Goal: Task Accomplishment & Management: Use online tool/utility

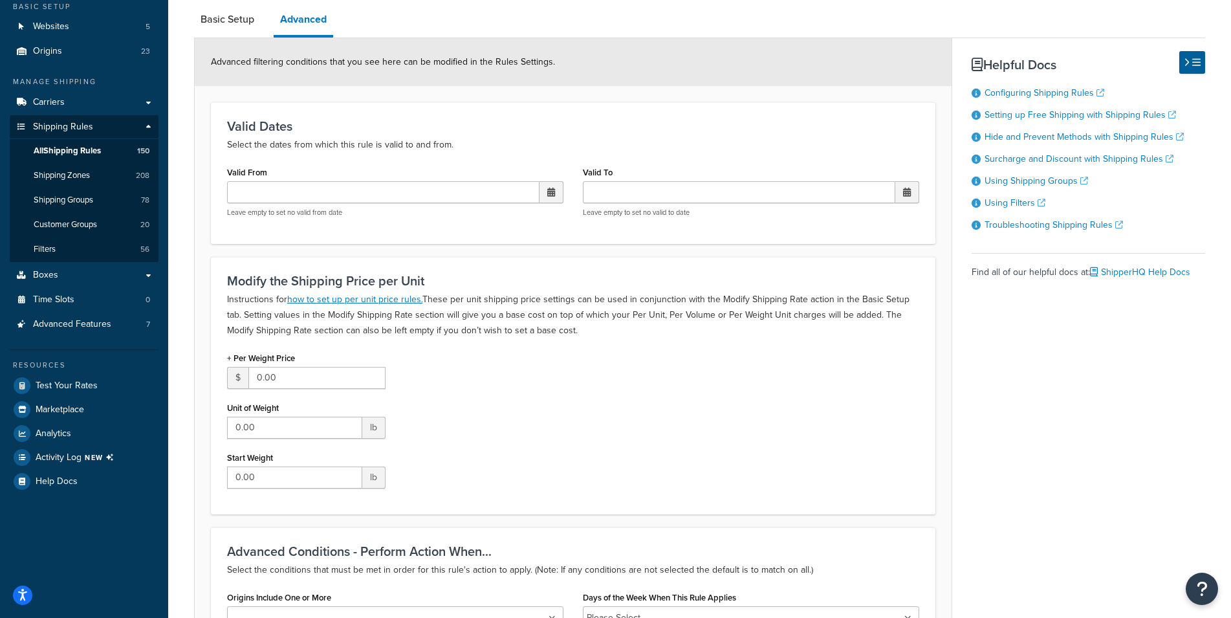
scroll to position [85, 0]
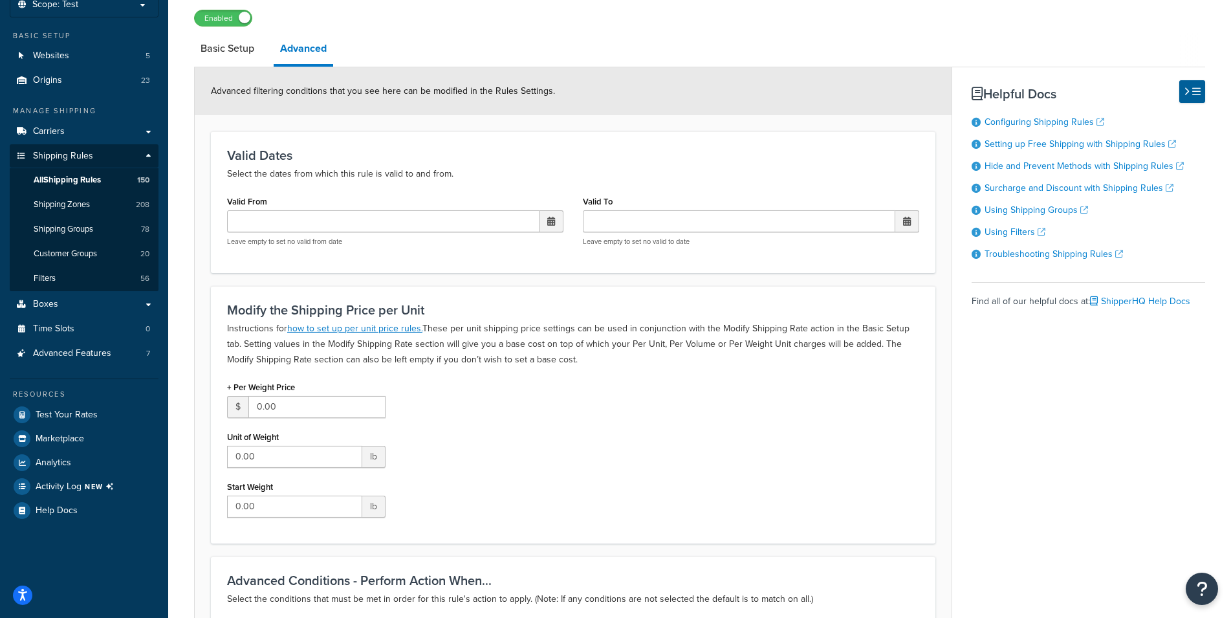
click at [230, 51] on link "Basic Setup" at bounding box center [227, 48] width 67 height 31
select select "OVERRIDE"
select select "SHIPPING_GROUP"
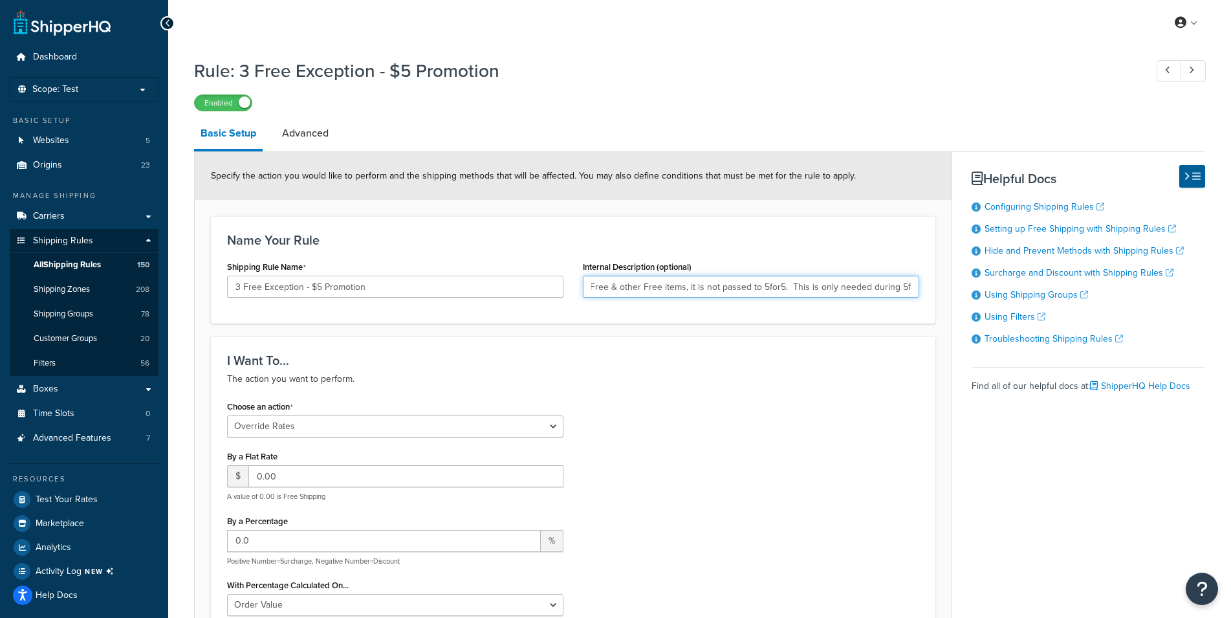
scroll to position [0, 107]
drag, startPoint x: 866, startPoint y: 287, endPoint x: 946, endPoint y: 286, distance: 80.2
click at [919, 286] on input "If cart is only 3+ 3Free & other Free items, it is not passed to 5for5. This is…" at bounding box center [751, 286] width 336 height 22
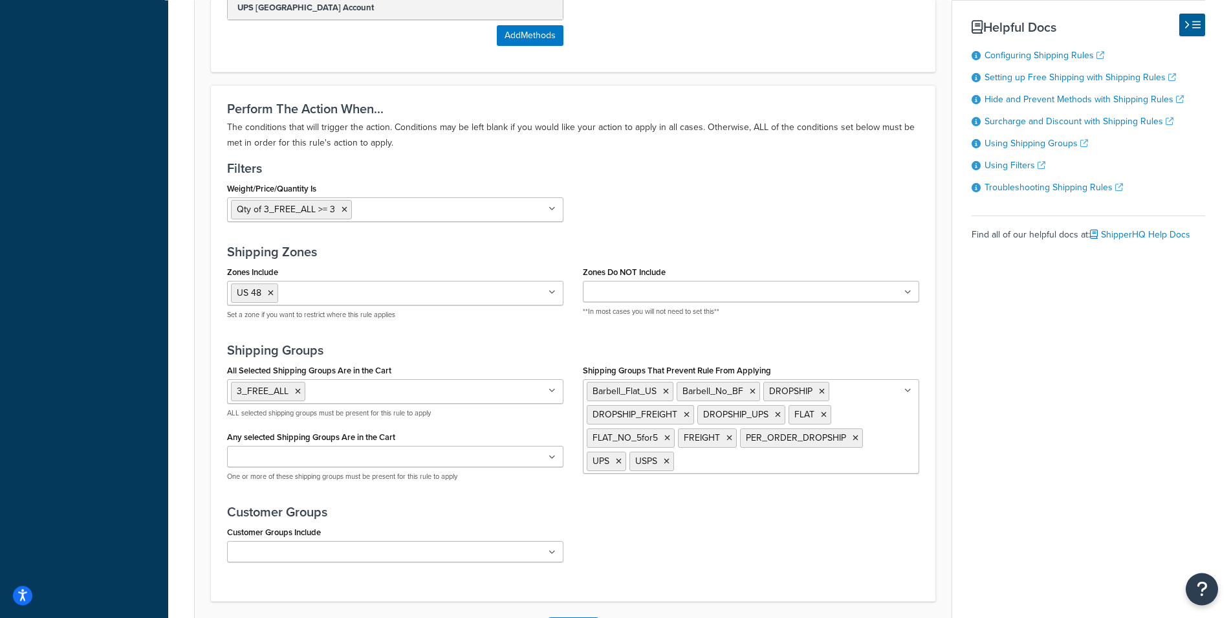
scroll to position [1178, 0]
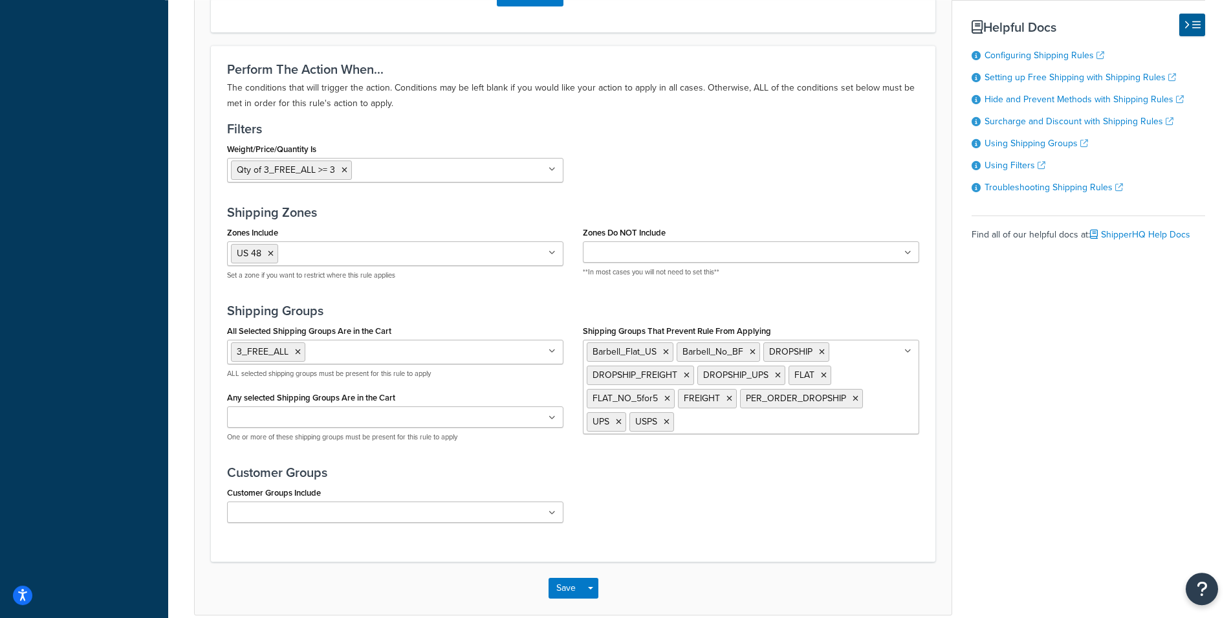
click at [705, 424] on input "Shipping Groups That Prevent Rule From Applying" at bounding box center [734, 421] width 114 height 14
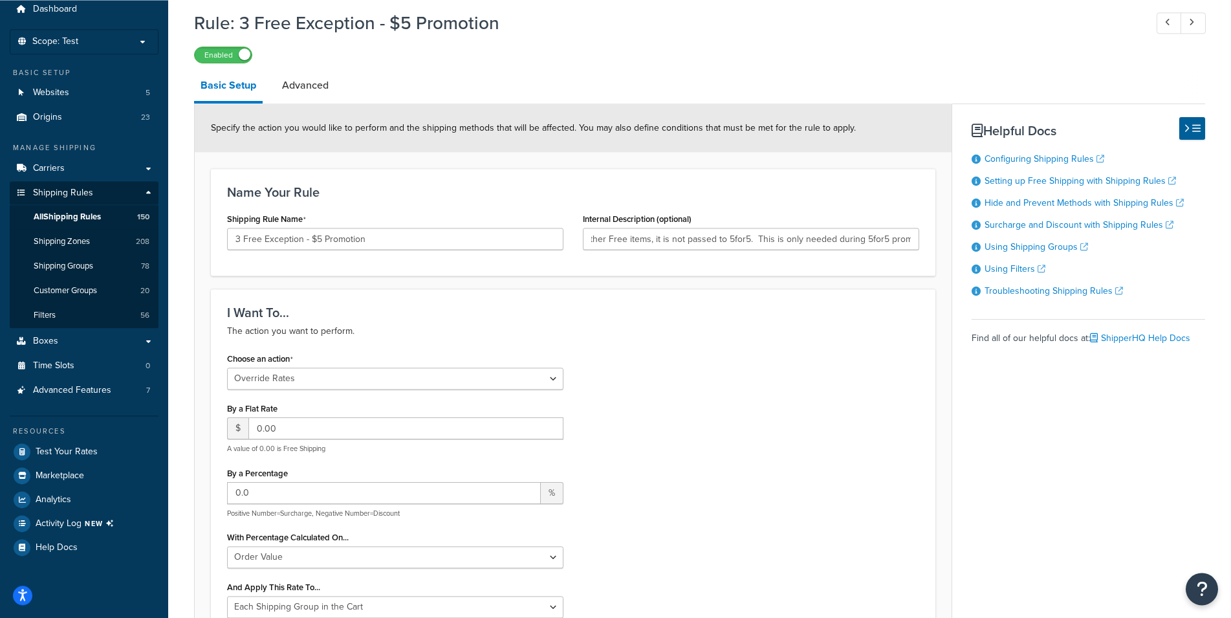
scroll to position [0, 0]
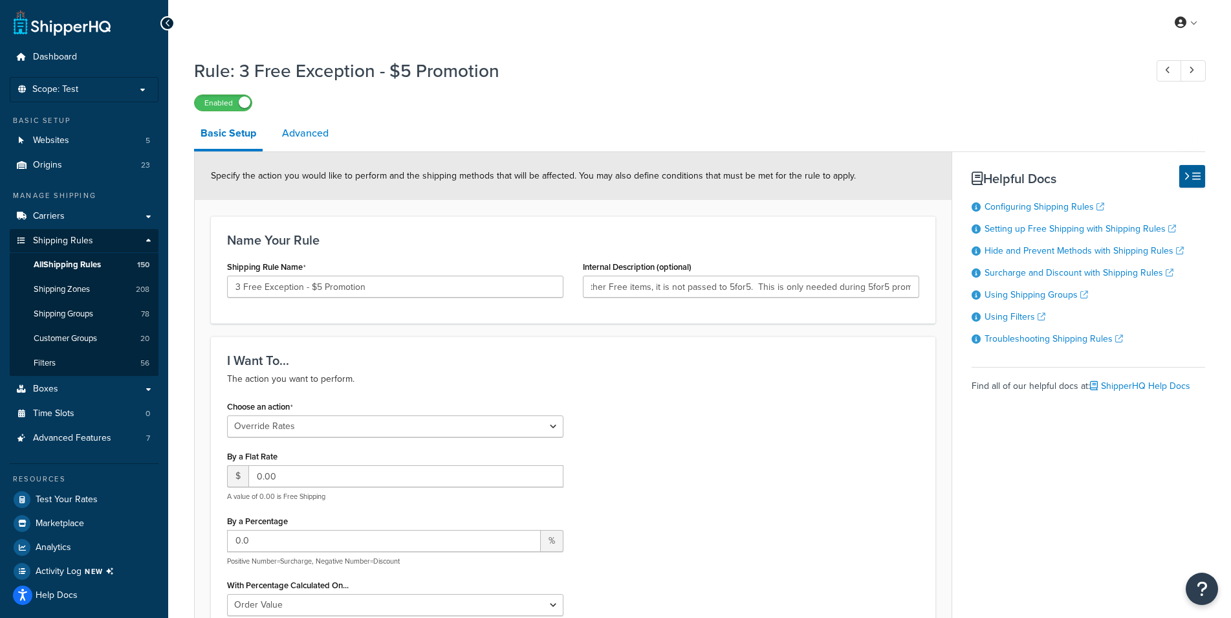
click at [294, 132] on link "Advanced" at bounding box center [304, 133] width 59 height 31
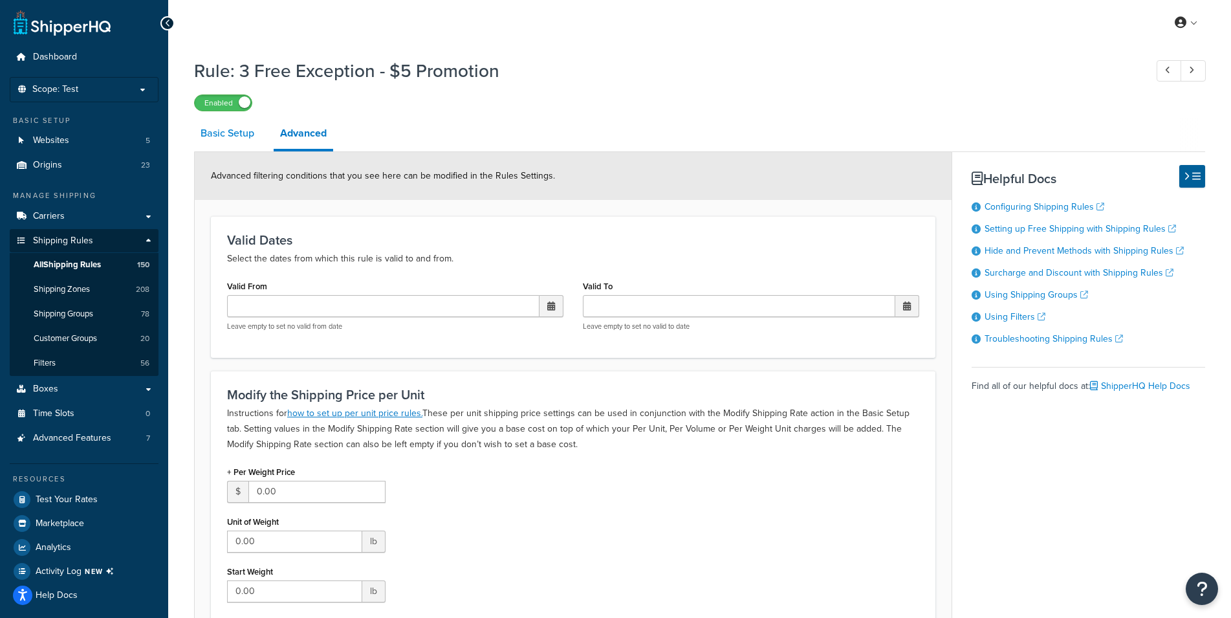
click at [220, 145] on link "Basic Setup" at bounding box center [227, 133] width 67 height 31
select select "OVERRIDE"
select select "SHIPPING_GROUP"
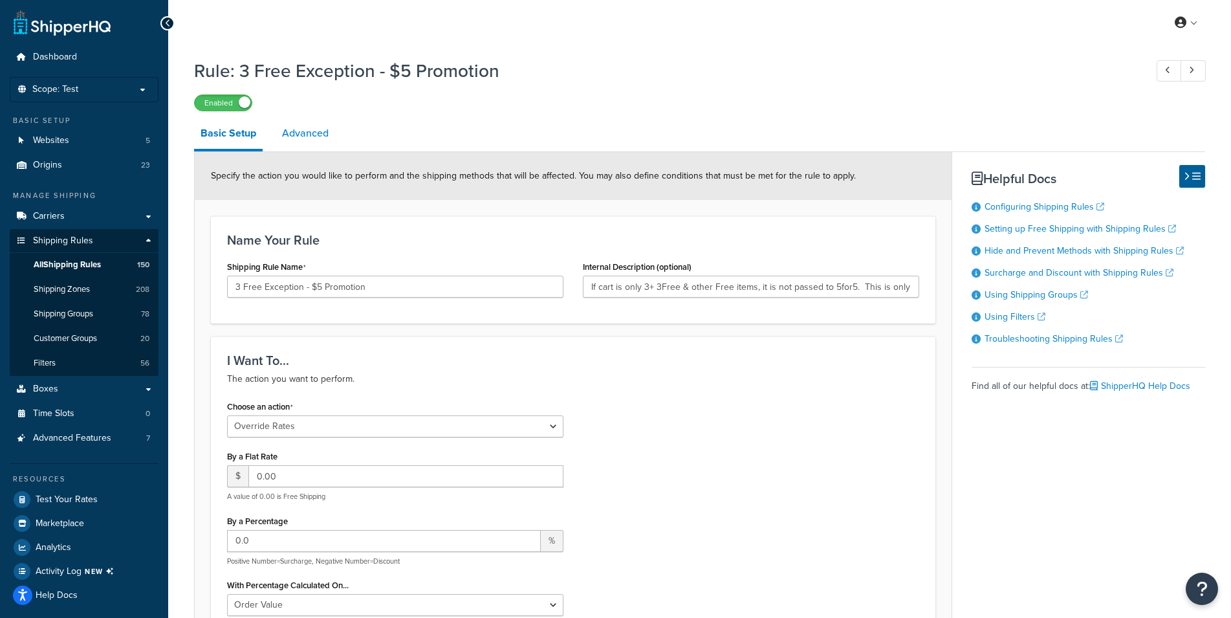
click at [299, 134] on link "Advanced" at bounding box center [304, 133] width 59 height 31
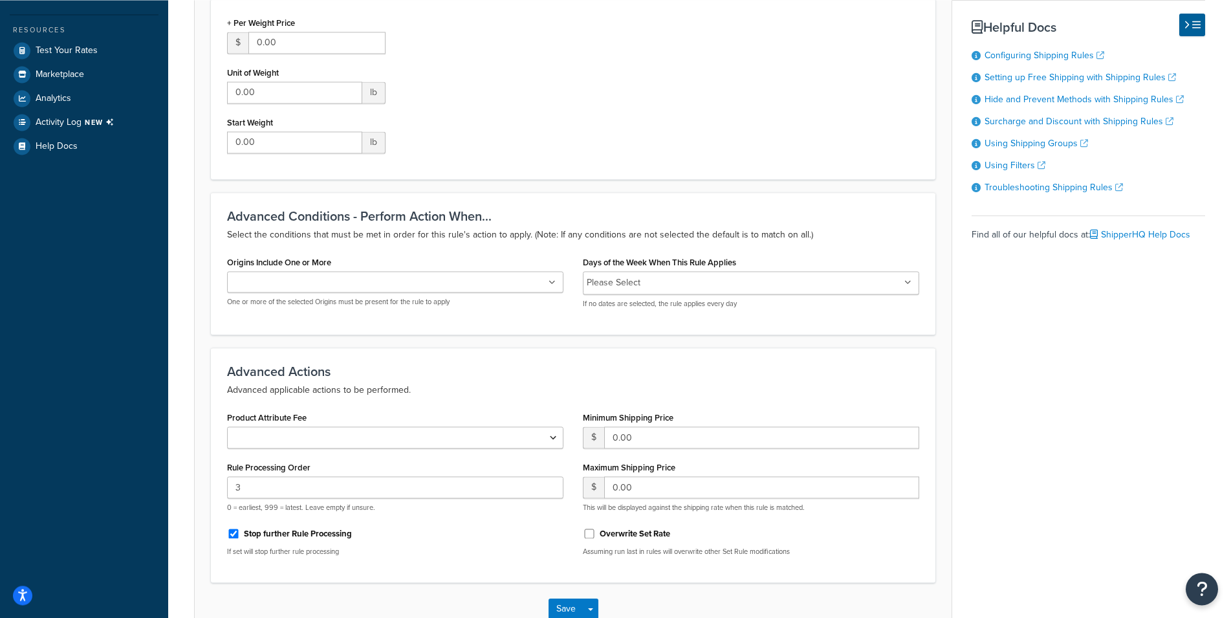
scroll to position [532, 0]
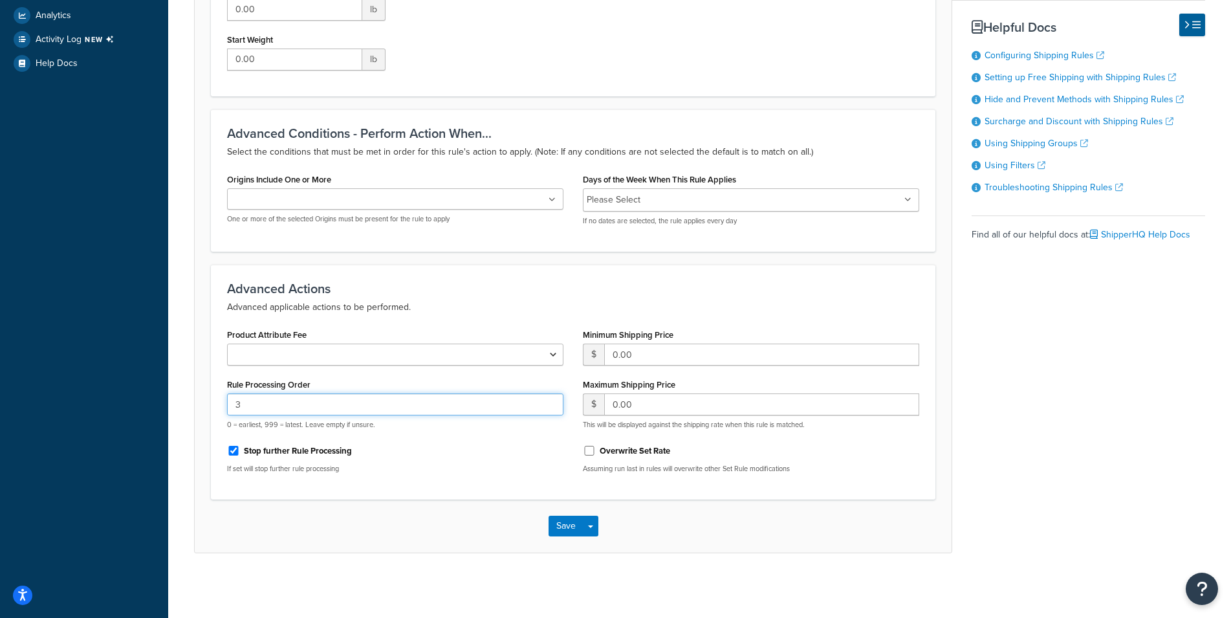
drag, startPoint x: 241, startPoint y: 406, endPoint x: 199, endPoint y: 416, distance: 43.3
click at [227, 415] on input "3" at bounding box center [395, 404] width 336 height 22
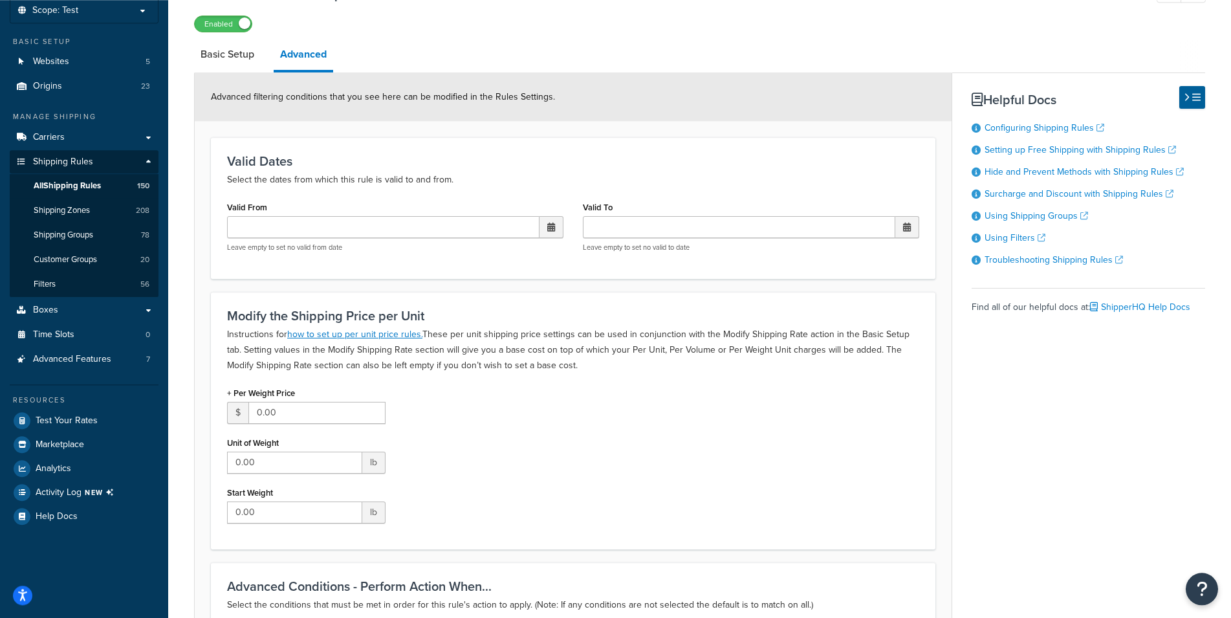
scroll to position [0, 0]
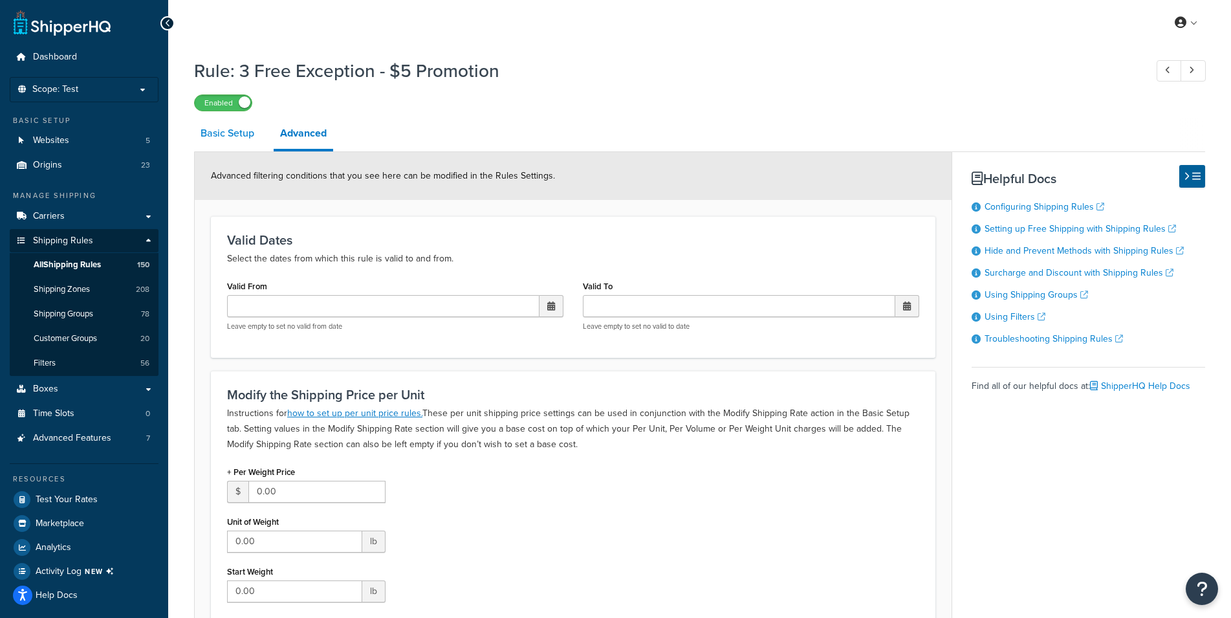
click at [242, 128] on link "Basic Setup" at bounding box center [227, 133] width 67 height 31
select select "OVERRIDE"
select select "SHIPPING_GROUP"
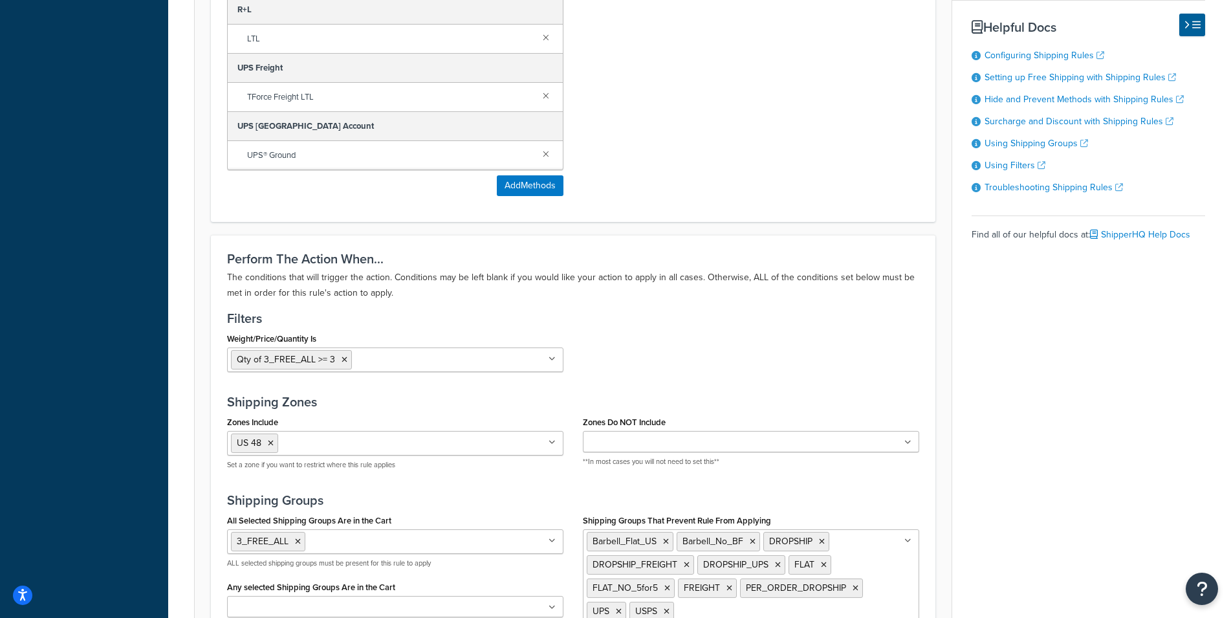
scroll to position [975, 0]
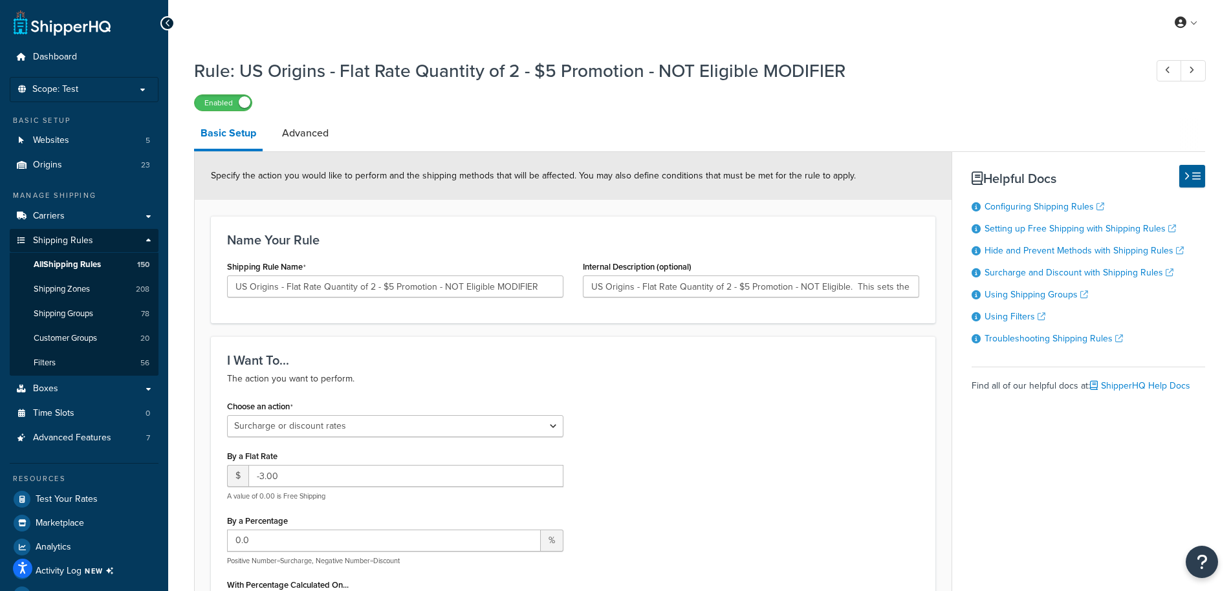
select select "SURCHARGE"
select select "ORDER"
select select "SHIPPING_GROUP"
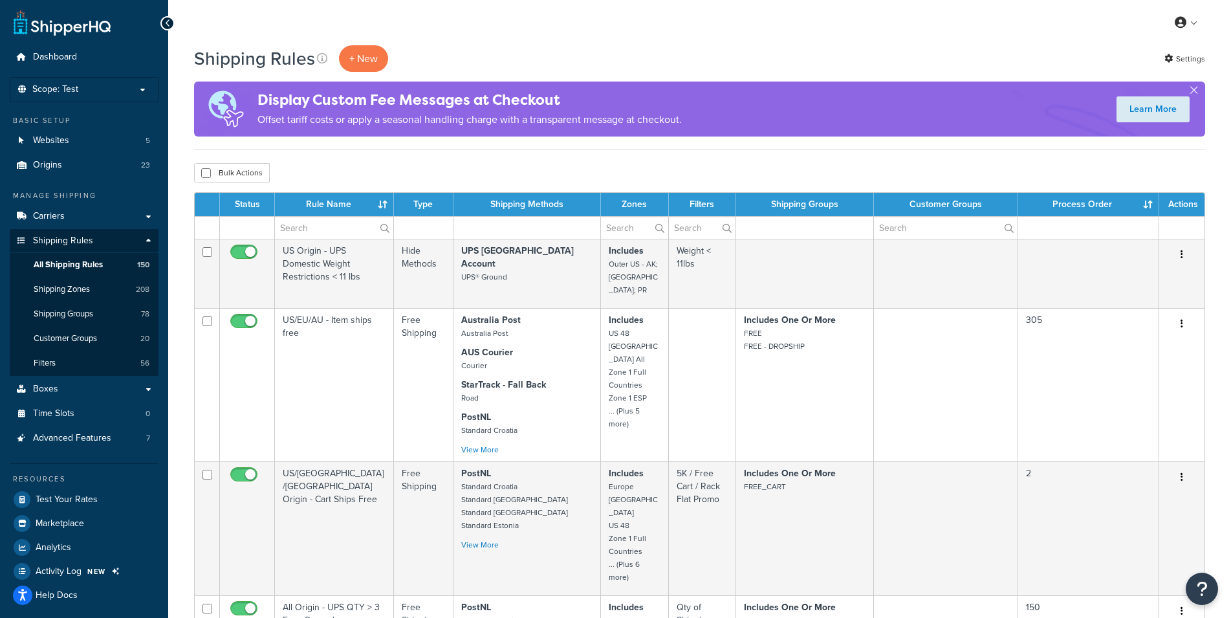
select select "1000"
click at [630, 173] on div "Bulk Actions Duplicate Delete" at bounding box center [699, 172] width 1011 height 19
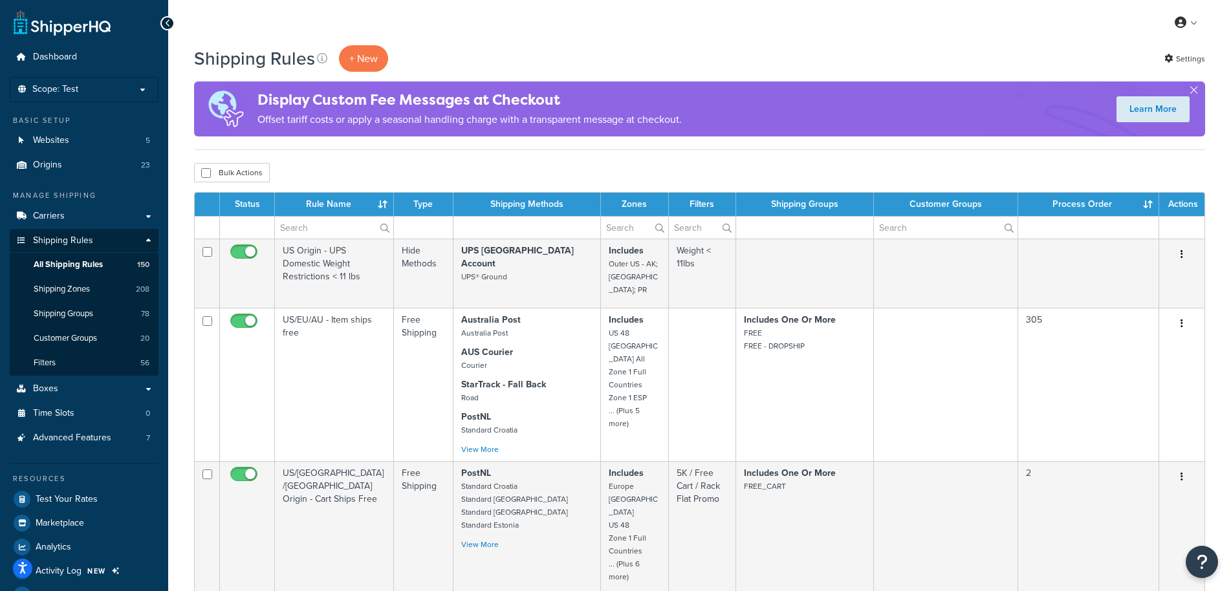
scroll to position [15854, 0]
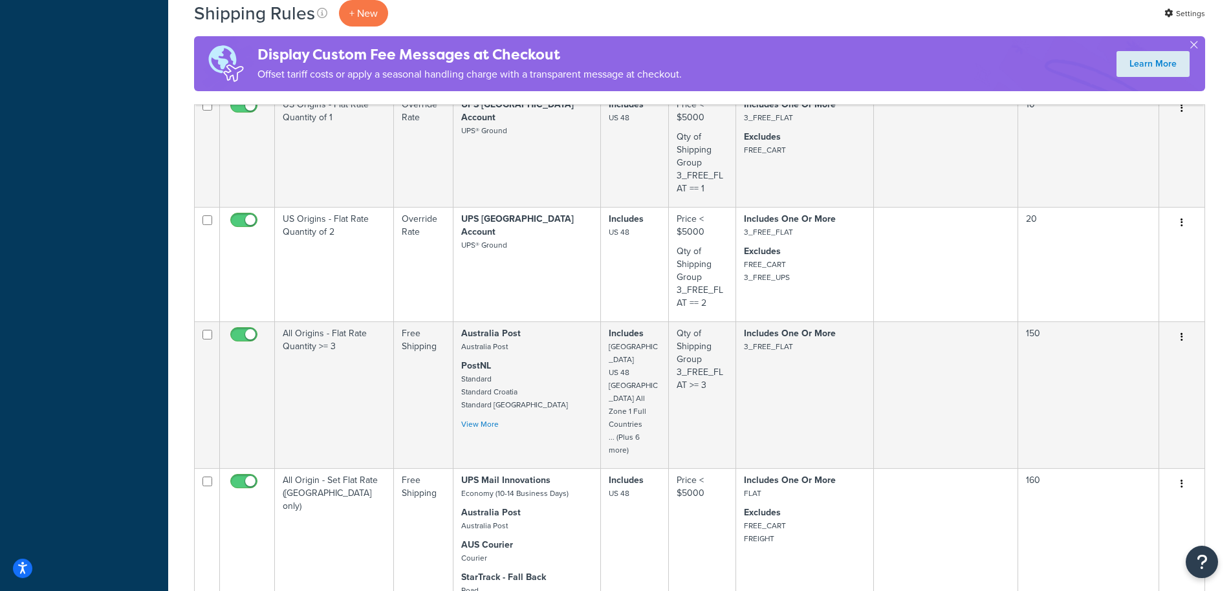
scroll to position [3476, 0]
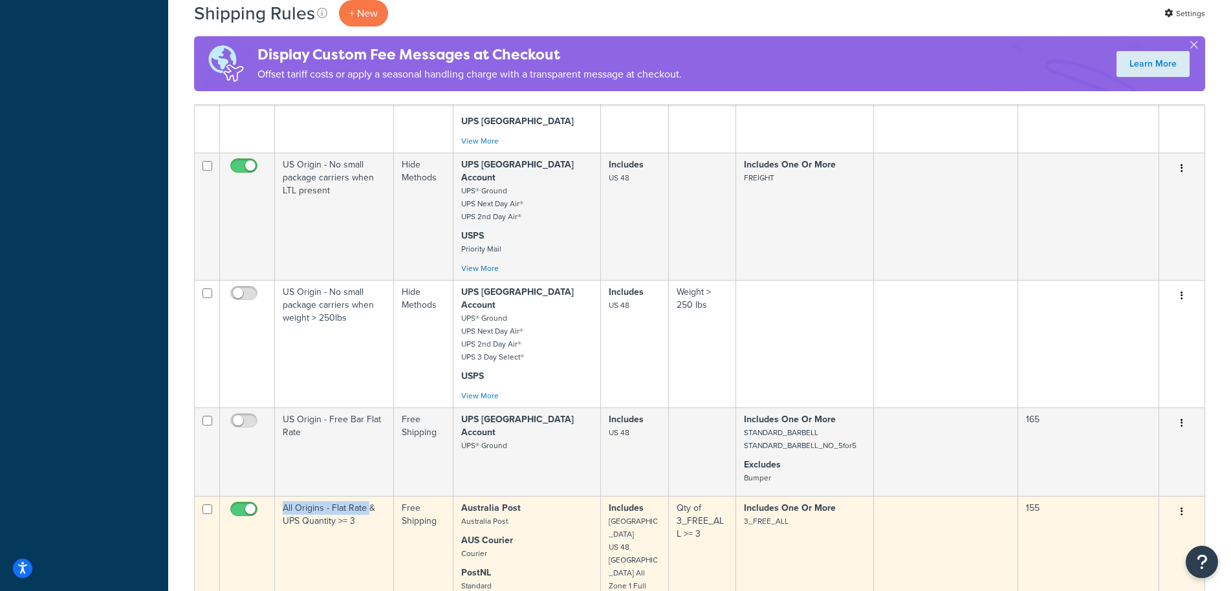
click at [1182, 507] on icon "button" at bounding box center [1181, 511] width 3 height 9
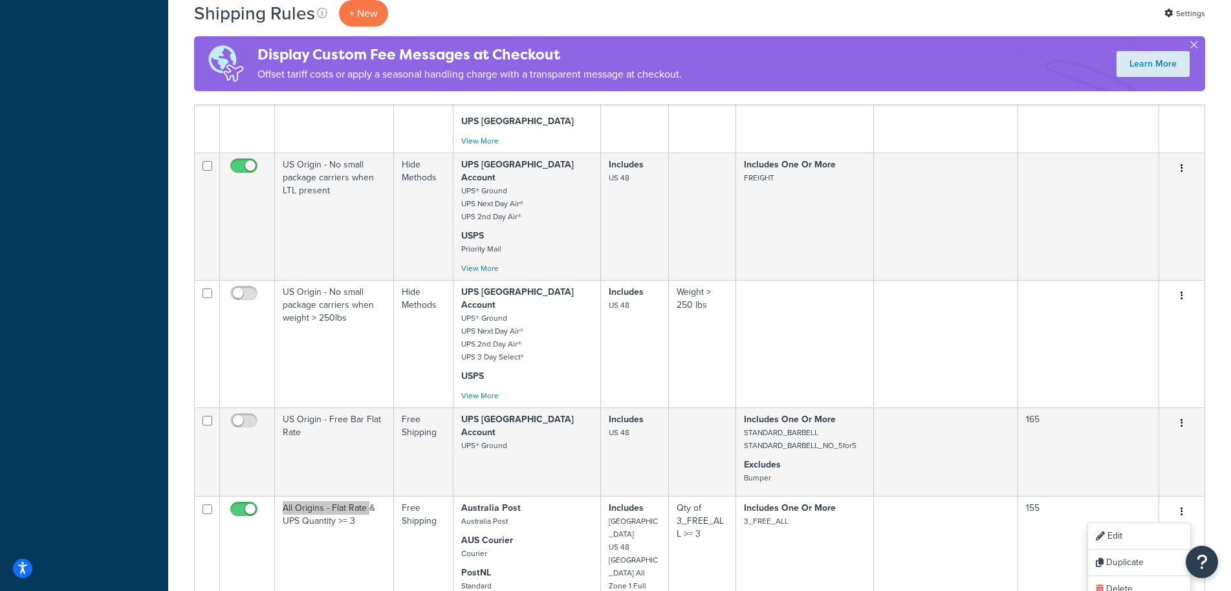
scroll to position [7098, 0]
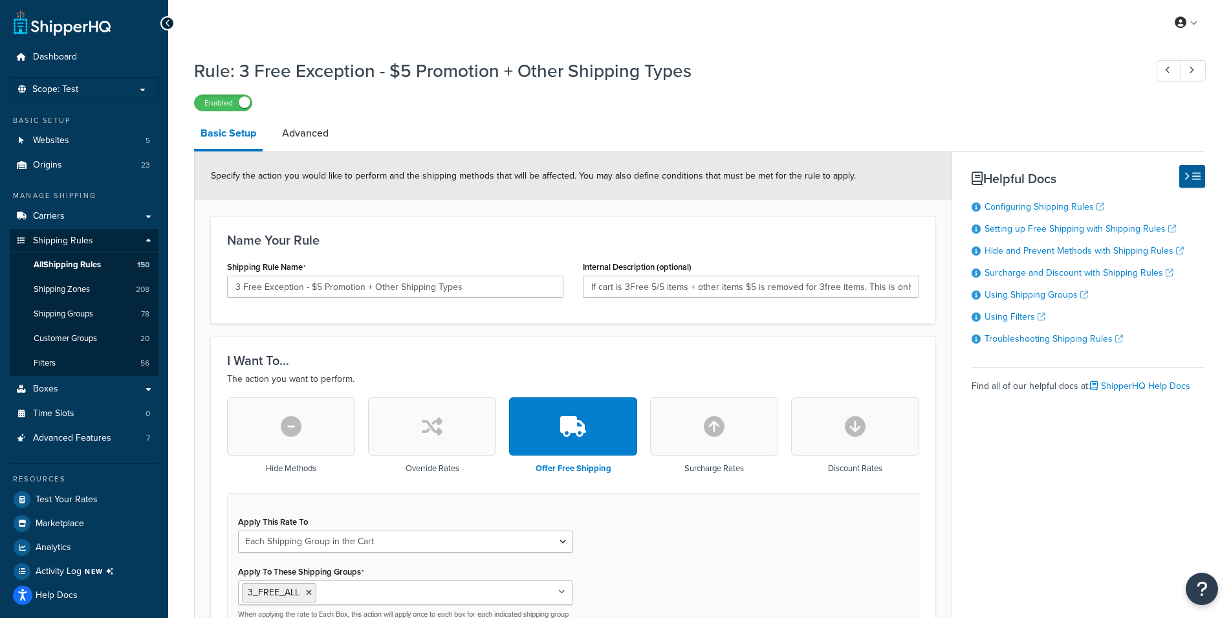
select select "SHIPPING_GROUP"
drag, startPoint x: 864, startPoint y: 286, endPoint x: 980, endPoint y: 297, distance: 116.3
click at [919, 297] on input "If cart is 3Free 5/5 items + other items $5 is removed for 3free items. This is…" at bounding box center [751, 286] width 336 height 22
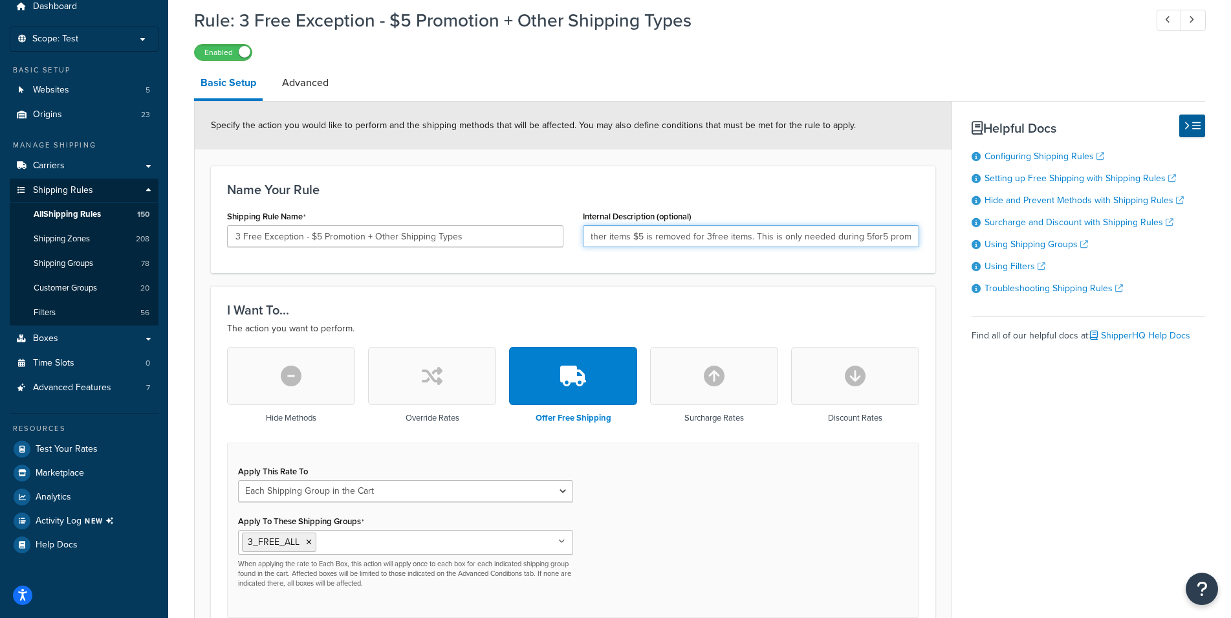
scroll to position [0, 0]
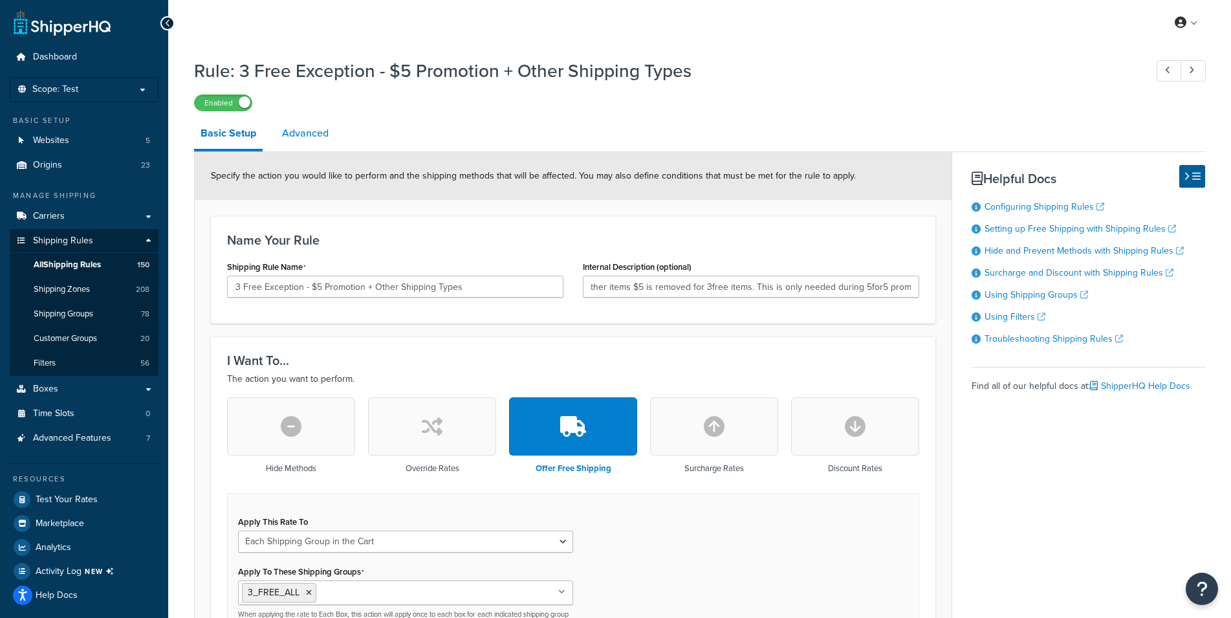
click at [292, 133] on link "Advanced" at bounding box center [304, 133] width 59 height 31
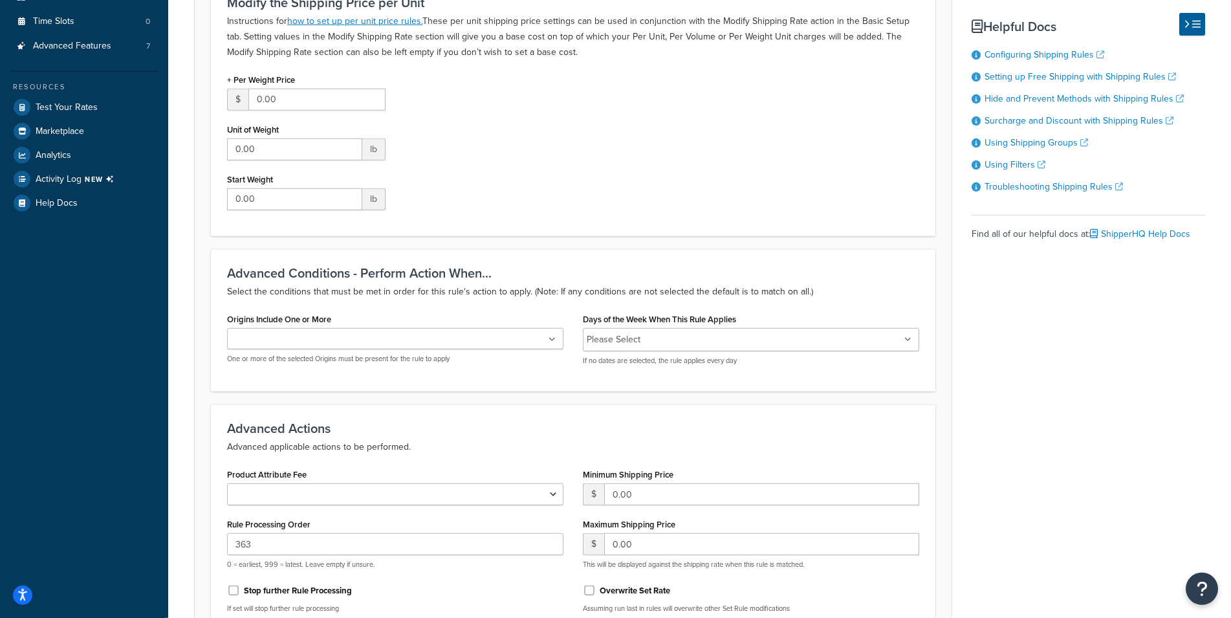
scroll to position [532, 0]
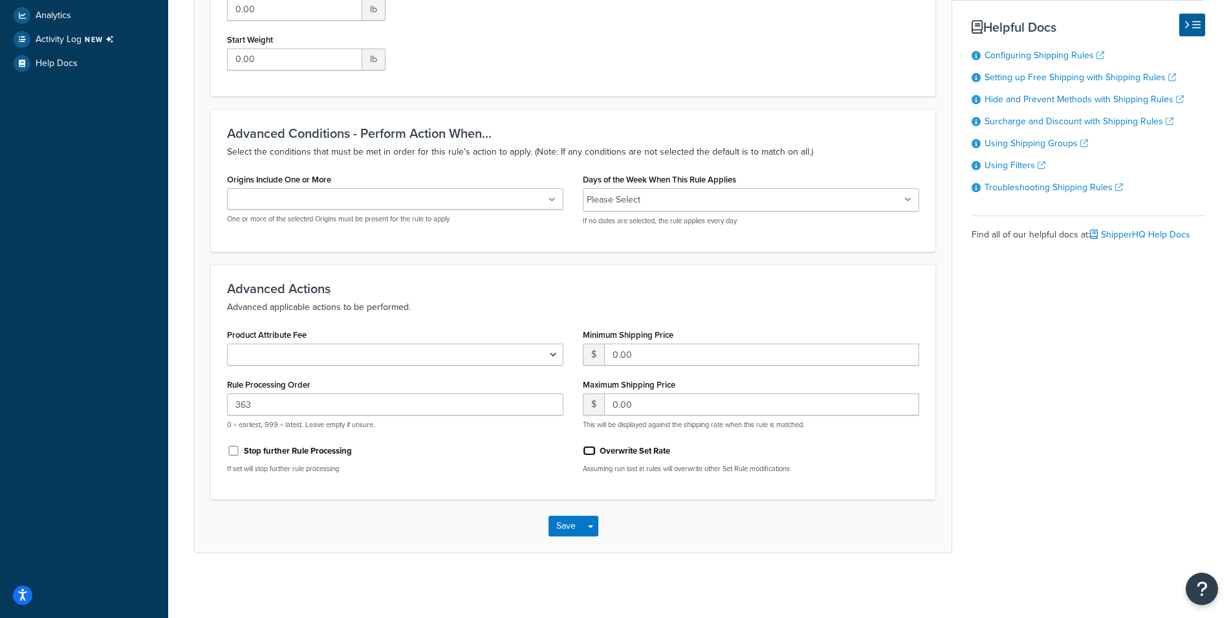
click at [589, 453] on input "Overwrite Set Rate" at bounding box center [589, 451] width 13 height 10
checkbox input "true"
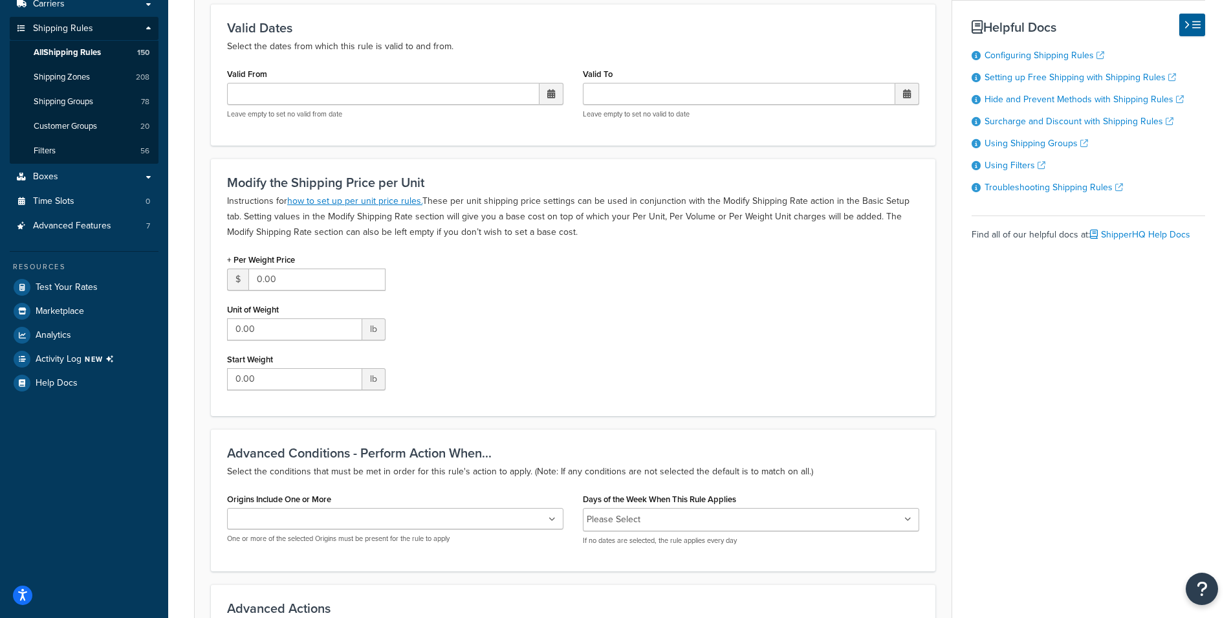
scroll to position [4, 0]
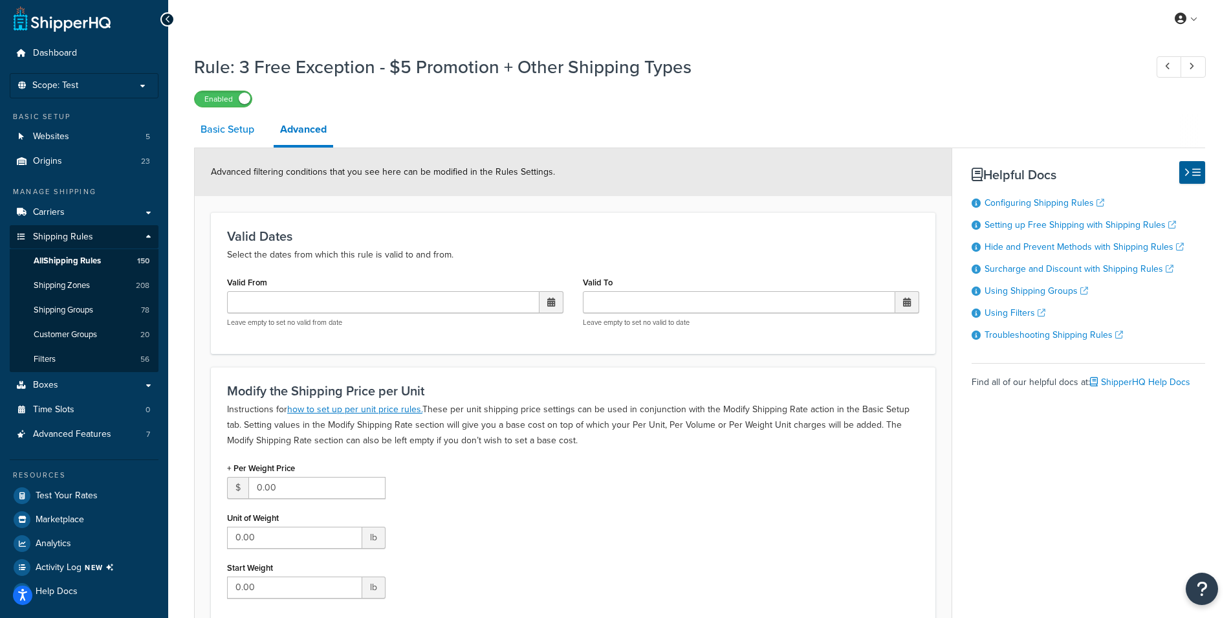
click at [228, 133] on link "Basic Setup" at bounding box center [227, 129] width 67 height 31
select select "SHIPPING_GROUP"
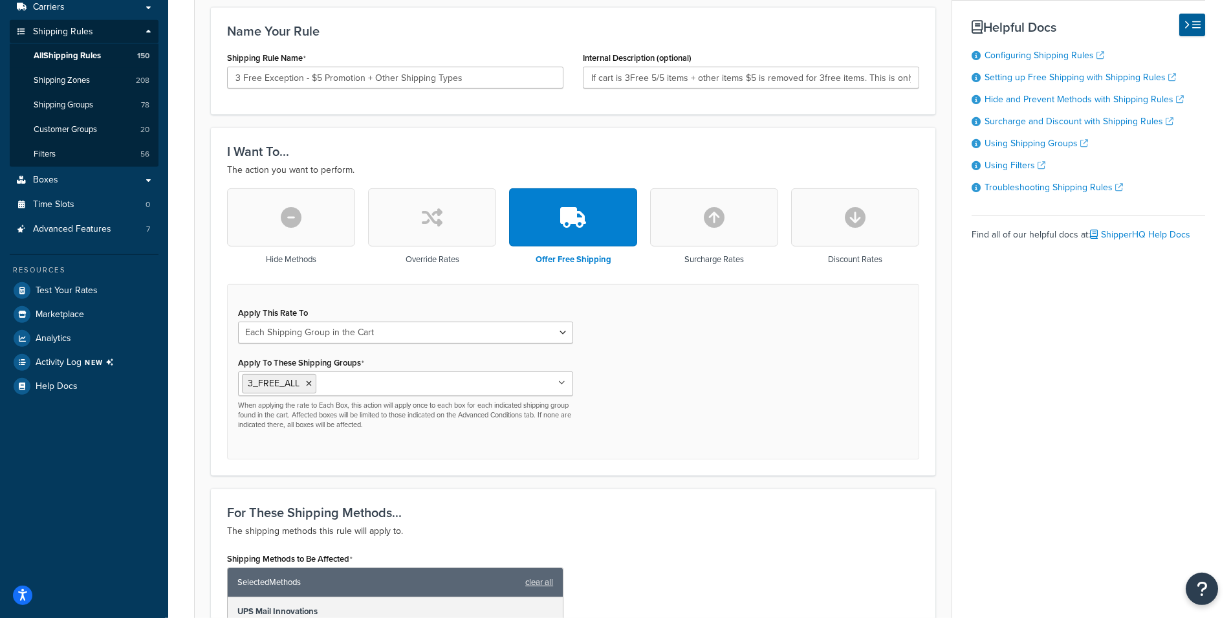
scroll to position [11, 0]
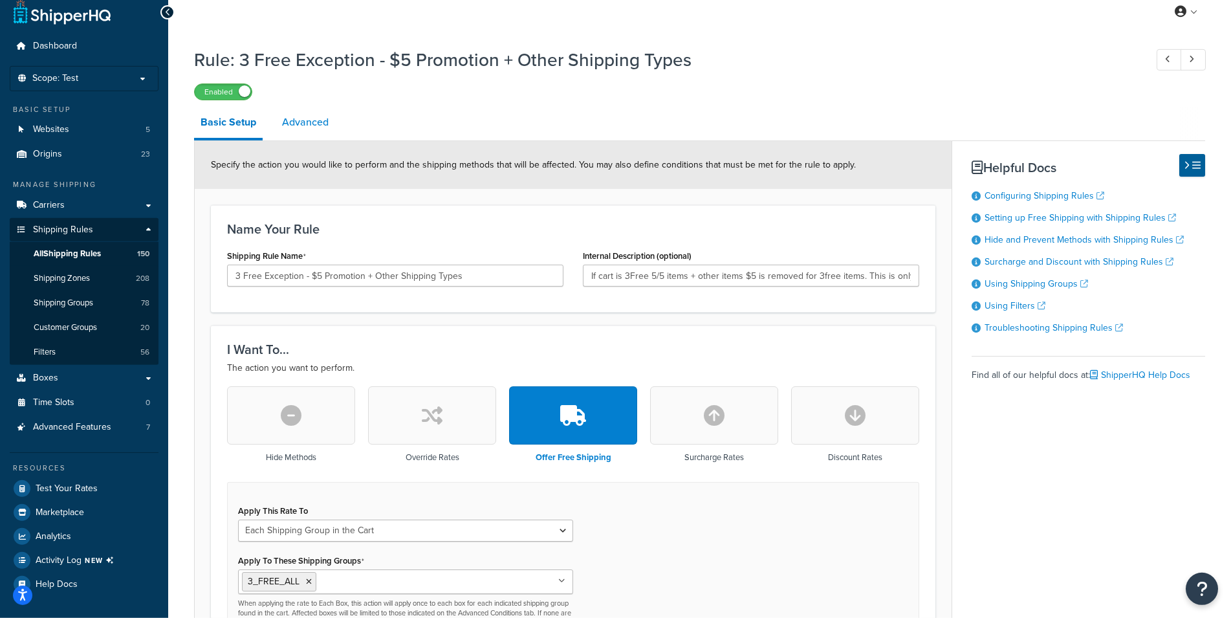
click at [306, 134] on link "Advanced" at bounding box center [304, 122] width 59 height 31
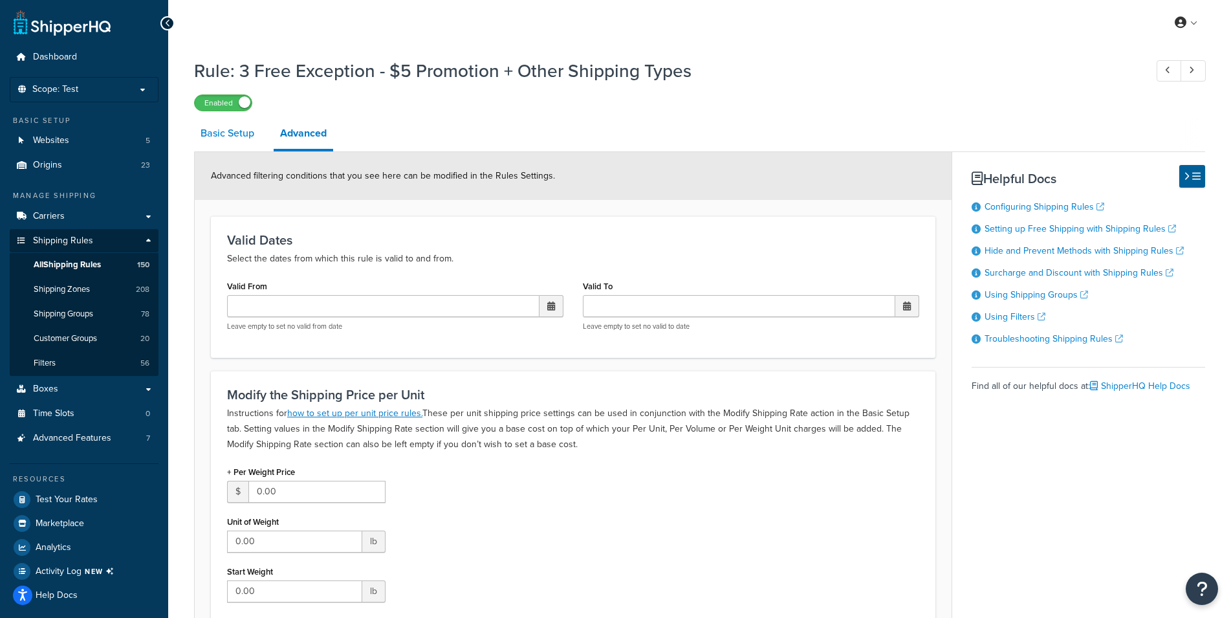
click at [222, 134] on link "Basic Setup" at bounding box center [227, 133] width 67 height 31
select select "SHIPPING_GROUP"
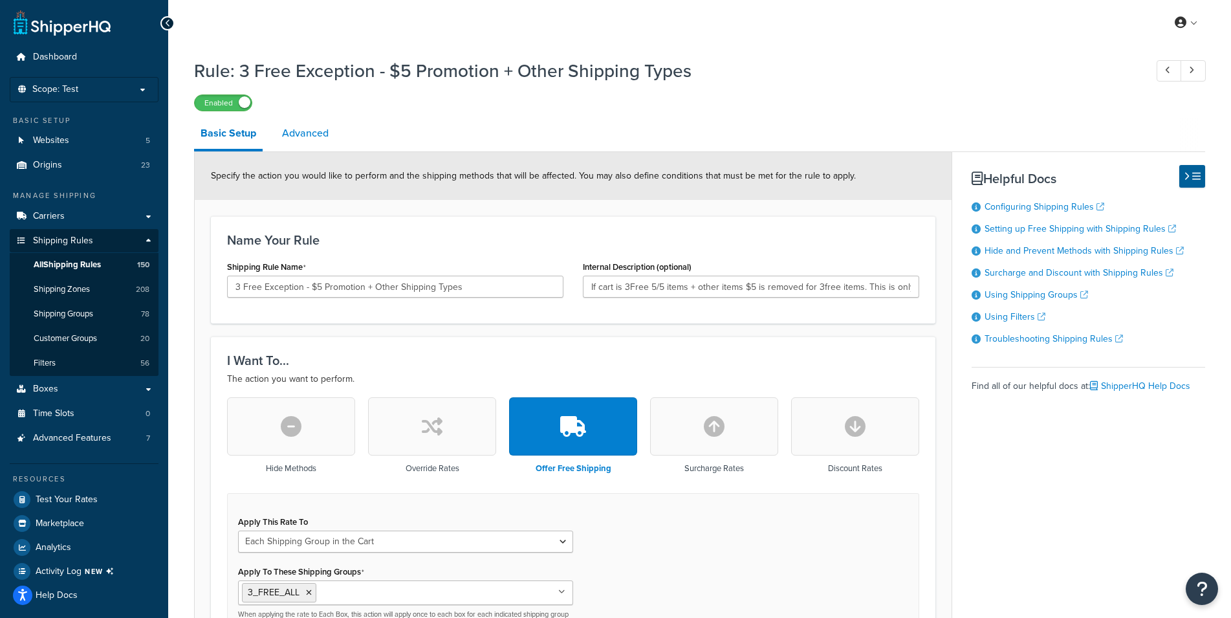
click at [307, 133] on link "Advanced" at bounding box center [304, 133] width 59 height 31
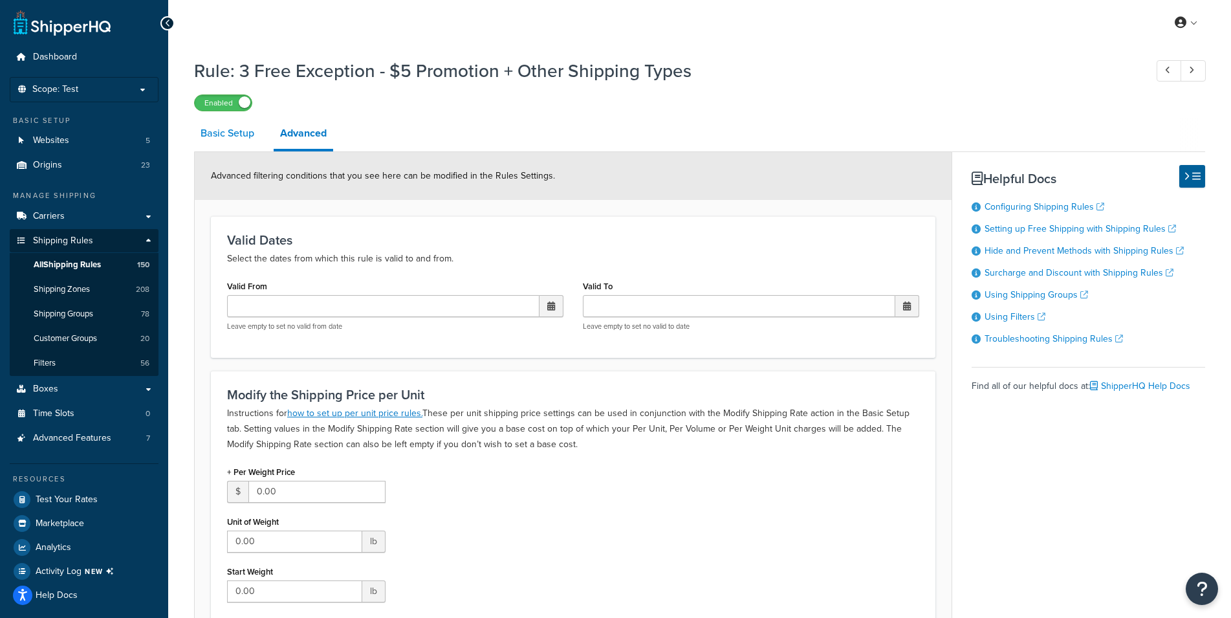
click at [232, 136] on link "Basic Setup" at bounding box center [227, 133] width 67 height 31
select select "SHIPPING_GROUP"
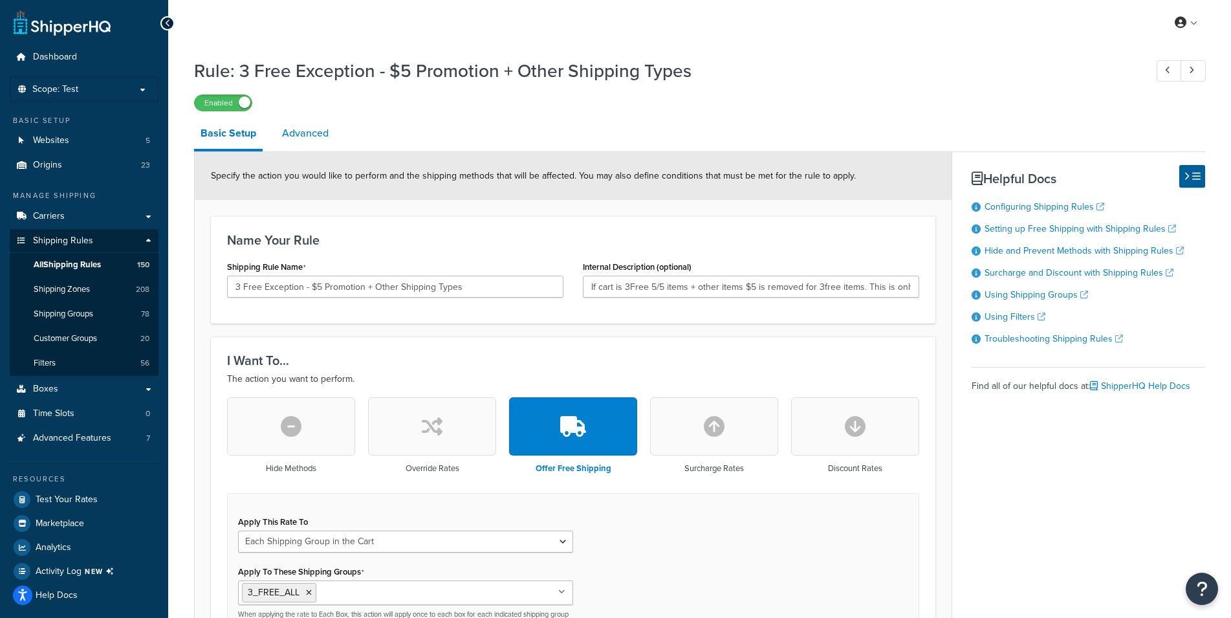
click at [310, 131] on link "Advanced" at bounding box center [304, 133] width 59 height 31
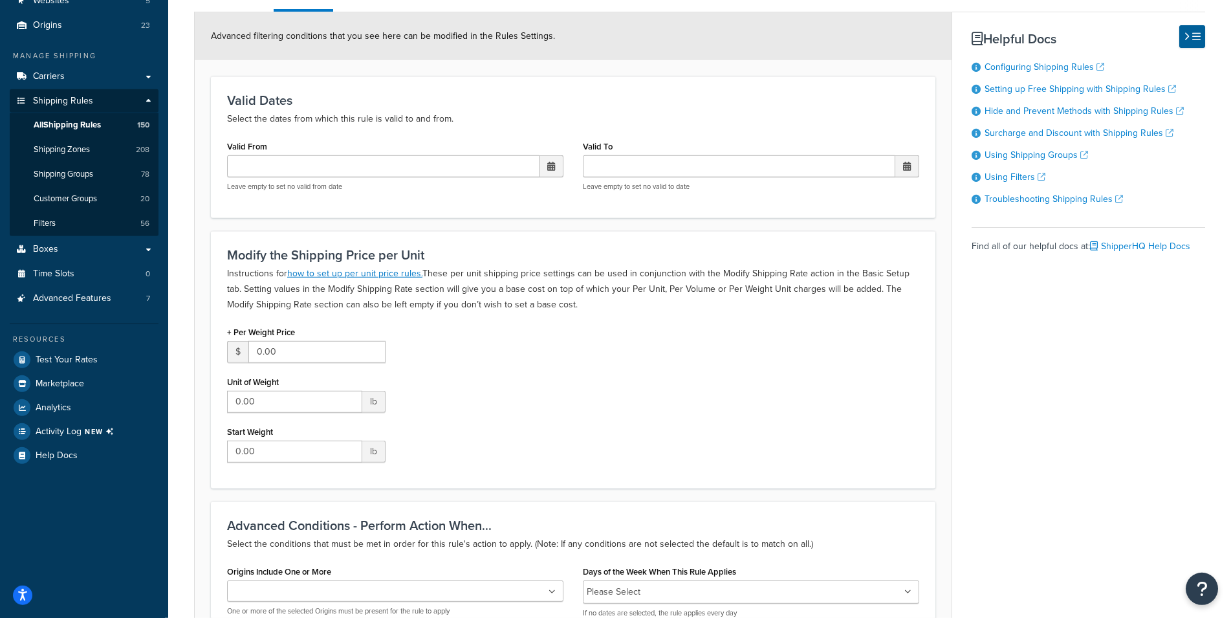
scroll to position [74, 0]
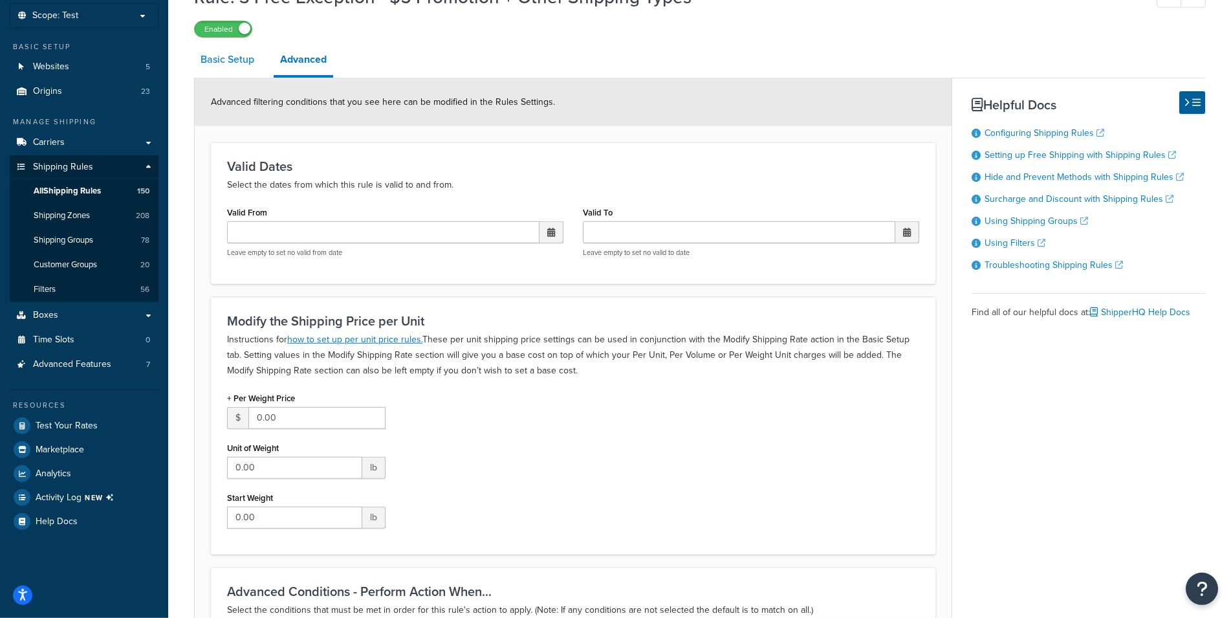
click at [230, 63] on link "Basic Setup" at bounding box center [227, 59] width 67 height 31
select select "SHIPPING_GROUP"
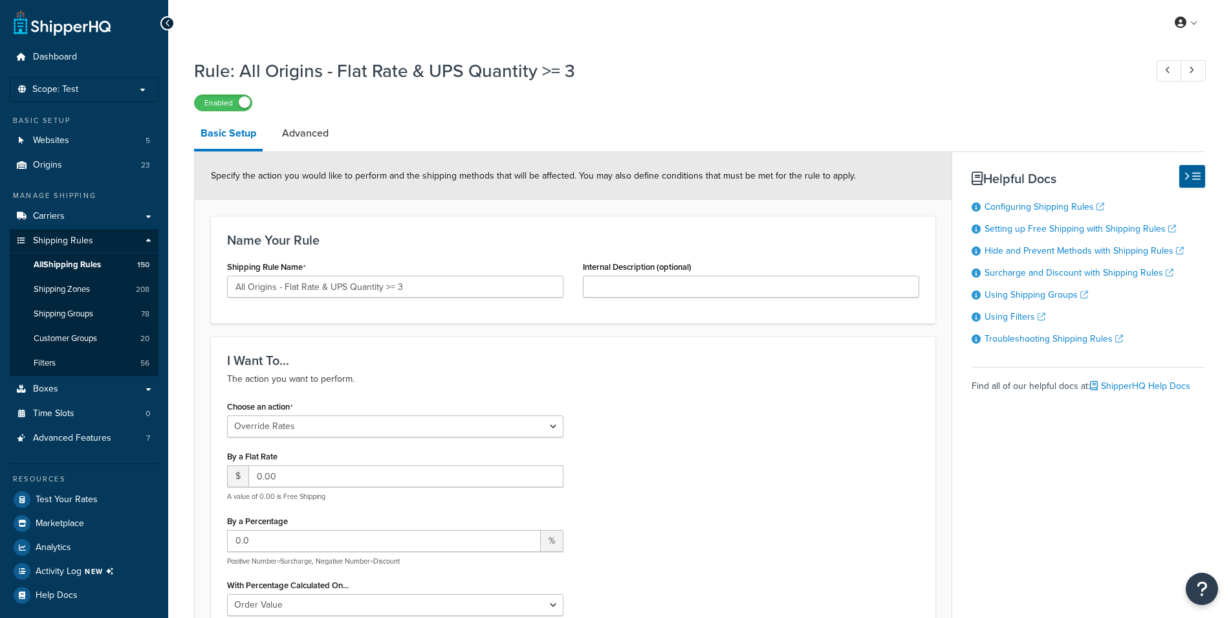
select select "OVERRIDE"
select select "SHIPPING_GROUP"
select select "OVERRIDE"
select select "ITEM"
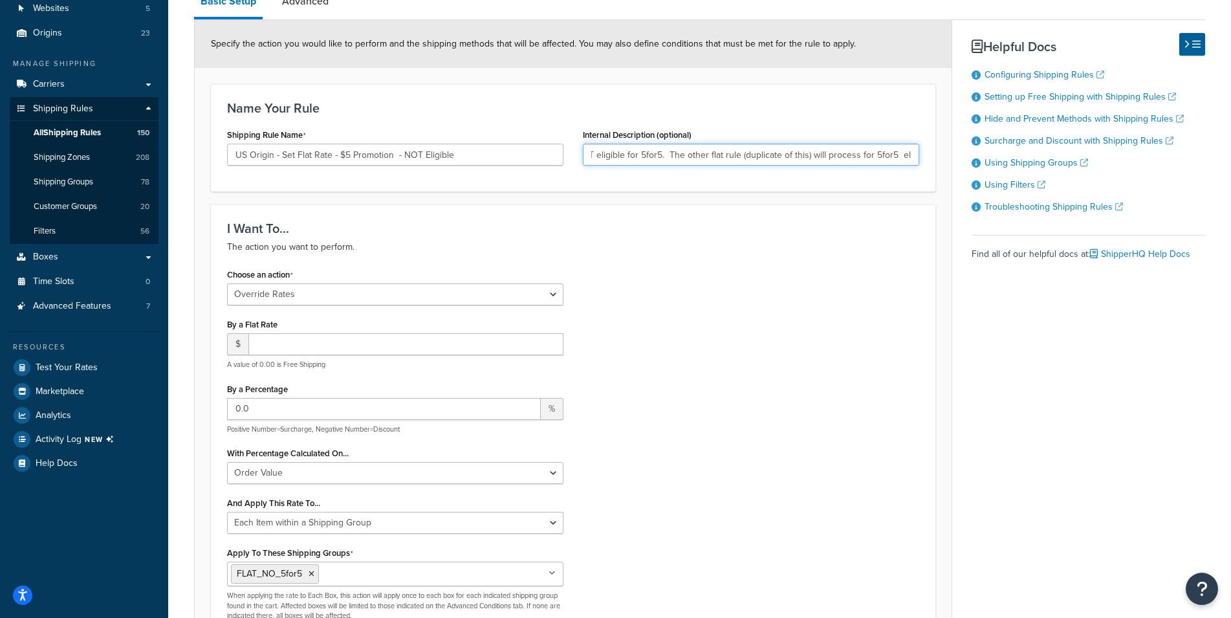
scroll to position [0, 304]
drag, startPoint x: 793, startPoint y: 154, endPoint x: 950, endPoint y: 153, distance: 156.5
click at [919, 153] on input "This rule will process flat rates for products NOT eligible for 5for5. The othe…" at bounding box center [751, 155] width 336 height 22
click at [769, 258] on div "I Want To... The action you want to perform. Choose an action Choose an action …" at bounding box center [573, 425] width 724 height 442
type input "This rule will process flat rates for products NOT [PERSON_NAME]"
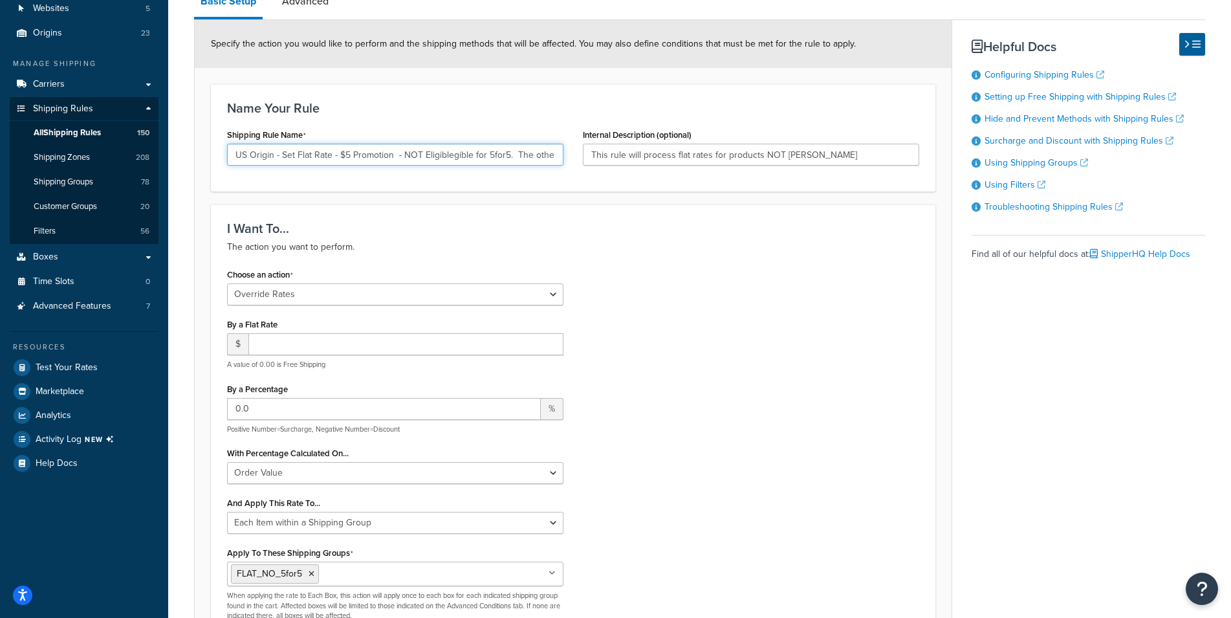
scroll to position [0, 318]
type input "US Origin - Set Flat Rate - $5 Promotion - NOT Eligiblegible for 5for5. The oth…"
click at [786, 275] on div "Choose an action Choose an action Override Rates Surcharge or discount rates Hi…" at bounding box center [572, 447] width 711 height 365
click at [823, 151] on input "This rule will process flat rates for products NOT eli" at bounding box center [751, 155] width 336 height 22
type input "This rule will process flat rates for products NOT eligible for 5for5. The othe…"
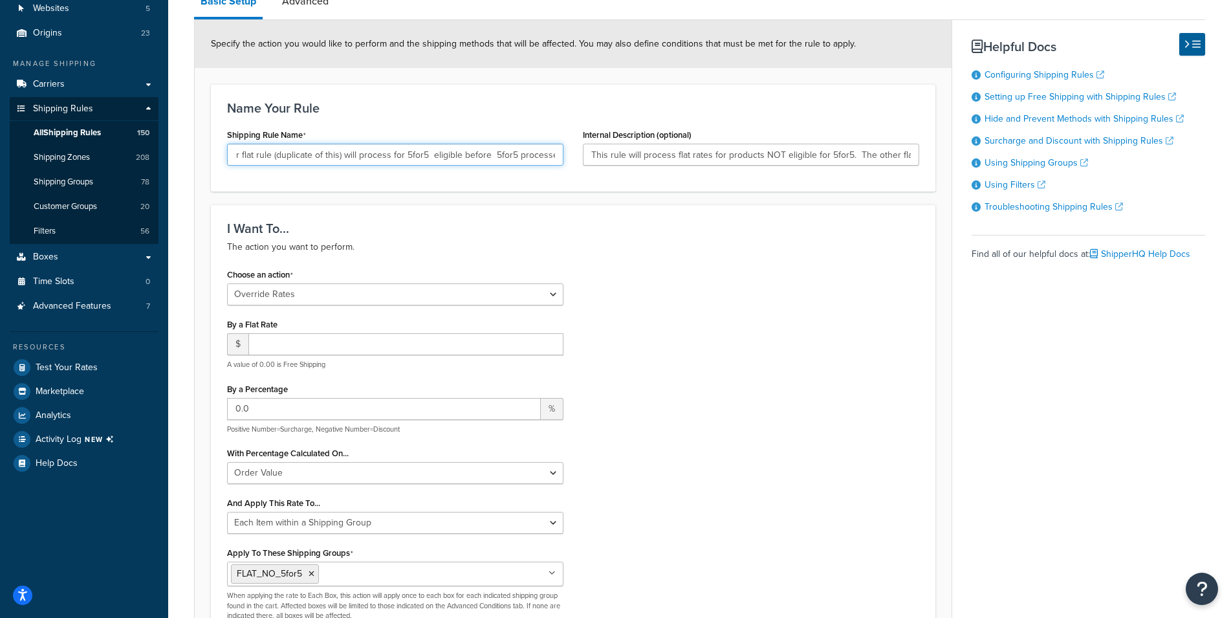
click at [486, 153] on input "US Origin - Set Flat Rate - $5 Promotion - NOT Eligiblegible for 5for5. The oth…" at bounding box center [395, 155] width 336 height 22
type input "US Origin - Set Flat Rate - $5 Promotion - NOT Eligible"
click at [777, 253] on p "The action you want to perform." at bounding box center [573, 247] width 692 height 16
click at [662, 158] on input "This rule will process flat rates for products NOT eligible for 5for5. The othe…" at bounding box center [751, 155] width 336 height 22
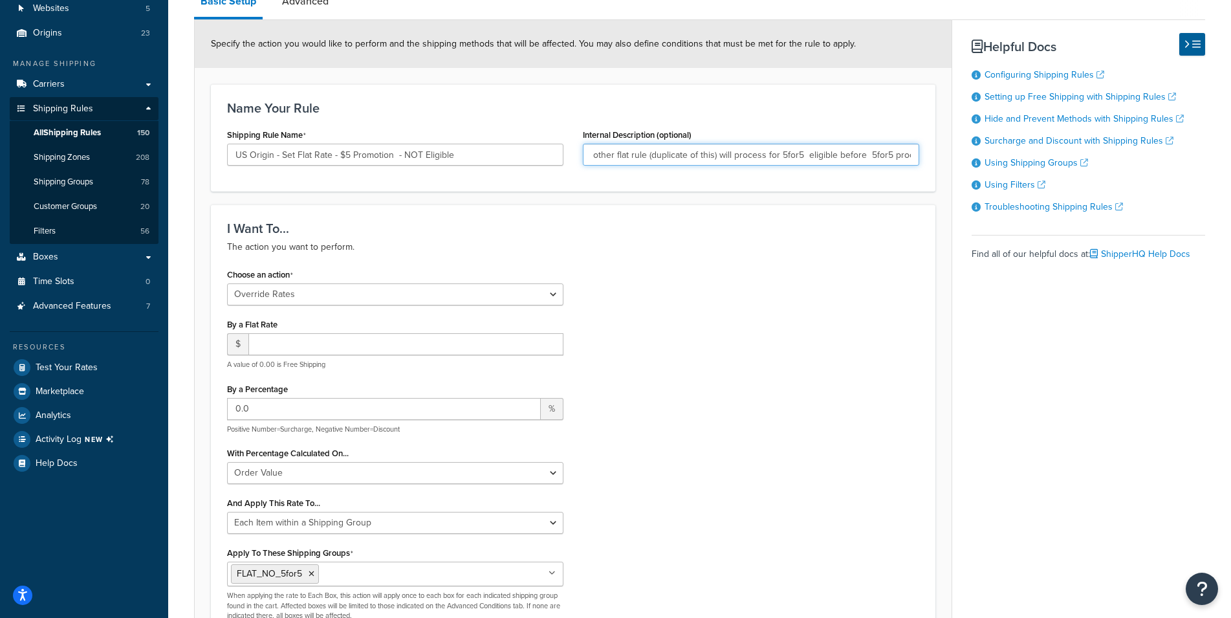
drag, startPoint x: 667, startPoint y: 155, endPoint x: 913, endPoint y: 158, distance: 246.4
click at [913, 158] on input "This rule will process flat rates for products NOT eligible for 5for5. The othe…" at bounding box center [751, 155] width 336 height 22
click at [799, 155] on input "This rule will process flat rates for products NOT eligible for 5for5. The othe…" at bounding box center [751, 155] width 336 height 22
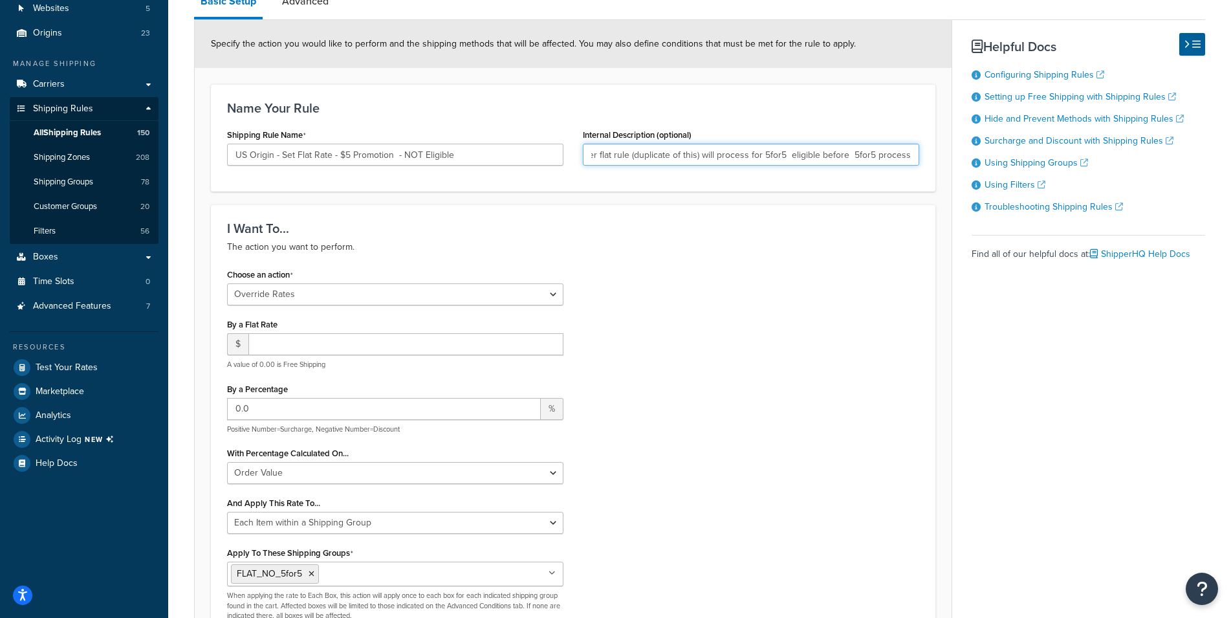
drag, startPoint x: 799, startPoint y: 155, endPoint x: 925, endPoint y: 157, distance: 125.5
click at [919, 157] on input "This rule will process flat rates for products NOT eligible for 5for5. The othe…" at bounding box center [751, 155] width 336 height 22
click at [774, 158] on input "This rule will process flat rates for products NOT eligible for 5for5. The othe…" at bounding box center [751, 155] width 336 height 22
drag, startPoint x: 764, startPoint y: 158, endPoint x: 513, endPoint y: 156, distance: 251.5
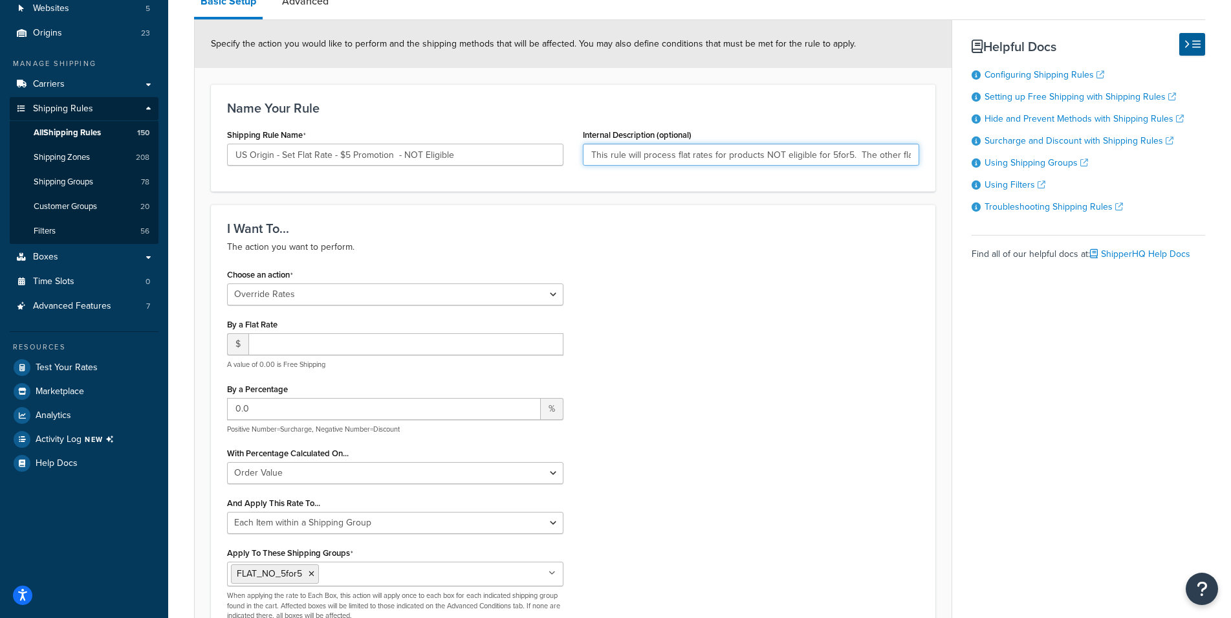
click at [583, 156] on input "This rule will process flat rates for products NOT eligible for 5for5. The othe…" at bounding box center [751, 155] width 336 height 22
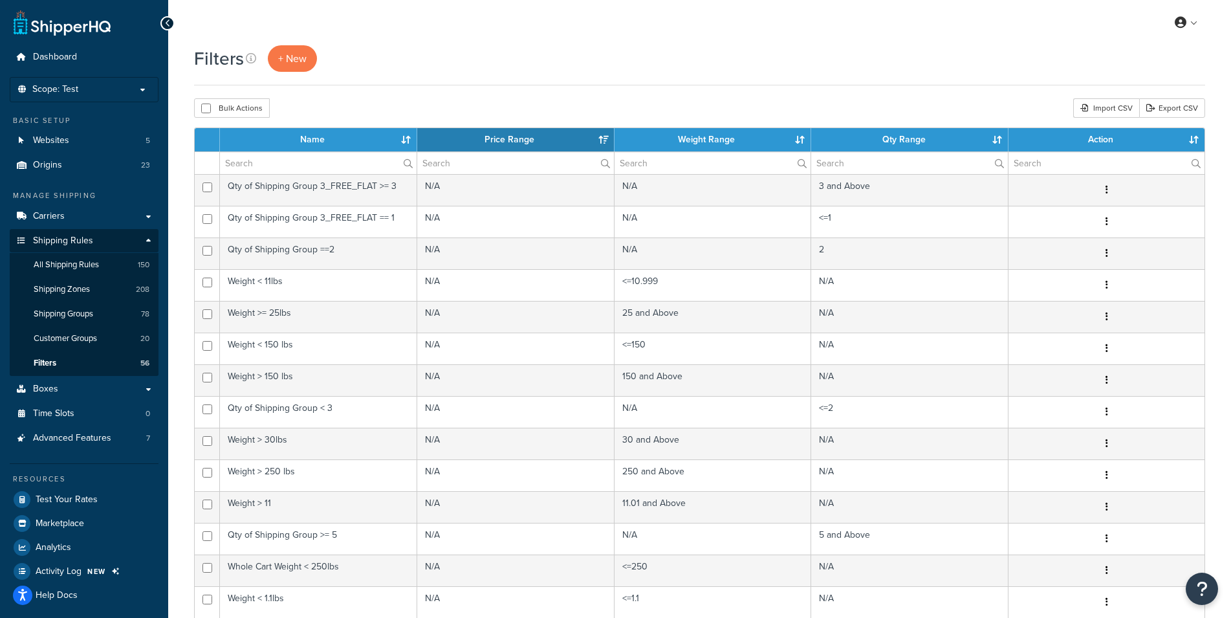
select select "15"
click at [274, 161] on input "text" at bounding box center [318, 163] width 197 height 22
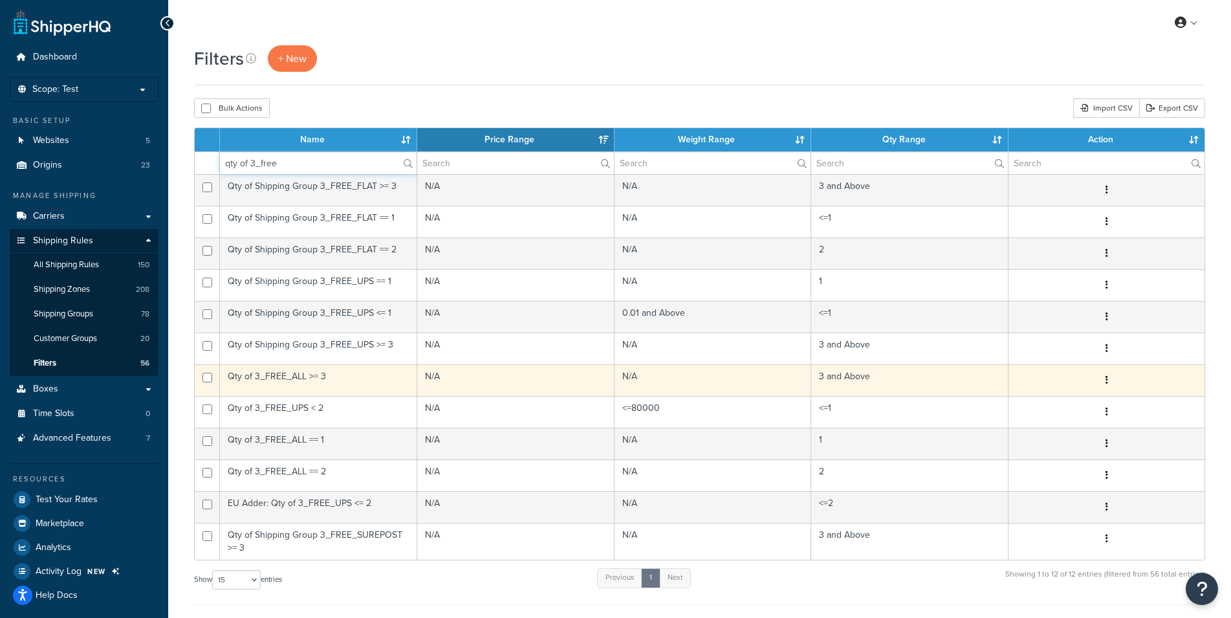
type input "qty of 3_free"
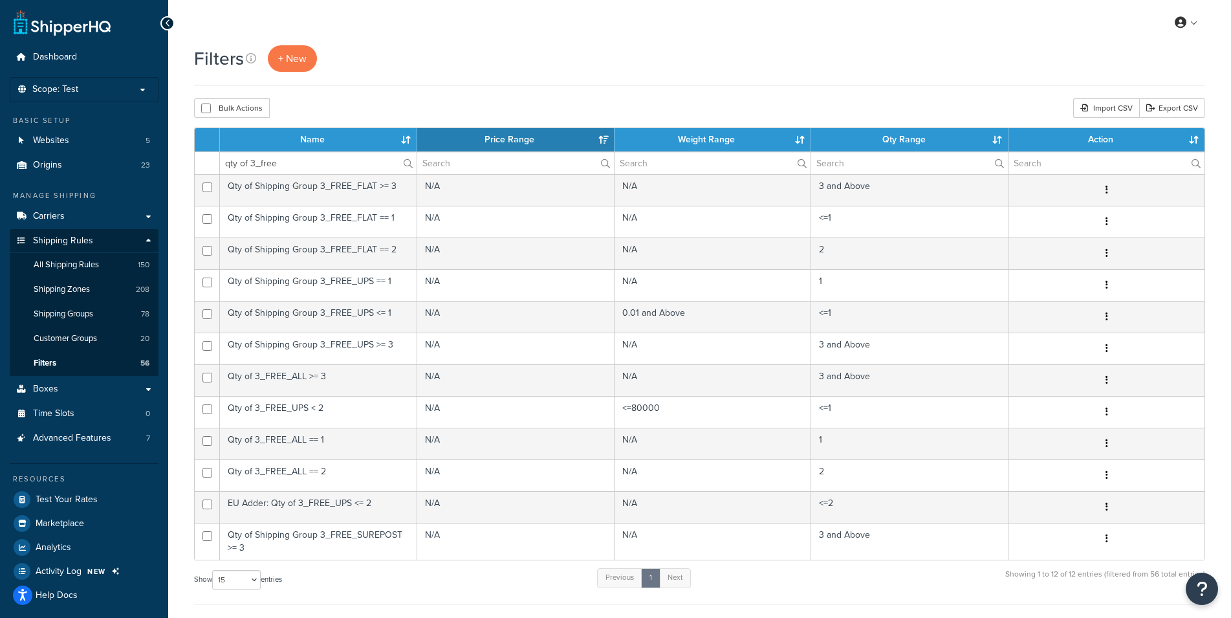
click at [256, 381] on td "Qty of 3_FREE_ALL >= 3" at bounding box center [318, 380] width 197 height 32
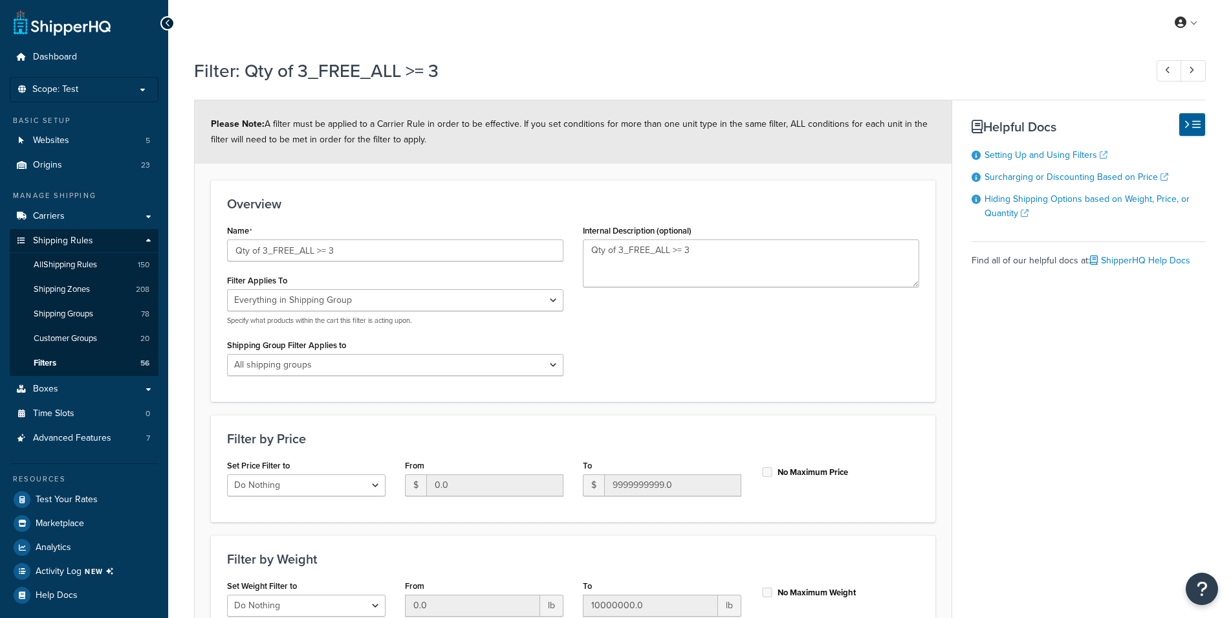
select select "SHIPPING_GROUP"
select select "range"
click at [227, 289] on select "Whole Cart Everything in Shipping Group Everything at Origin Each Item within S…" at bounding box center [395, 300] width 336 height 22
click at [678, 352] on div "Name Qty of 3_FREE_ALL >= 3 Filter Applies To Whole Cart Everything in Shipping…" at bounding box center [572, 303] width 711 height 164
click at [227, 354] on select "All shipping groups SHIP_DIRECT_TO_EU_SURCHARGE NO_SHIP_DIRECT_EU_EXPEDITED HEA…" at bounding box center [395, 365] width 336 height 22
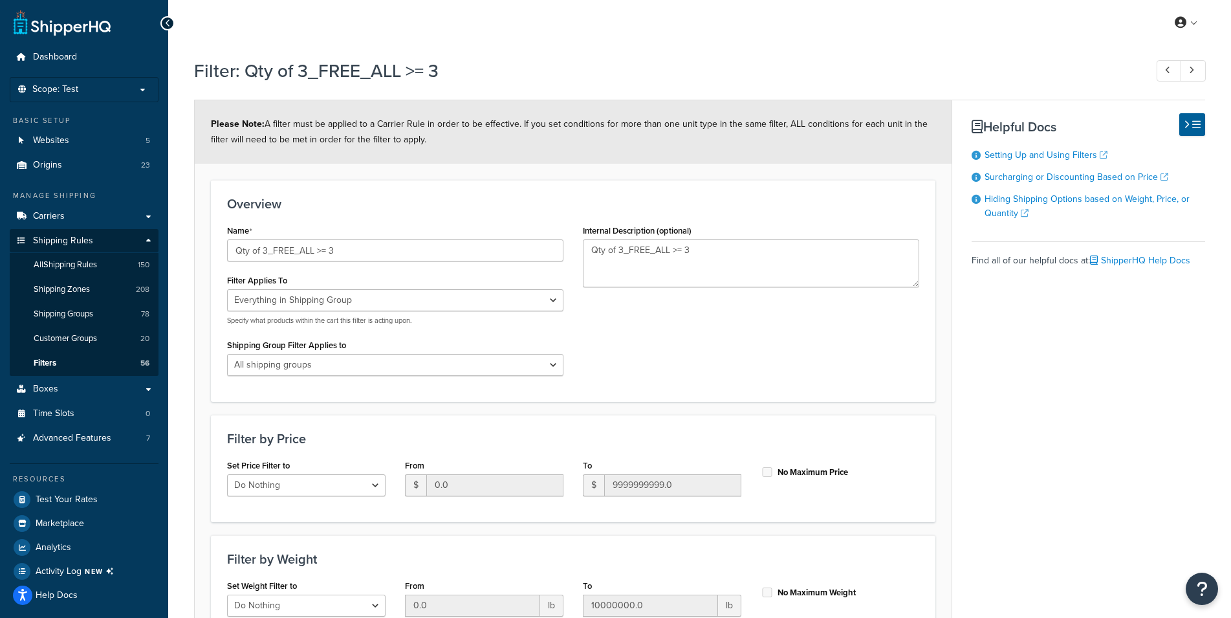
click at [696, 365] on div "Name Qty of 3_FREE_ALL >= 3 Filter Applies To Whole Cart Everything in Shipping…" at bounding box center [572, 303] width 711 height 164
click at [227, 354] on select "All shipping groups SHIP_DIRECT_TO_EU_SURCHARGE NO_SHIP_DIRECT_EU_EXPEDITED HEA…" at bounding box center [395, 365] width 336 height 22
click option "3_FREE_UPS" at bounding box center [0, 0] width 0 height 0
drag, startPoint x: 720, startPoint y: 410, endPoint x: 444, endPoint y: 371, distance: 278.9
click at [720, 411] on form "Please Note: A filter must be applied to a Carrier Rule in order to be effectiv…" at bounding box center [573, 457] width 757 height 715
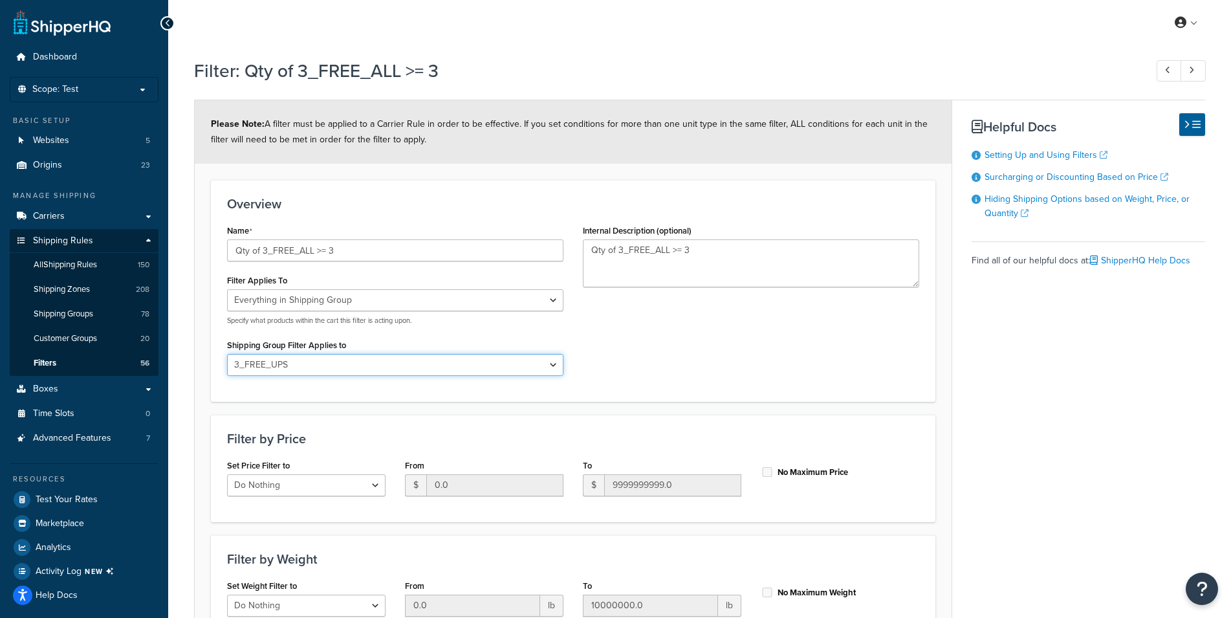
click at [227, 354] on select "All shipping groups SHIP_DIRECT_TO_EU_SURCHARGE NO_SHIP_DIRECT_EU_EXPEDITED HEA…" at bounding box center [395, 365] width 336 height 22
click at [332, 362] on select "All shipping groups SHIP_DIRECT_TO_EU_SURCHARGE NO_SHIP_DIRECT_EU_EXPEDITED HEA…" at bounding box center [395, 365] width 336 height 22
click at [227, 354] on select "All shipping groups SHIP_DIRECT_TO_EU_SURCHARGE NO_SHIP_DIRECT_EU_EXPEDITED HEA…" at bounding box center [395, 365] width 336 height 22
click option "3_FREE_UPS" at bounding box center [0, 0] width 0 height 0
click at [122, 354] on div "Dashboard Scope: Test Basic Setup Websites 5 Origins 23 Manage Shipping Carrier…" at bounding box center [615, 440] width 1231 height 881
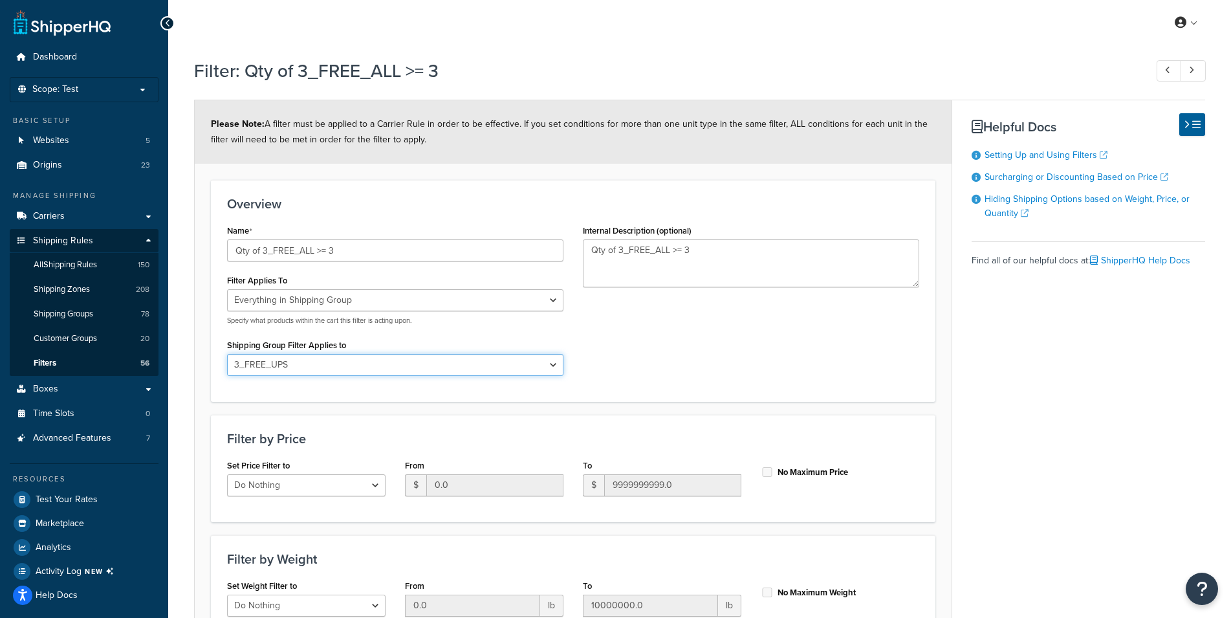
click at [227, 354] on select "All shipping groups SHIP_DIRECT_TO_EU_SURCHARGE NO_SHIP_DIRECT_EU_EXPEDITED HEA…" at bounding box center [395, 365] width 336 height 22
select select "282672"
click option "3_FREE_ALL" at bounding box center [0, 0] width 0 height 0
click at [691, 376] on div "Name Qty of 3_FREE_ALL >= 3 Filter Applies To Whole Cart Everything in Shipping…" at bounding box center [572, 303] width 711 height 164
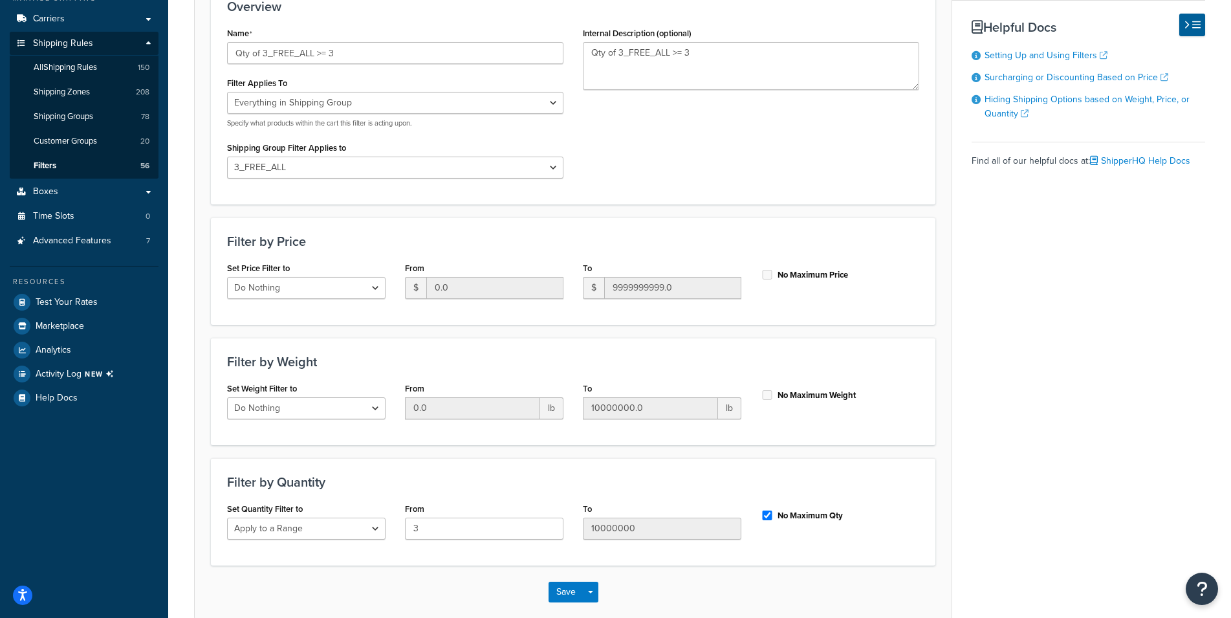
scroll to position [263, 0]
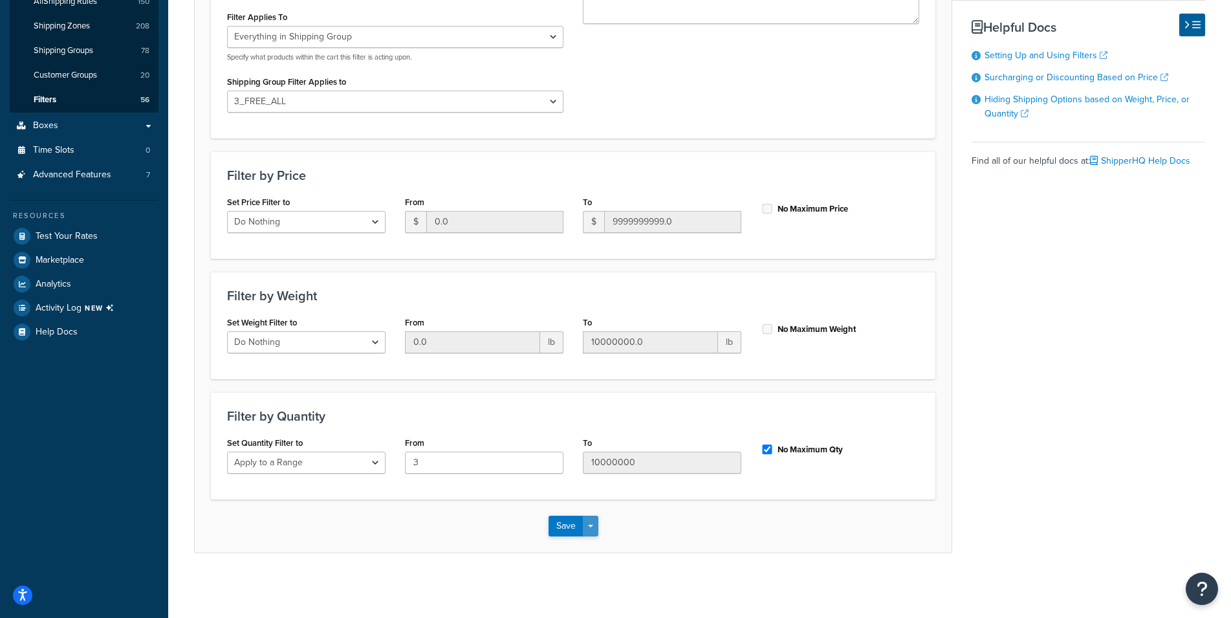
click at [588, 522] on button "Save Dropdown" at bounding box center [591, 525] width 16 height 21
click at [588, 549] on button "Save and Edit" at bounding box center [610, 549] width 125 height 27
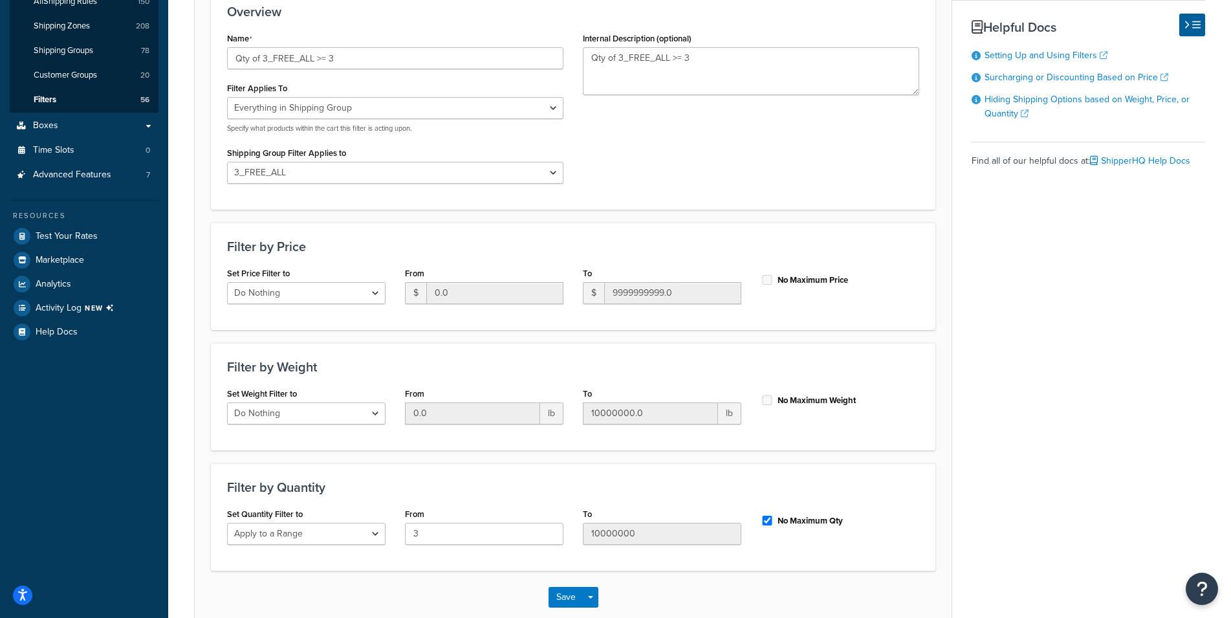
scroll to position [0, 0]
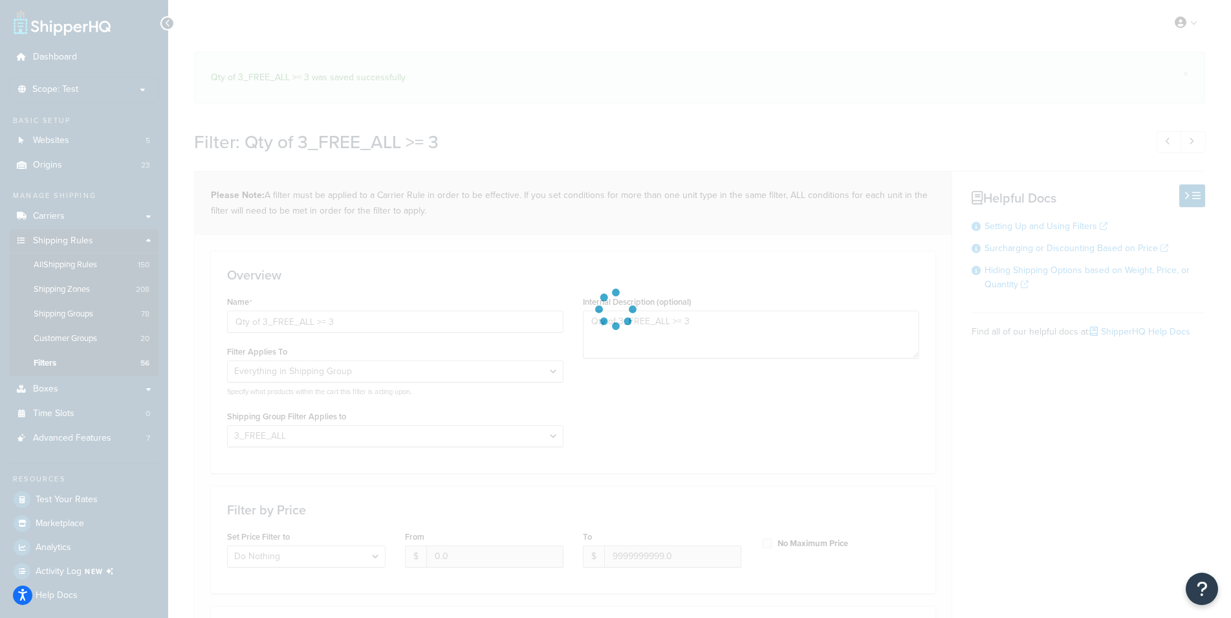
select select "SHIPPING_GROUP"
select select "282672"
select select "range"
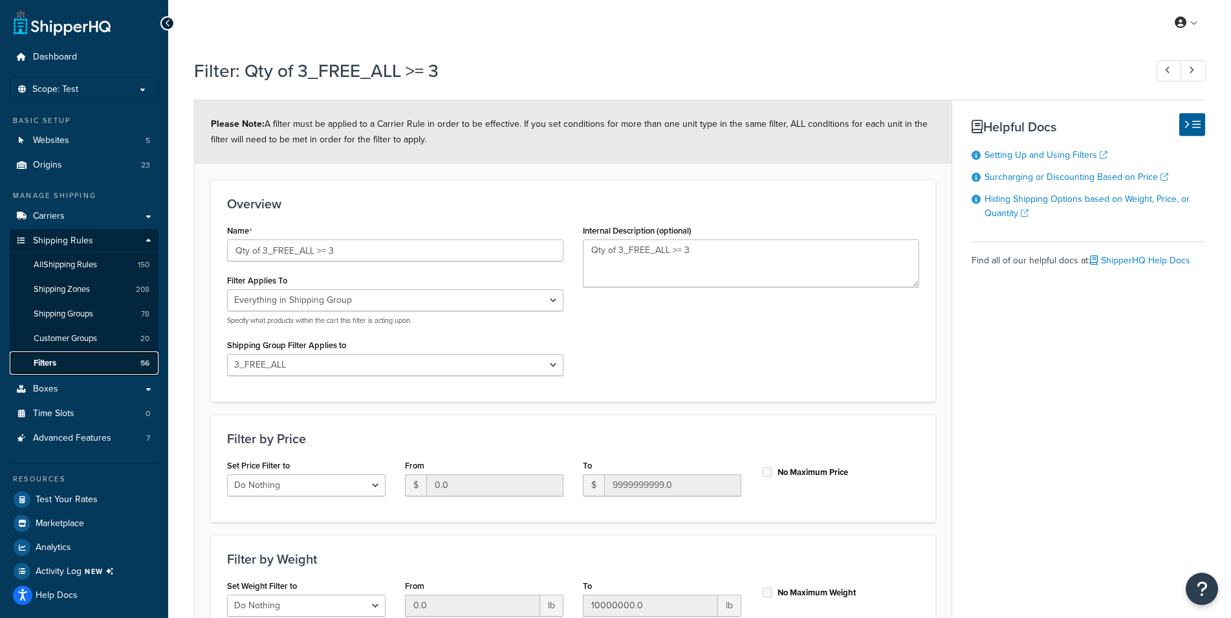
click at [45, 359] on span "Filters" at bounding box center [45, 363] width 23 height 11
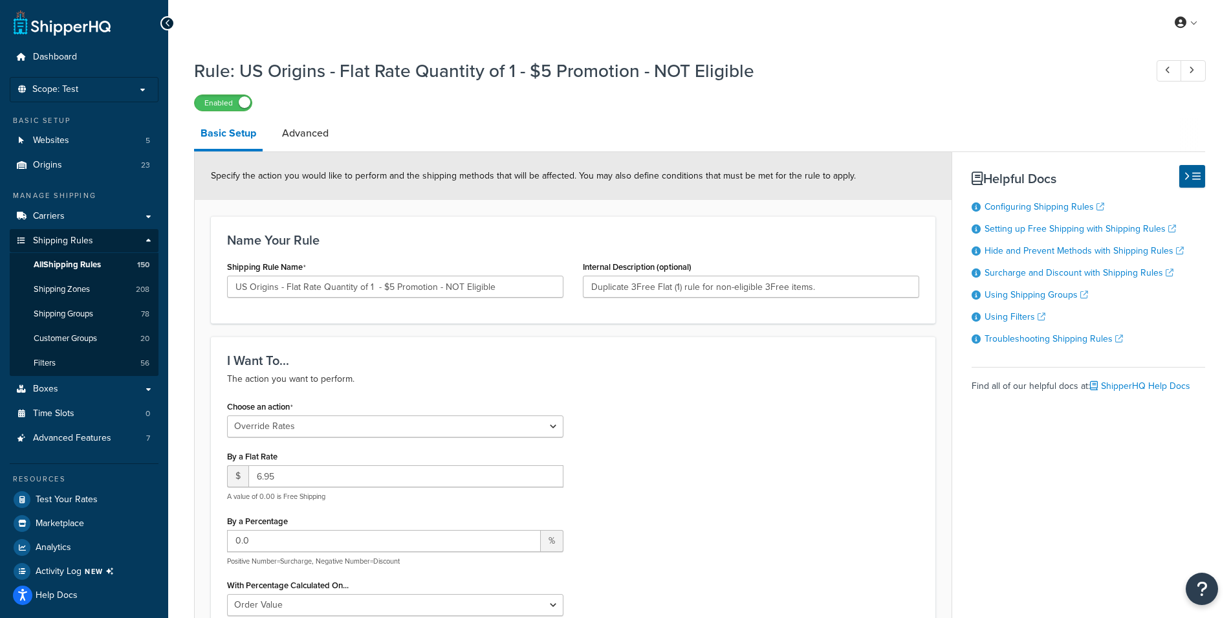
select select "OVERRIDE"
select select "SHIPPING_GROUP"
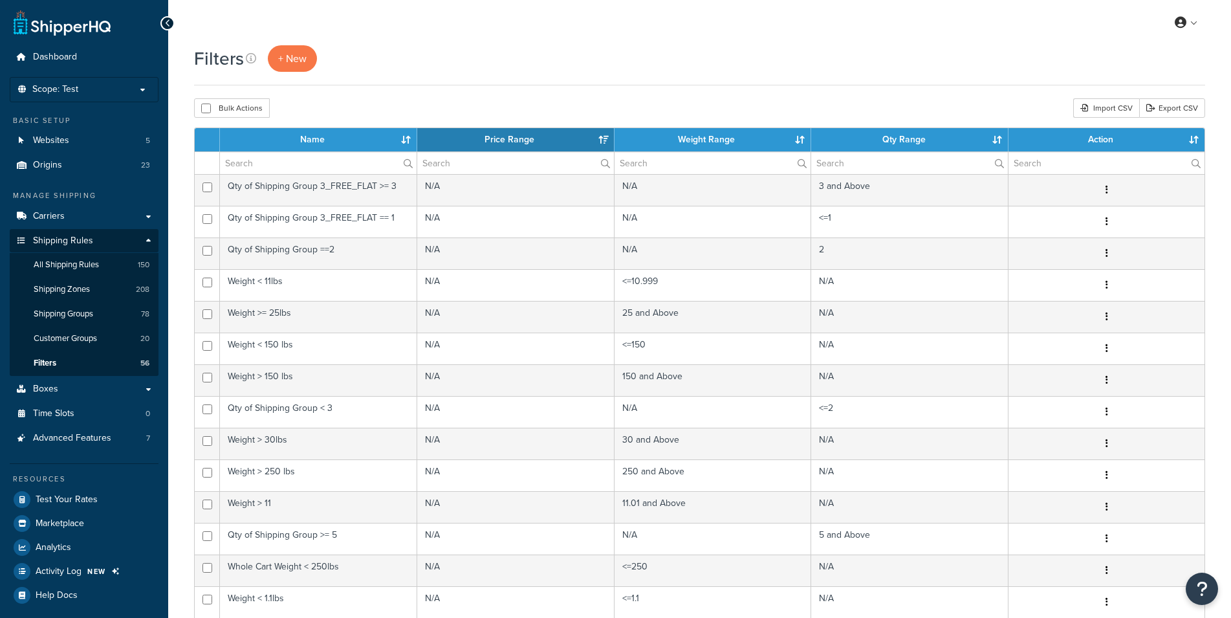
select select "15"
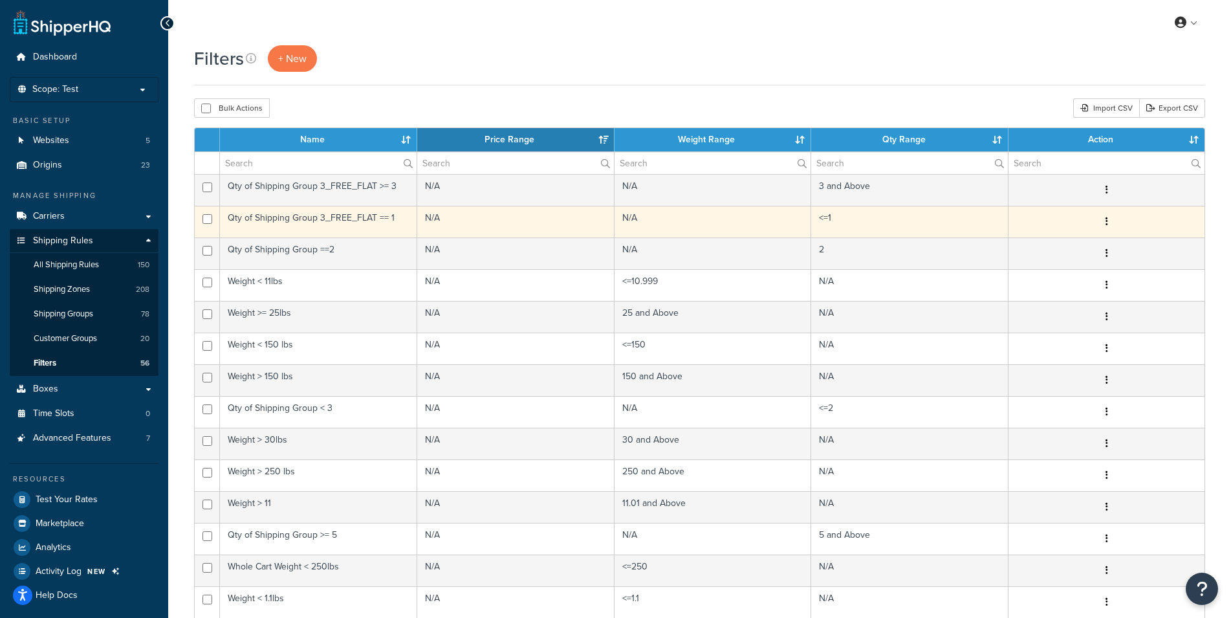
click at [316, 221] on td "Qty of Shipping Group 3_FREE_FLAT == 1" at bounding box center [318, 222] width 197 height 32
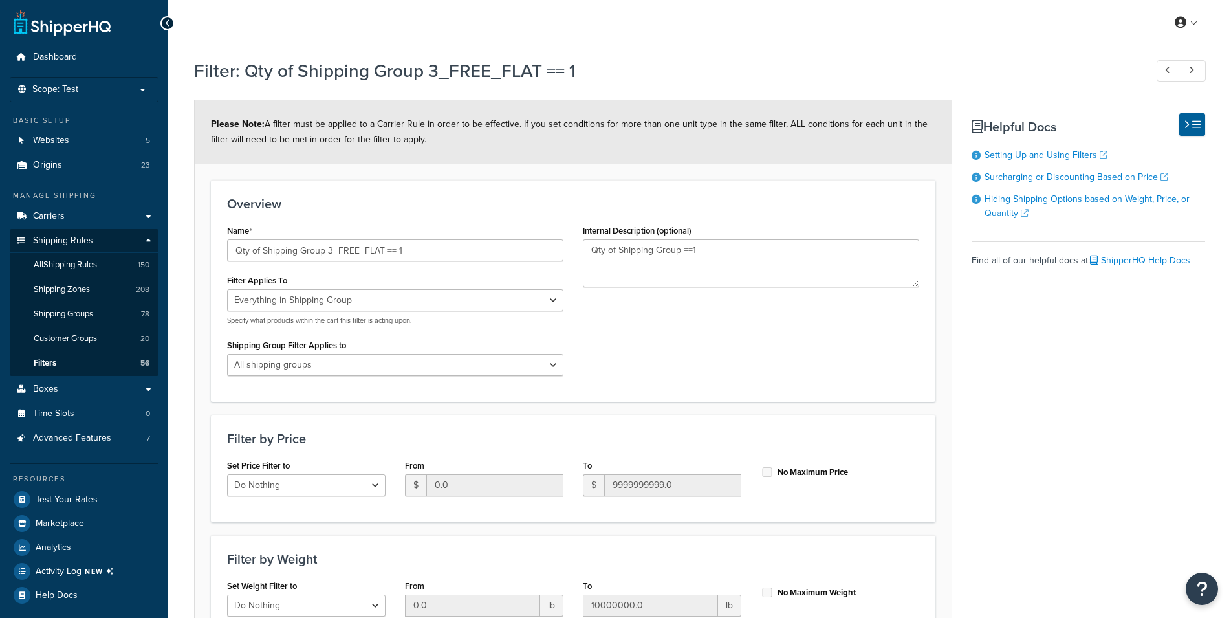
select select "SHIPPING_GROUP"
select select "range"
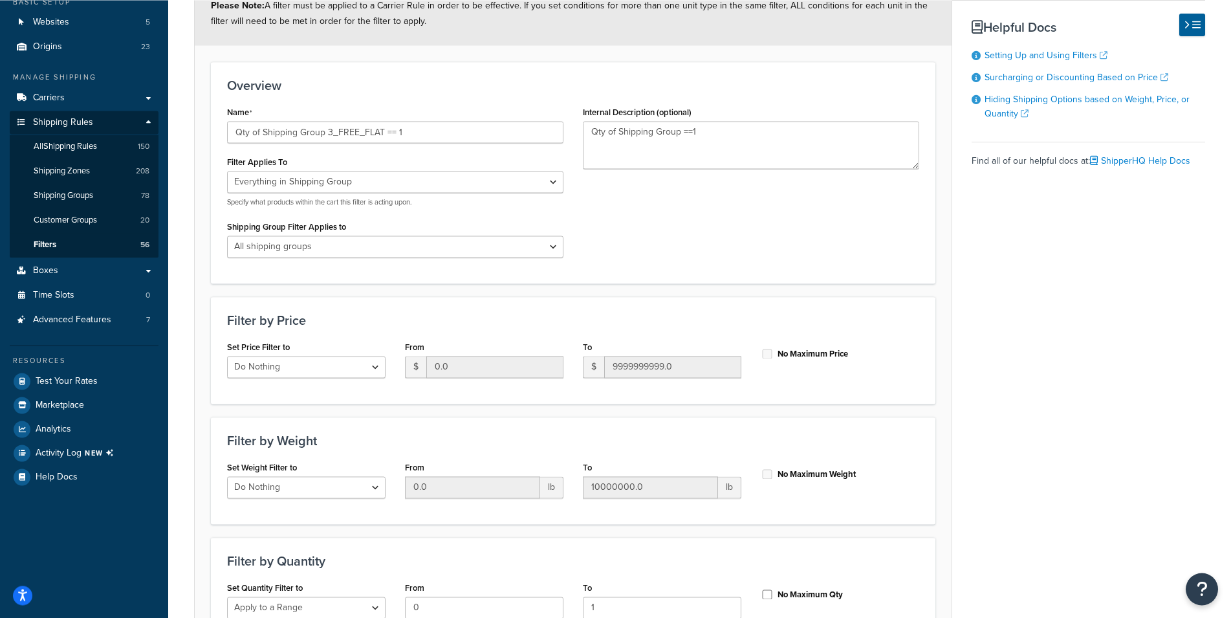
scroll to position [66, 0]
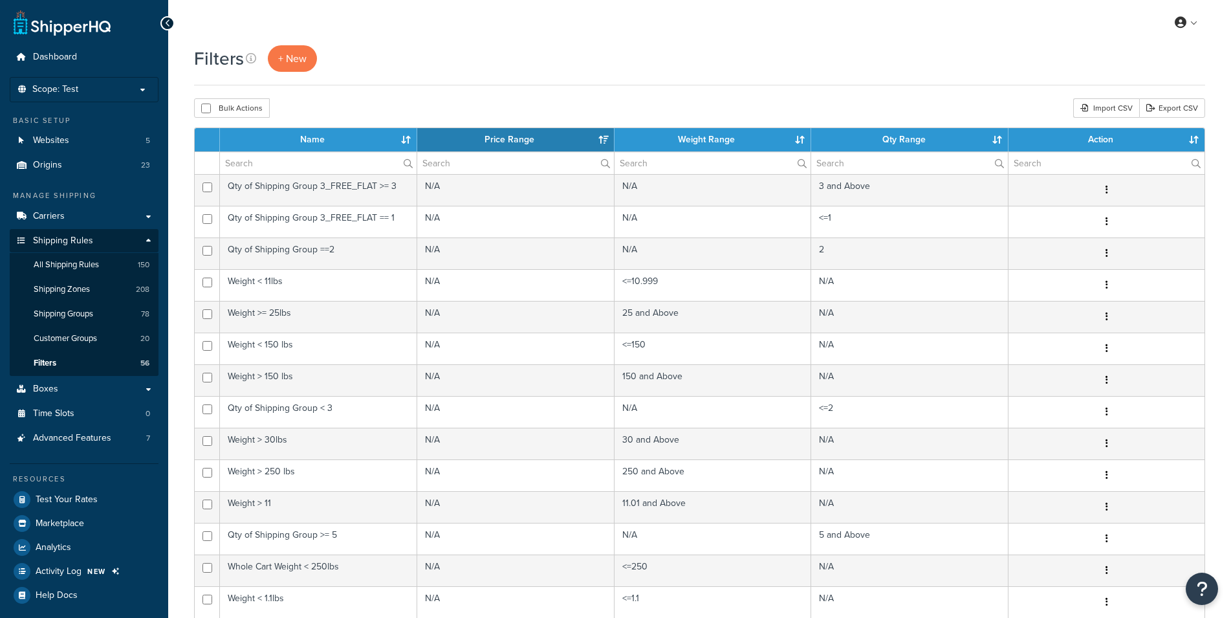
select select "15"
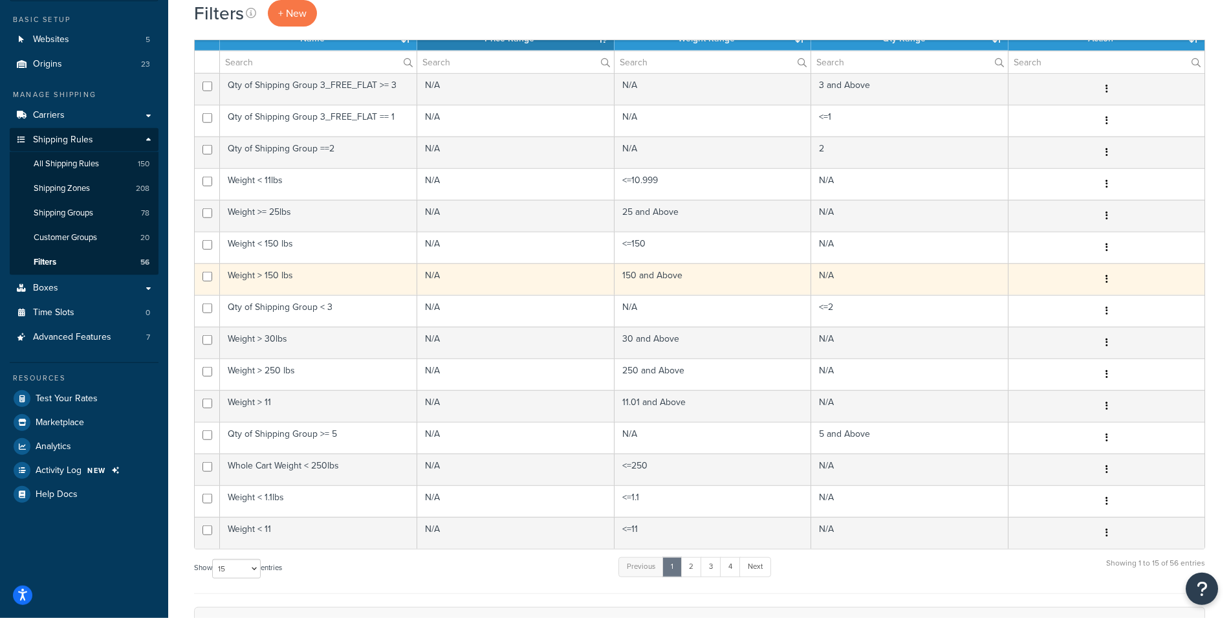
scroll to position [66, 0]
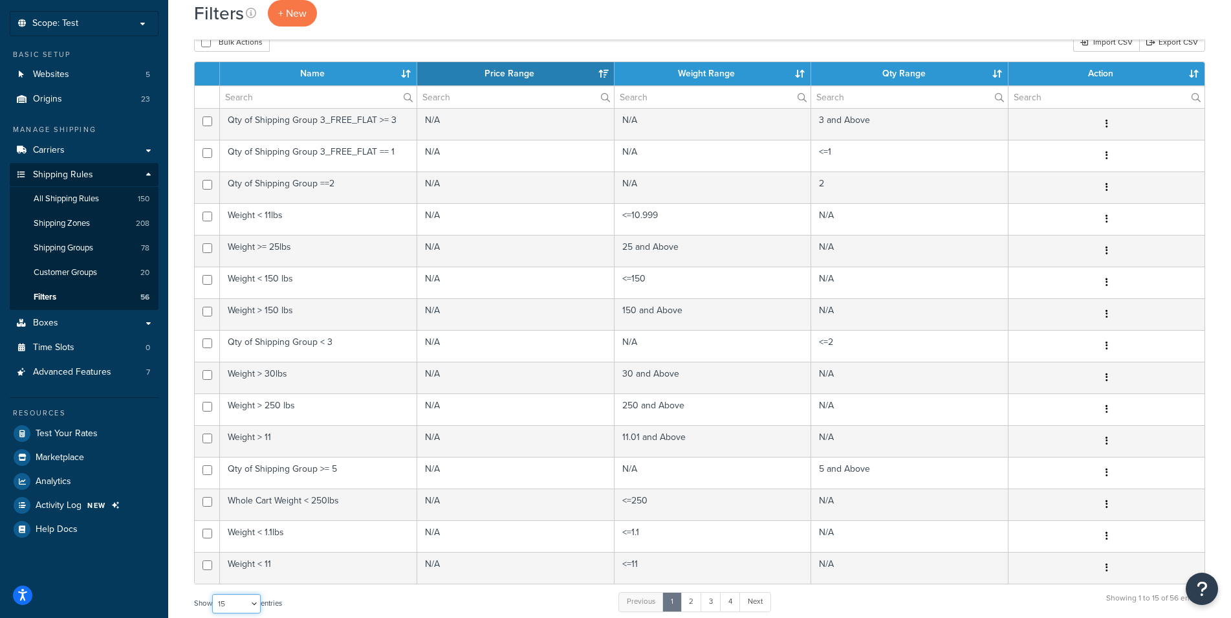
click at [212, 594] on select "10 15 25 50 100" at bounding box center [236, 603] width 48 height 19
select select "100"
click option "100" at bounding box center [0, 0] width 0 height 0
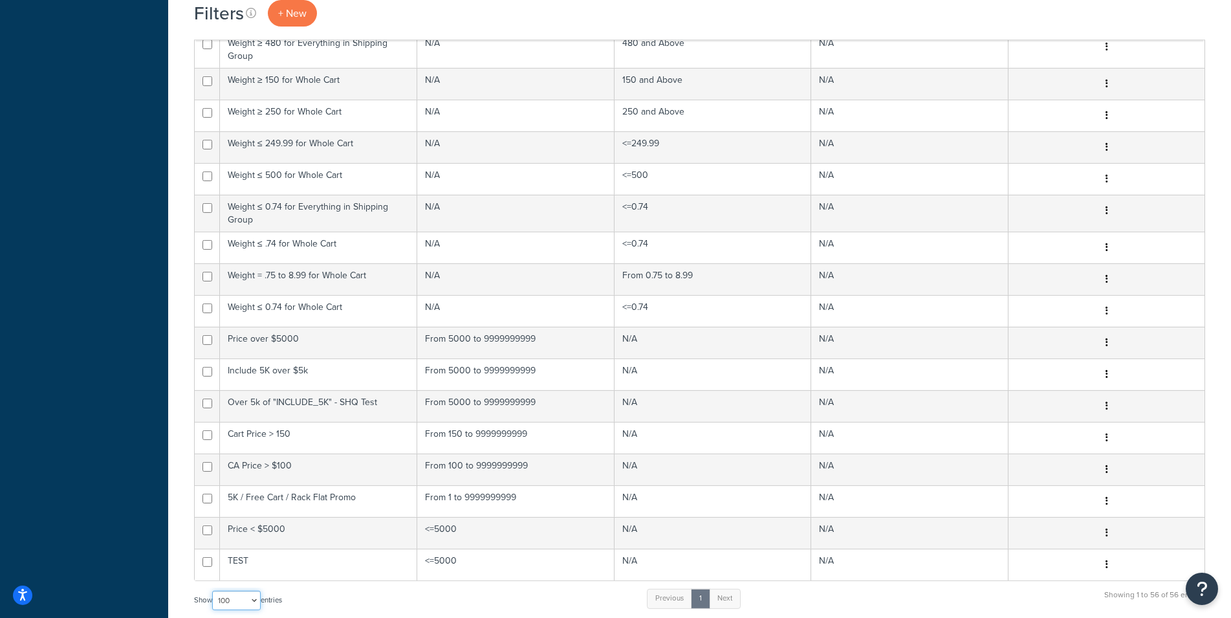
scroll to position [0, 0]
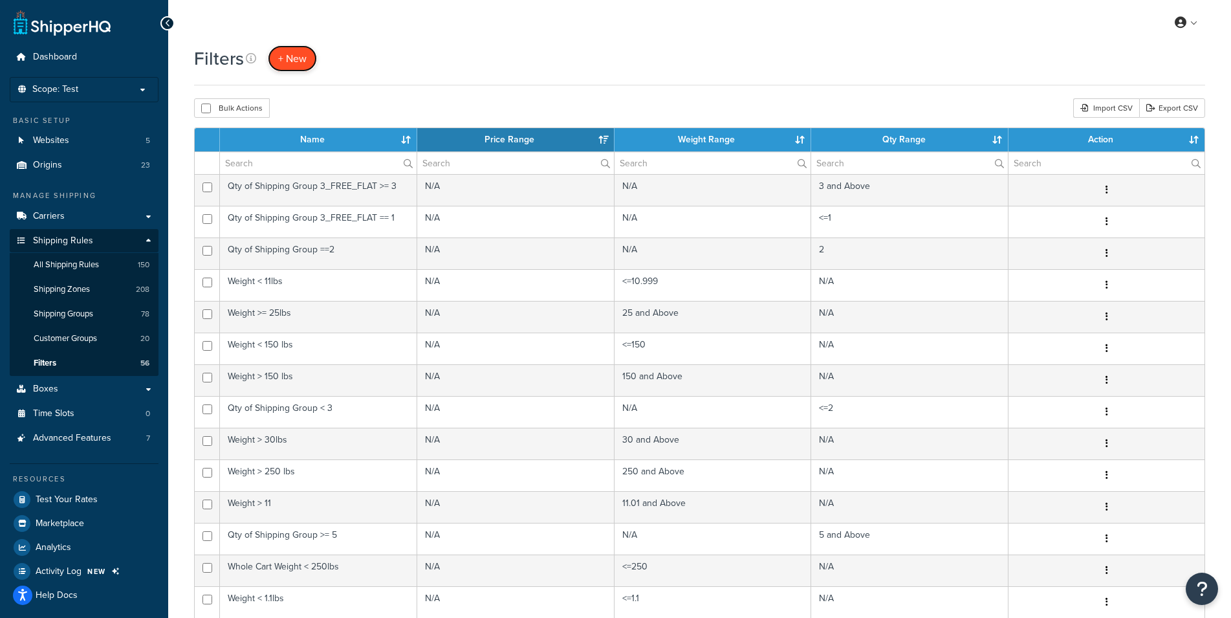
click at [283, 50] on link "+ New" at bounding box center [292, 58] width 49 height 27
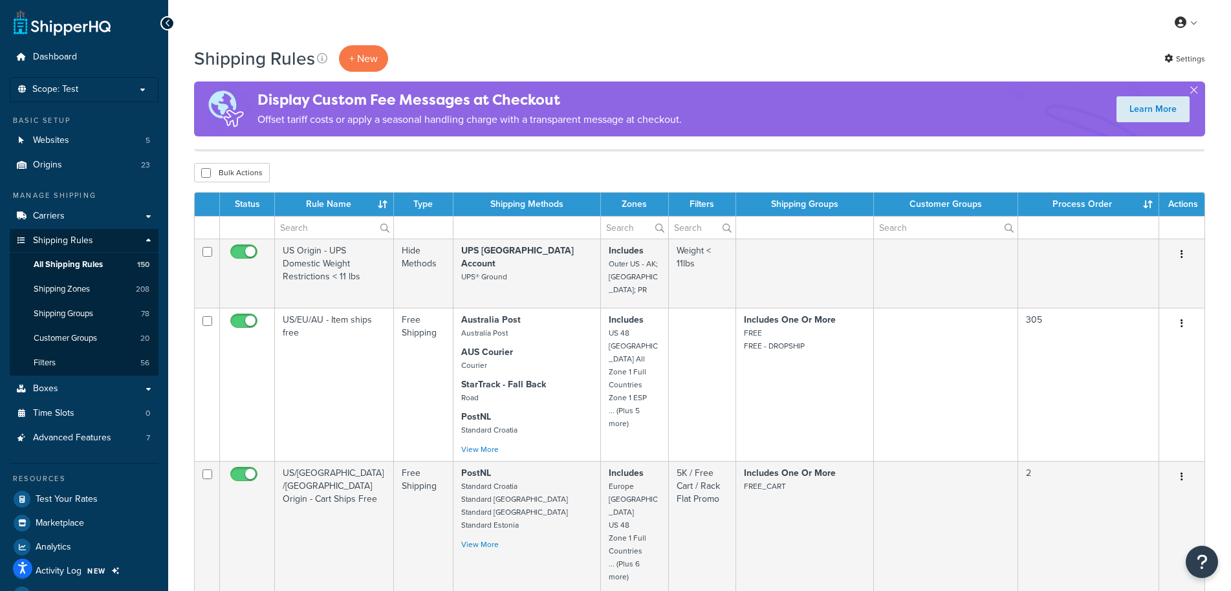
select select "1000"
click at [328, 222] on input "text" at bounding box center [334, 228] width 118 height 22
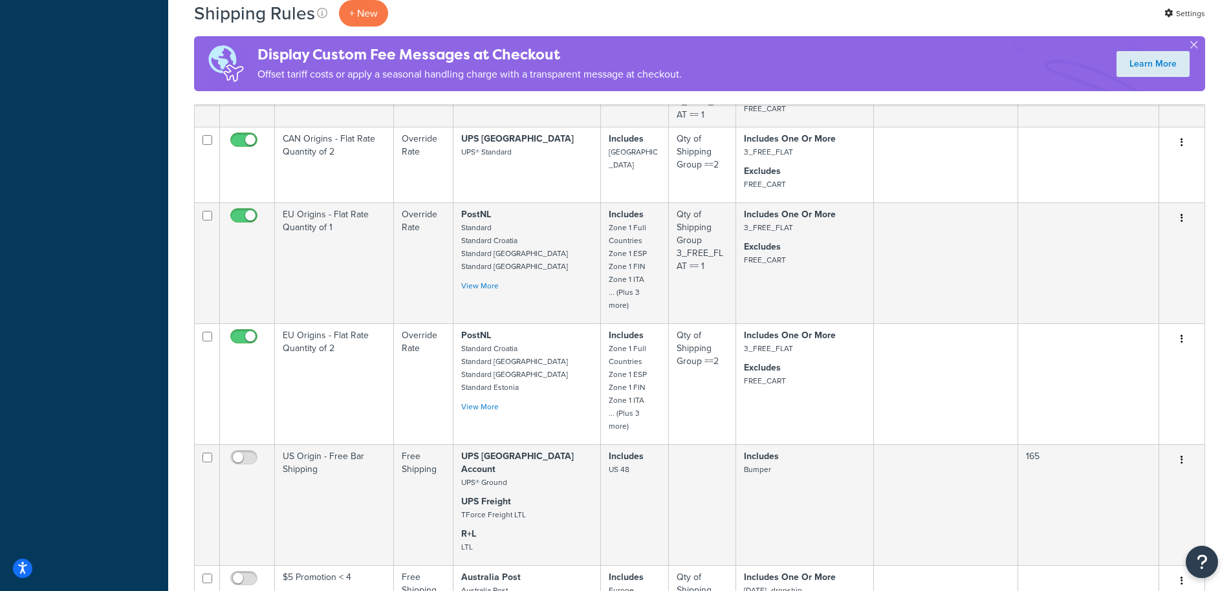
scroll to position [15668, 0]
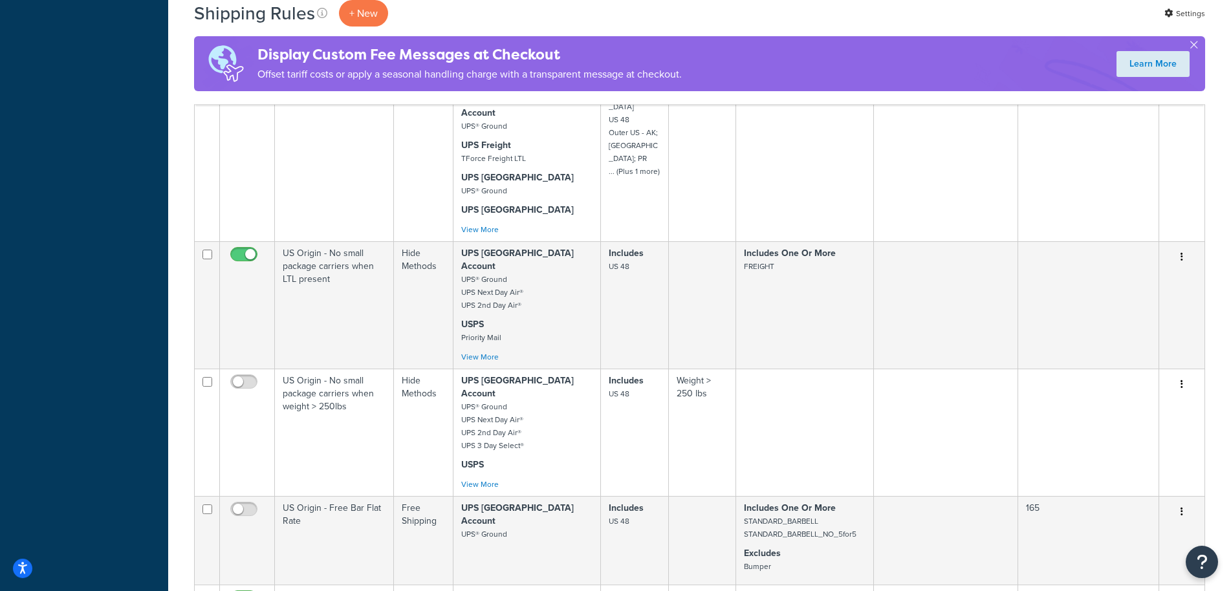
scroll to position [6120, 0]
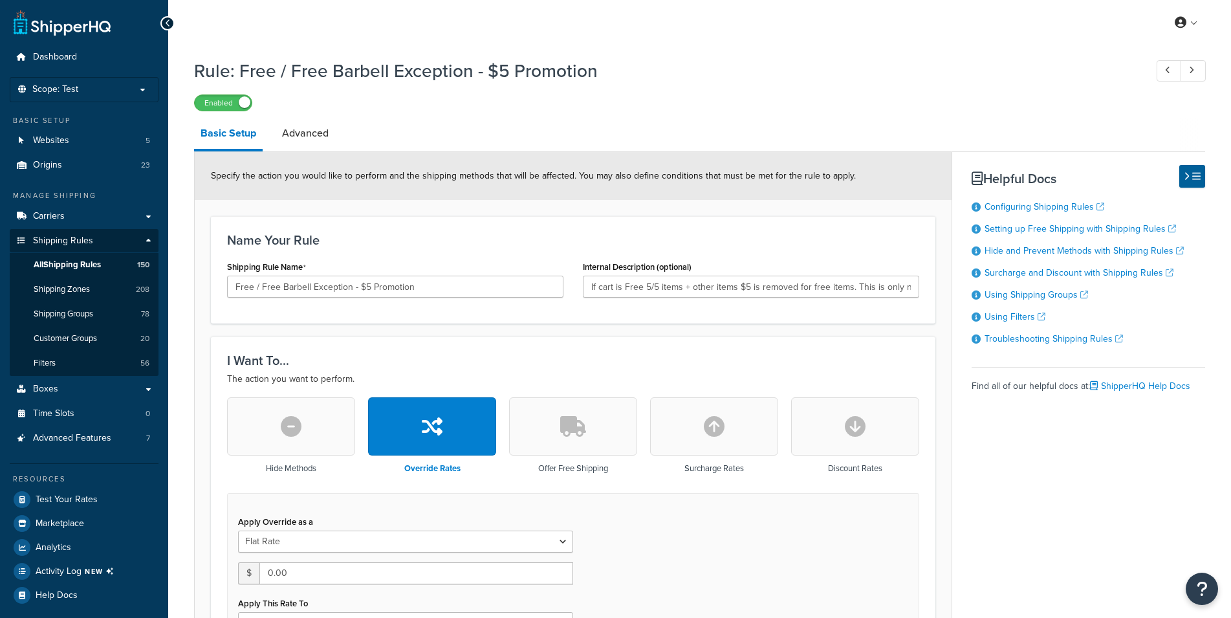
select select "SHIPPING_GROUP"
click at [320, 124] on link "Advanced" at bounding box center [304, 133] width 59 height 31
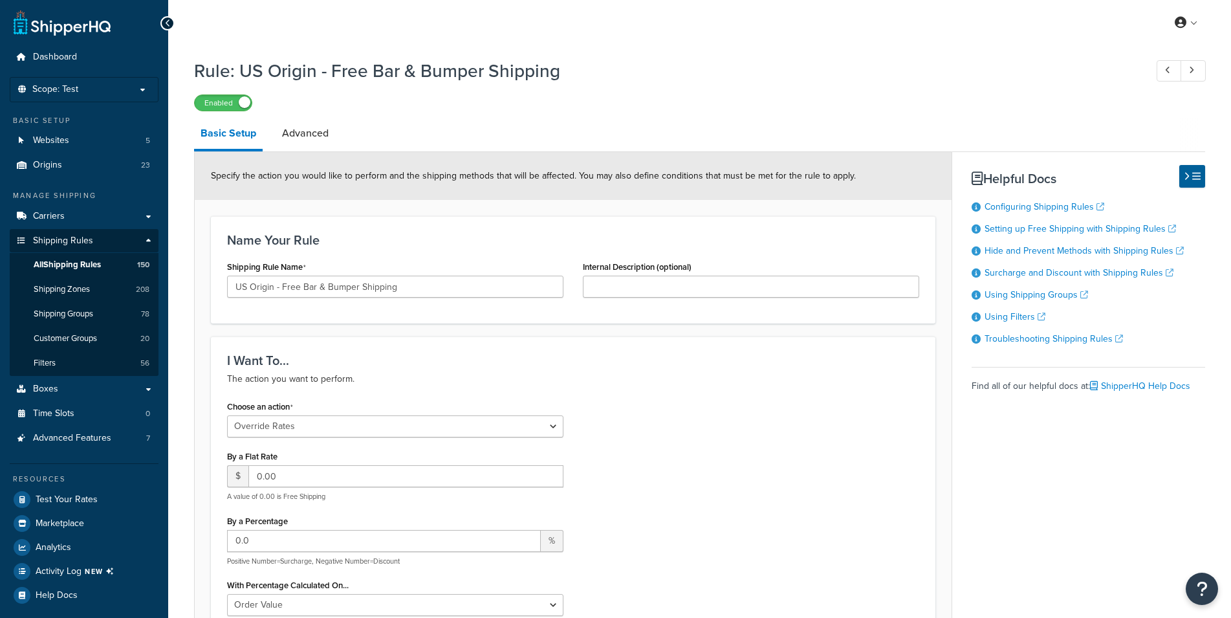
select select "OVERRIDE"
select select "SHIPPING_GROUP"
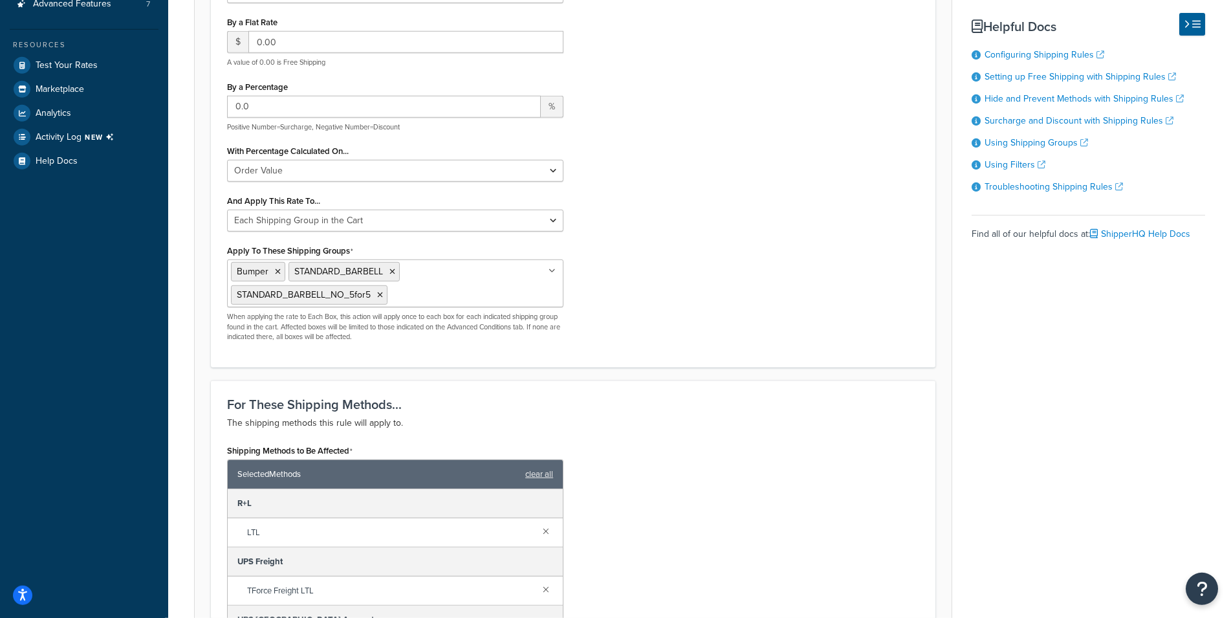
scroll to position [462, 0]
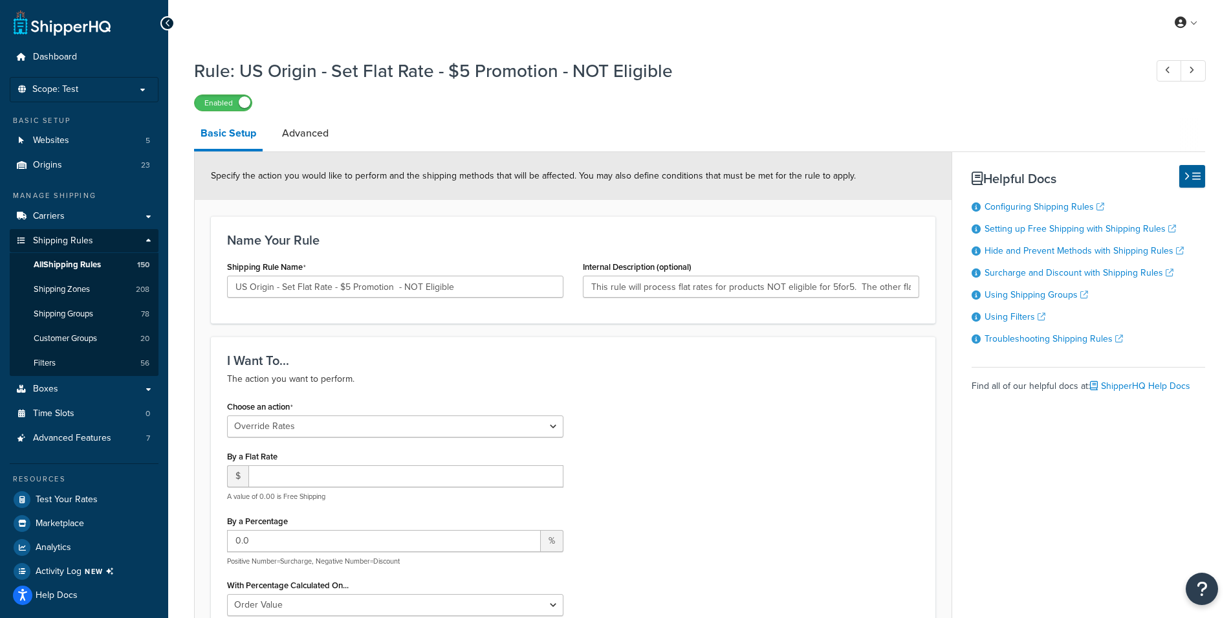
select select "OVERRIDE"
select select "ITEM"
click at [718, 97] on div "Enabled" at bounding box center [699, 102] width 1011 height 18
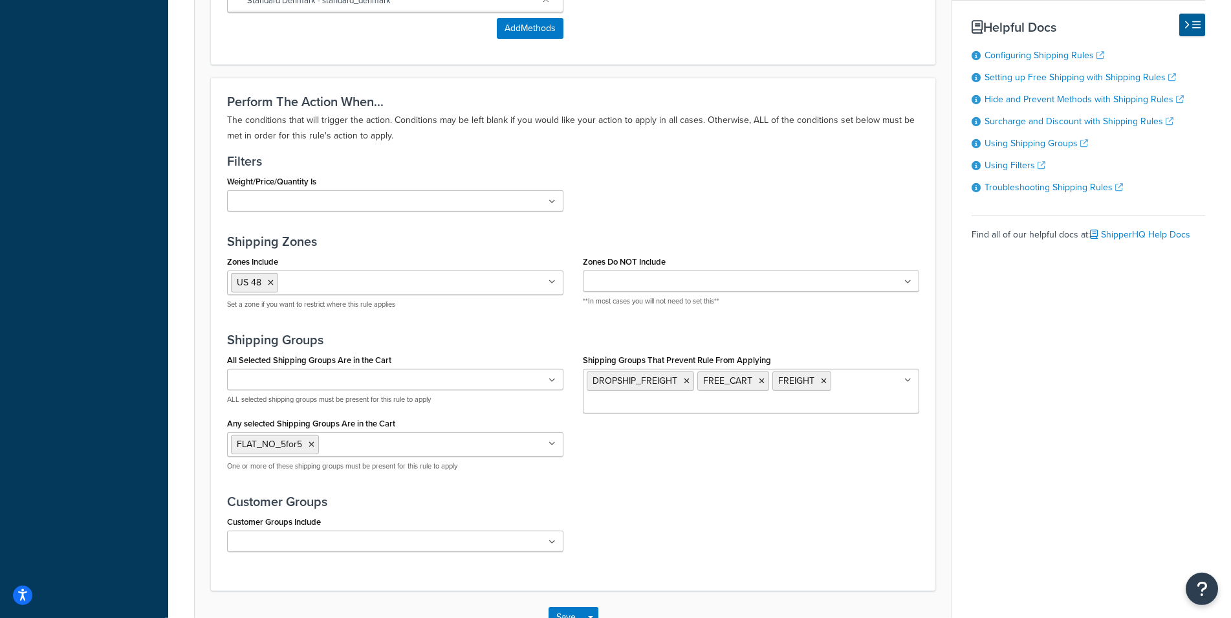
scroll to position [1239, 0]
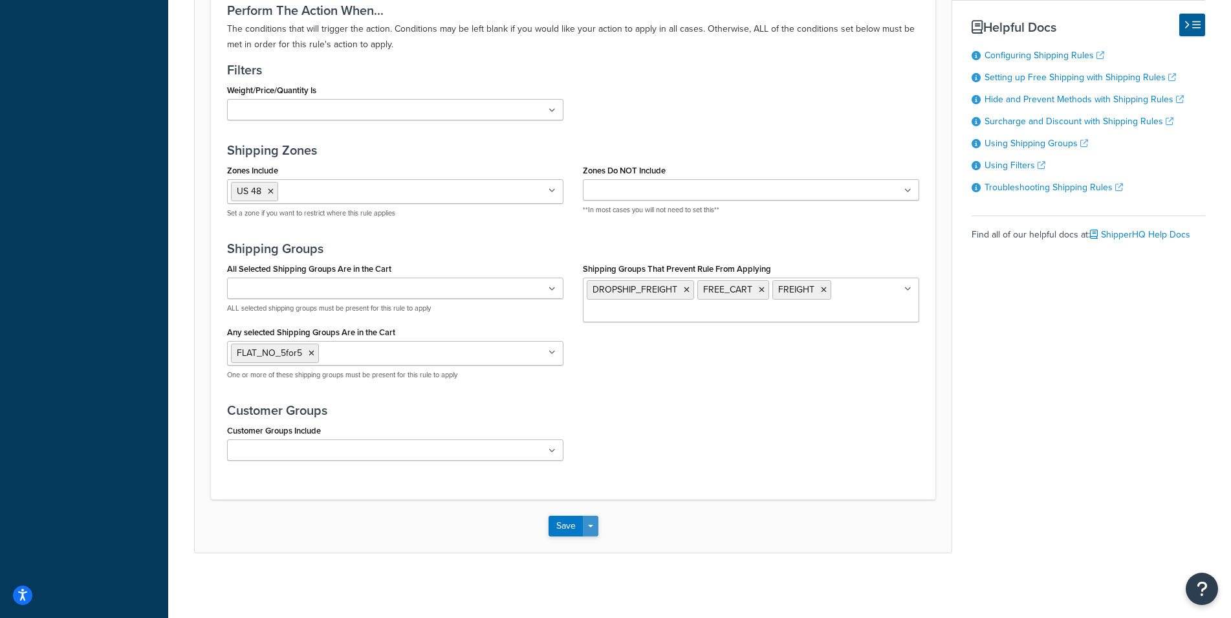
click at [594, 523] on button "Save Dropdown" at bounding box center [591, 525] width 16 height 21
click at [618, 579] on button "Save and Duplicate" at bounding box center [610, 576] width 125 height 27
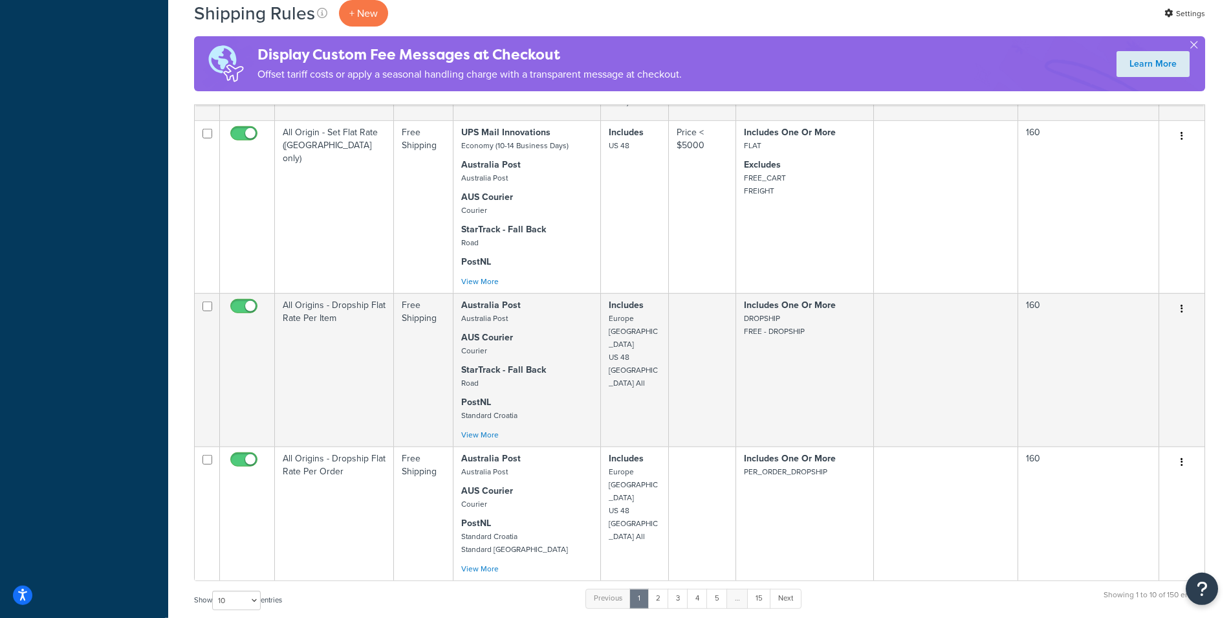
scroll to position [1342, 0]
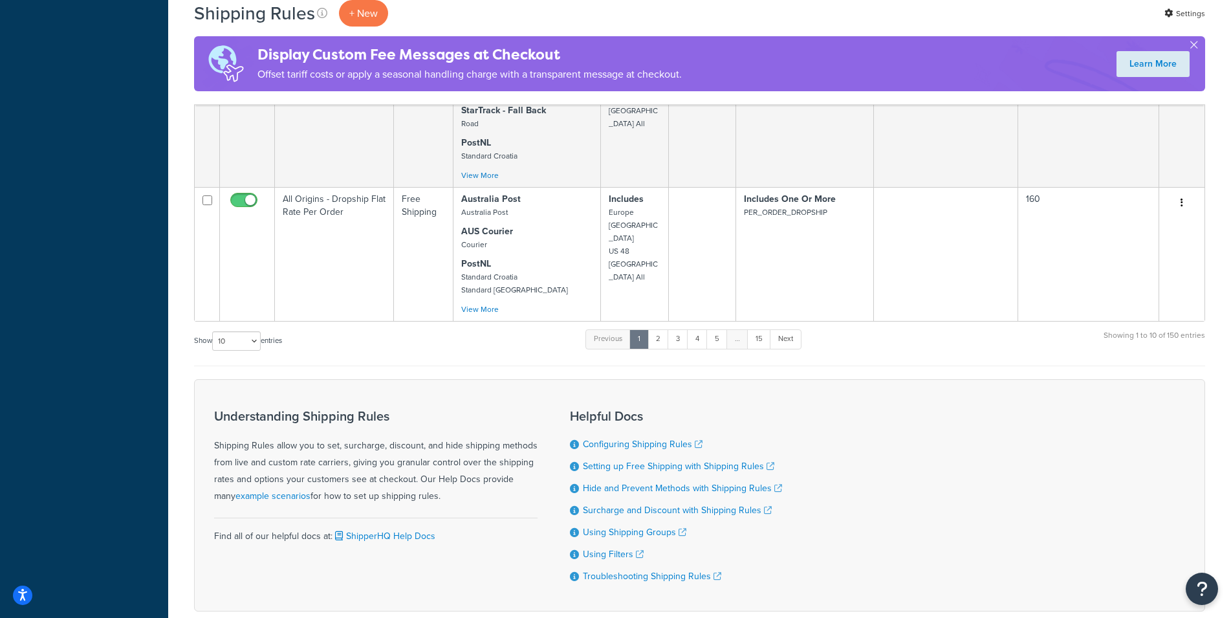
click at [259, 328] on div "Show 10 15 25 50 100 1000 entries Previous 1 2 3 4 5 … 15 Next Showing 1 to 10 …" at bounding box center [699, 347] width 1011 height 38
click at [212, 331] on select "10 15 25 50 100 1000" at bounding box center [236, 340] width 48 height 19
select select "1000"
click option "1000" at bounding box center [0, 0] width 0 height 0
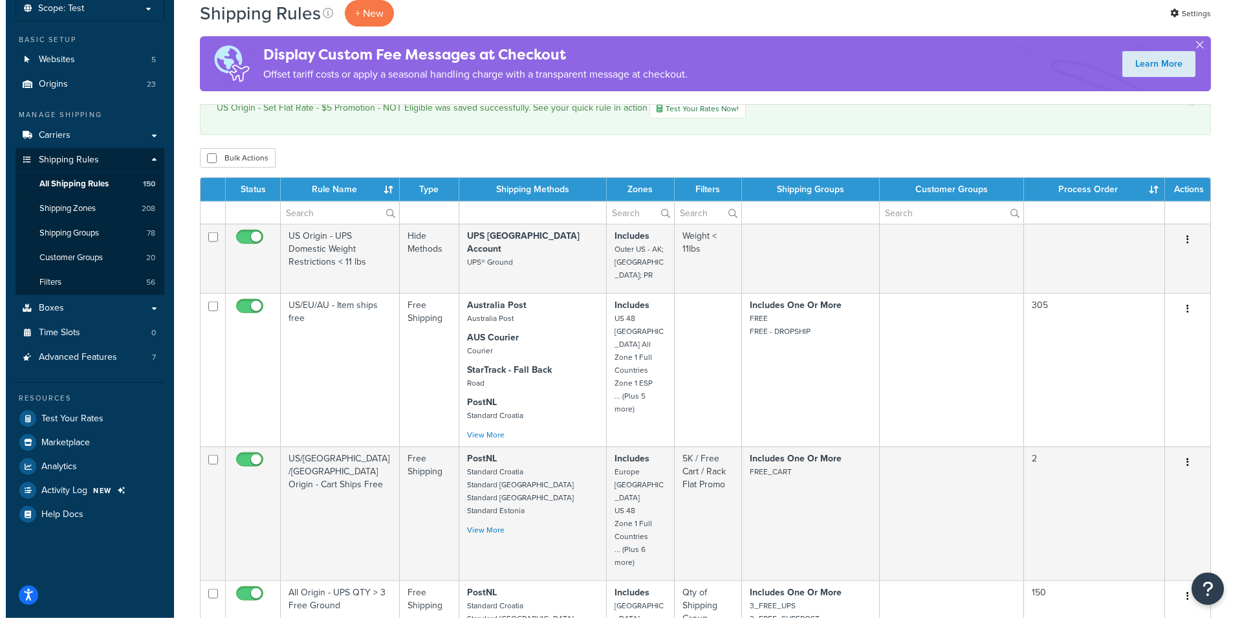
scroll to position [0, 0]
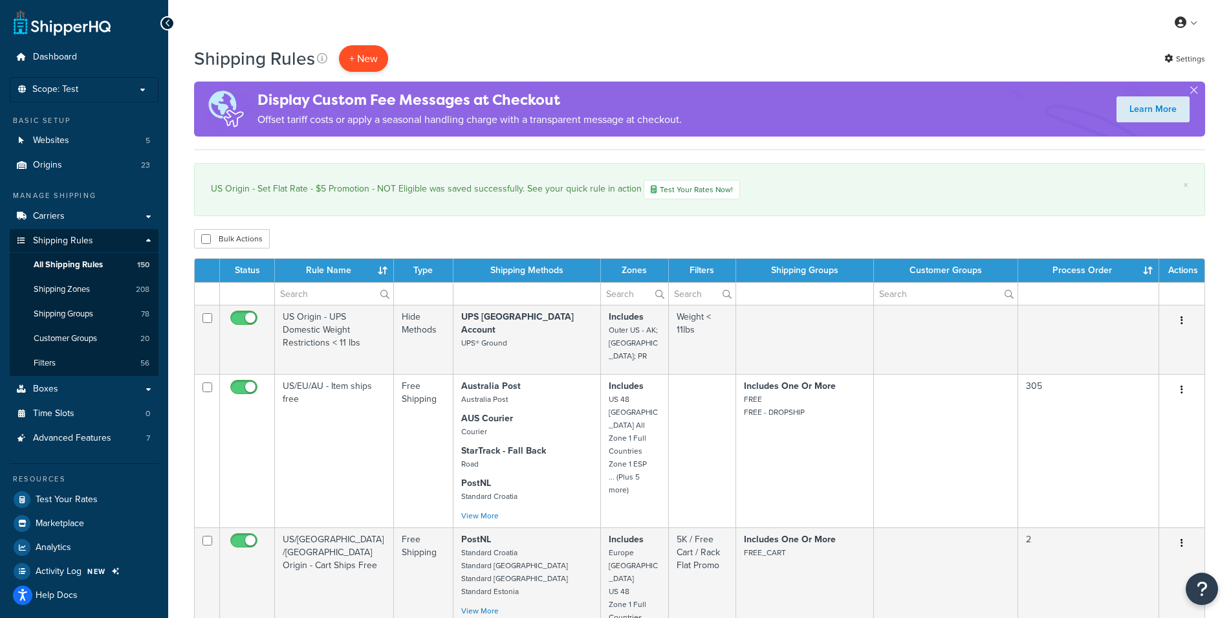
click at [376, 59] on p "+ New" at bounding box center [363, 58] width 49 height 27
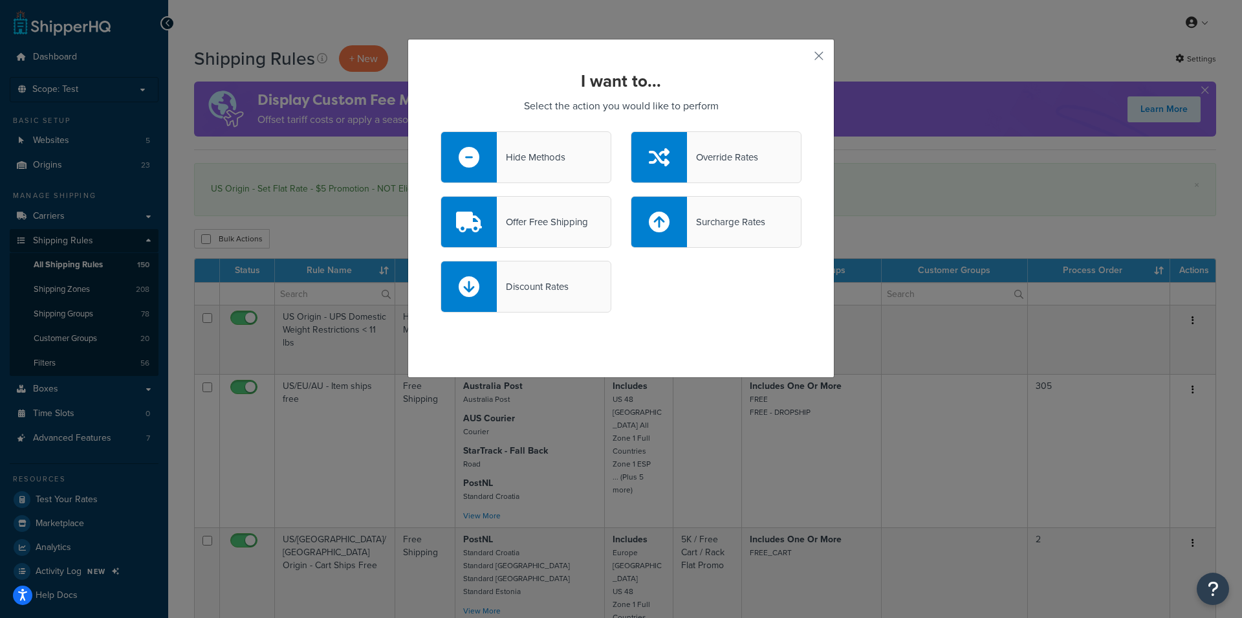
click at [539, 289] on div "Discount Rates" at bounding box center [533, 286] width 72 height 18
click at [0, 0] on input "Discount Rates" at bounding box center [0, 0] width 0 height 0
select select "CART"
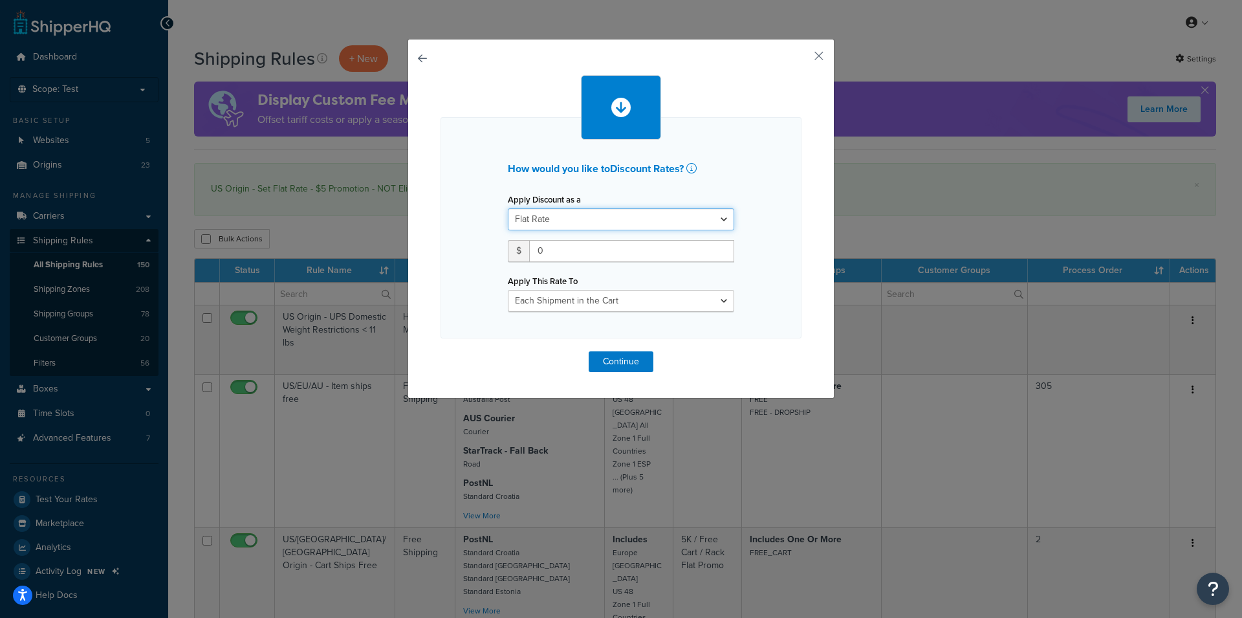
click at [508, 208] on select "Flat Rate Percentage Flat Rate & Percentage" at bounding box center [621, 219] width 226 height 22
click at [597, 179] on div "How would you like to Discount Rates ? Apply Discount as a Flat Rate Percentage…" at bounding box center [621, 237] width 226 height 149
drag, startPoint x: 602, startPoint y: 246, endPoint x: 502, endPoint y: 249, distance: 99.6
click at [529, 249] on input "0" at bounding box center [631, 251] width 205 height 22
type input "5"
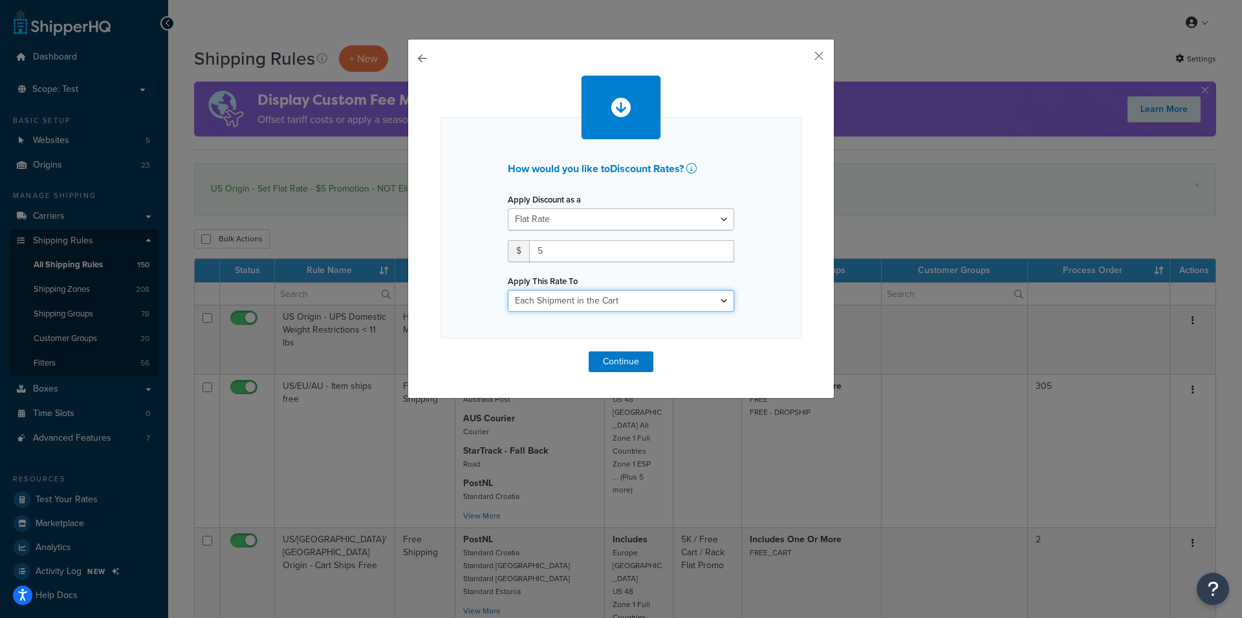
click at [508, 290] on select "Entire Cart Each Shipment in the Cart Each Origin in the Cart Each Shipping Gro…" at bounding box center [621, 301] width 226 height 22
select select "SHIPPING_GROUP"
click option "Each Shipping Group in the Cart" at bounding box center [0, 0] width 0 height 0
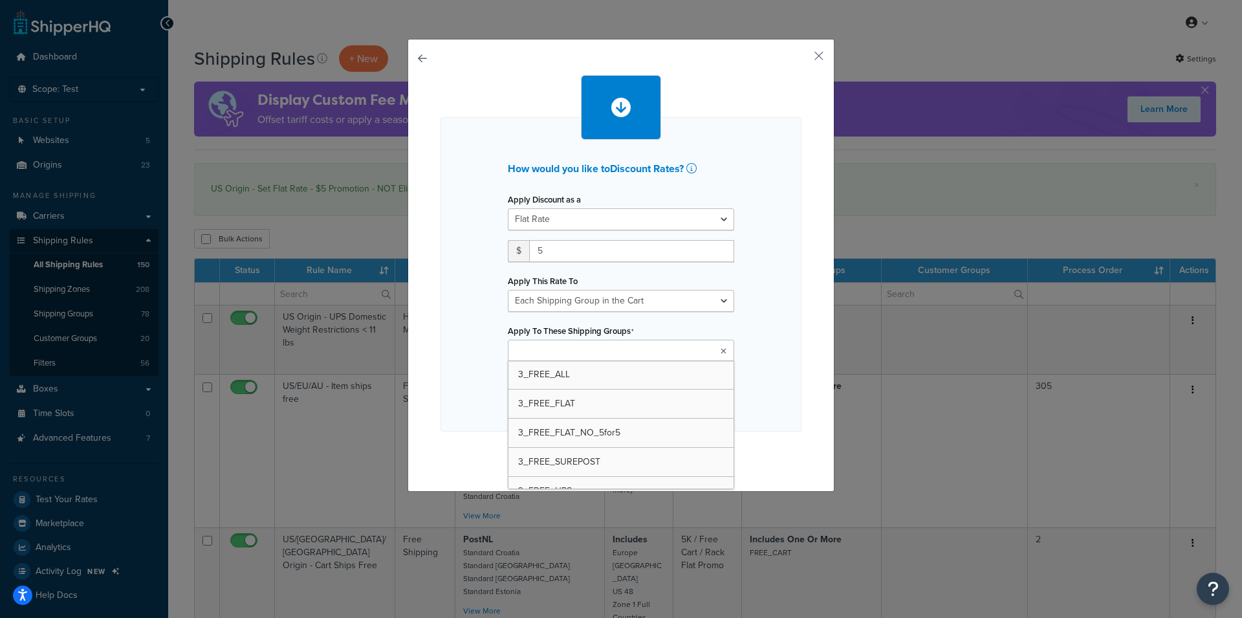
click at [562, 351] on input "Apply To These Shipping Groups" at bounding box center [568, 351] width 114 height 14
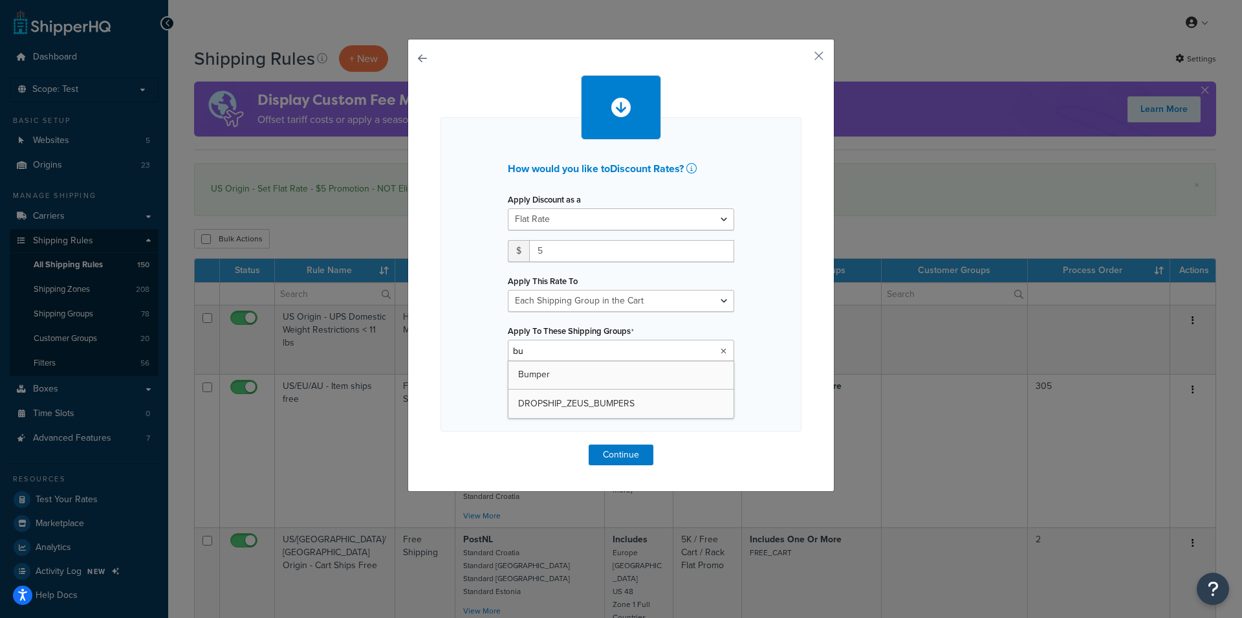
type input "b"
type input "bumper"
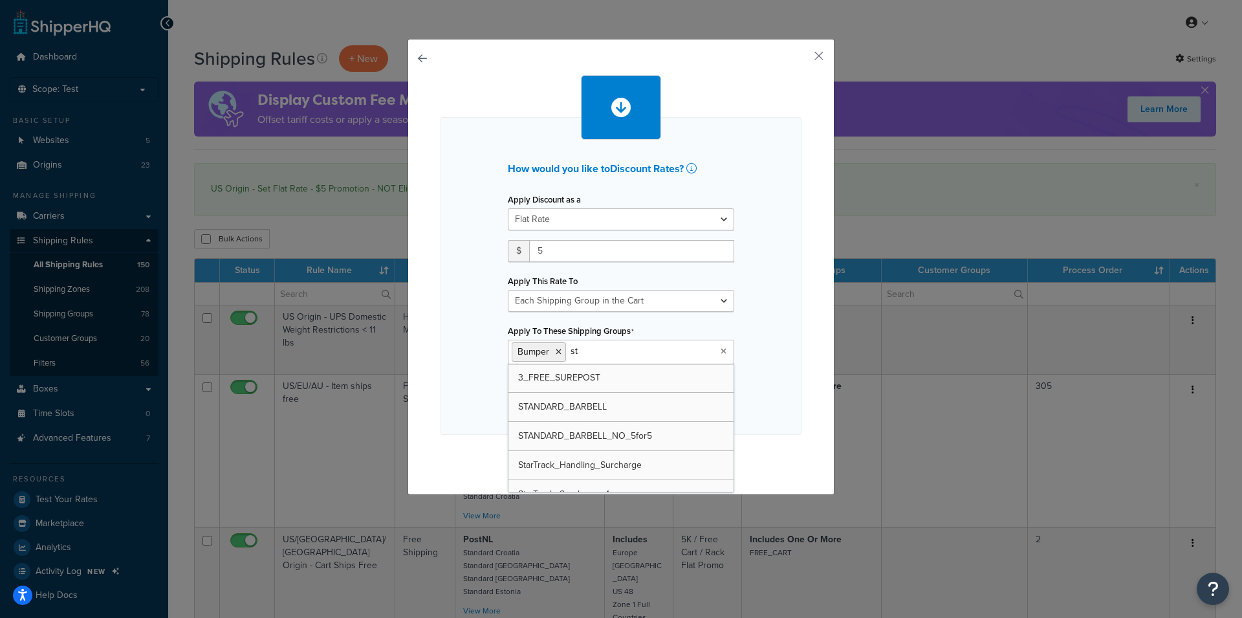
type input "sta"
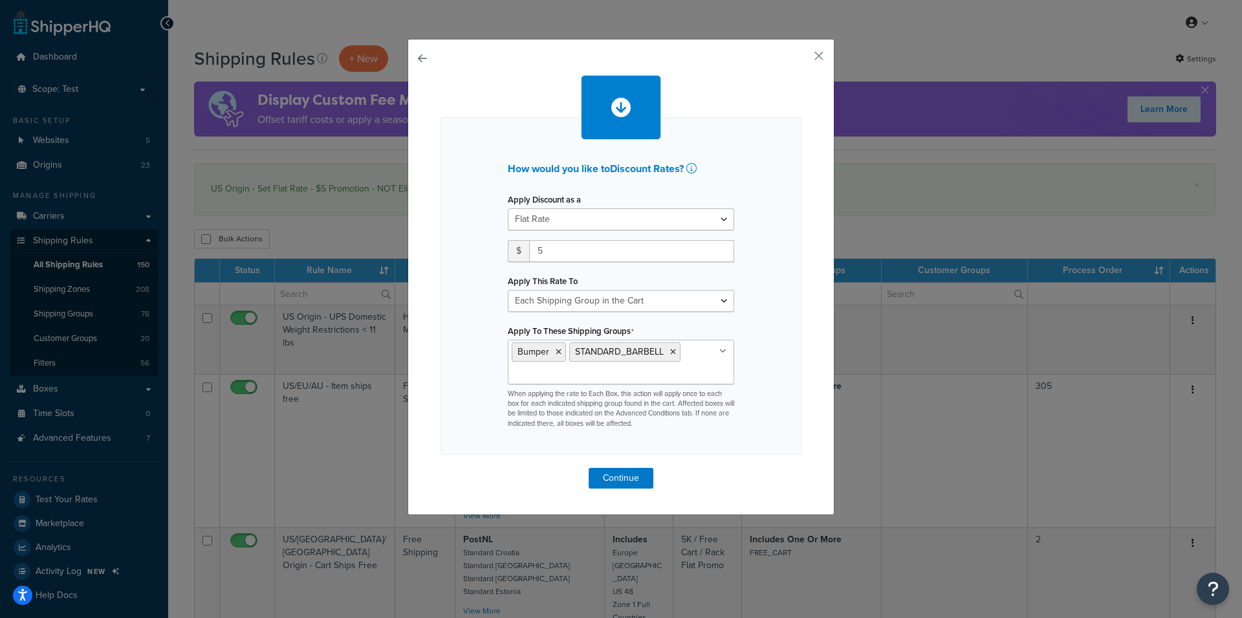
click at [798, 300] on div "How would you like to Discount Rates ? Apply Discount as a Flat Rate Percentage…" at bounding box center [620, 277] width 427 height 476
click at [619, 479] on button "Continue" at bounding box center [620, 478] width 65 height 21
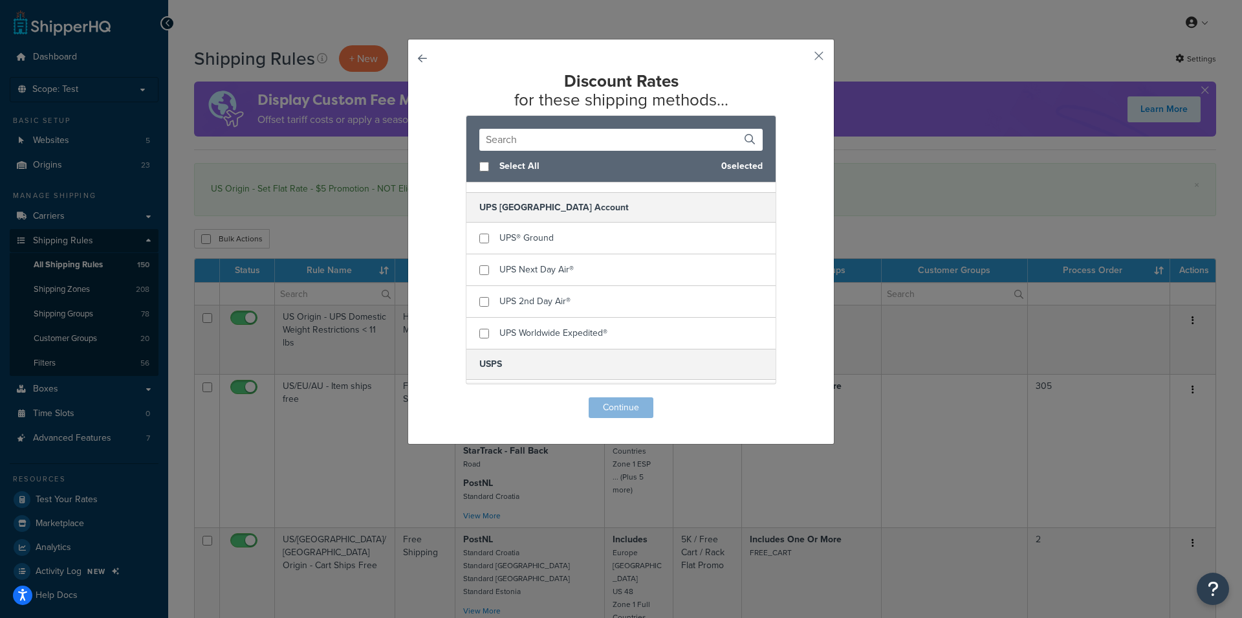
scroll to position [2489, 0]
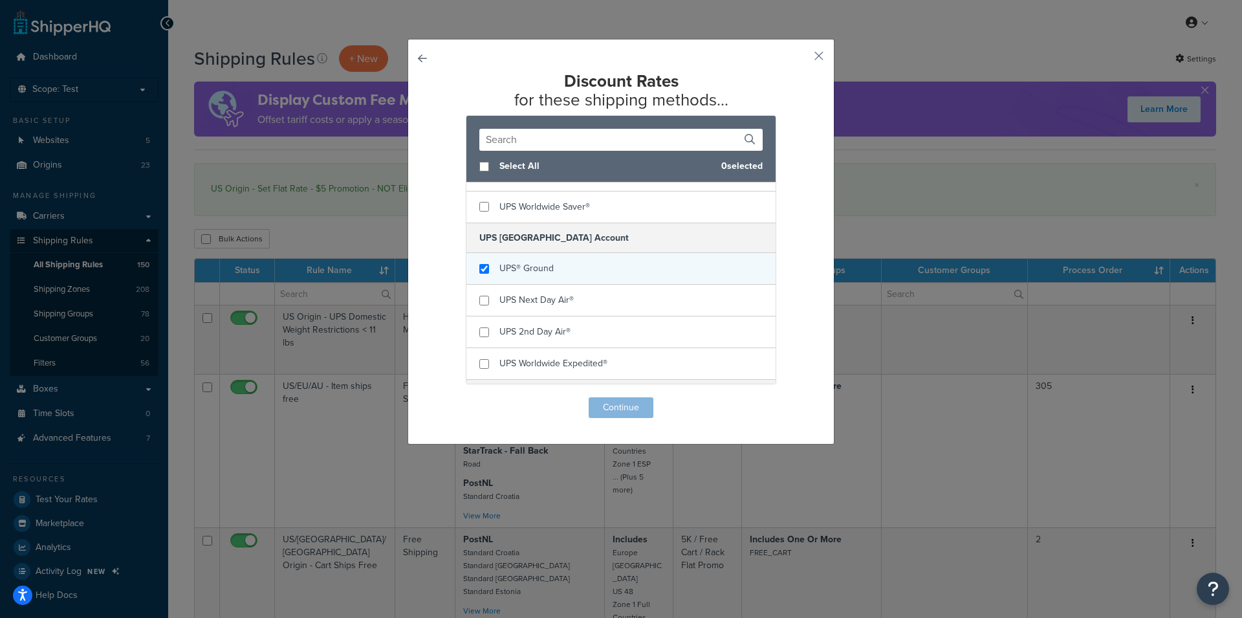
checkbox input "true"
click at [521, 274] on span "UPS® Ground" at bounding box center [526, 268] width 54 height 14
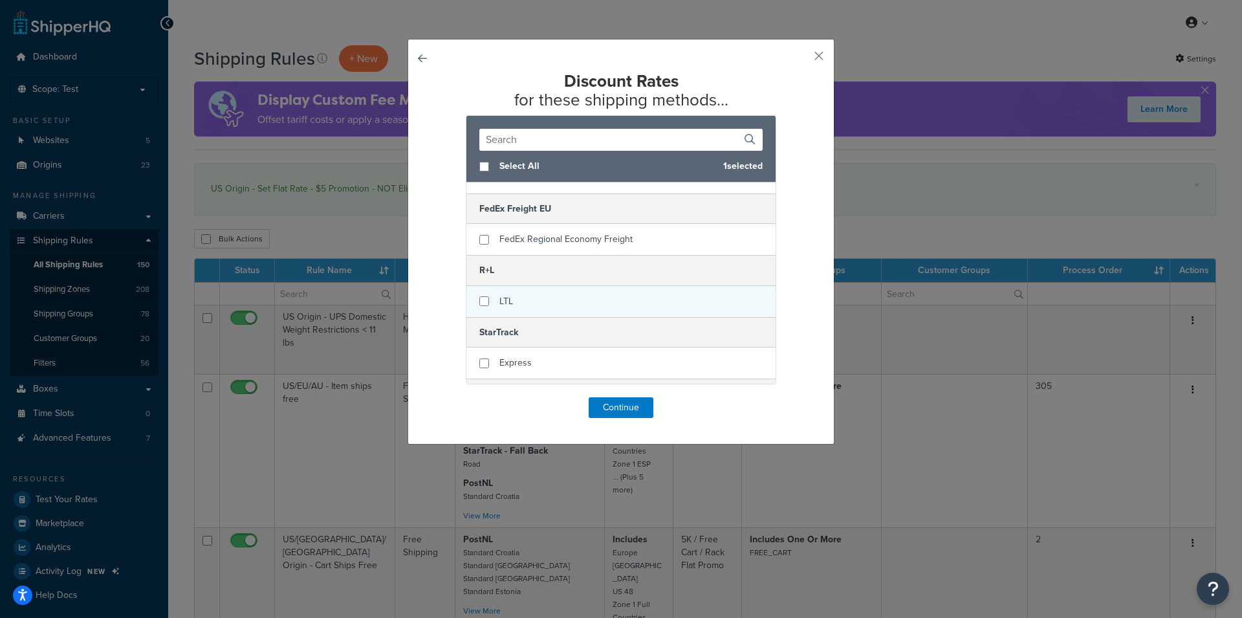
scroll to position [1756, 0]
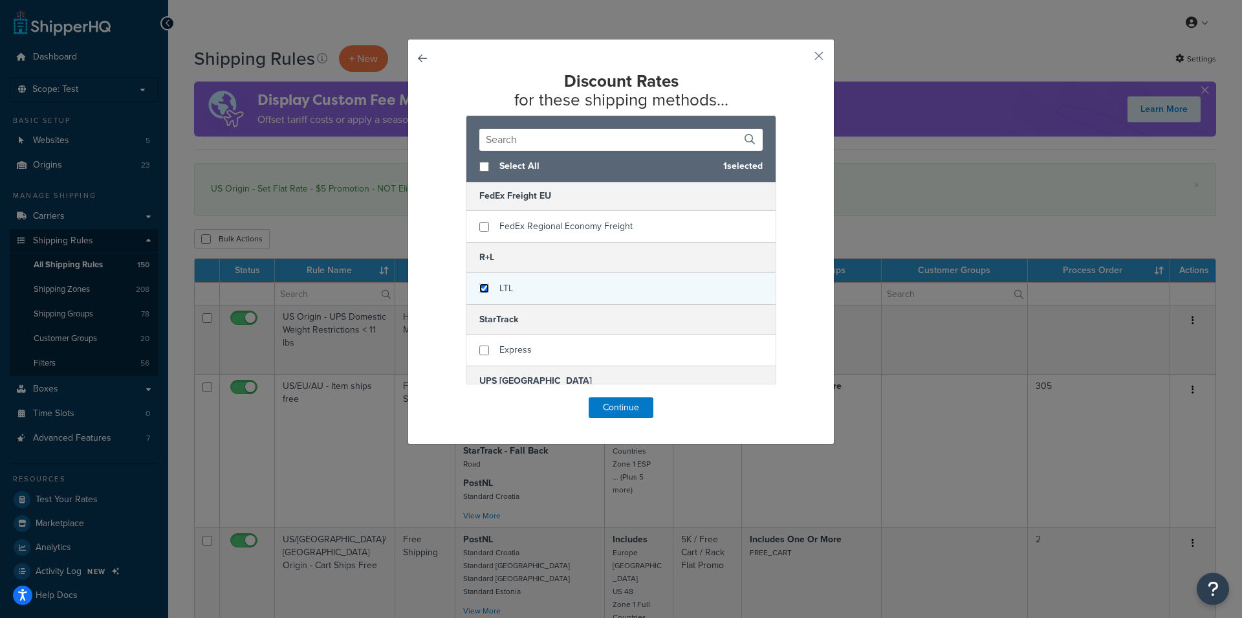
click at [480, 290] on input "checkbox" at bounding box center [484, 288] width 10 height 10
checkbox input "true"
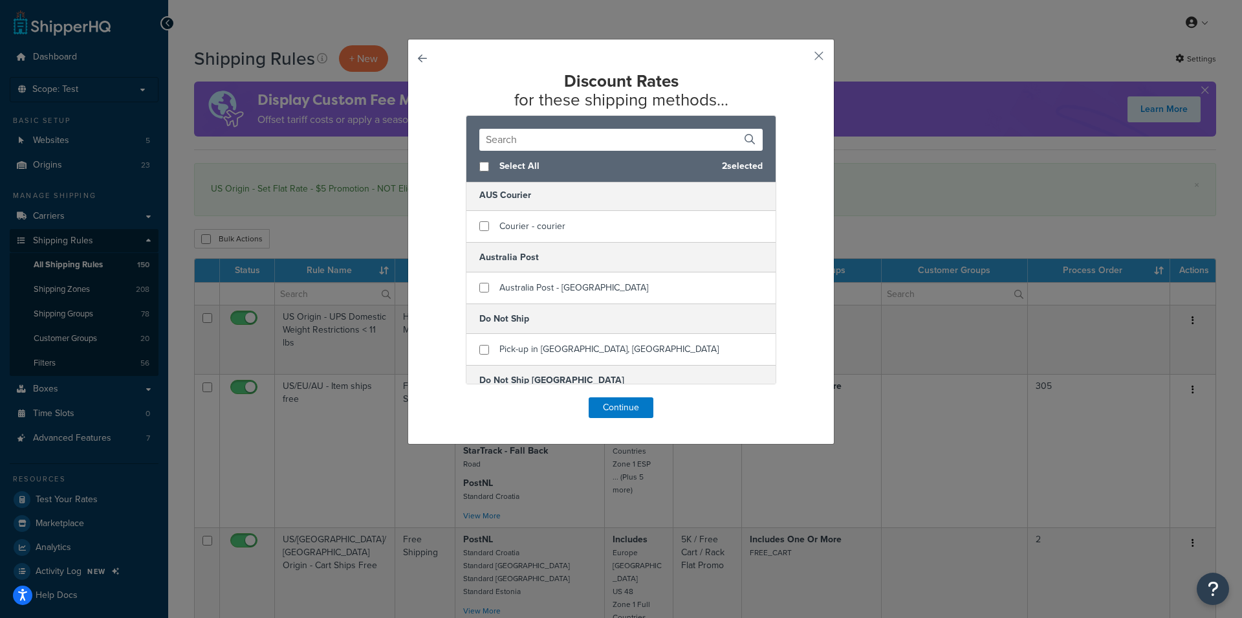
scroll to position [0, 0]
click at [619, 402] on button "Continue" at bounding box center [620, 407] width 65 height 21
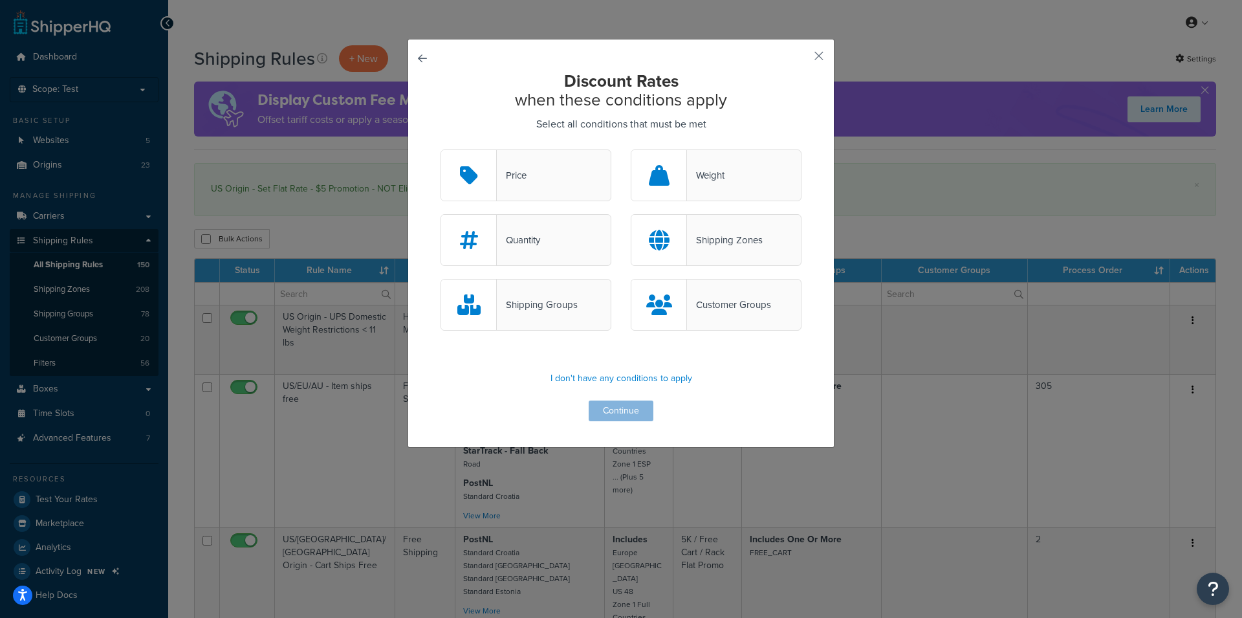
click at [528, 290] on div "Shipping Groups" at bounding box center [525, 305] width 171 height 52
click at [0, 0] on input "Shipping Groups" at bounding box center [0, 0] width 0 height 0
click at [632, 407] on button "Continue" at bounding box center [620, 410] width 65 height 21
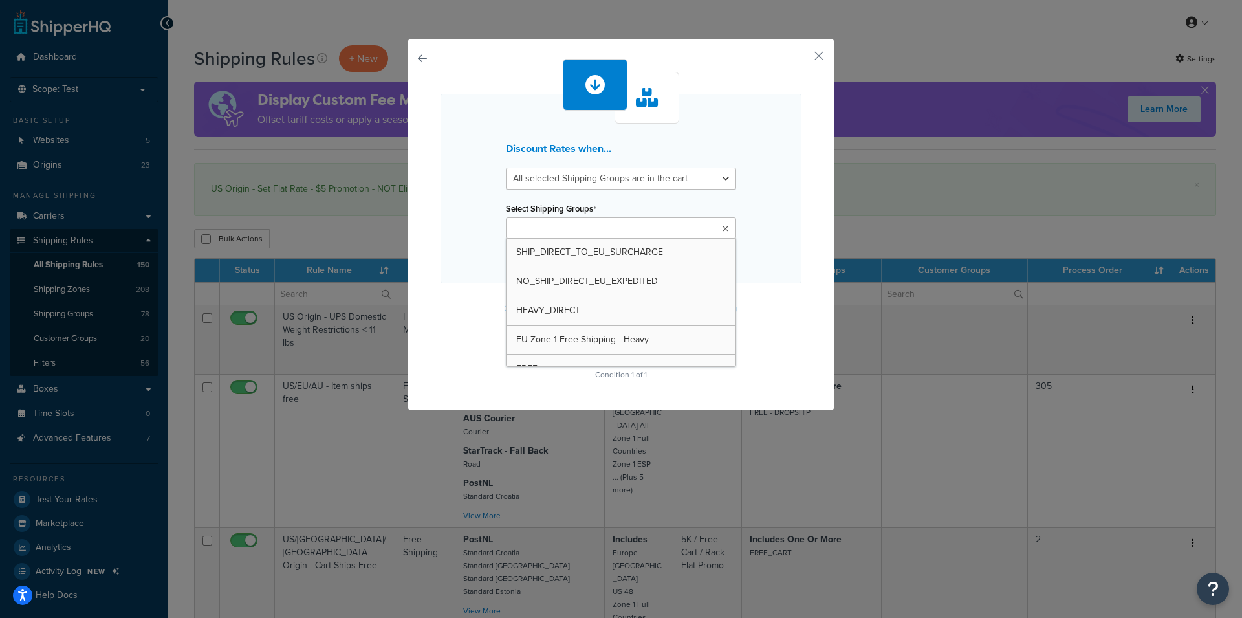
click at [580, 226] on input "Select Shipping Groups" at bounding box center [567, 229] width 114 height 14
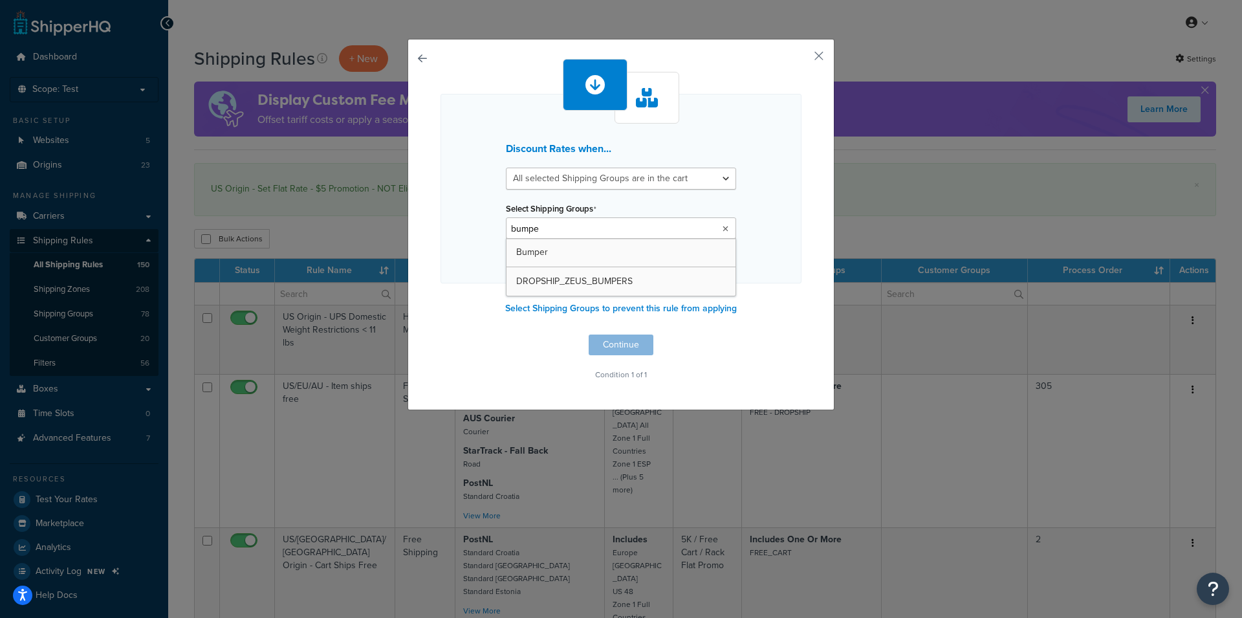
type input "bumper"
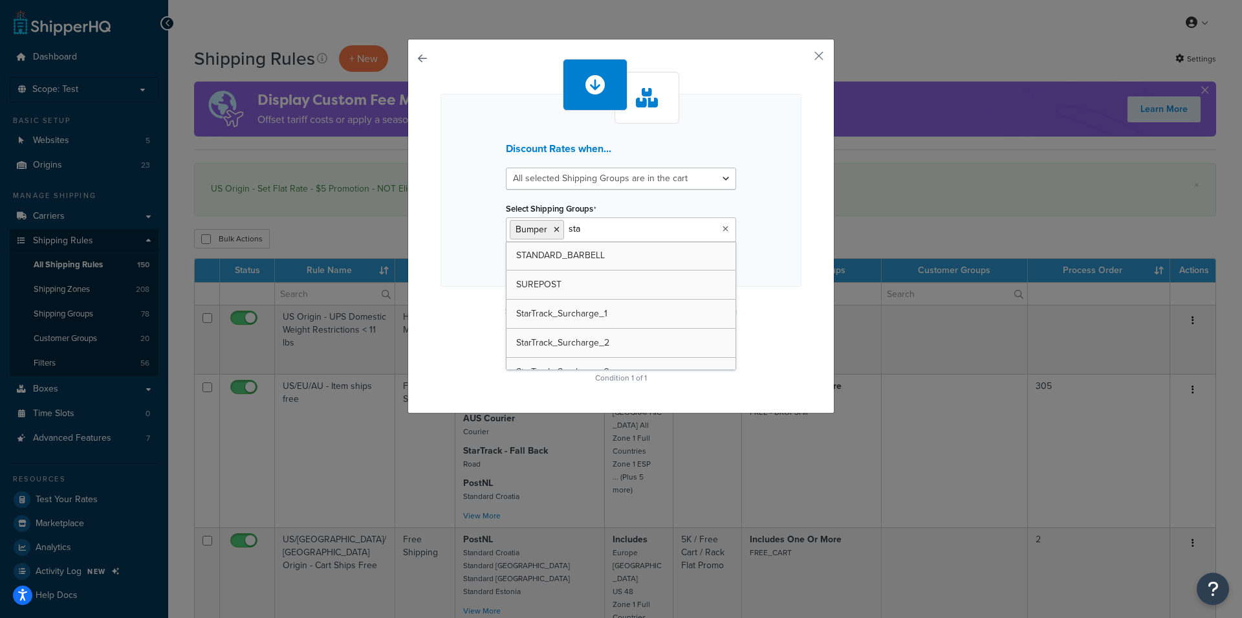
type input "stan"
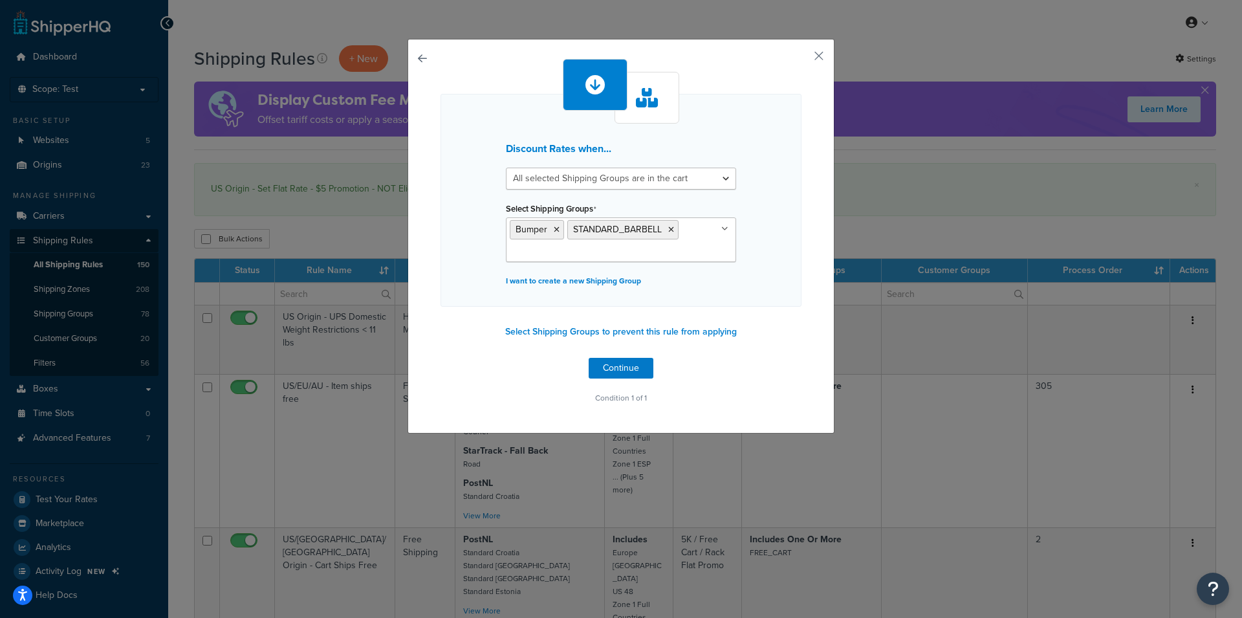
click at [819, 188] on div "Discount Rates when... All selected Shipping Groups are in the cart Any selecte…" at bounding box center [620, 236] width 427 height 394
click at [621, 367] on button "Continue" at bounding box center [620, 368] width 65 height 21
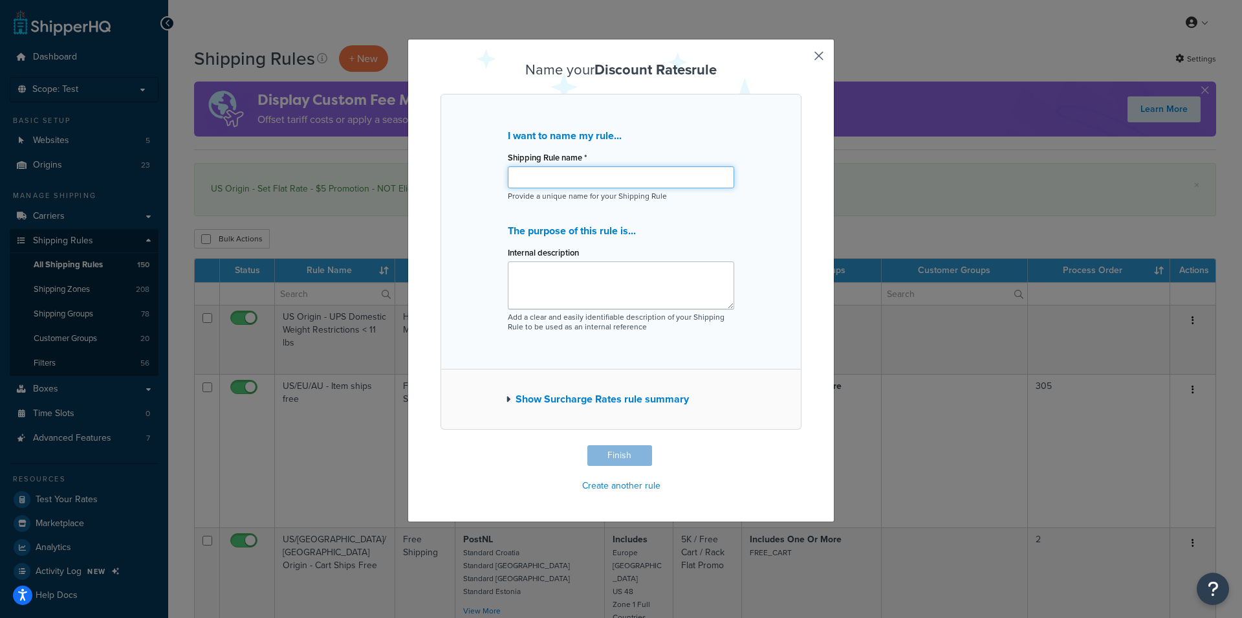
click at [587, 172] on input "Shipping Rule name *" at bounding box center [621, 177] width 226 height 22
type input "US Origin - $5 Promotion Removed from Bar + Bumper"
click at [610, 466] on button "Finish" at bounding box center [619, 455] width 65 height 21
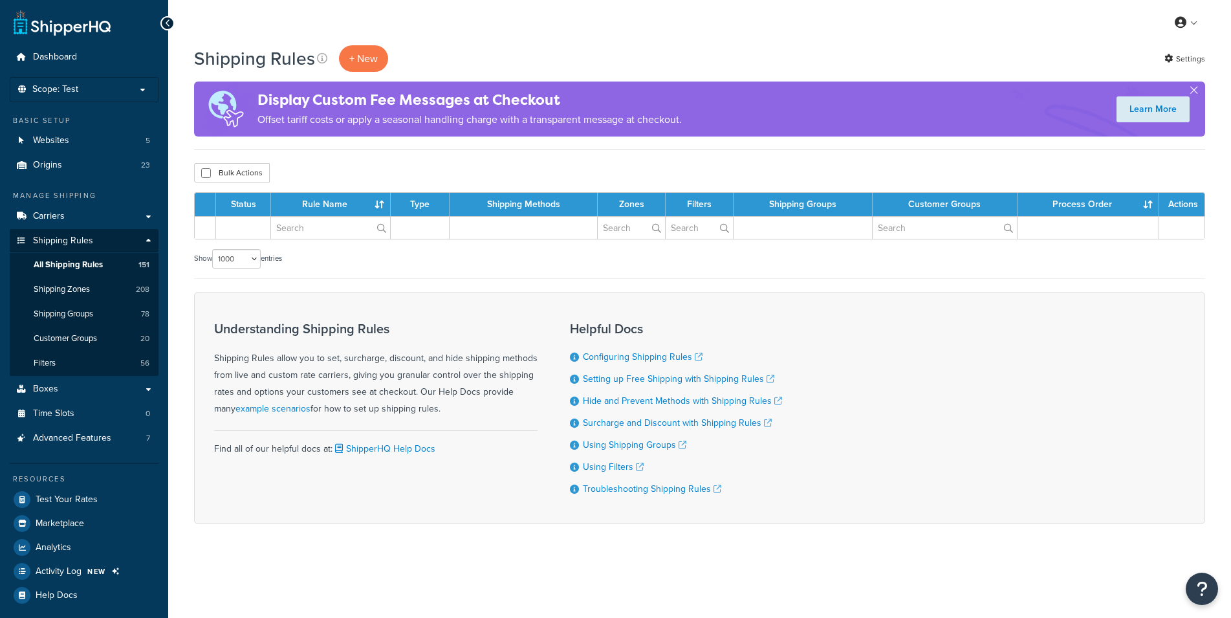
select select "1000"
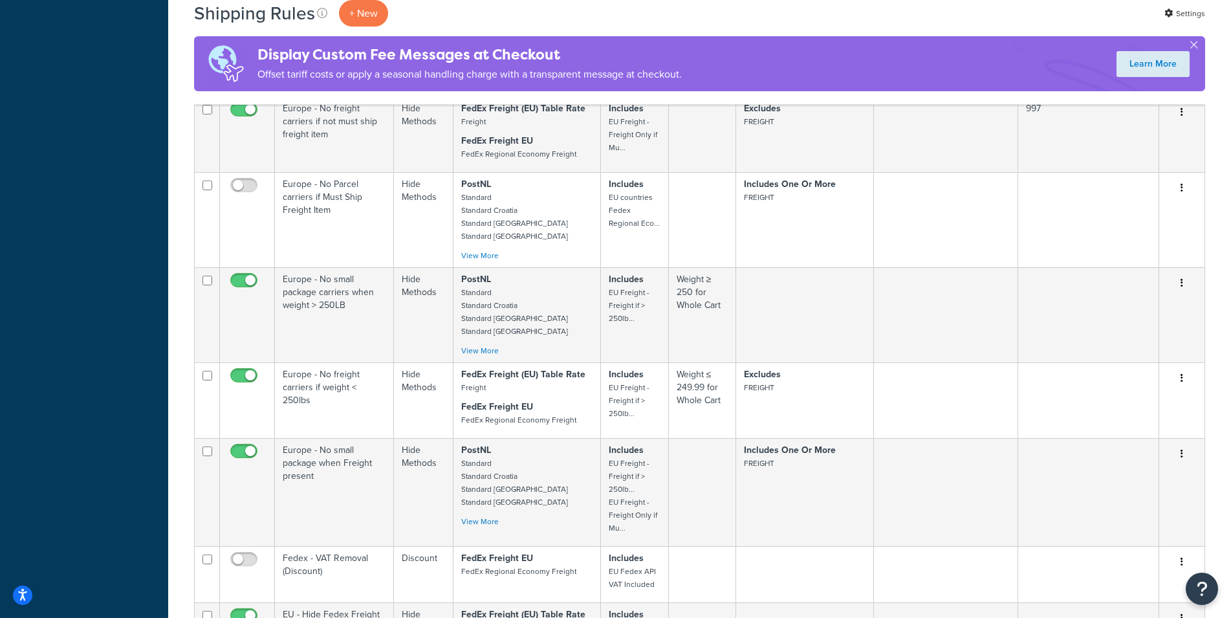
scroll to position [17860, 0]
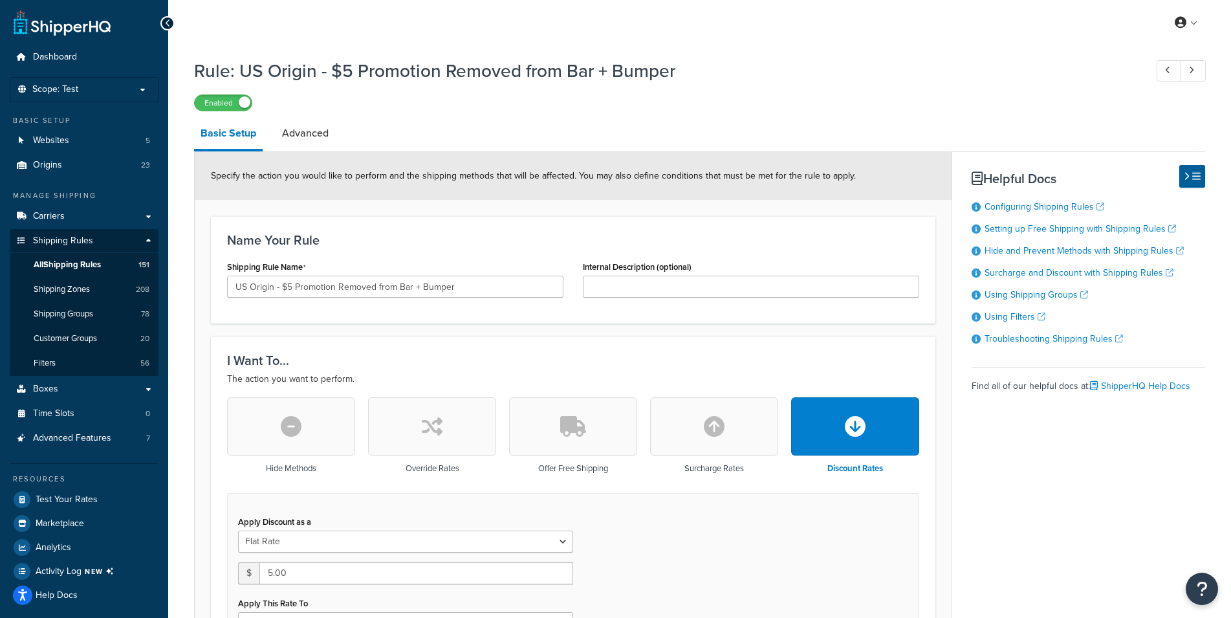
select select "SHIPPING_GROUP"
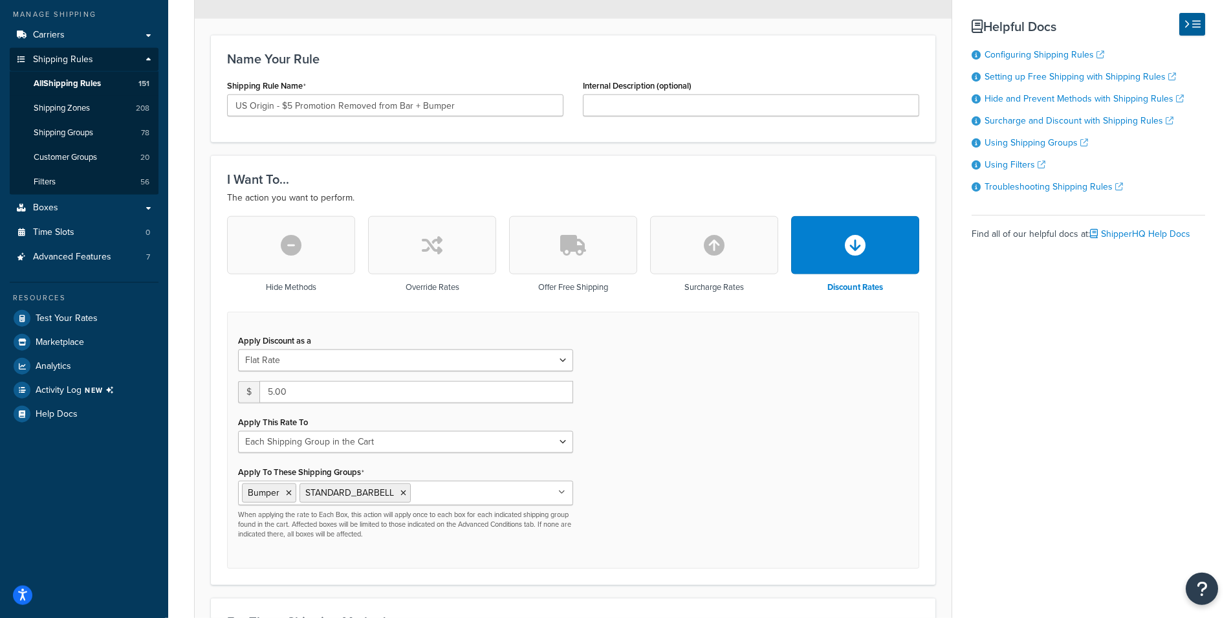
scroll to position [198, 0]
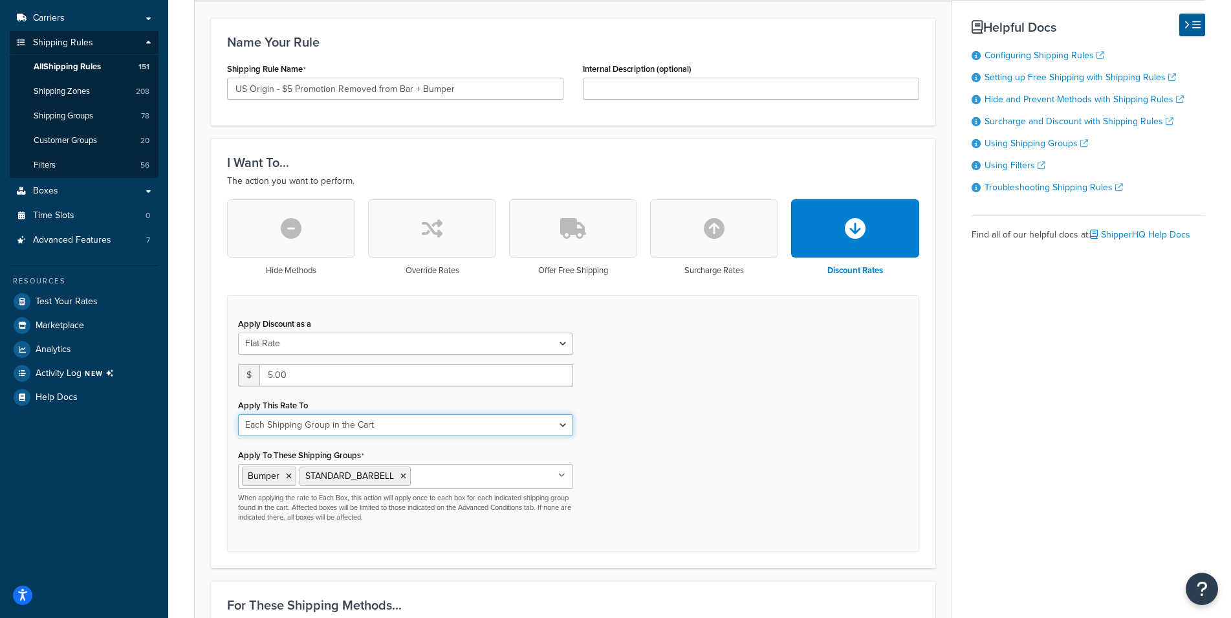
click at [238, 414] on select "Entire Cart Each Shipment in the Cart Each Origin in the Cart Each Shipping Gro…" at bounding box center [405, 425] width 335 height 22
click option "Each Shipping Group in the Cart" at bounding box center [0, 0] width 0 height 0
drag, startPoint x: 302, startPoint y: 369, endPoint x: 259, endPoint y: 375, distance: 43.7
click at [259, 375] on input "5.00" at bounding box center [416, 375] width 314 height 22
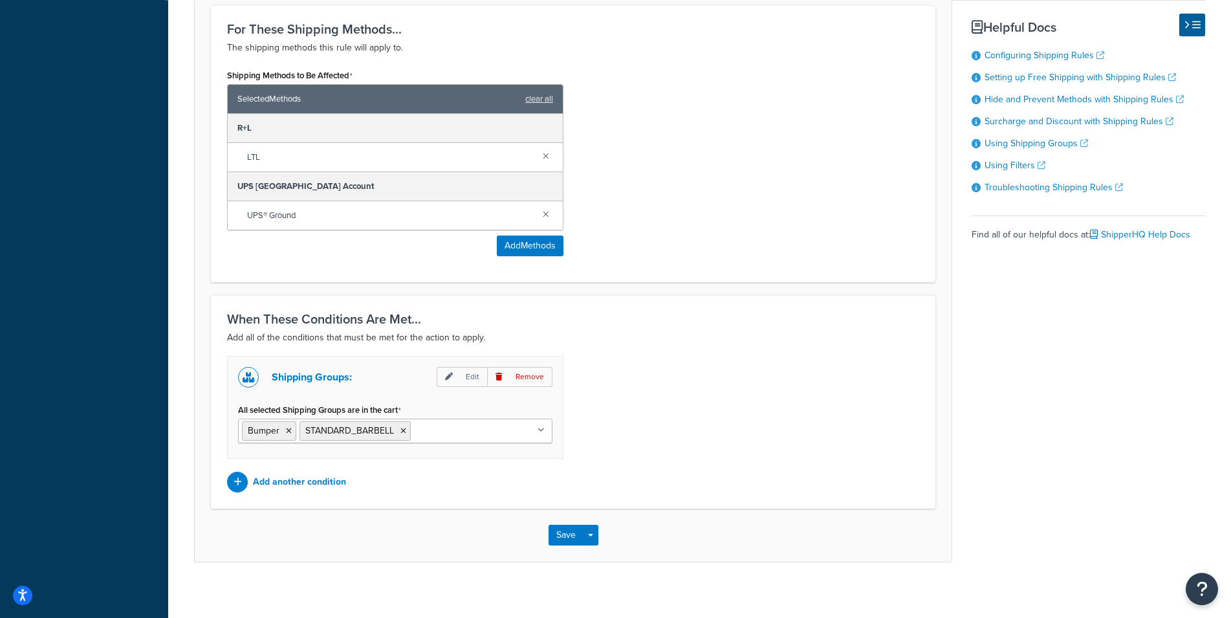
scroll to position [803, 0]
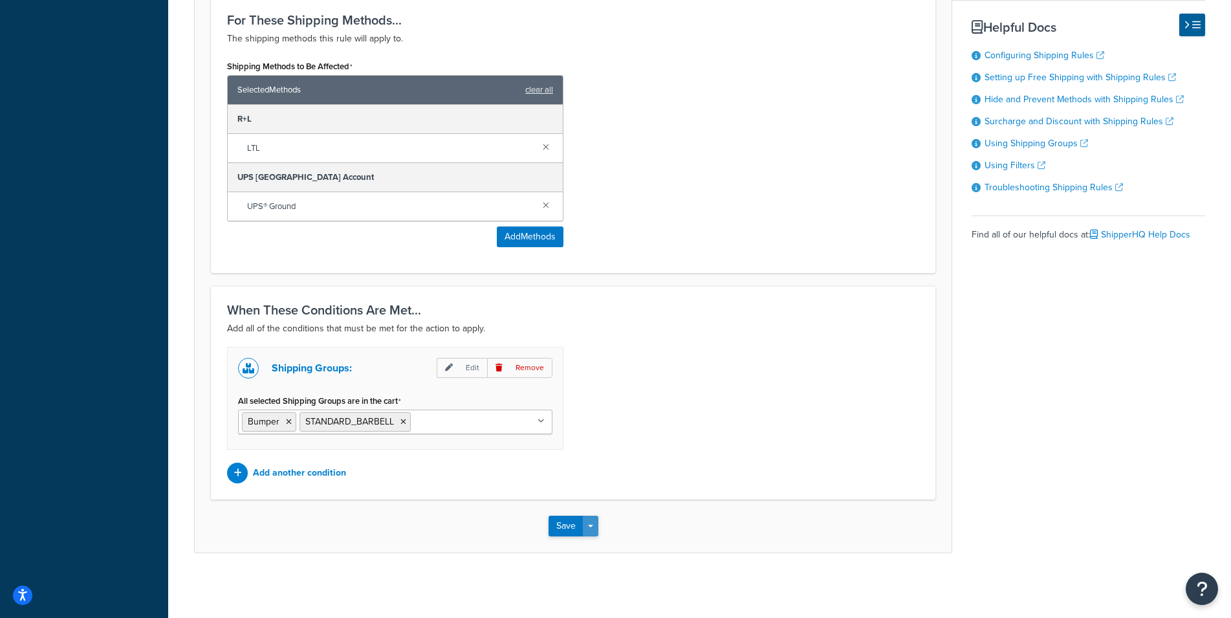
type input "2.5"
click at [594, 527] on button "Save Dropdown" at bounding box center [591, 525] width 16 height 21
click at [579, 545] on button "Save and Edit" at bounding box center [610, 549] width 125 height 27
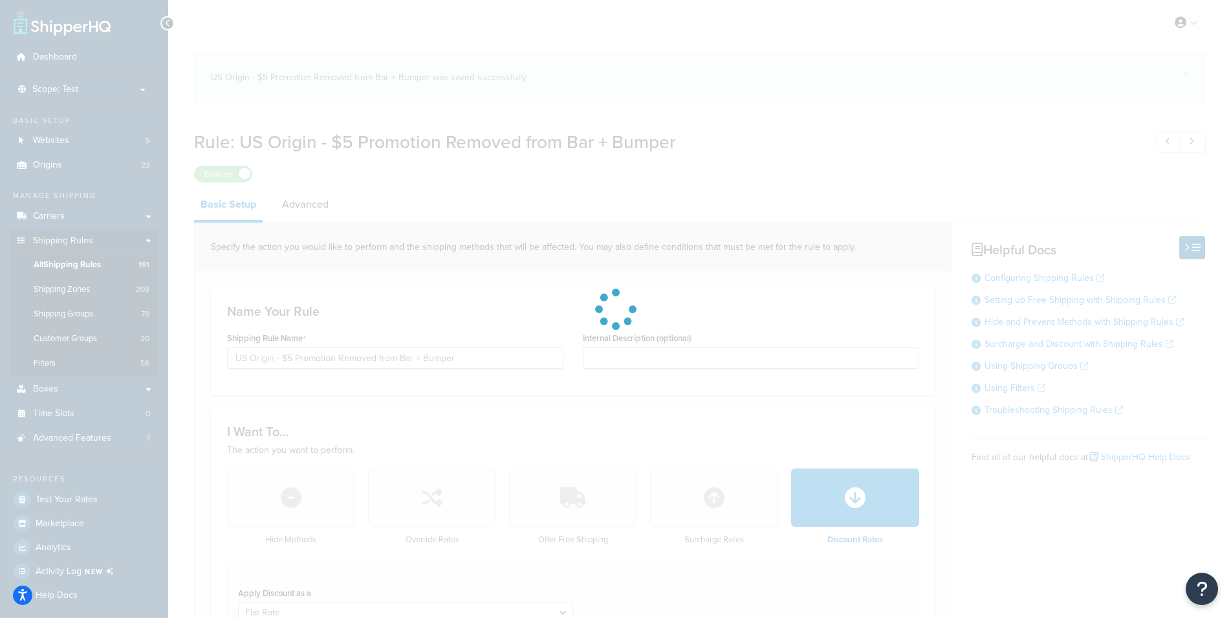
select select "SHIPPING_GROUP"
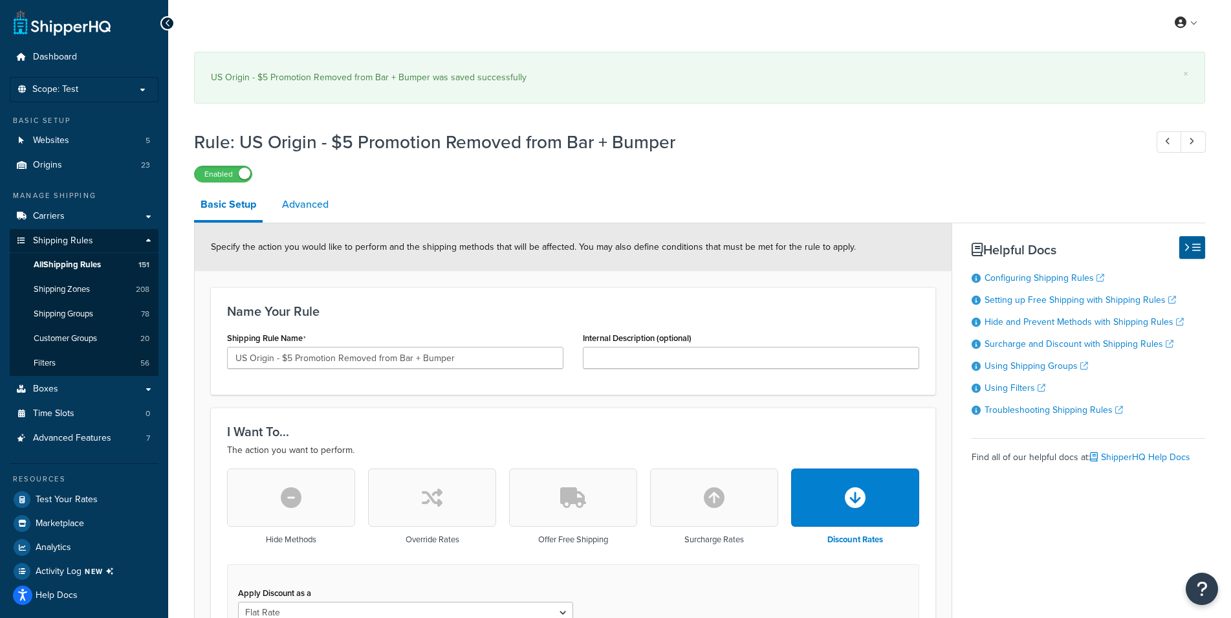
click at [306, 205] on link "Advanced" at bounding box center [304, 204] width 59 height 31
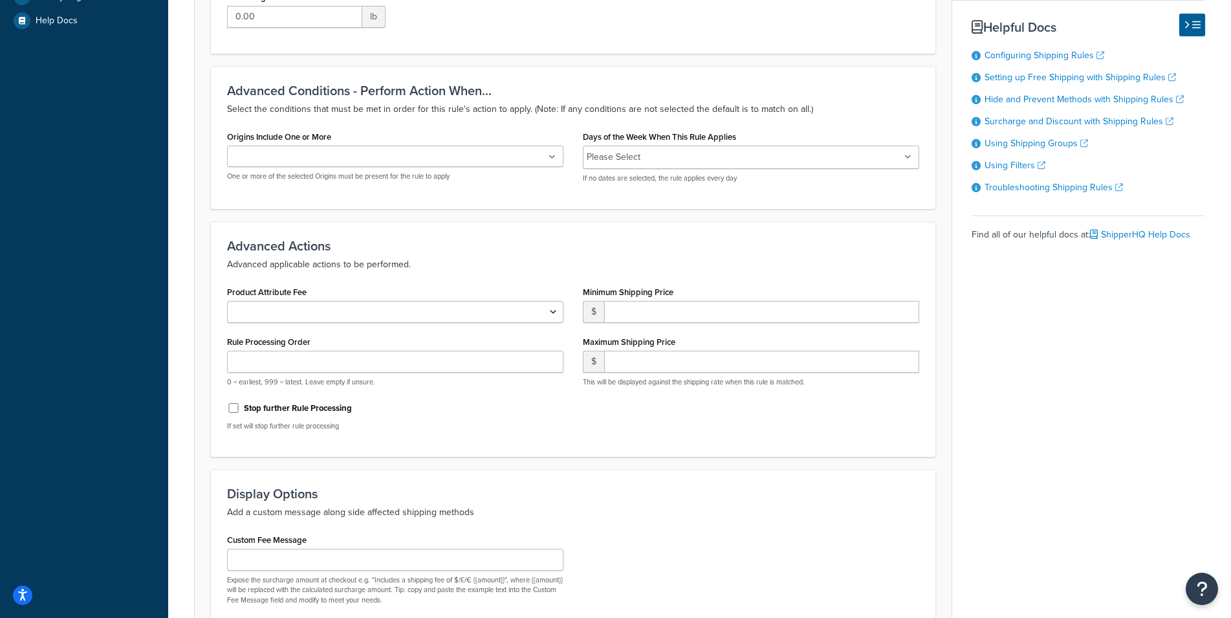
scroll to position [706, 0]
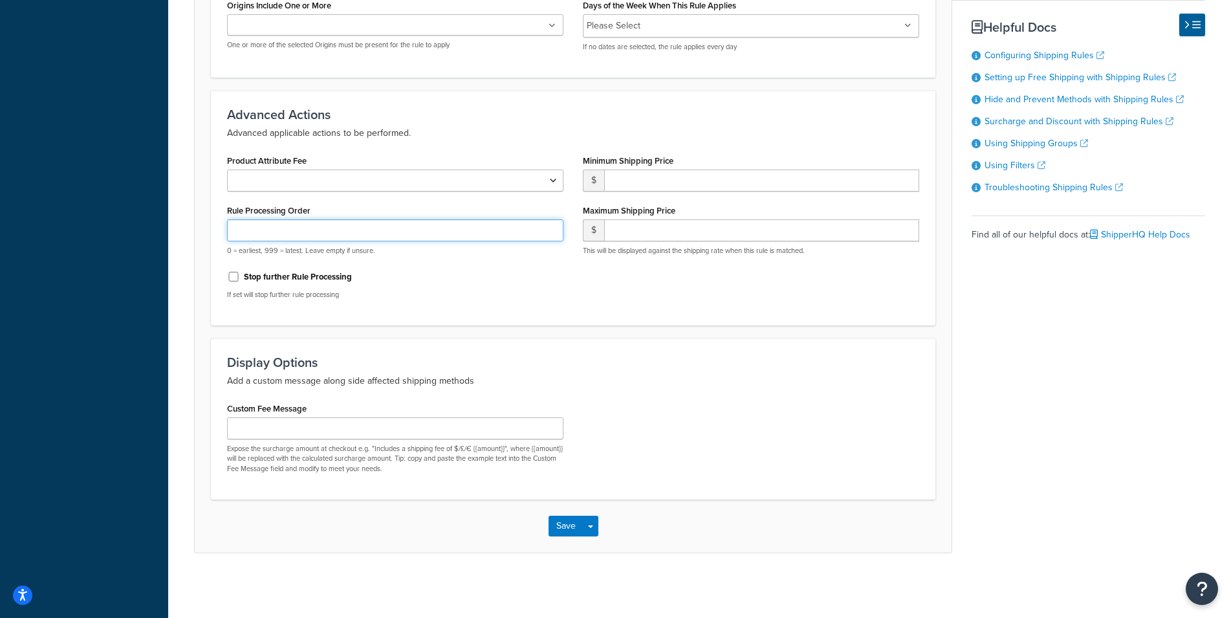
click at [391, 233] on input "Rule Processing Order" at bounding box center [395, 230] width 336 height 22
type input "999"
click at [585, 528] on button "Save Dropdown" at bounding box center [591, 525] width 16 height 21
click at [227, 221] on input "999" at bounding box center [395, 230] width 336 height 22
click at [744, 388] on p "Add a custom message along side affected shipping methods" at bounding box center [573, 381] width 692 height 16
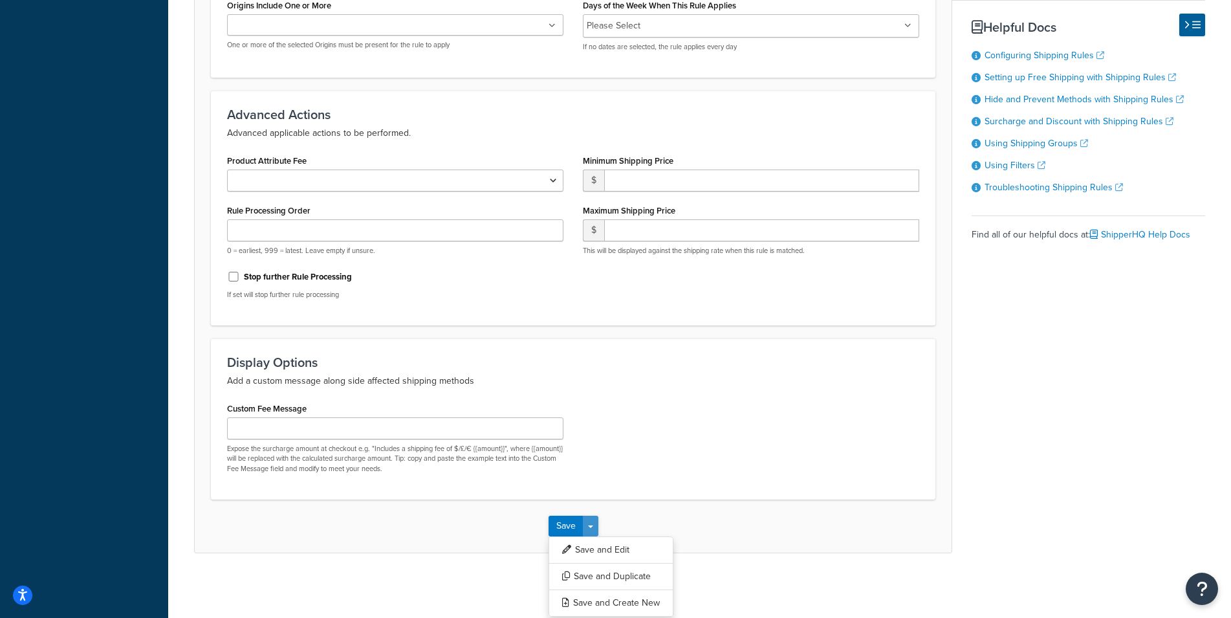
click at [594, 524] on button "Save Dropdown" at bounding box center [591, 525] width 16 height 21
click at [594, 528] on button "Save Dropdown" at bounding box center [591, 525] width 16 height 21
click at [602, 544] on button "Save and Edit" at bounding box center [610, 549] width 125 height 27
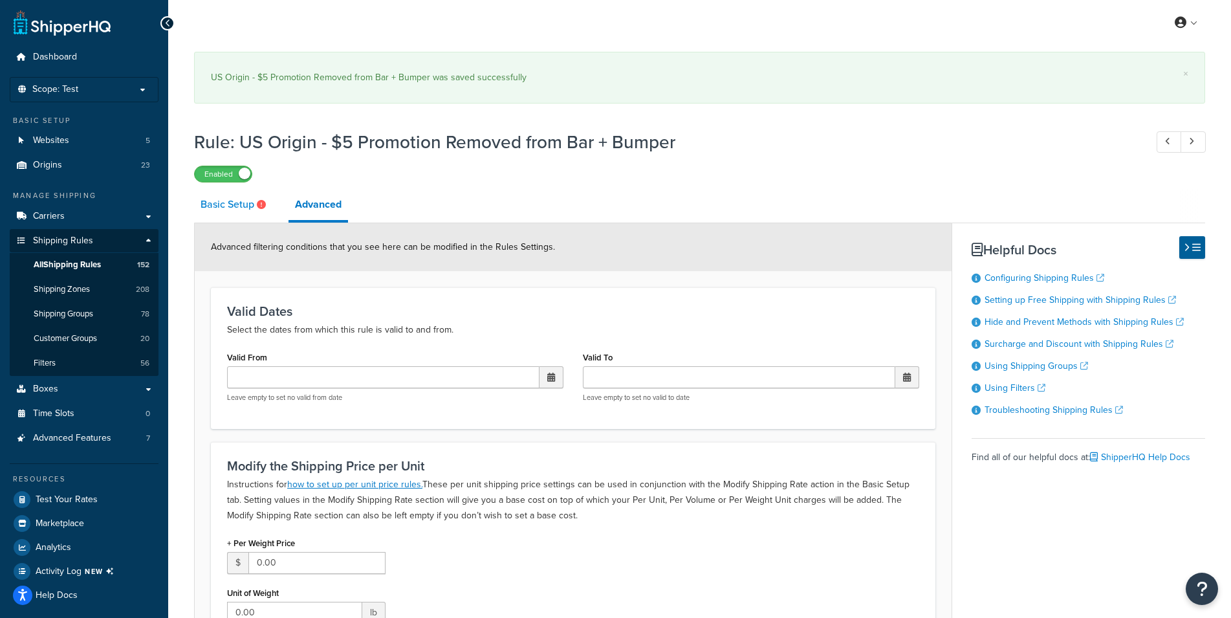
click at [236, 204] on link "Basic Setup" at bounding box center [234, 204] width 81 height 31
select select "SHIPPING_GROUP"
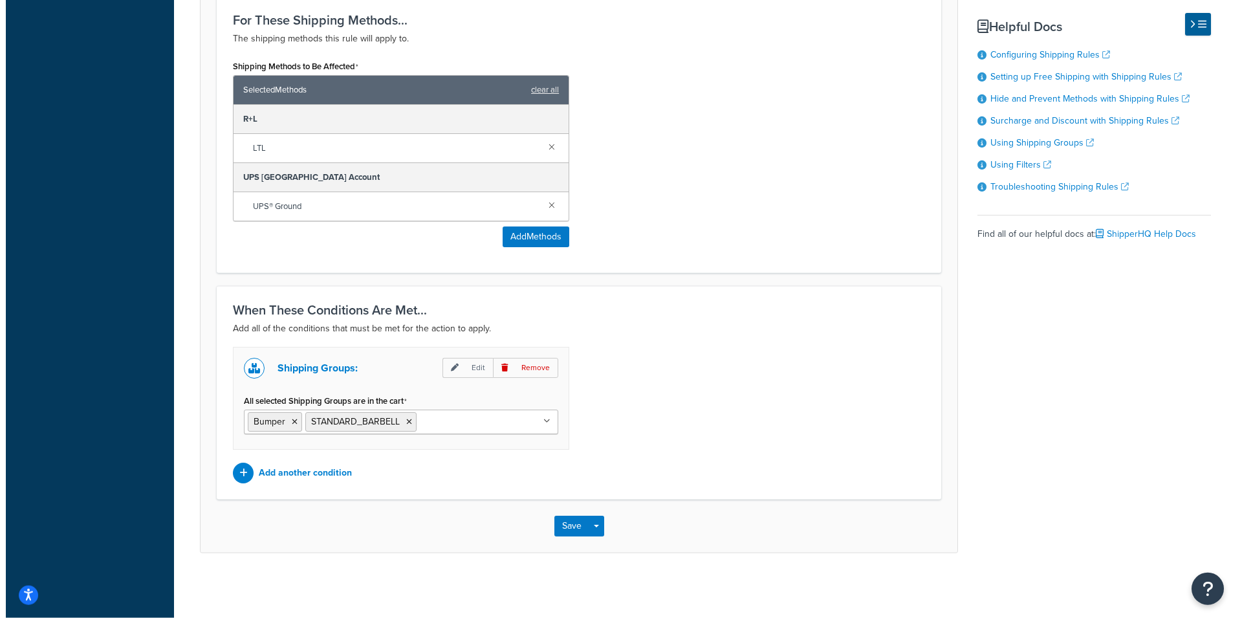
scroll to position [874, 0]
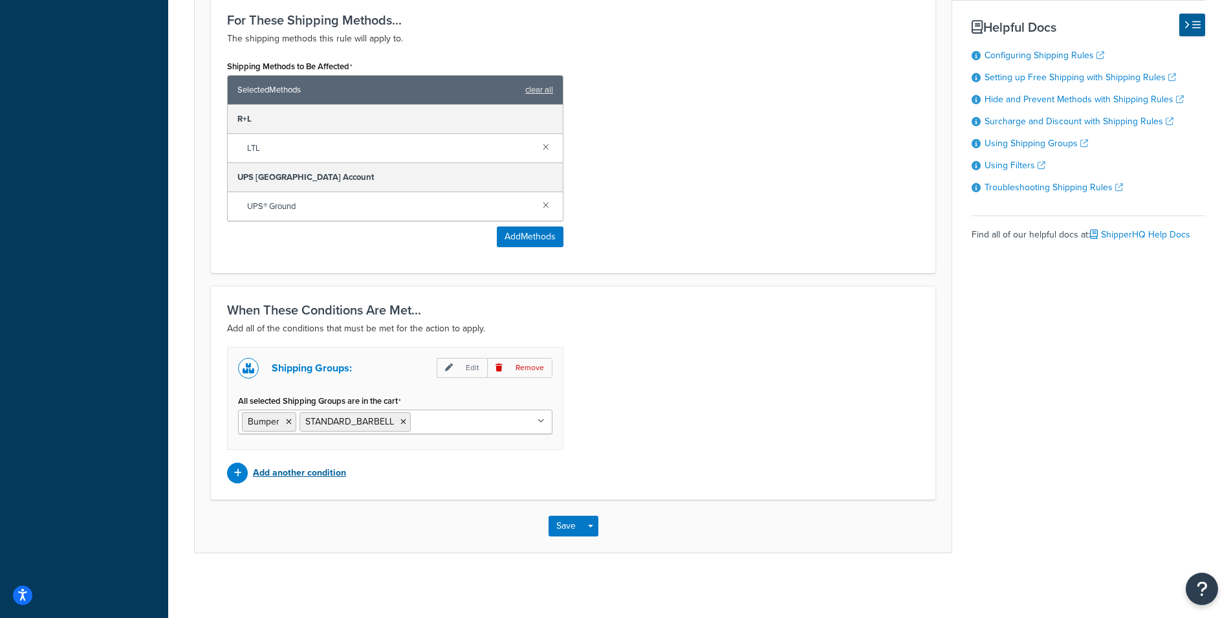
click at [315, 468] on p "Add another condition" at bounding box center [299, 473] width 93 height 18
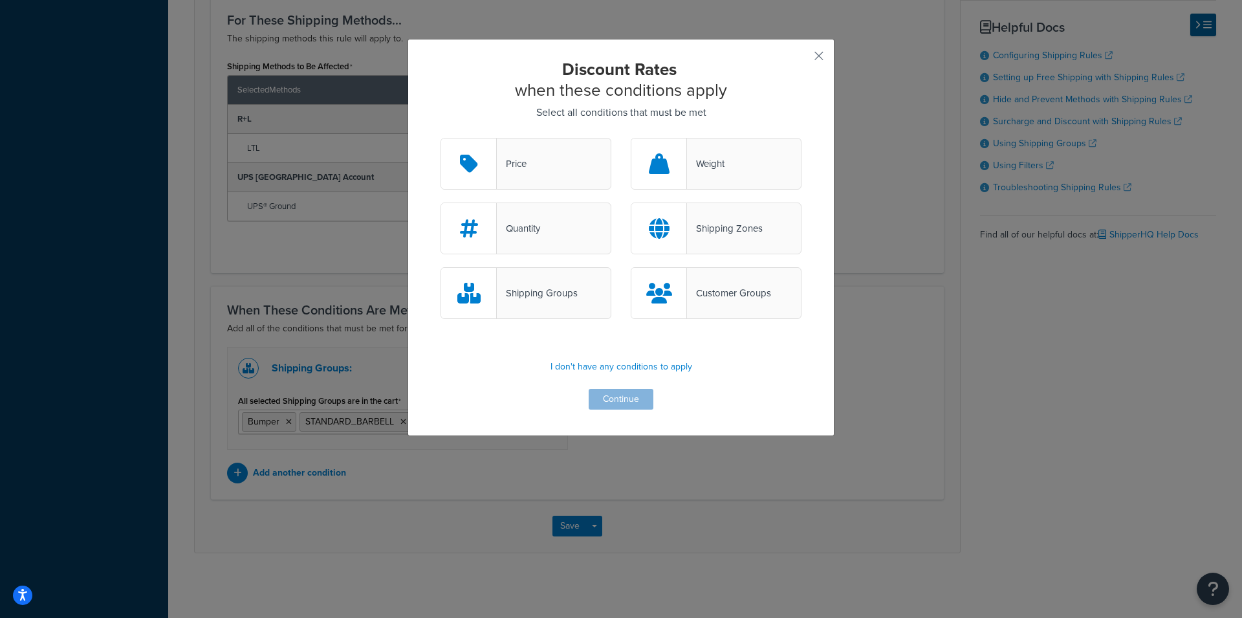
click at [511, 230] on div "Quantity" at bounding box center [518, 228] width 43 height 18
click at [0, 0] on input "Quantity" at bounding box center [0, 0] width 0 height 0
click at [616, 405] on button "Continue" at bounding box center [620, 399] width 65 height 21
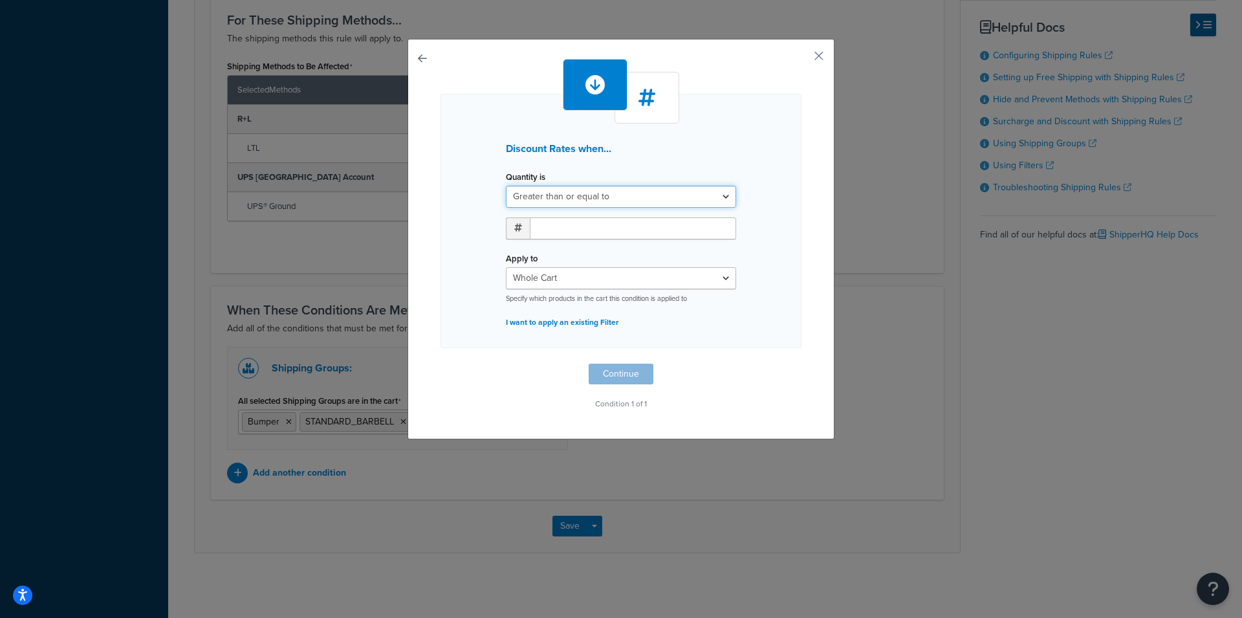
click at [506, 186] on select "Greater than or equal to Between or equal to Less than or equal to" at bounding box center [621, 197] width 230 height 22
click at [801, 59] on button "button" at bounding box center [799, 60] width 3 height 3
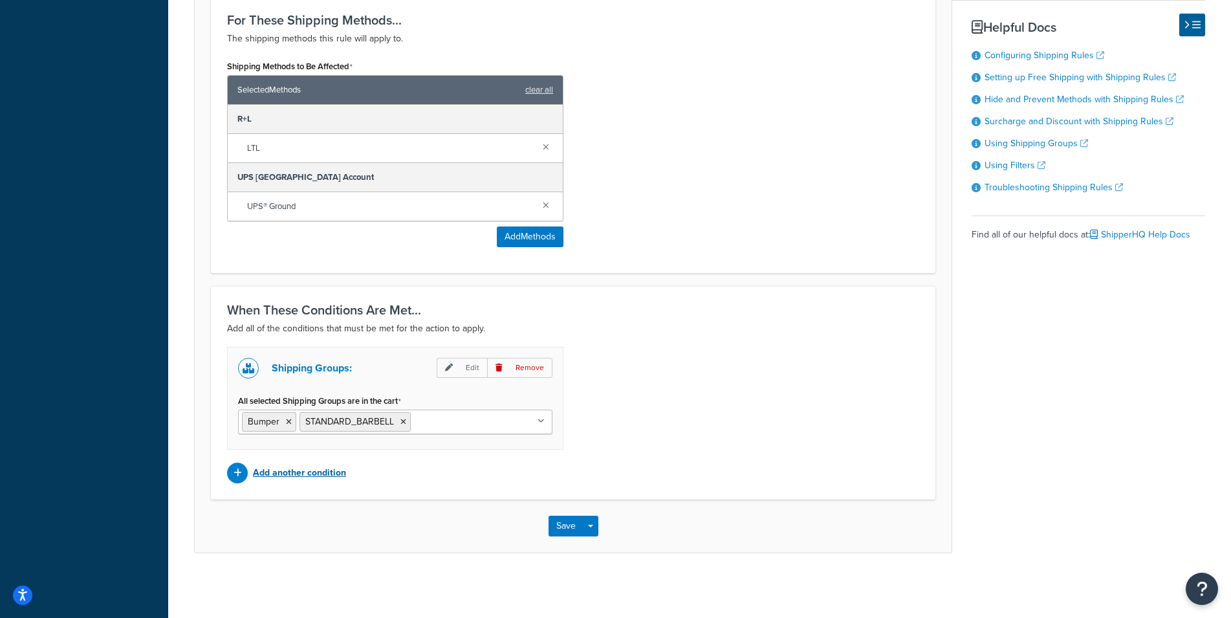
click at [260, 474] on p "Add another condition" at bounding box center [299, 473] width 93 height 18
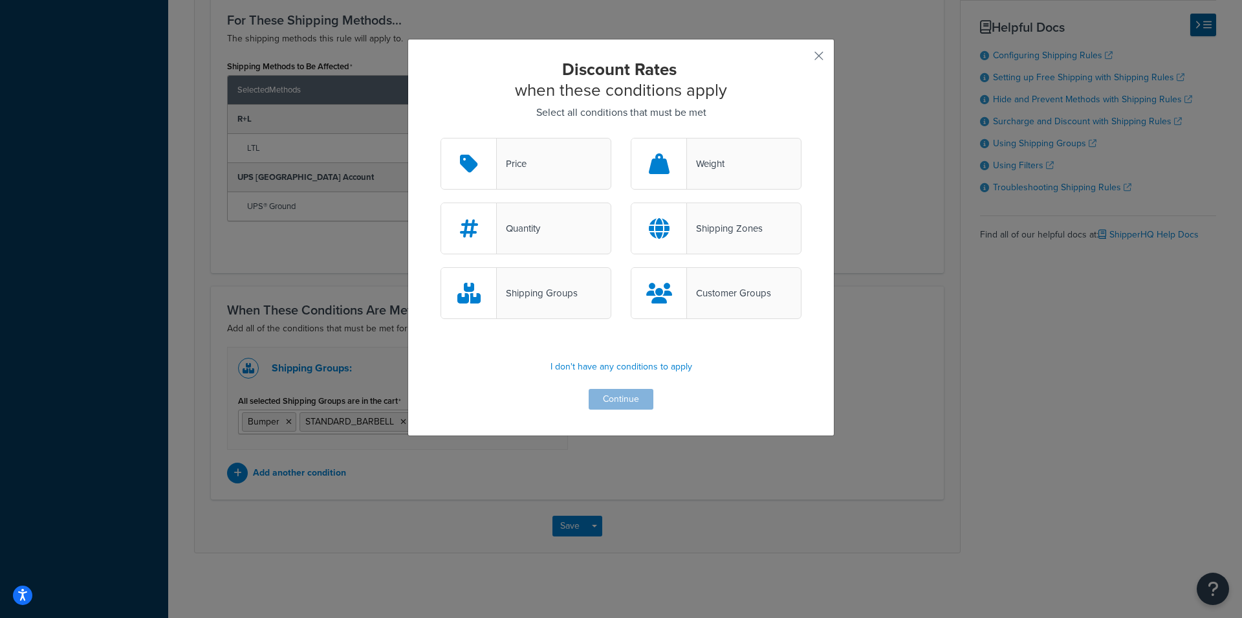
click at [502, 226] on div "Quantity" at bounding box center [518, 228] width 43 height 18
click at [0, 0] on input "Quantity" at bounding box center [0, 0] width 0 height 0
click at [607, 402] on button "Continue" at bounding box center [620, 399] width 65 height 21
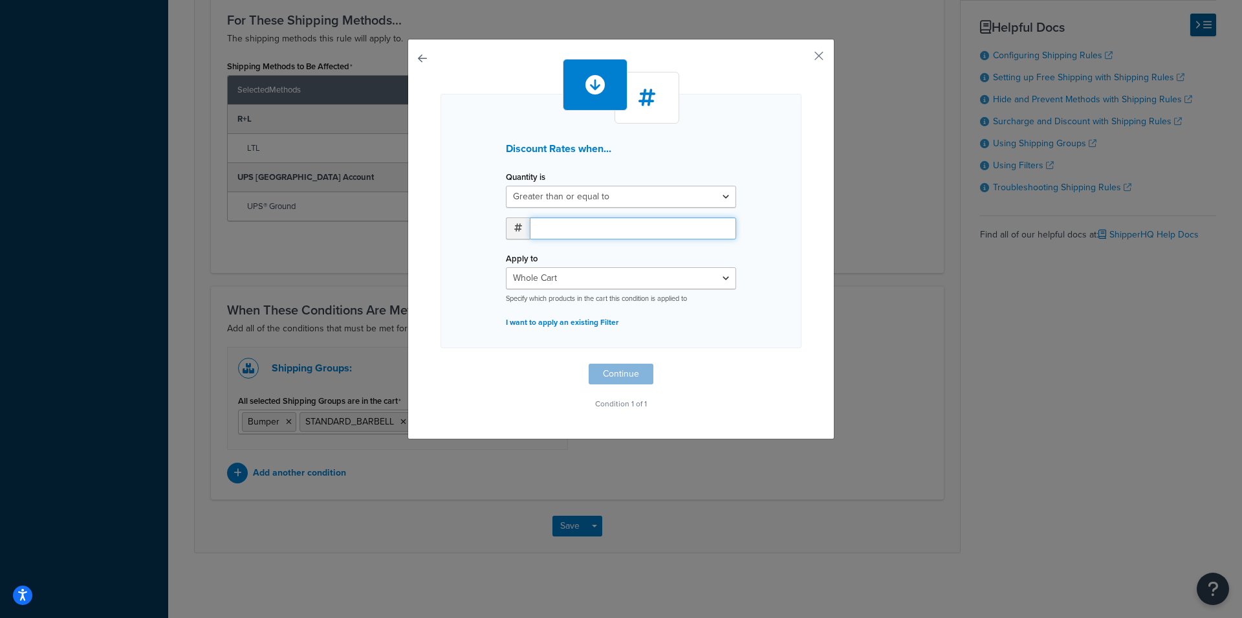
click at [549, 227] on input "number" at bounding box center [633, 228] width 206 height 22
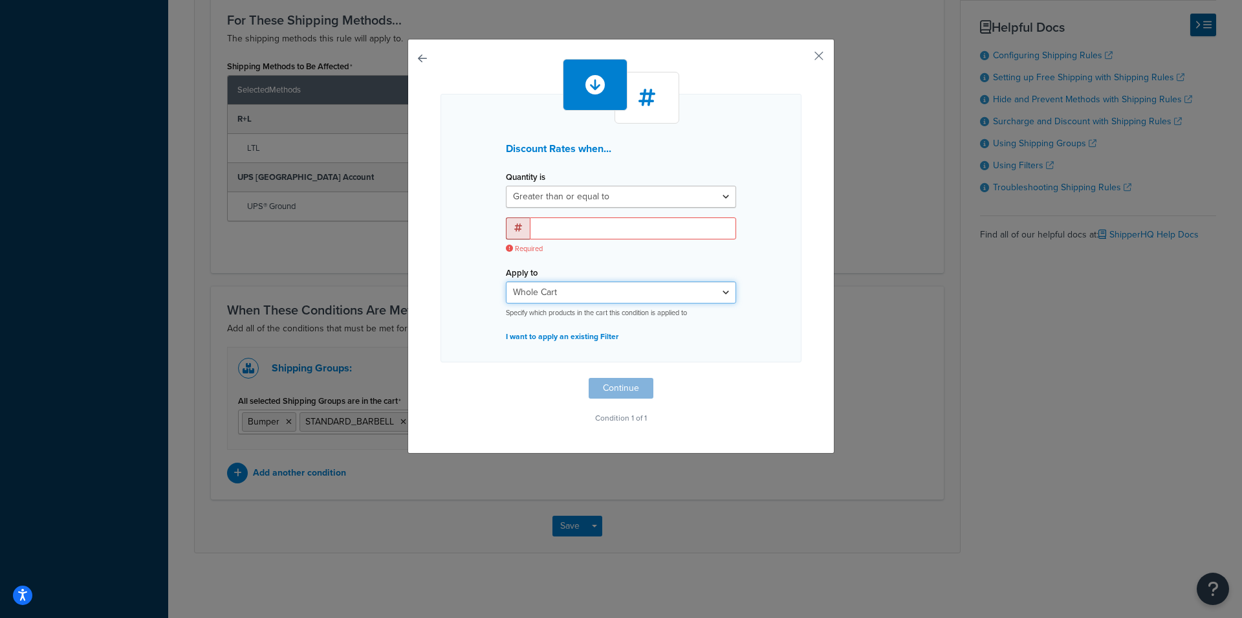
click at [506, 281] on select "Whole Cart Everything in Shipping Group Everything at Origin Each Item within S…" at bounding box center [621, 292] width 230 height 22
click at [656, 247] on span "Required" at bounding box center [621, 249] width 230 height 10
click at [568, 329] on p "I want to apply an existing Filter" at bounding box center [621, 336] width 230 height 18
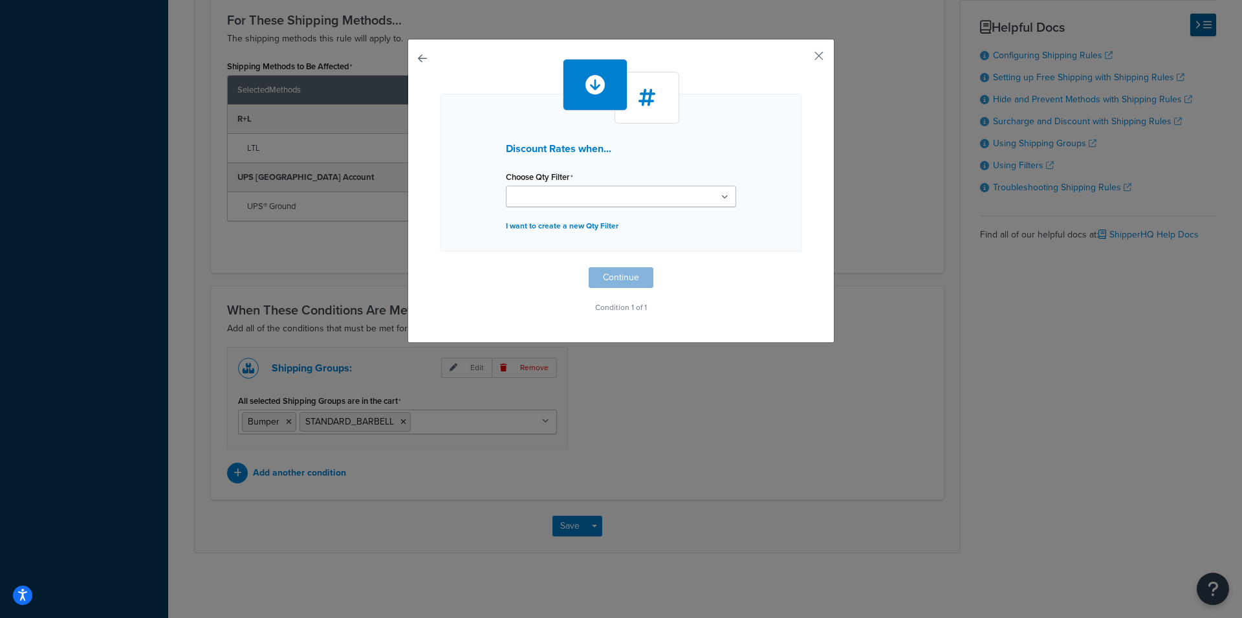
click at [566, 199] on input "Choose Qty Filter" at bounding box center [567, 197] width 114 height 14
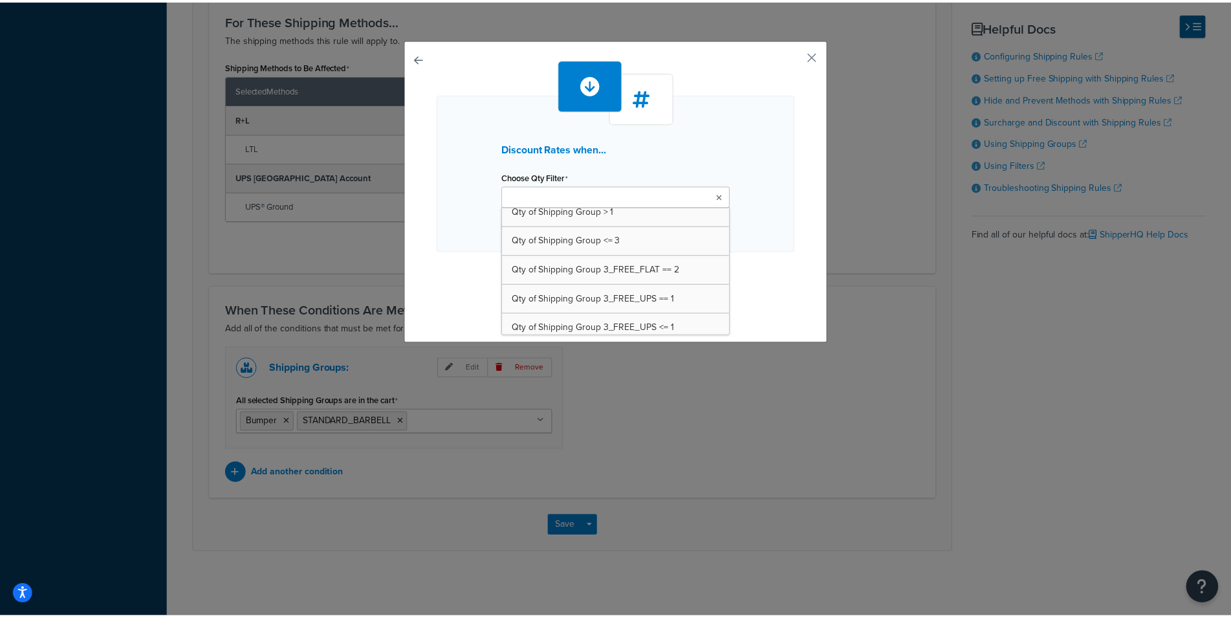
scroll to position [157, 0]
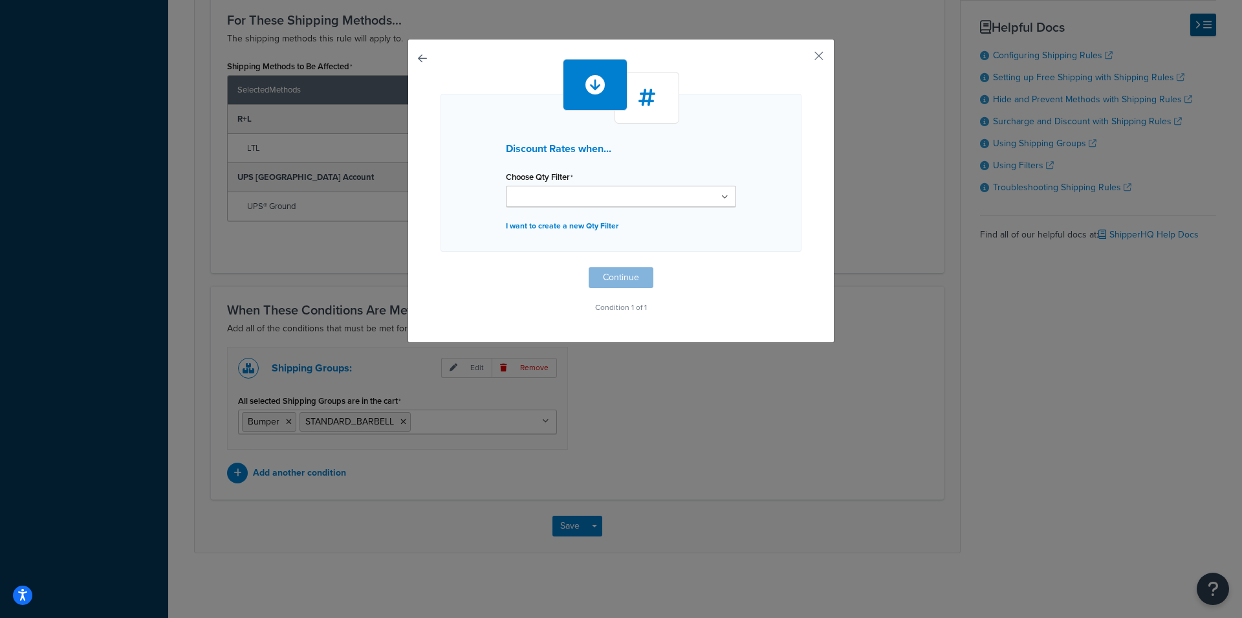
click at [748, 134] on div "Discount Rates when... Choose Qty Filter Qty of Shipping Group 3_FREE_FLAT >= 3…" at bounding box center [620, 173] width 361 height 158
click at [572, 228] on p "I want to create a new Qty Filter" at bounding box center [621, 226] width 230 height 18
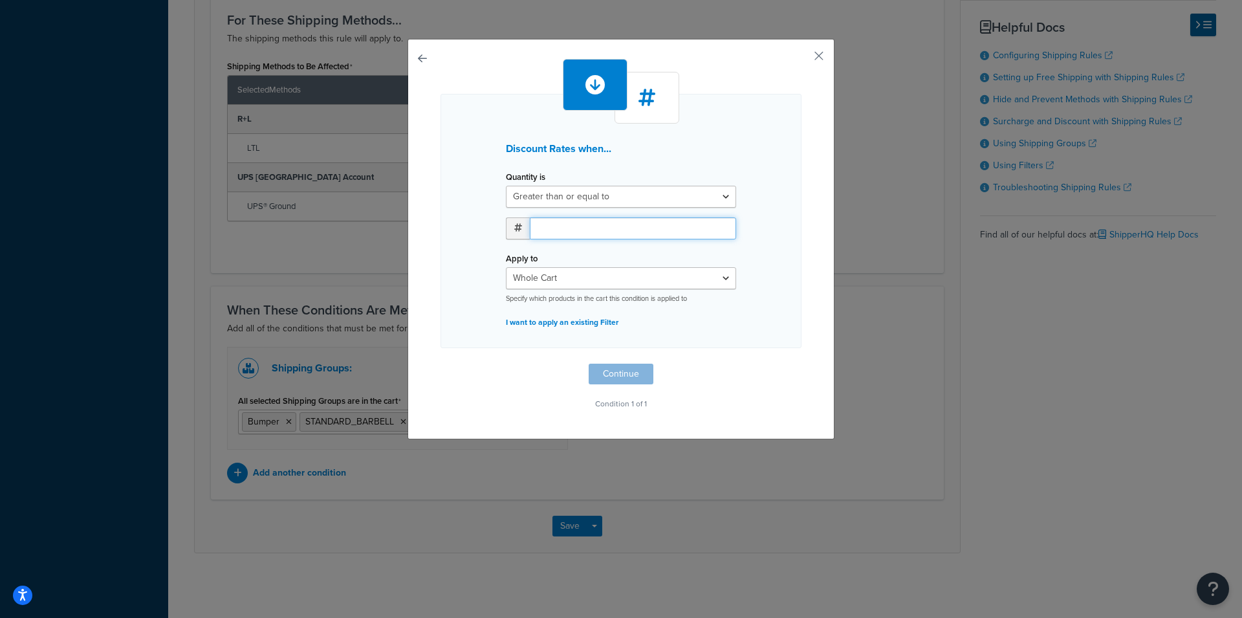
click at [579, 228] on input "number" at bounding box center [633, 228] width 206 height 22
type input "5"
click at [506, 267] on select "Whole Cart Everything in Shipping Group Everything at Origin Each Item within S…" at bounding box center [621, 278] width 230 height 22
click at [779, 109] on div "Discount Rates when... Quantity is Greater than or equal to Between or equal to…" at bounding box center [620, 221] width 361 height 254
click at [801, 59] on button "button" at bounding box center [799, 60] width 3 height 3
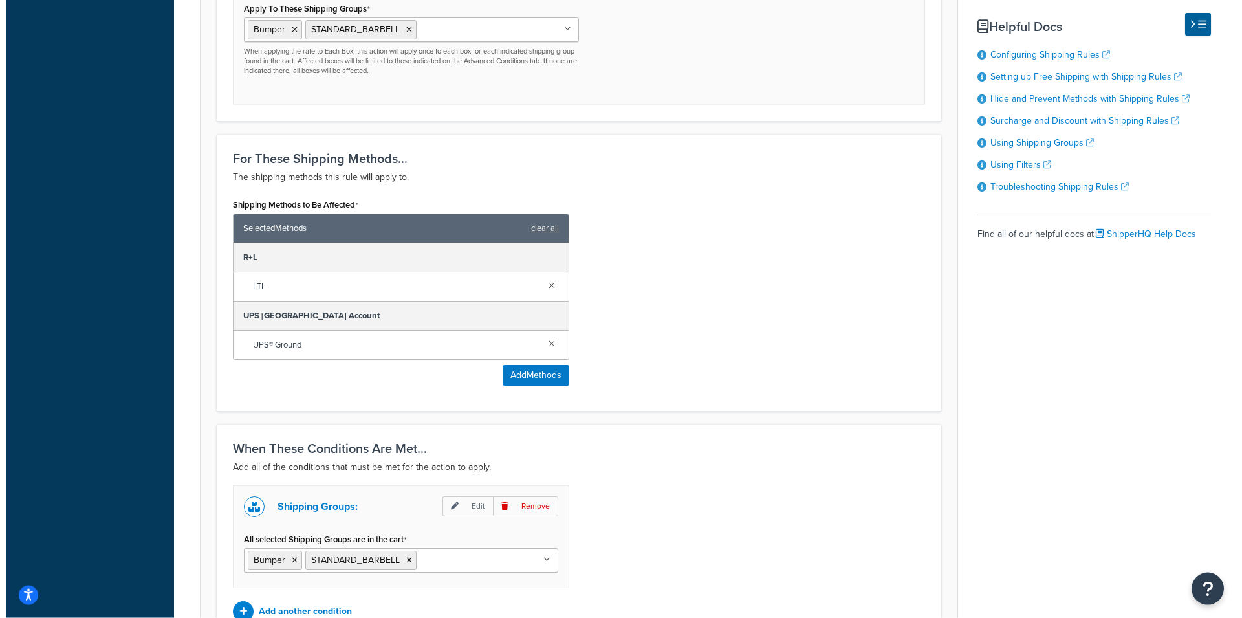
scroll to position [737, 0]
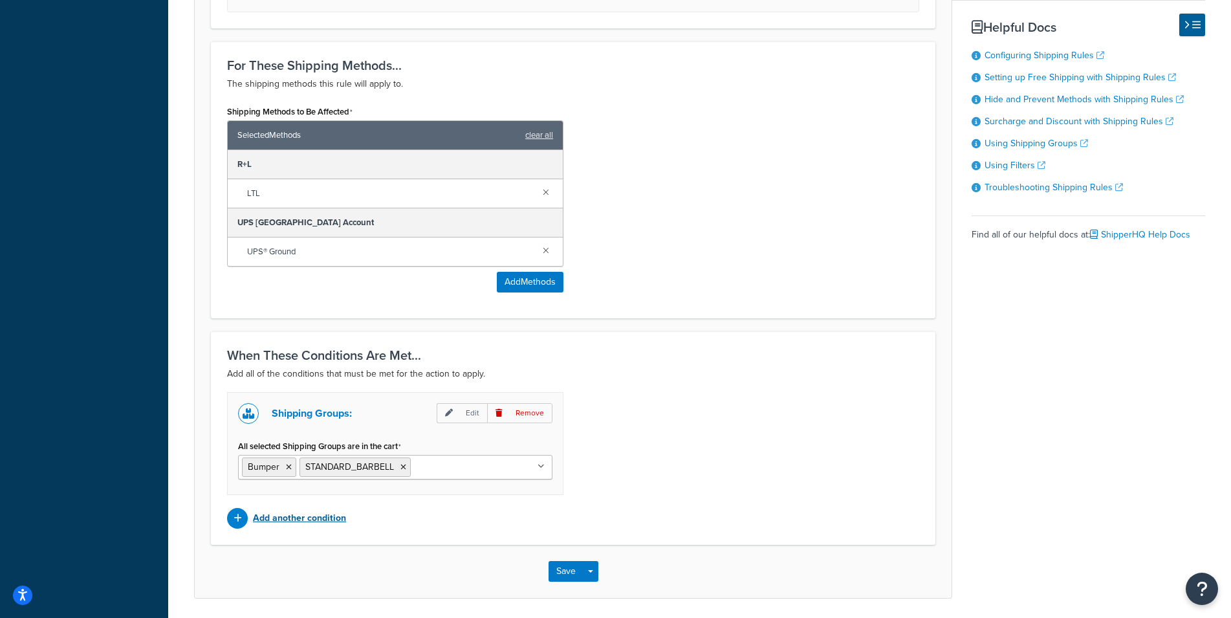
click at [296, 527] on p "Add another condition" at bounding box center [299, 518] width 93 height 18
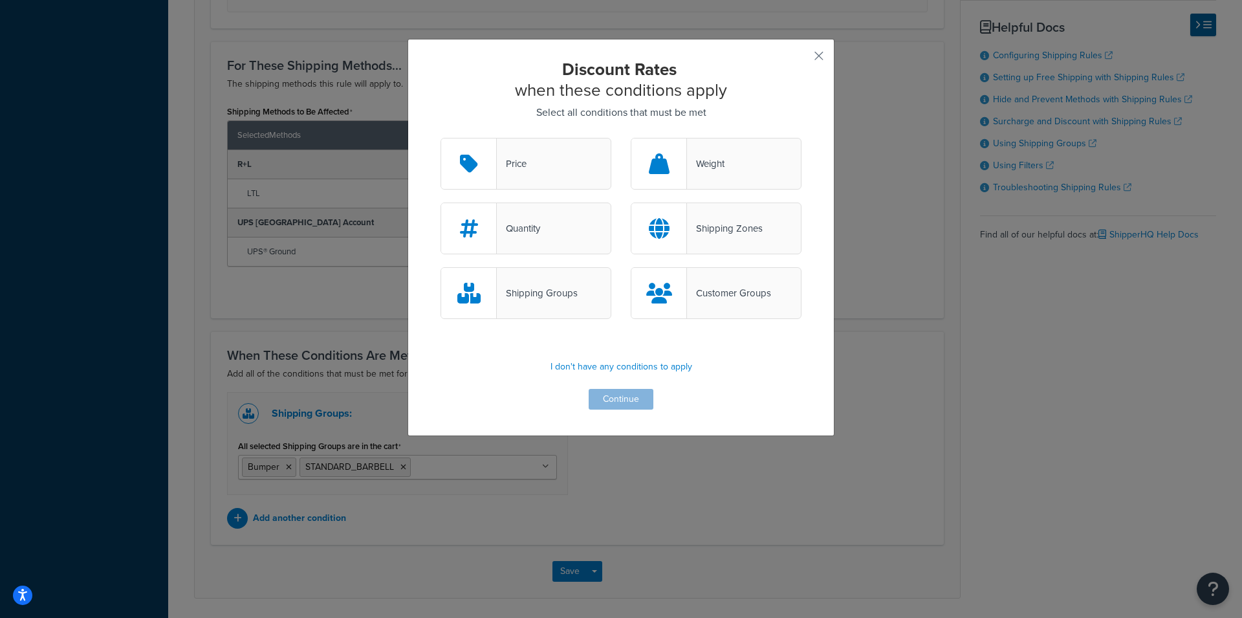
click at [526, 234] on div "Quantity" at bounding box center [518, 228] width 43 height 18
click at [0, 0] on input "Quantity" at bounding box center [0, 0] width 0 height 0
click at [619, 394] on button "Continue" at bounding box center [620, 399] width 65 height 21
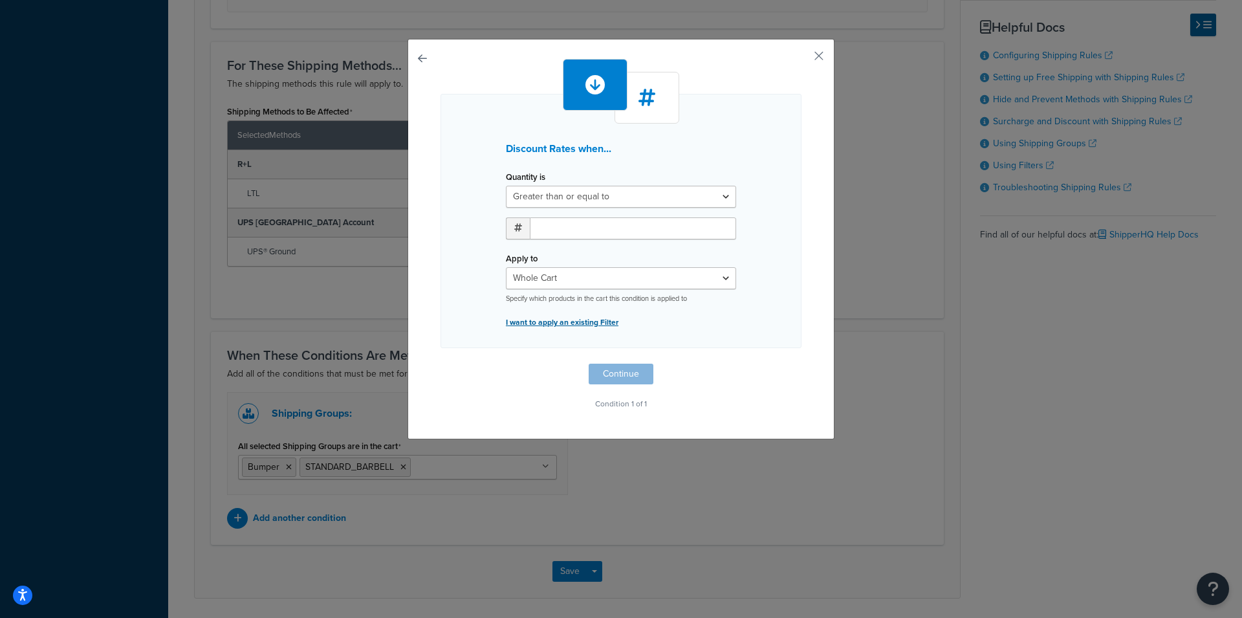
click at [572, 322] on p "I want to apply an existing Filter" at bounding box center [621, 322] width 230 height 18
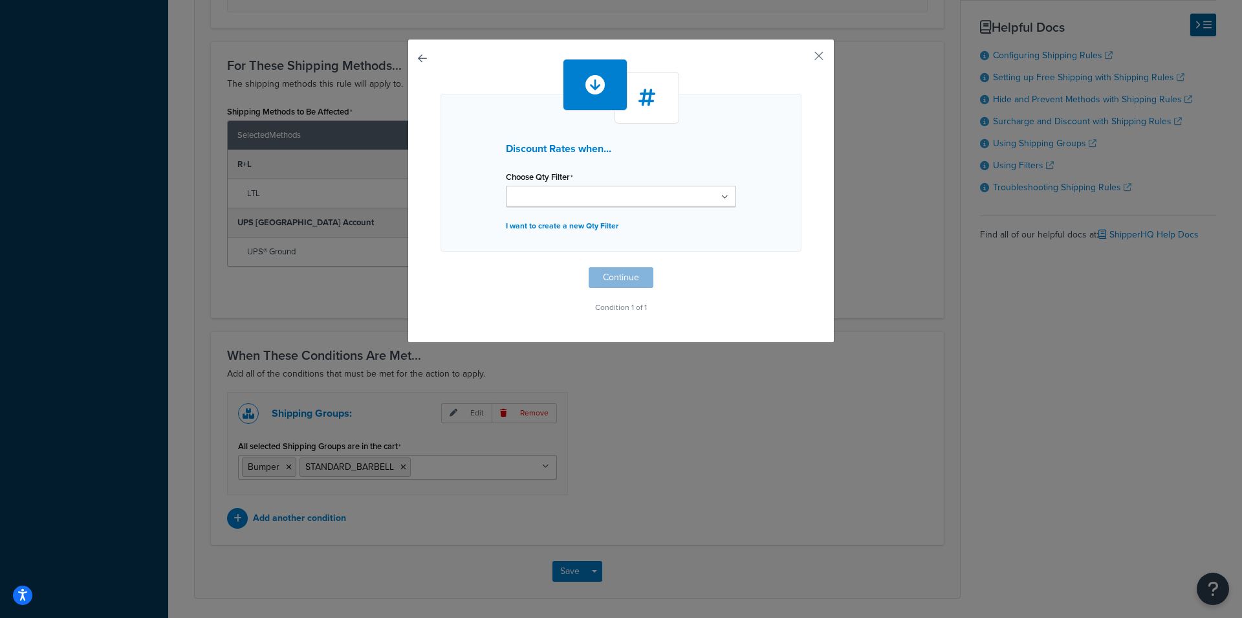
click at [570, 209] on div "Discount Rates when... Choose Qty Filter Qty of Shipping Group 3_FREE_FLAT >= 3…" at bounding box center [620, 173] width 361 height 158
click at [570, 199] on input "Choose Qty Filter" at bounding box center [567, 197] width 114 height 14
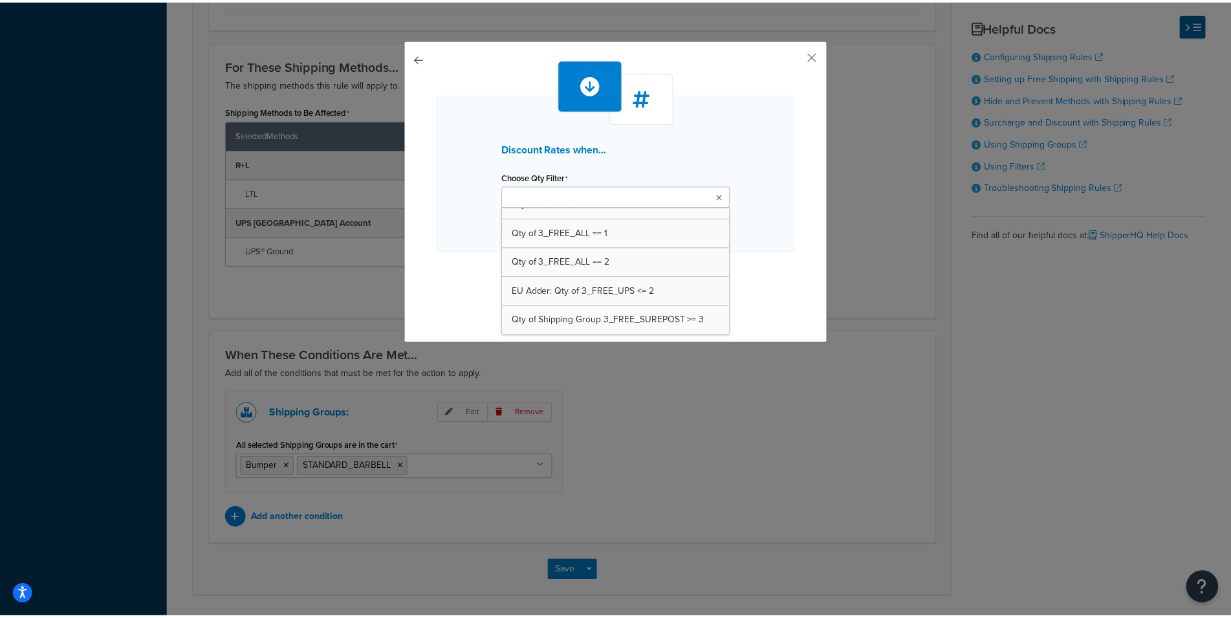
scroll to position [0, 0]
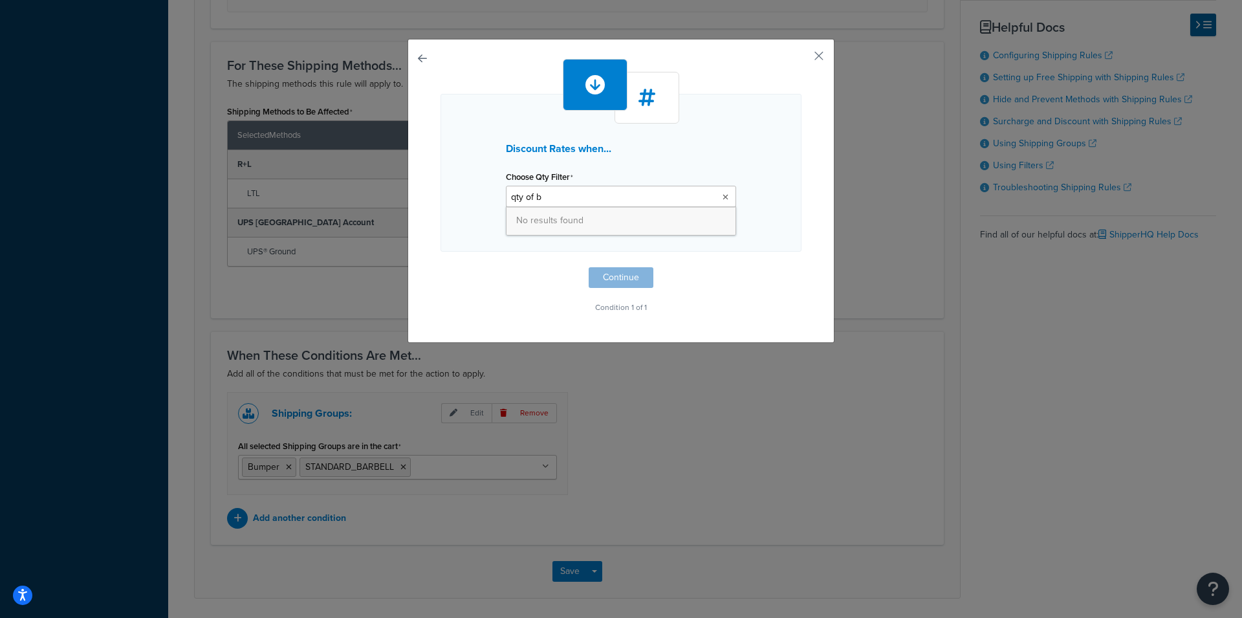
type input "qty of"
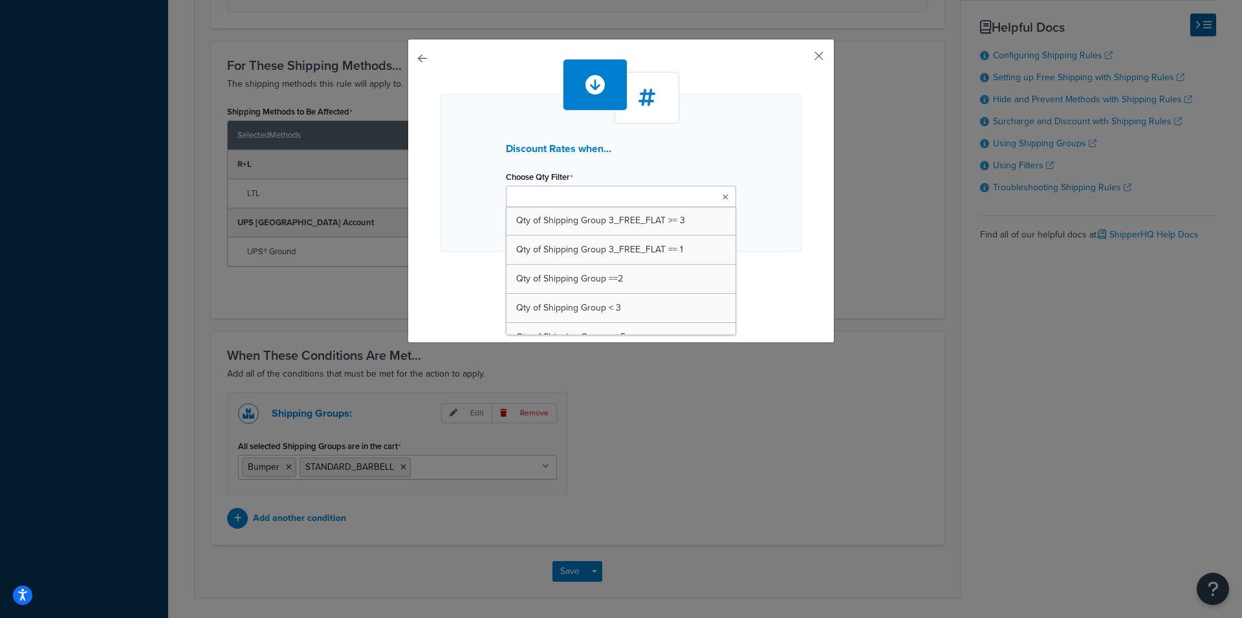
click at [801, 59] on button "button" at bounding box center [799, 60] width 3 height 3
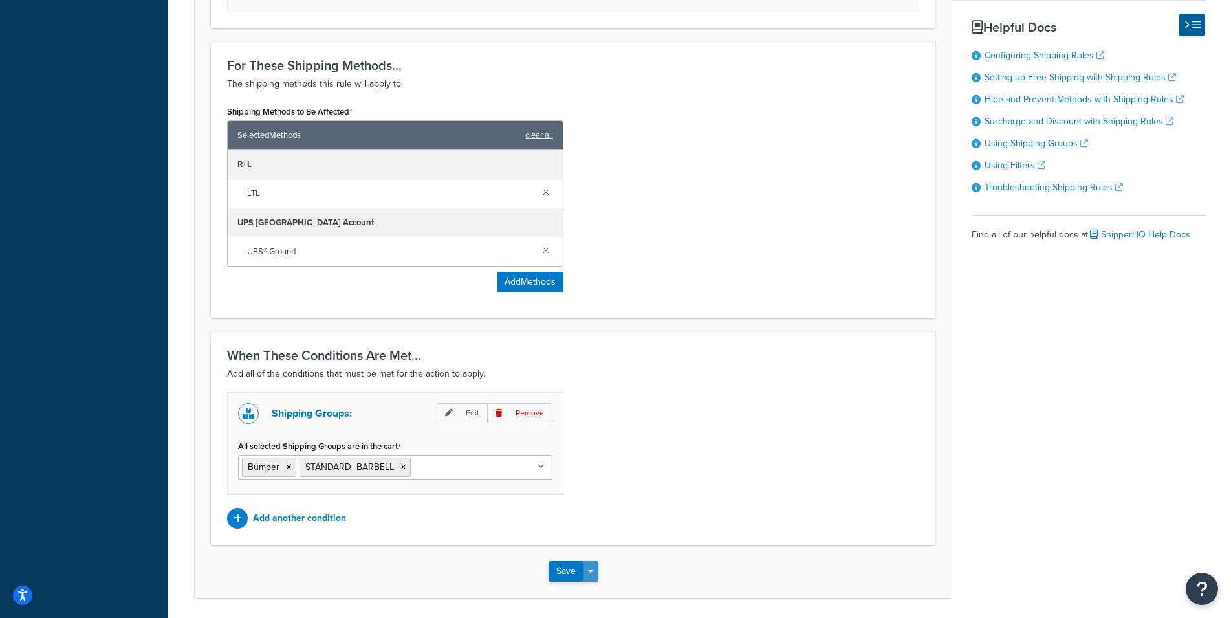
click at [590, 572] on span "button" at bounding box center [590, 571] width 5 height 3
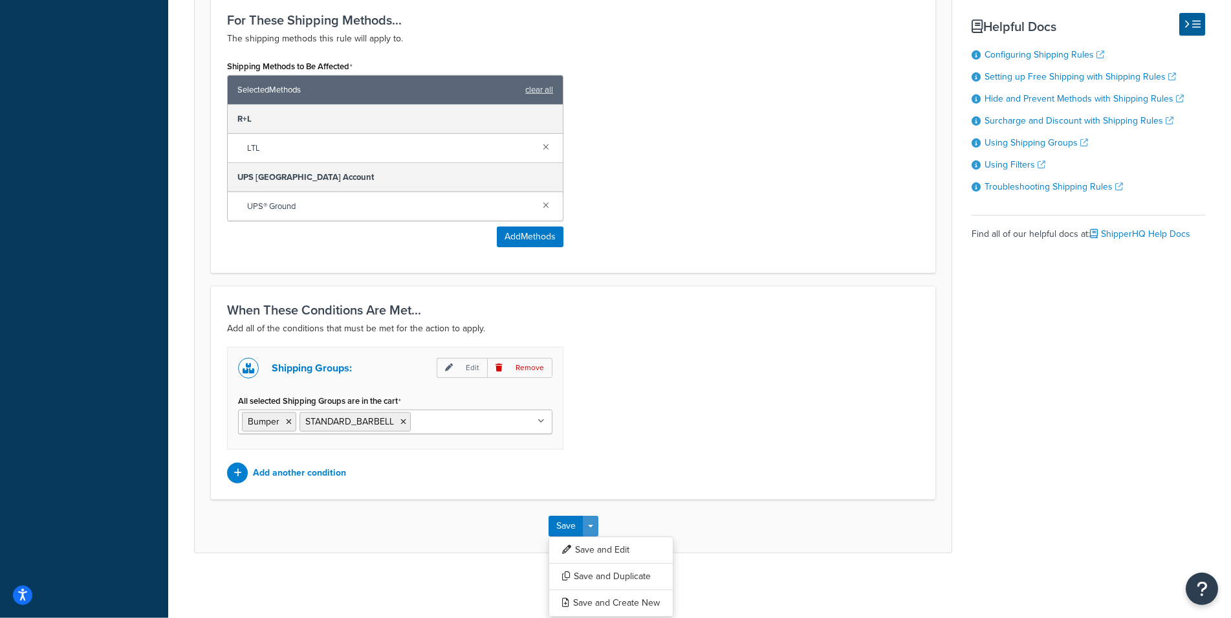
scroll to position [803, 0]
click at [632, 550] on button "Save and Edit" at bounding box center [610, 549] width 125 height 27
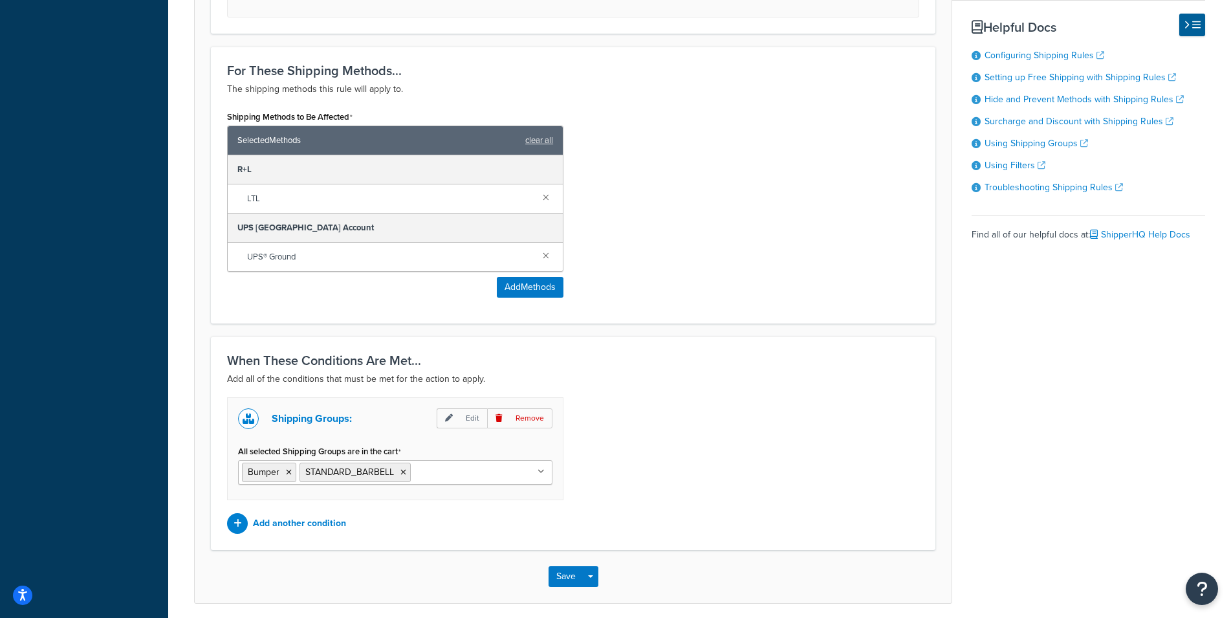
scroll to position [0, 0]
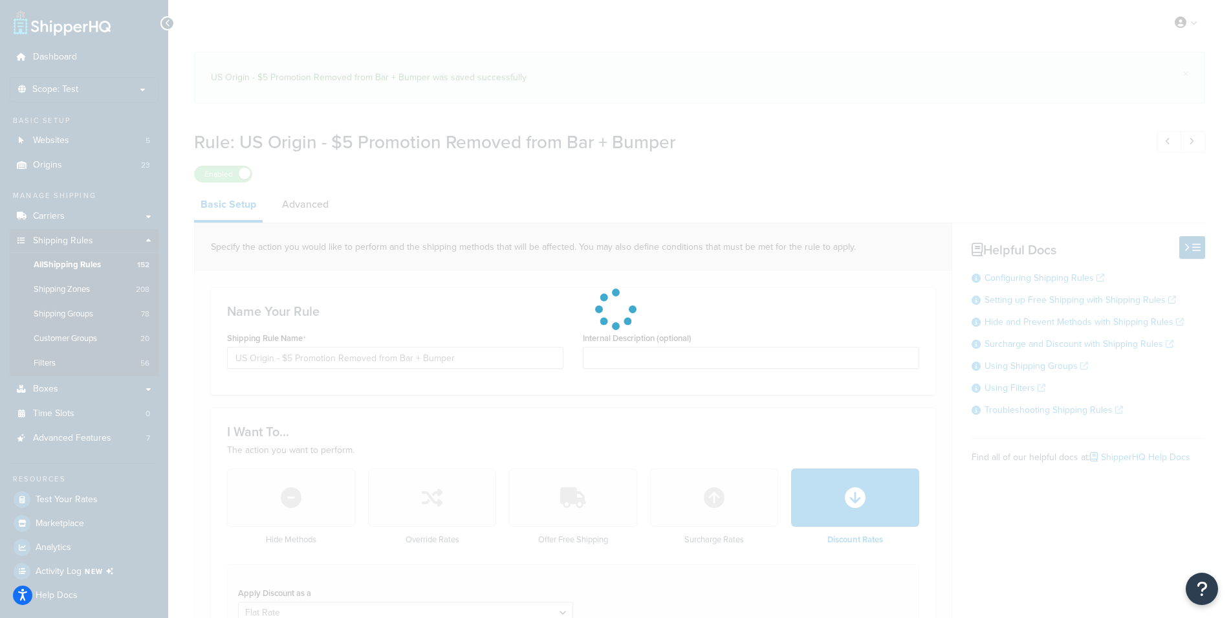
select select "SHIPPING_GROUP"
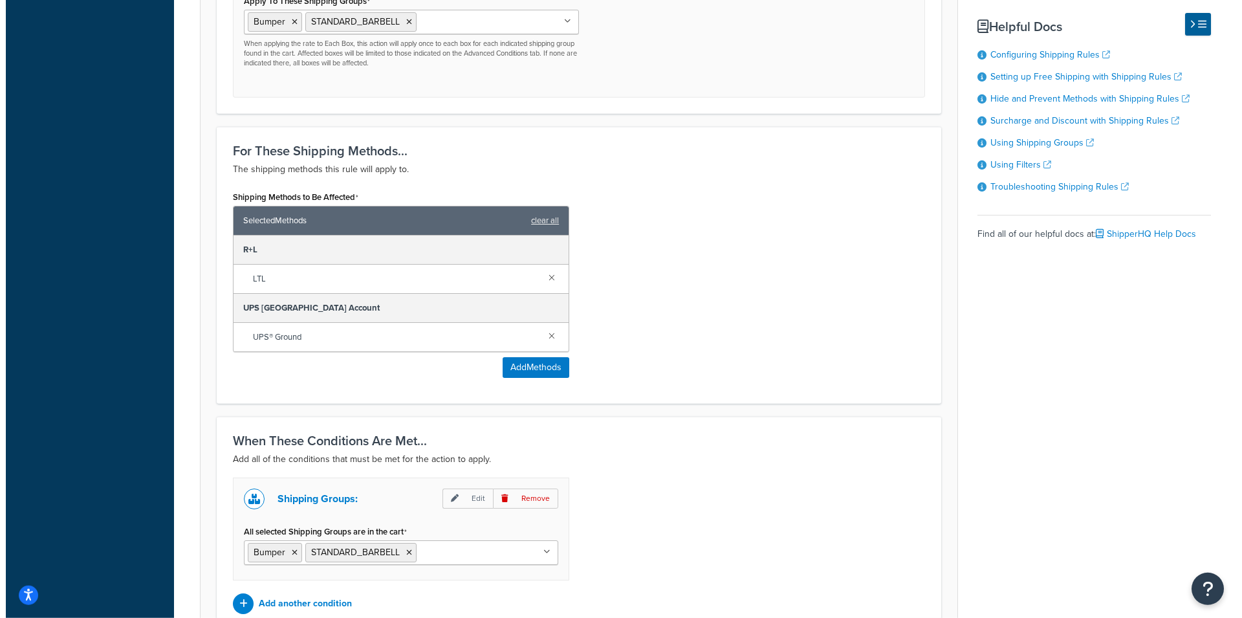
scroll to position [857, 0]
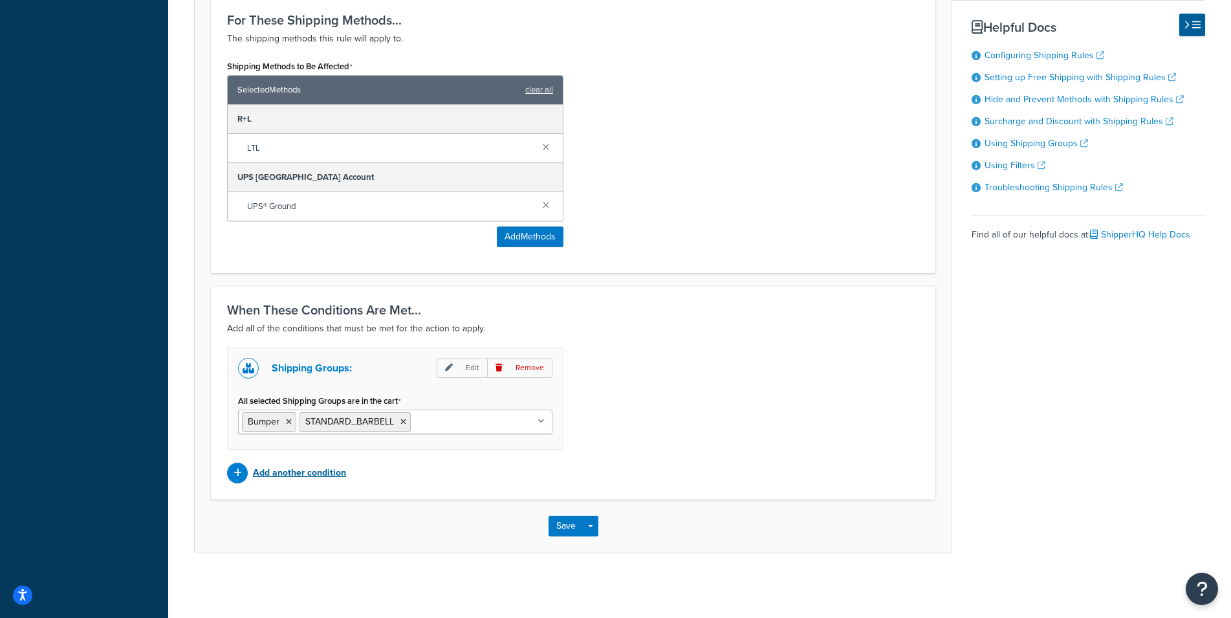
click at [231, 483] on div at bounding box center [237, 472] width 21 height 21
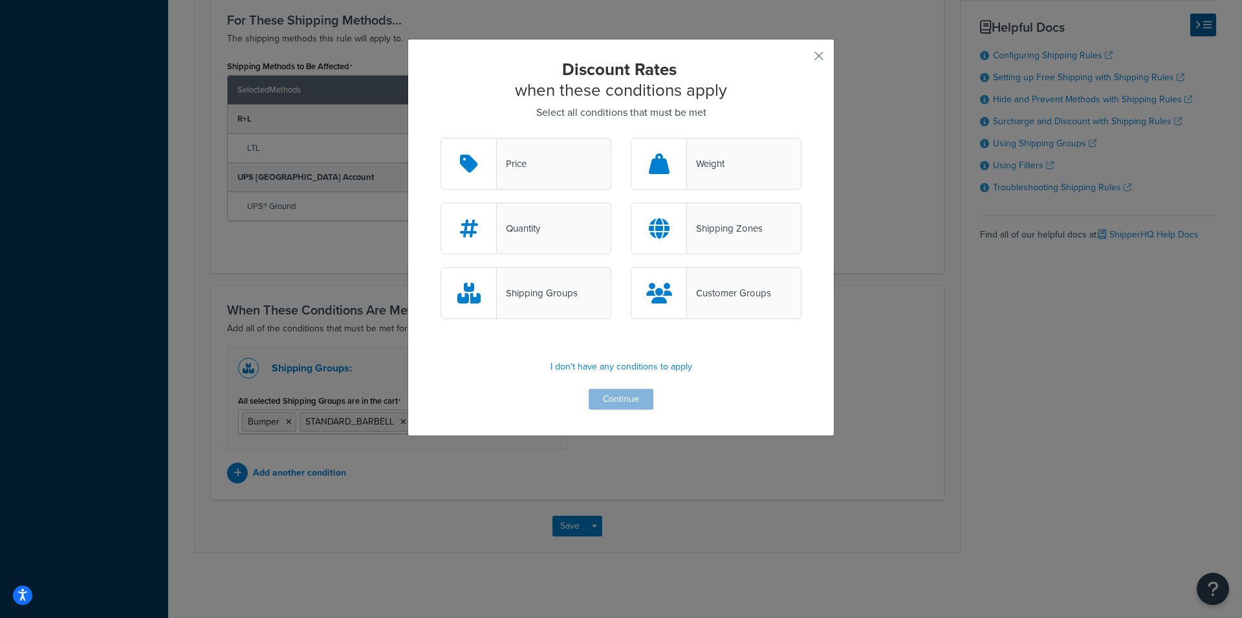
click at [525, 239] on div "Quantity" at bounding box center [525, 228] width 171 height 52
click at [0, 0] on input "Quantity" at bounding box center [0, 0] width 0 height 0
drag, startPoint x: 599, startPoint y: 418, endPoint x: 619, endPoint y: 402, distance: 25.4
click at [598, 418] on div "Discount Rates when these conditions apply Select all conditions that must be m…" at bounding box center [620, 237] width 427 height 397
click at [619, 401] on button "Continue" at bounding box center [620, 399] width 65 height 21
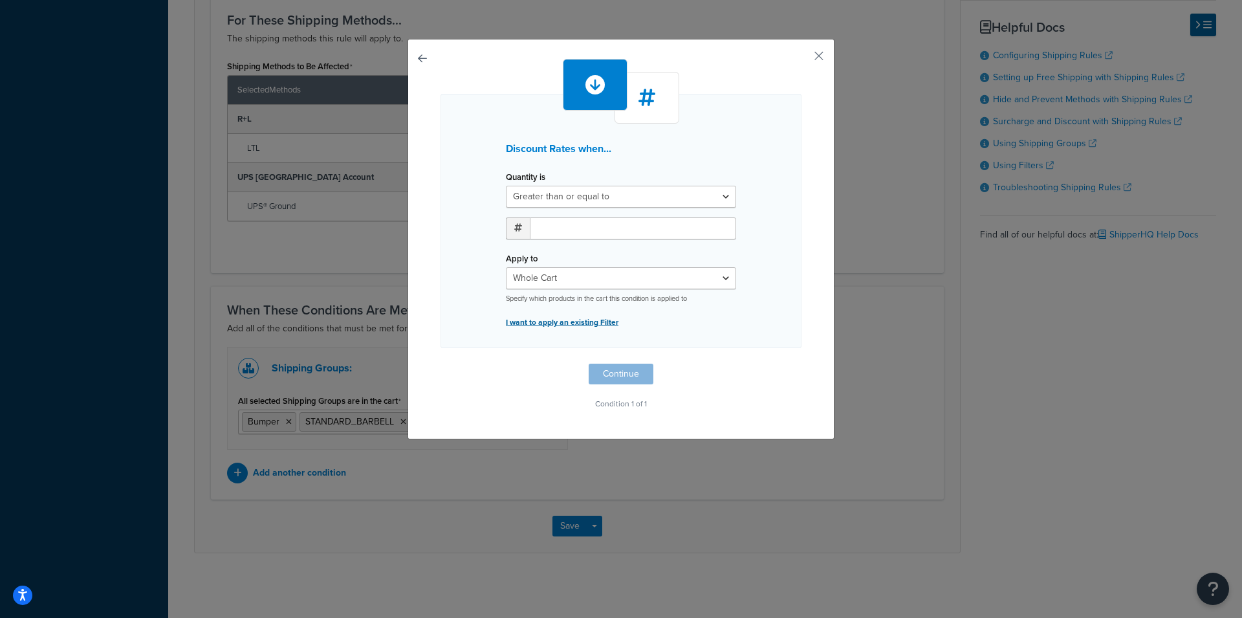
click at [559, 319] on p "I want to apply an existing Filter" at bounding box center [621, 322] width 230 height 18
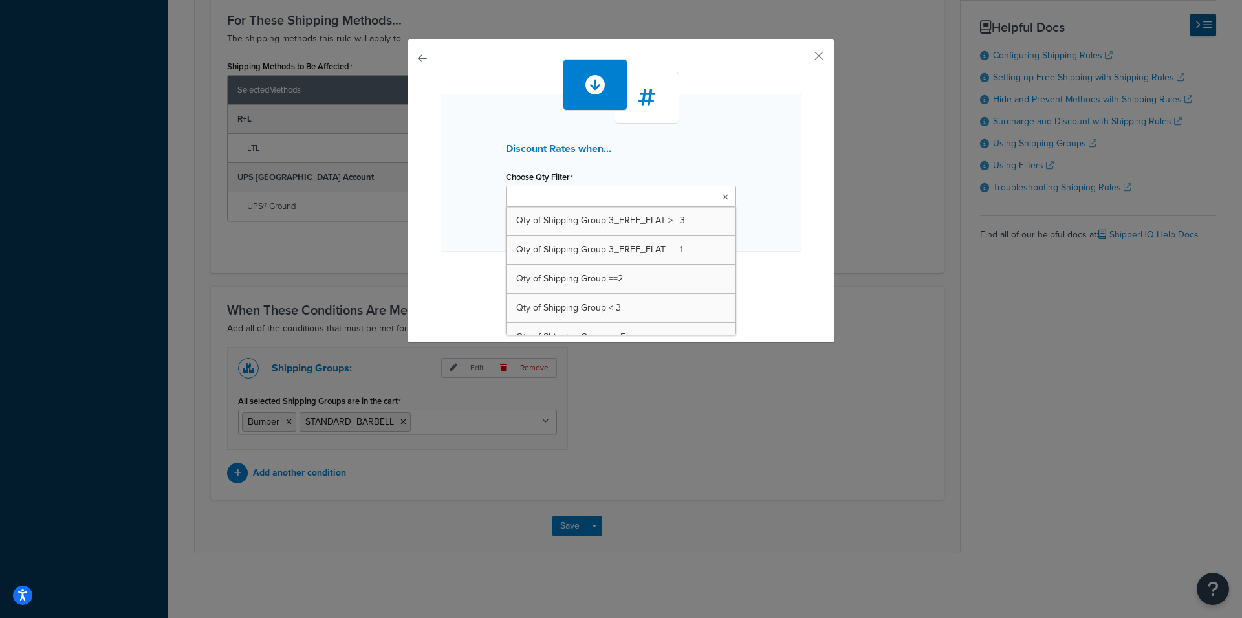
click at [634, 191] on ul at bounding box center [621, 196] width 230 height 21
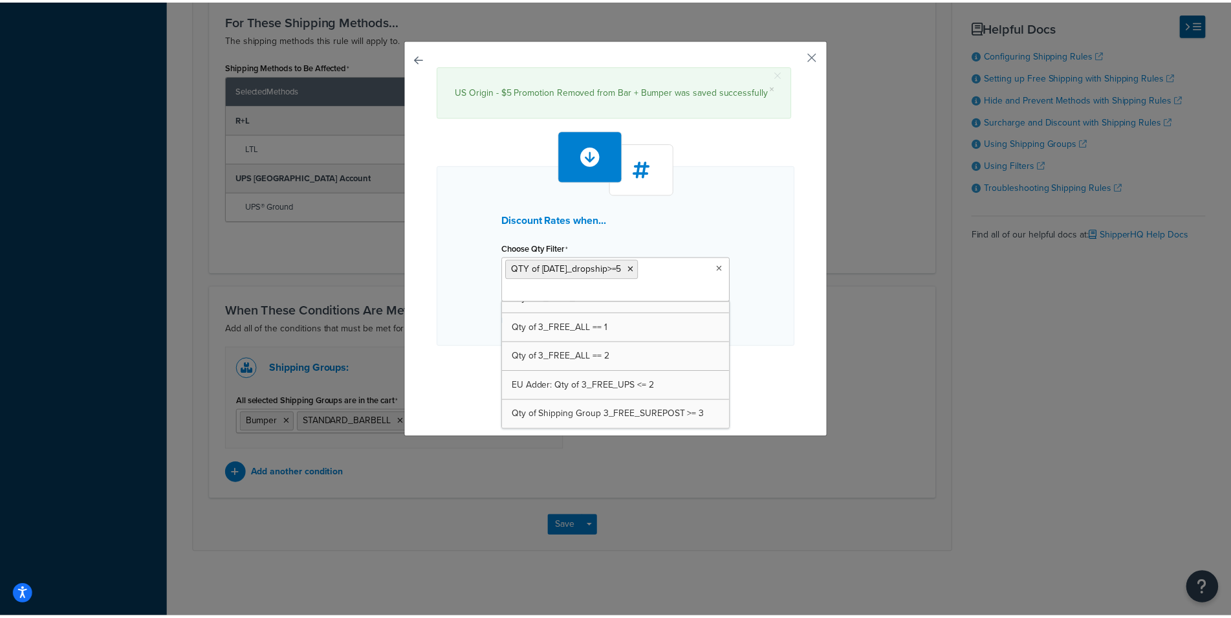
scroll to position [803, 0]
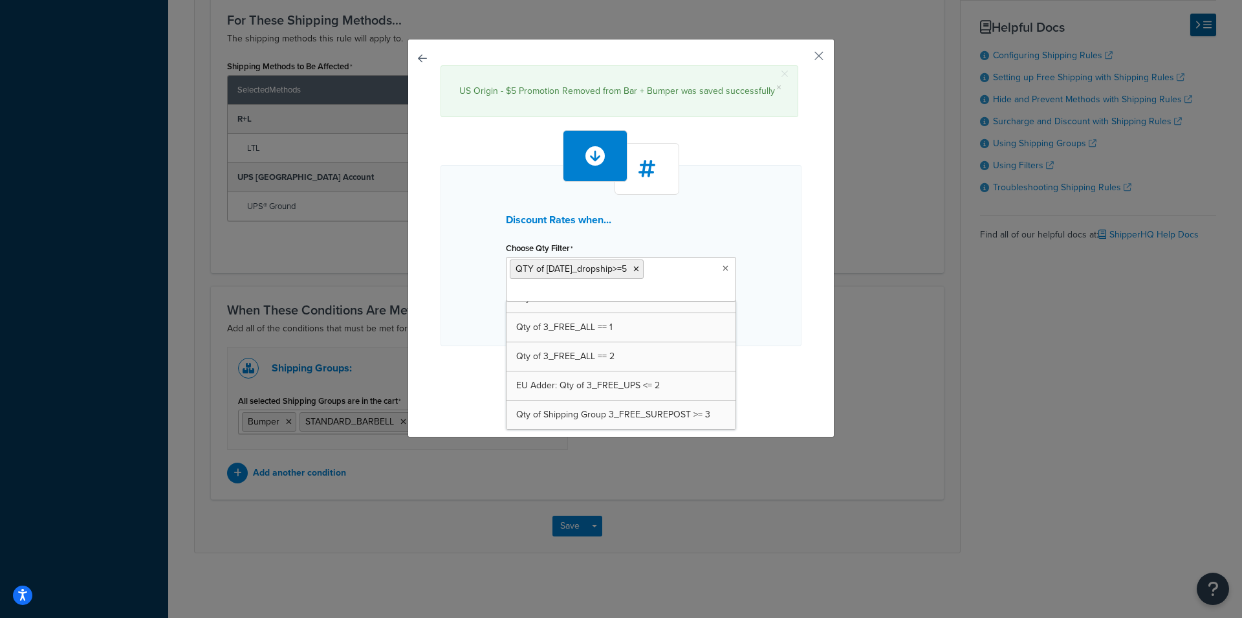
click at [811, 182] on div "× US Origin - $5 Promotion Removed from Bar + Bumper was saved successfully Dis…" at bounding box center [620, 238] width 427 height 398
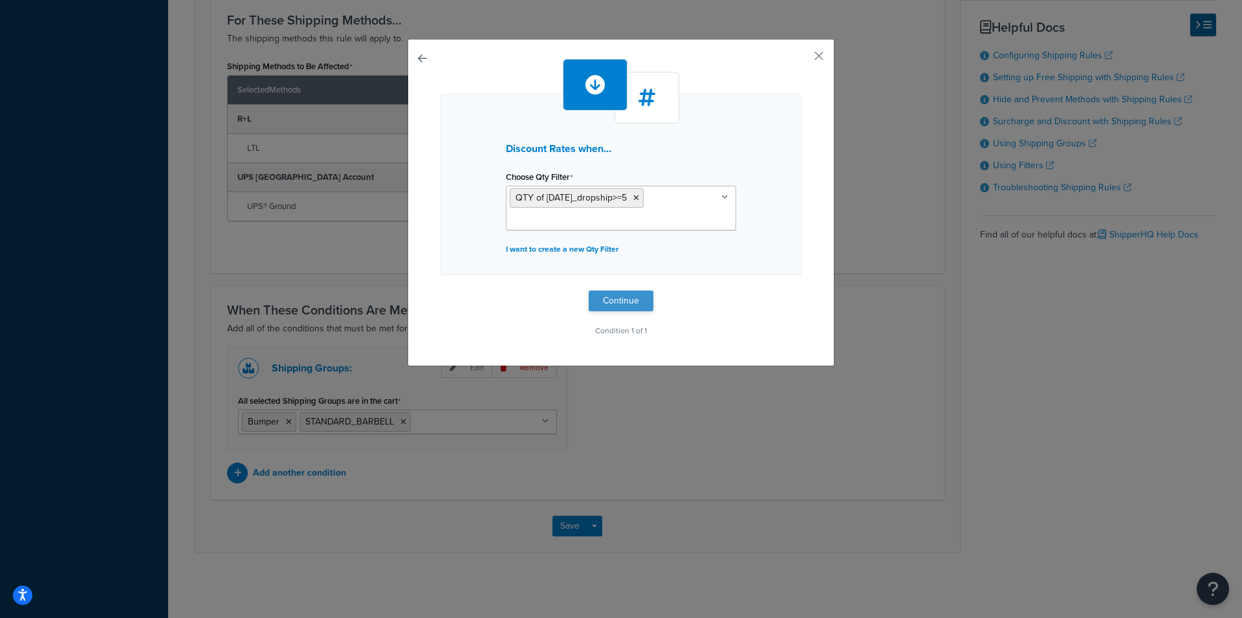
click at [631, 376] on div "Discount Rates when... Choose Qty Filter QTY of black_friday_dropship>=5 Qty of…" at bounding box center [621, 309] width 1242 height 618
click at [623, 307] on button "Continue" at bounding box center [620, 300] width 65 height 21
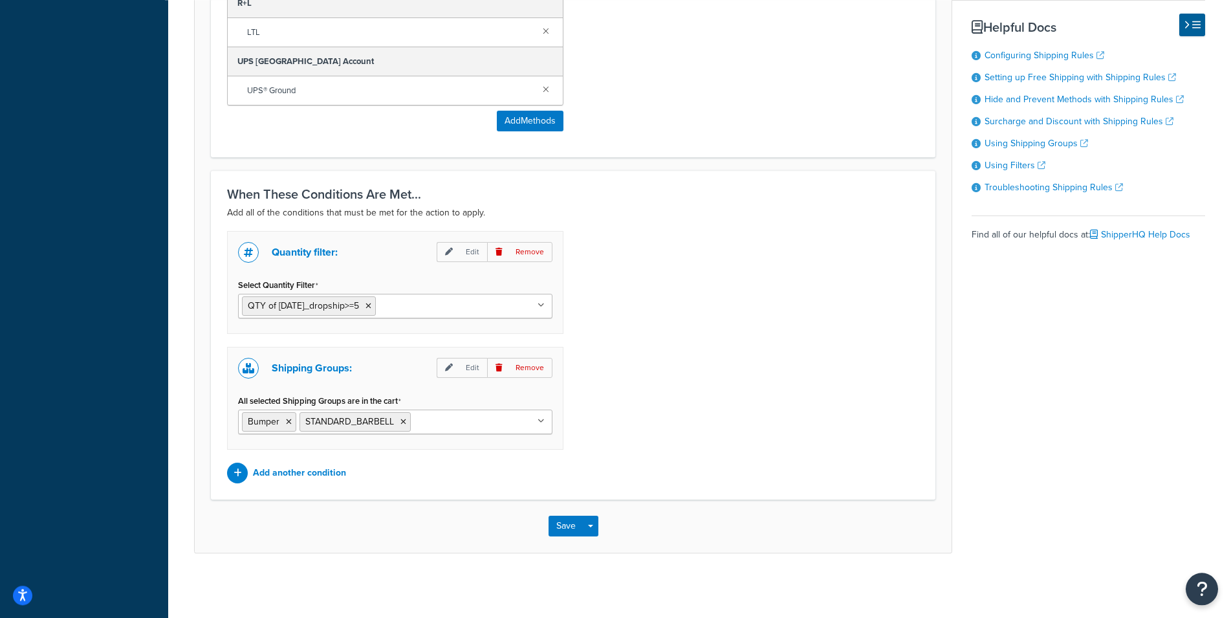
scroll to position [919, 0]
click at [287, 479] on p "Add another condition" at bounding box center [299, 473] width 93 height 18
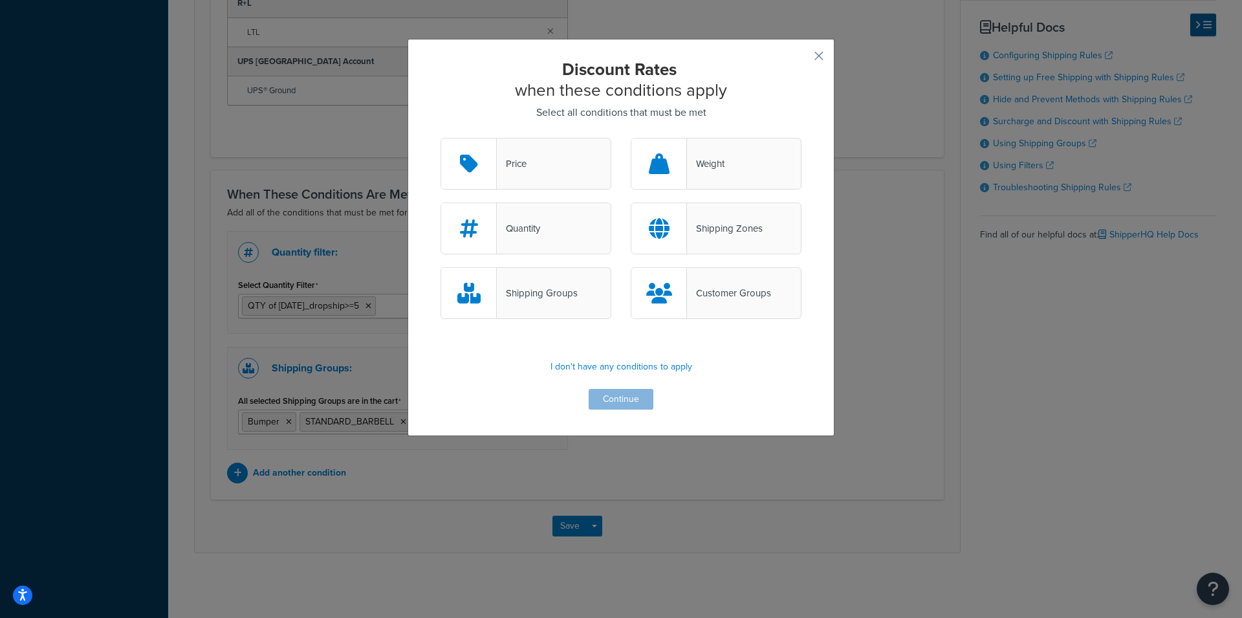
click at [515, 294] on div "Shipping Groups" at bounding box center [537, 293] width 81 height 18
click at [0, 0] on input "Shipping Groups" at bounding box center [0, 0] width 0 height 0
click at [627, 396] on button "Continue" at bounding box center [620, 399] width 65 height 21
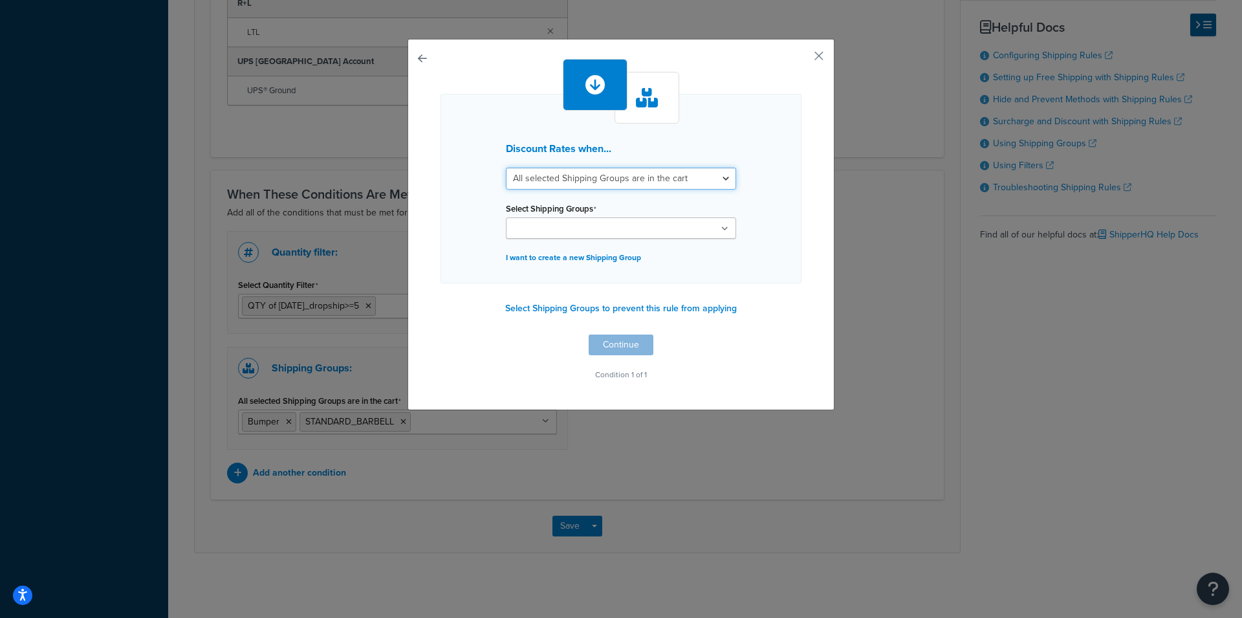
click at [506, 167] on select "All selected Shipping Groups are in the cart Any selected Shipping Groups are i…" at bounding box center [621, 178] width 230 height 22
select select "any"
click option "Any selected Shipping Groups are in the cart" at bounding box center [0, 0] width 0 height 0
click at [561, 225] on input "Select Shipping Groups" at bounding box center [567, 229] width 114 height 14
type input "black"
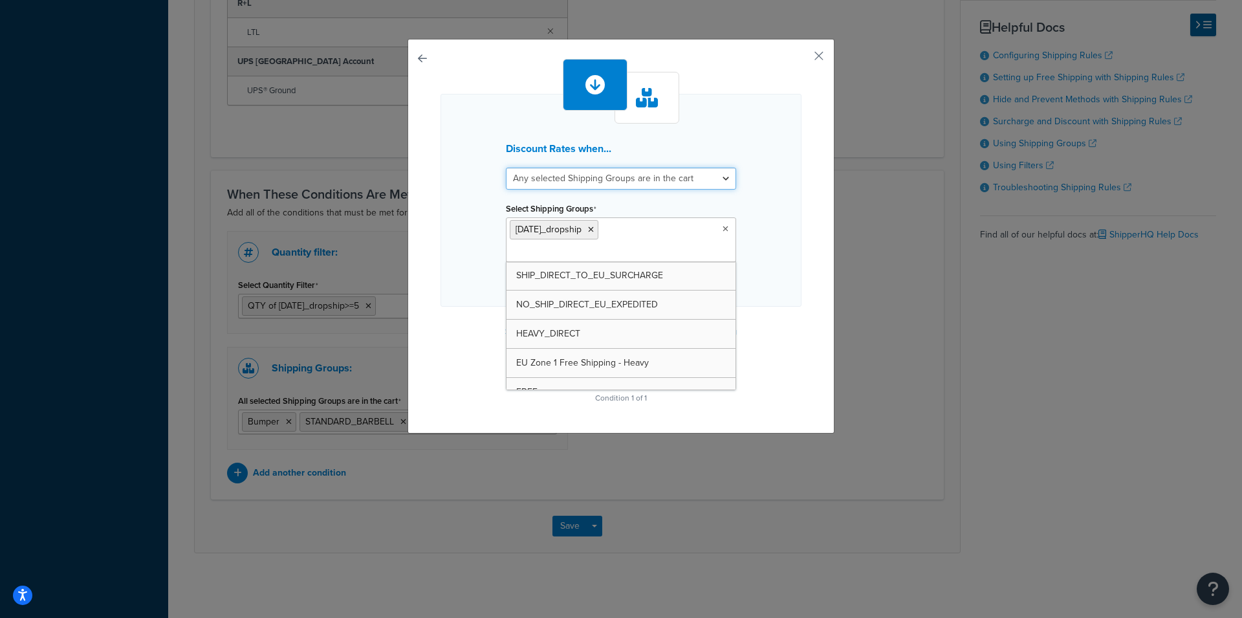
click at [506, 167] on select "All selected Shipping Groups are in the cart Any selected Shipping Groups are i…" at bounding box center [621, 178] width 230 height 22
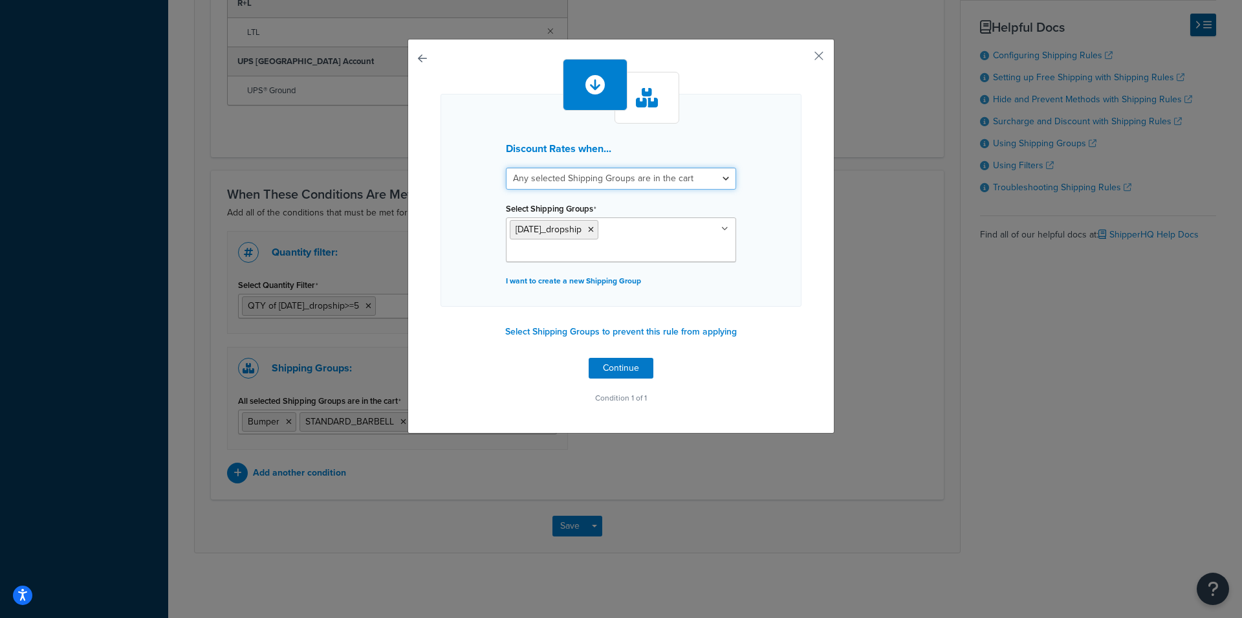
select select "all"
click option "All selected Shipping Groups are in the cart" at bounding box center [0, 0] width 0 height 0
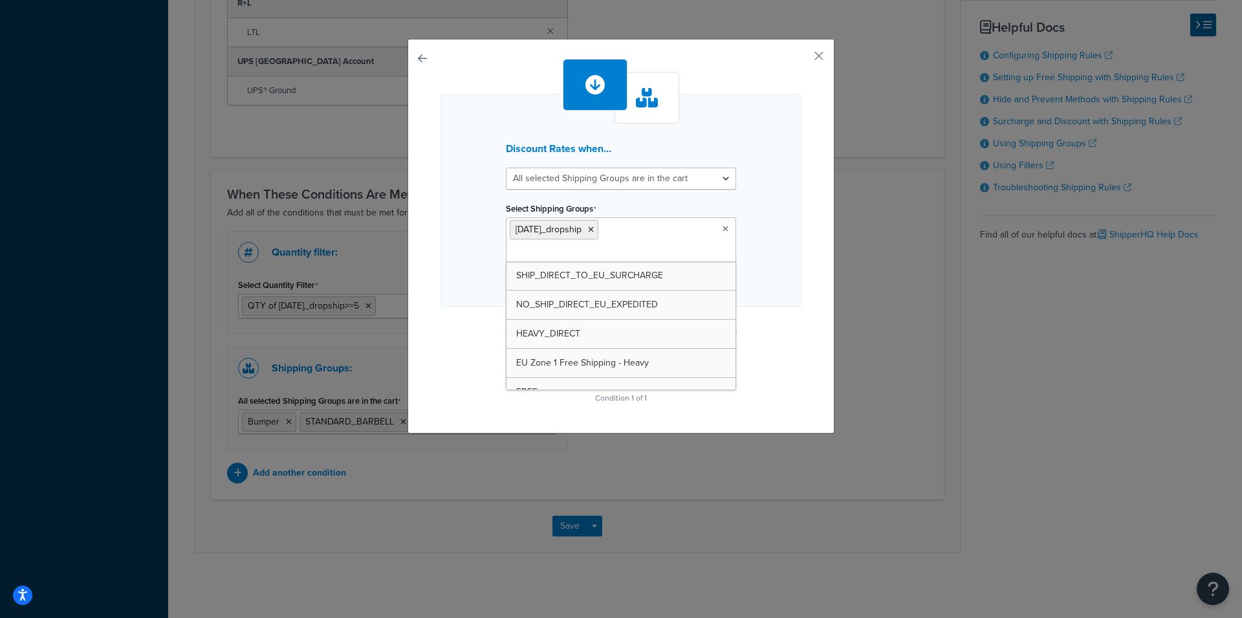
click at [629, 228] on ul "[DATE]_dropship" at bounding box center [621, 239] width 230 height 45
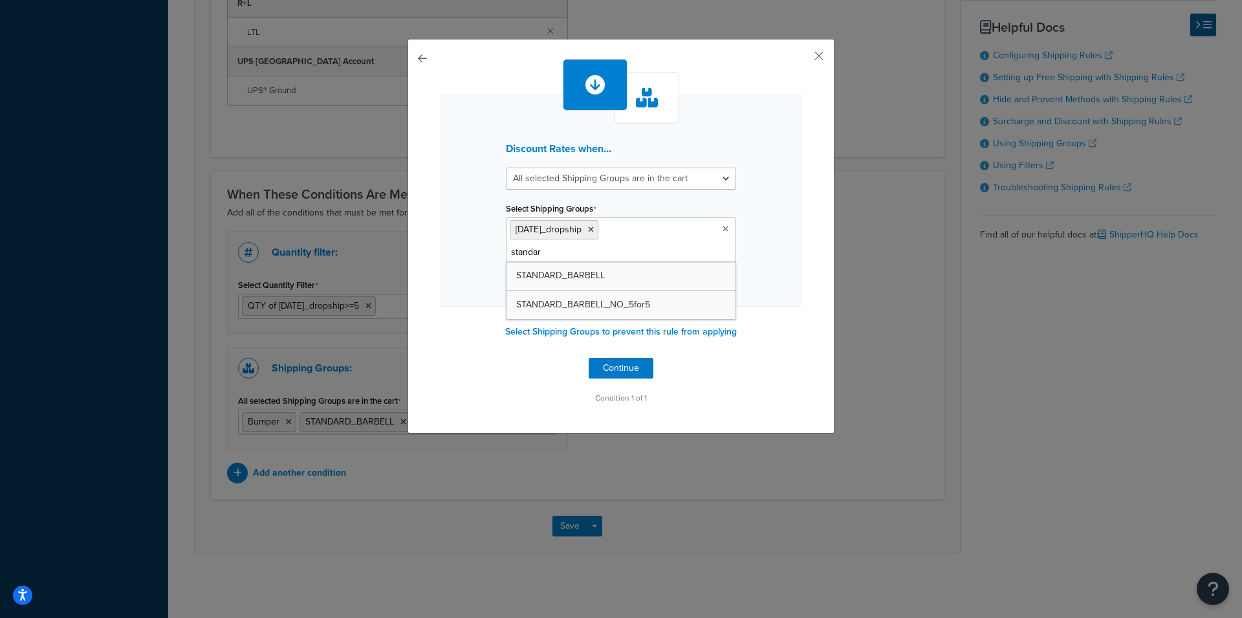
type input "standard"
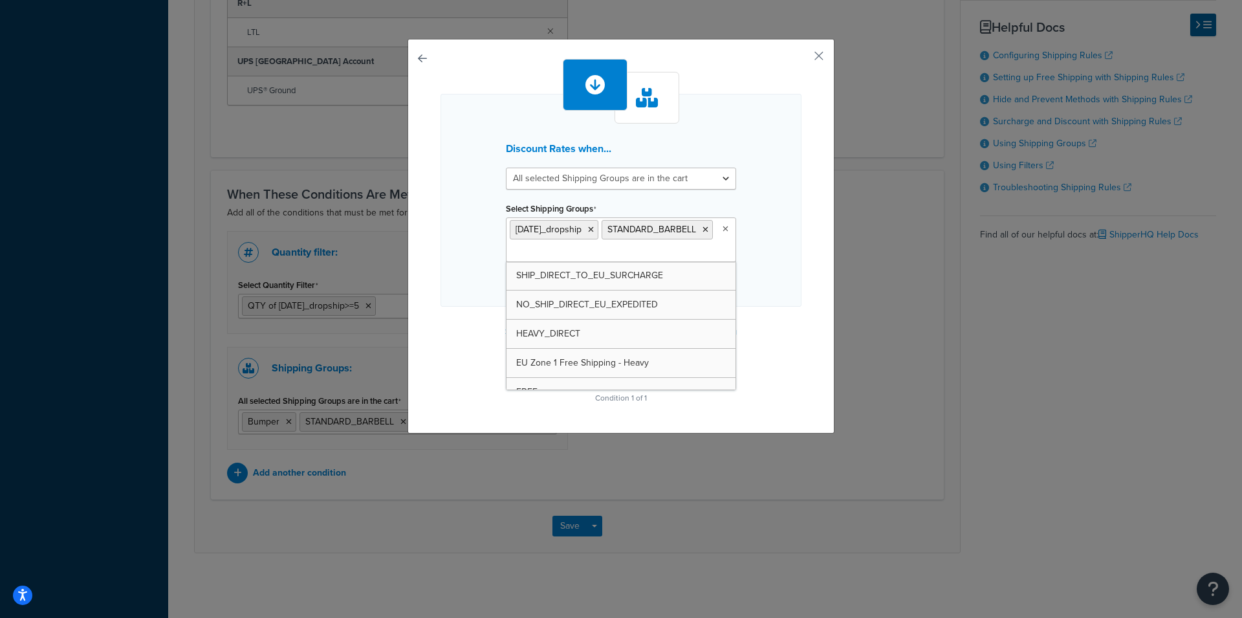
type input "b"
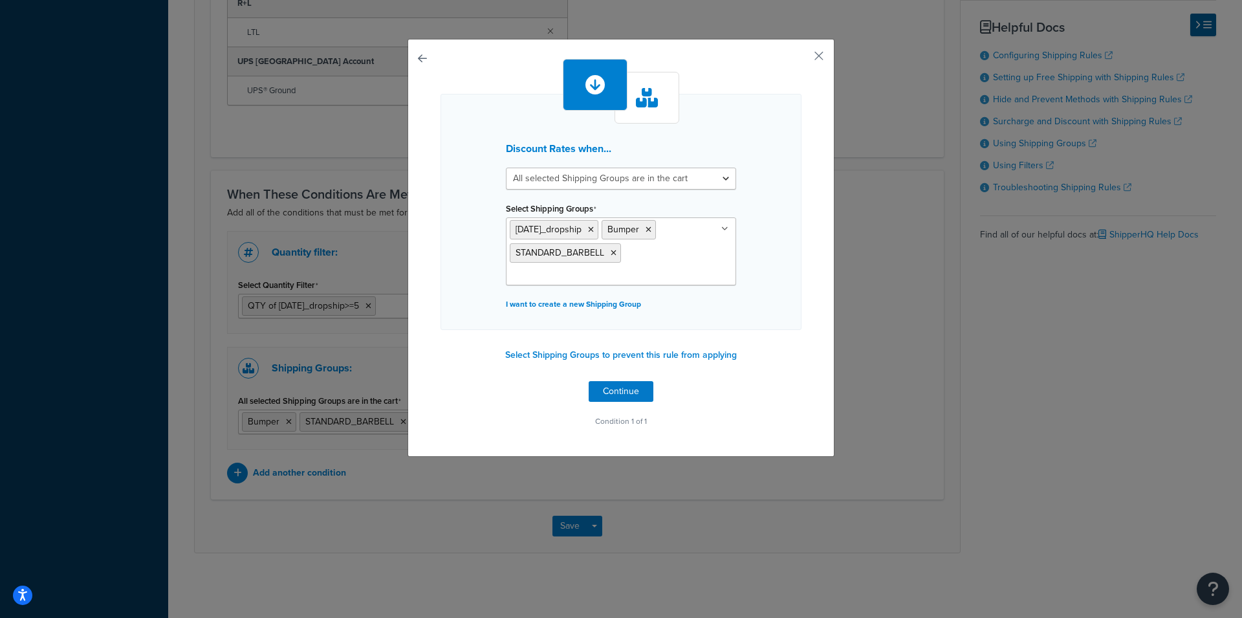
click at [810, 250] on div "Discount Rates when... All selected Shipping Groups are in the cart Any selecte…" at bounding box center [620, 248] width 427 height 418
click at [616, 359] on button "Select Shipping Groups to prevent this rule from applying" at bounding box center [620, 354] width 239 height 19
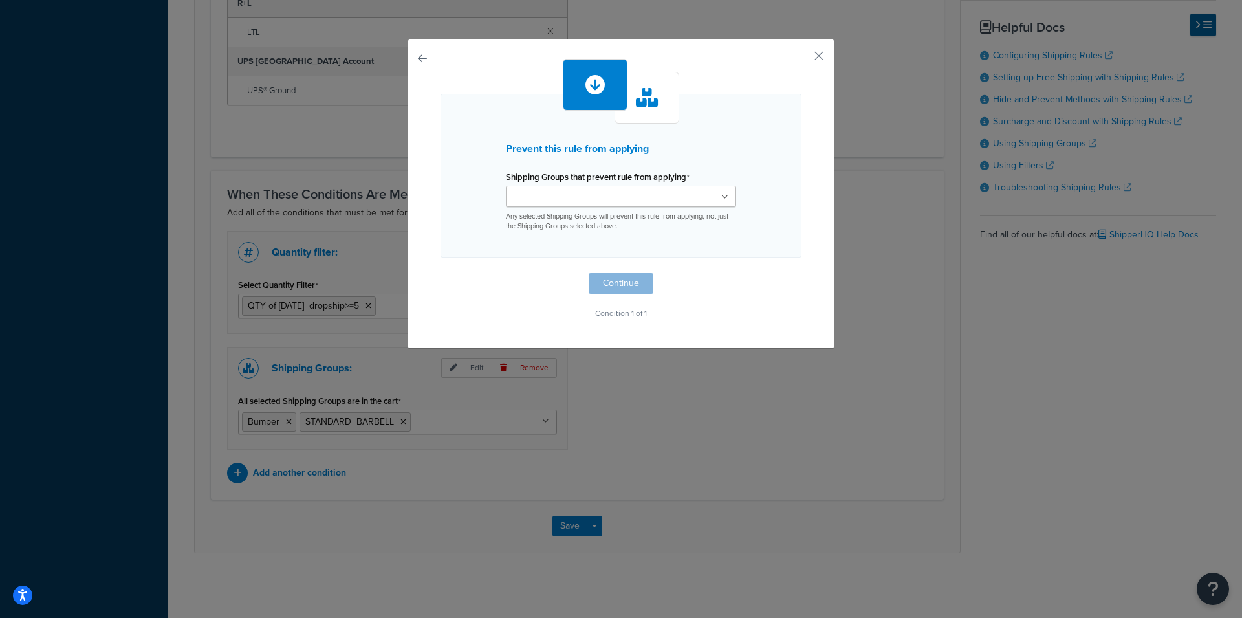
click at [628, 203] on ul at bounding box center [621, 196] width 230 height 21
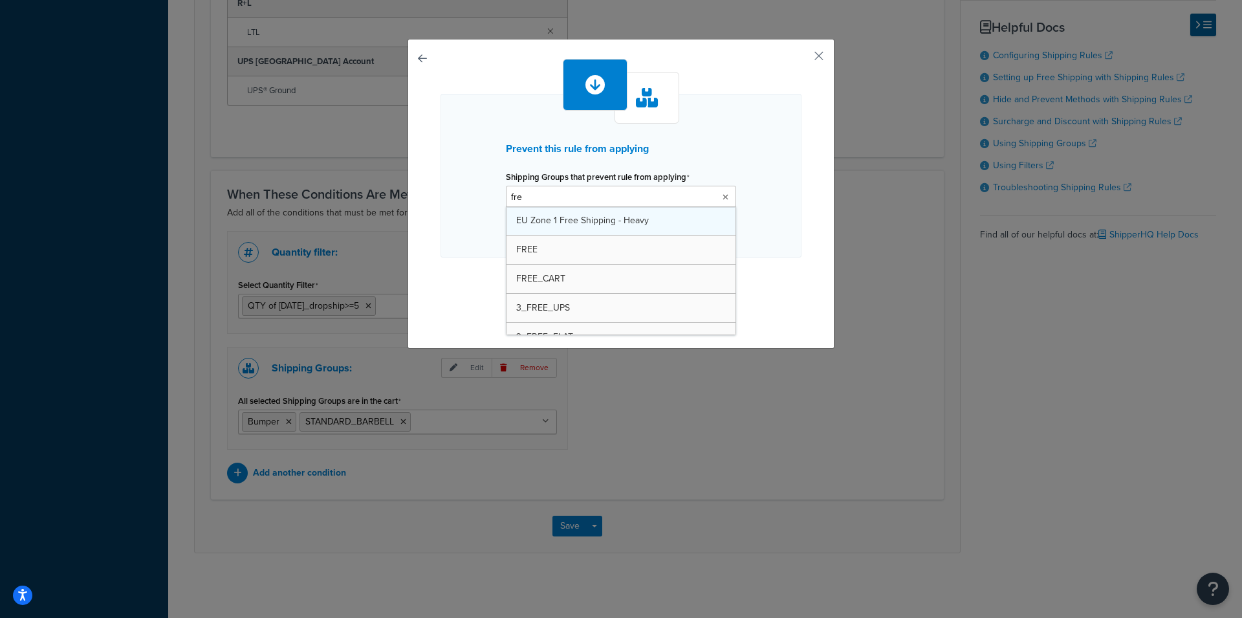
type input "free"
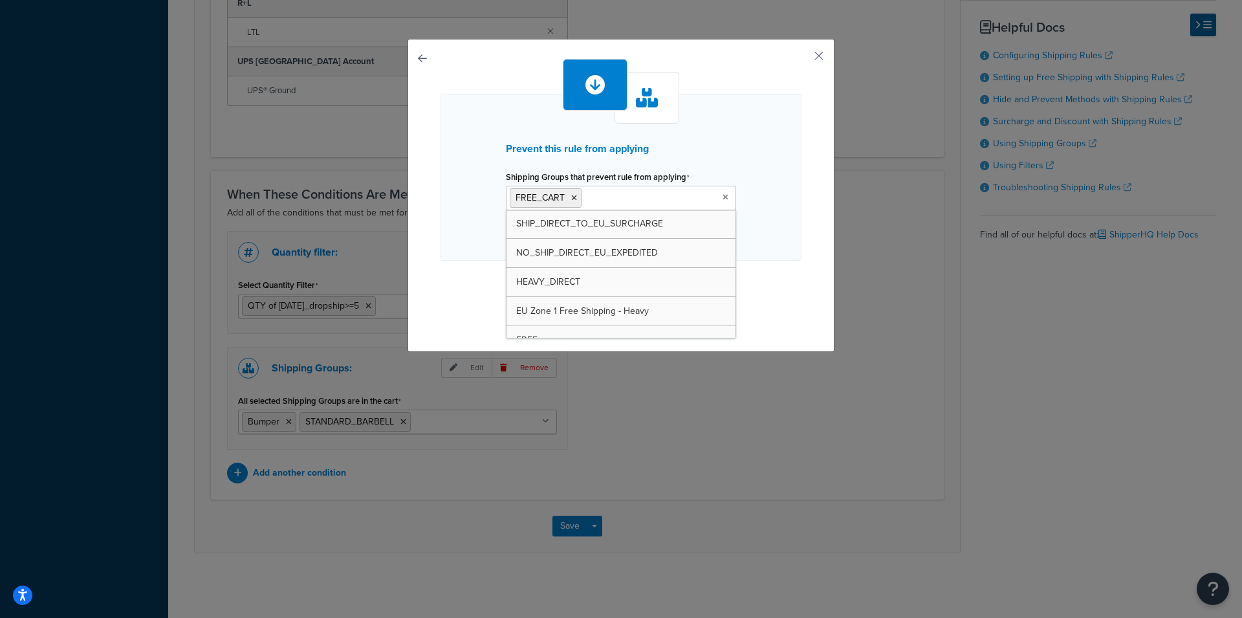
click at [785, 155] on div "Prevent this rule from applying Shipping Groups that prevent rule from applying…" at bounding box center [620, 177] width 361 height 167
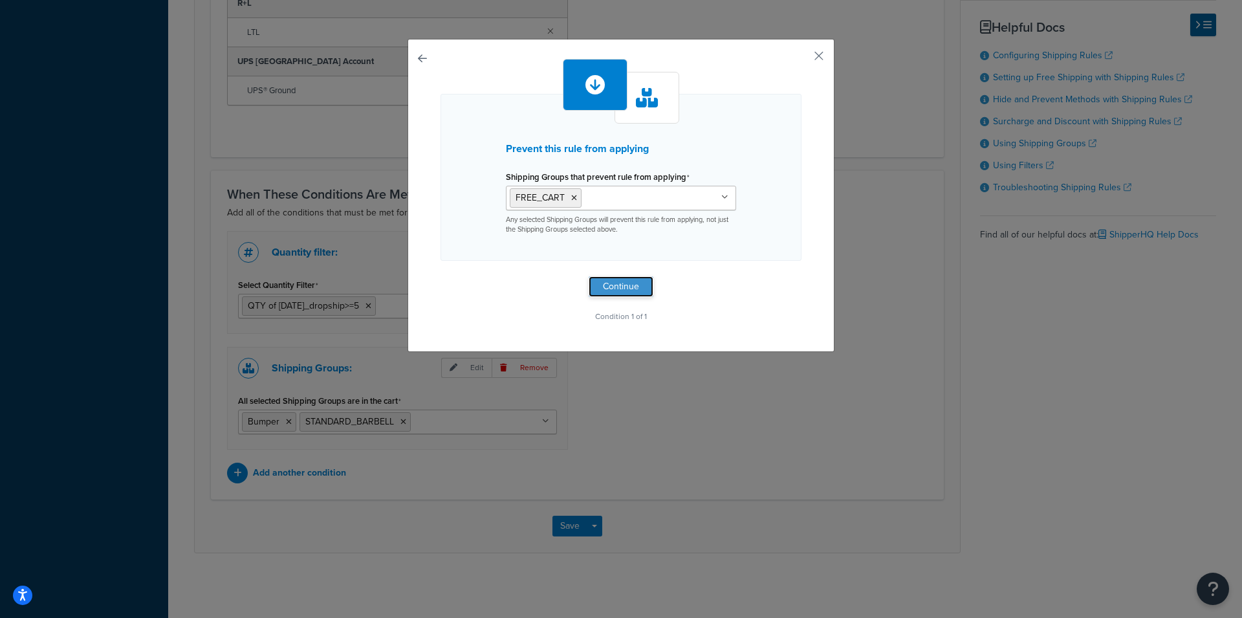
click at [628, 282] on button "Continue" at bounding box center [620, 286] width 65 height 21
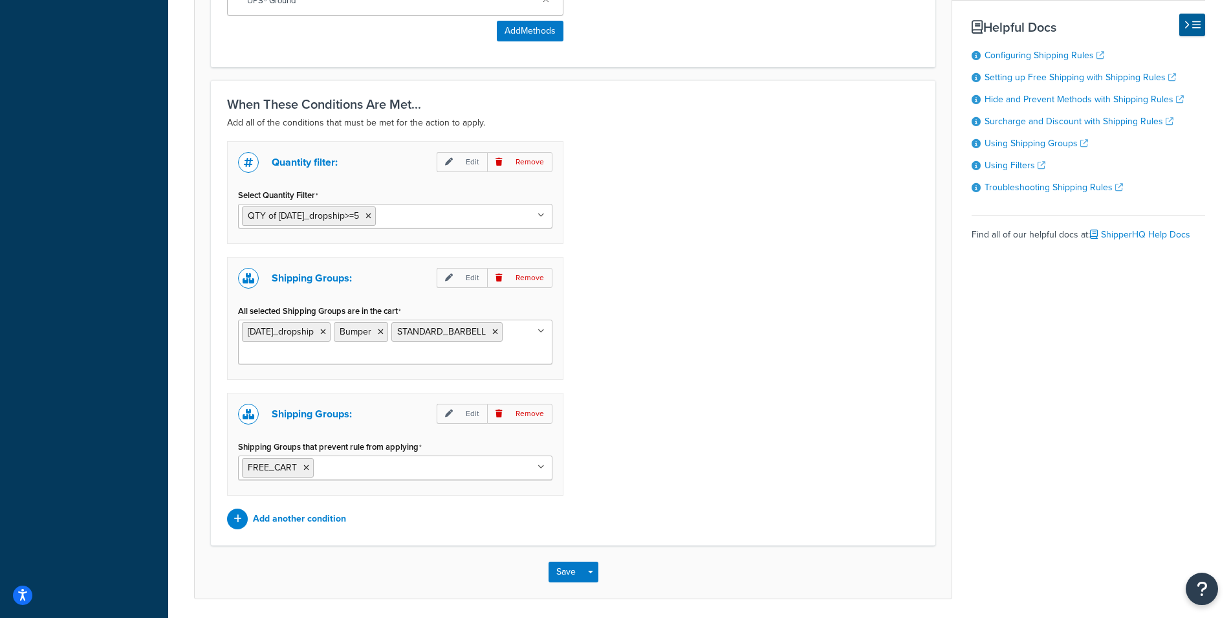
scroll to position [1035, 0]
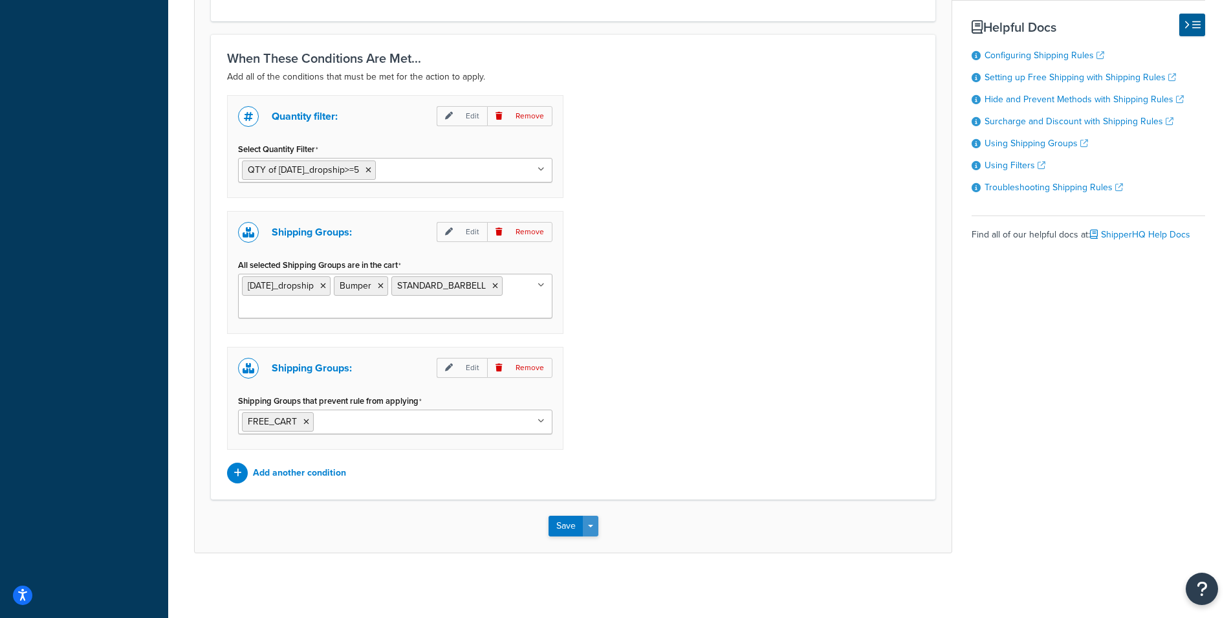
click at [596, 517] on button "Save Dropdown" at bounding box center [591, 525] width 16 height 21
click at [586, 542] on button "Save and Edit" at bounding box center [610, 549] width 125 height 27
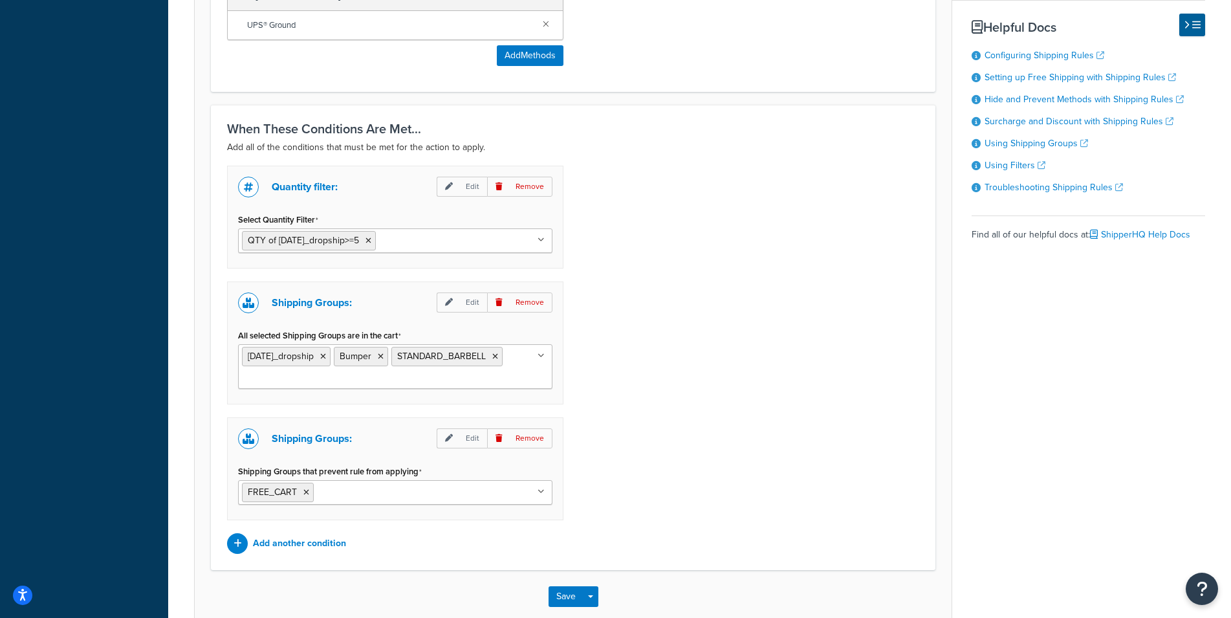
scroll to position [0, 0]
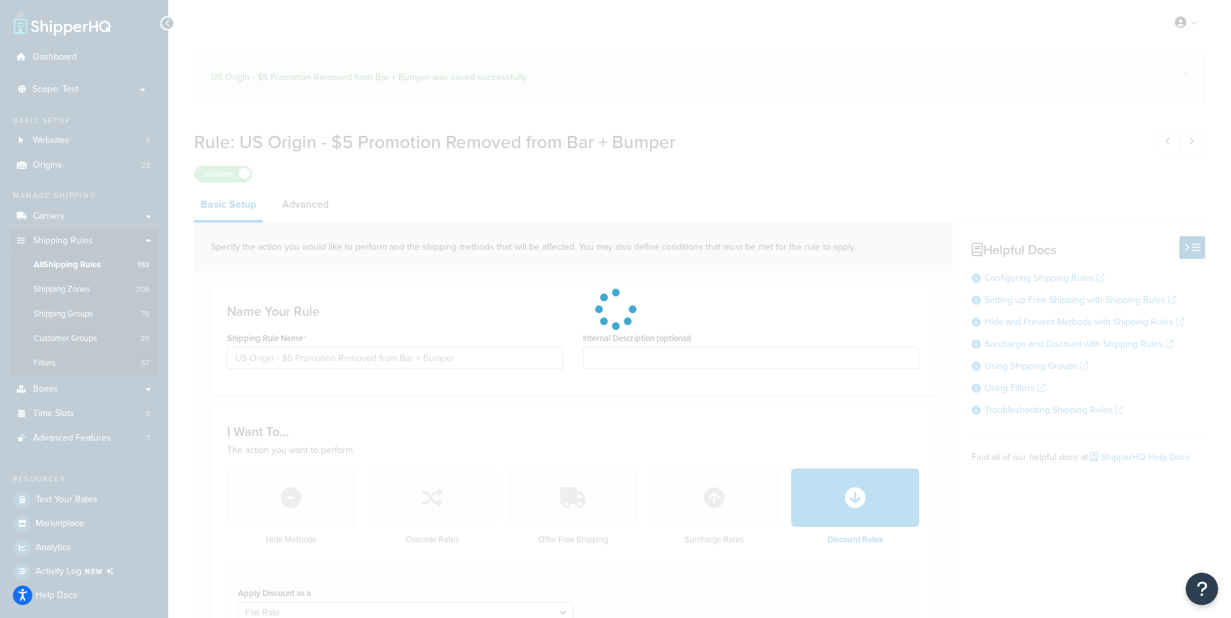
select select "SHIPPING_GROUP"
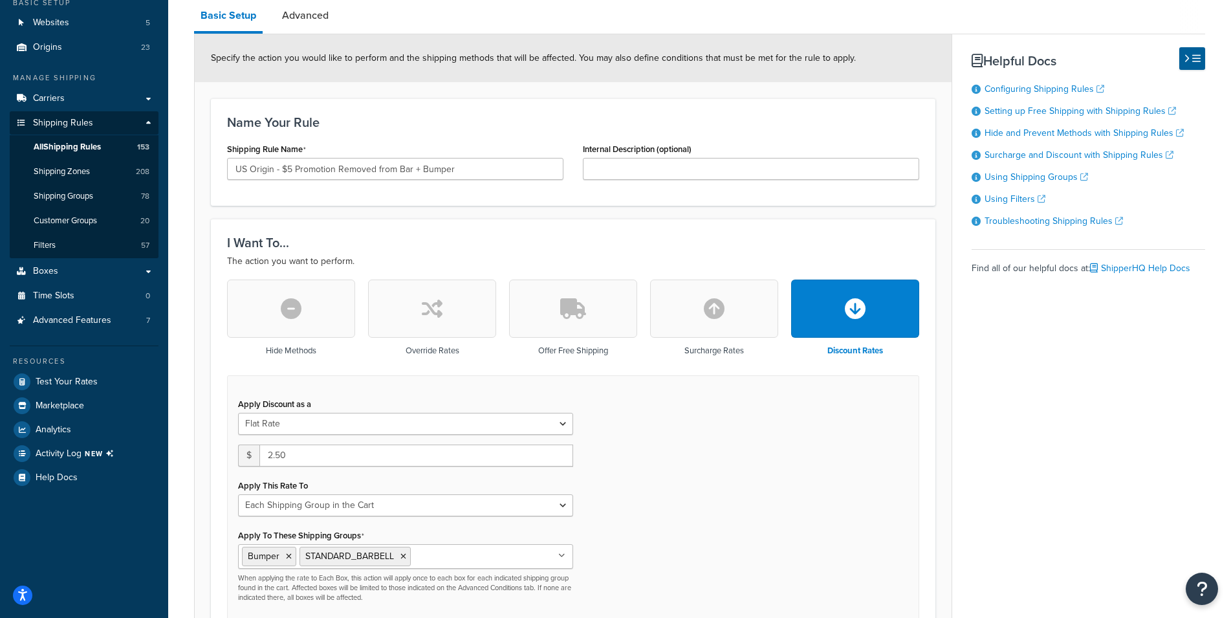
scroll to position [198, 0]
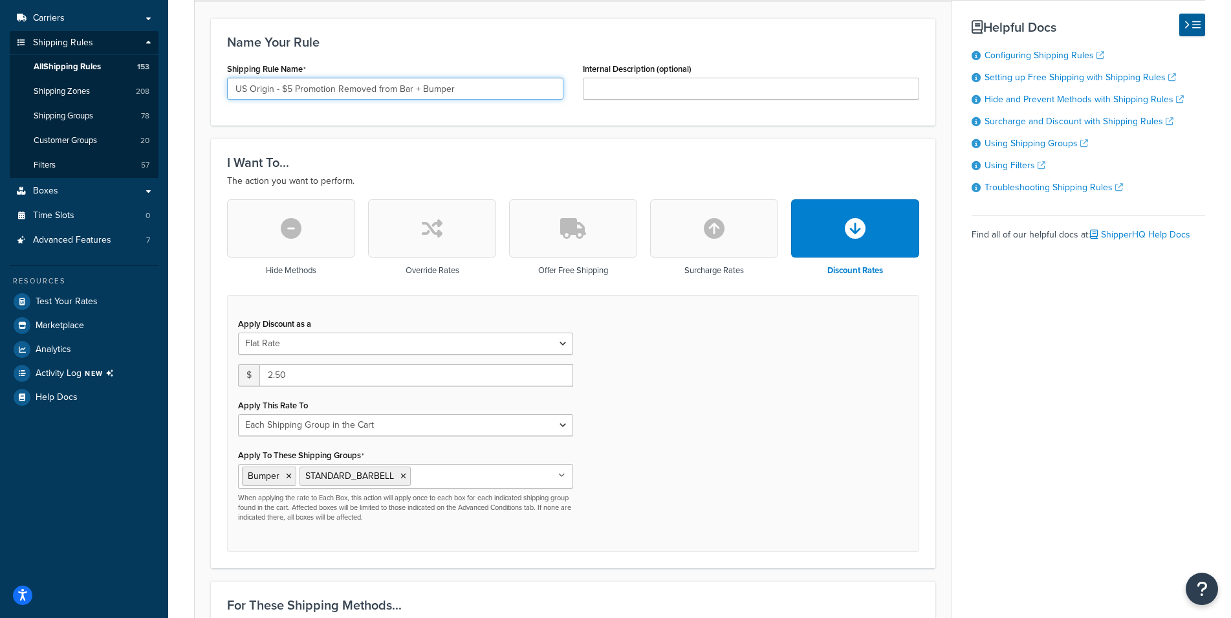
click at [236, 89] on input "US Origin - $5 Promotion Removed from Bar + Bumper" at bounding box center [395, 89] width 336 height 22
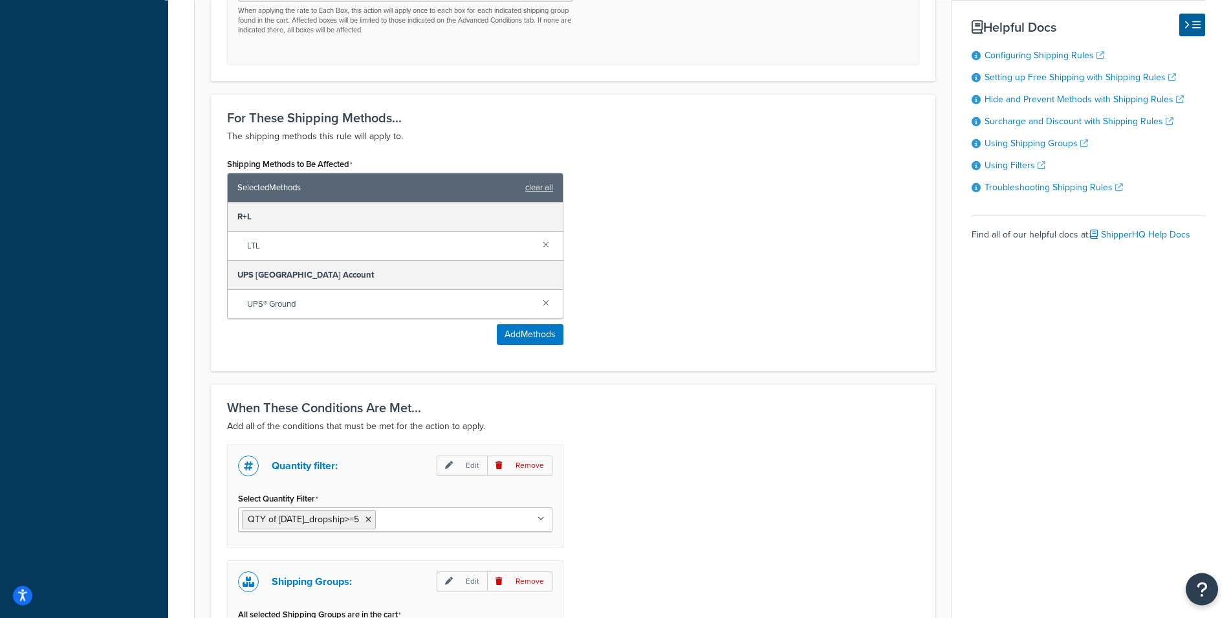
scroll to position [1035, 0]
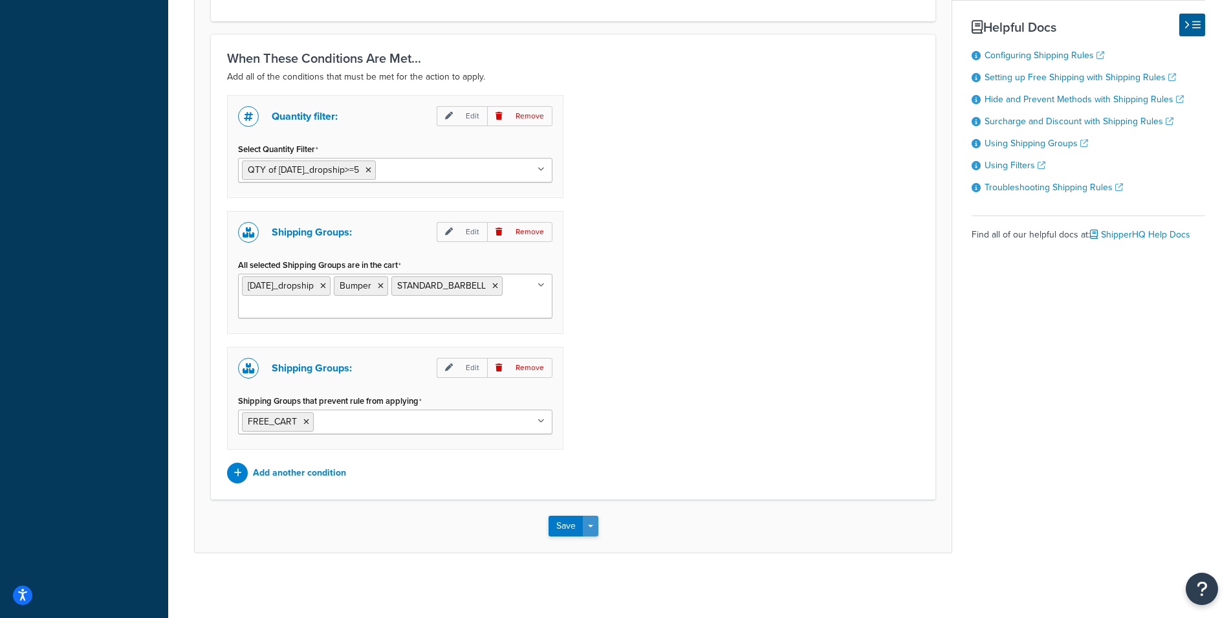
type input "TEST US Origin - $5 Promotion Removed from Bar + Bumper"
click at [591, 528] on div "Save Save Dropdown Save and Edit Save and Duplicate Save and Create New" at bounding box center [573, 525] width 757 height 53
click at [590, 527] on span "button" at bounding box center [590, 525] width 5 height 3
click at [589, 548] on button "Save and Edit" at bounding box center [610, 549] width 125 height 27
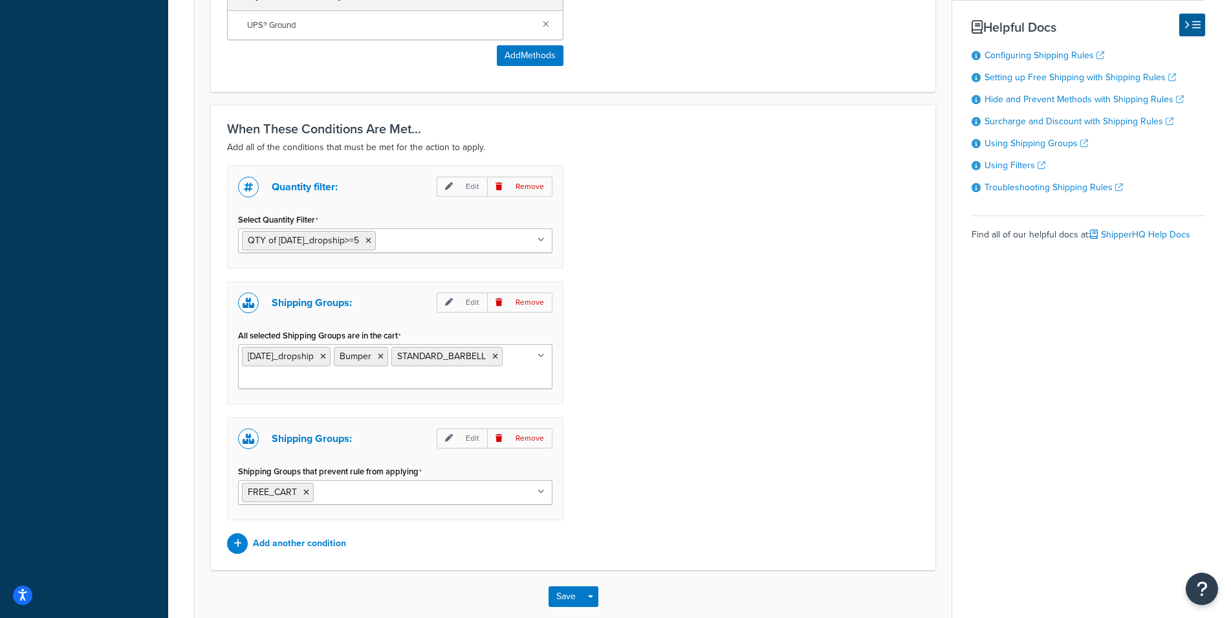
scroll to position [0, 0]
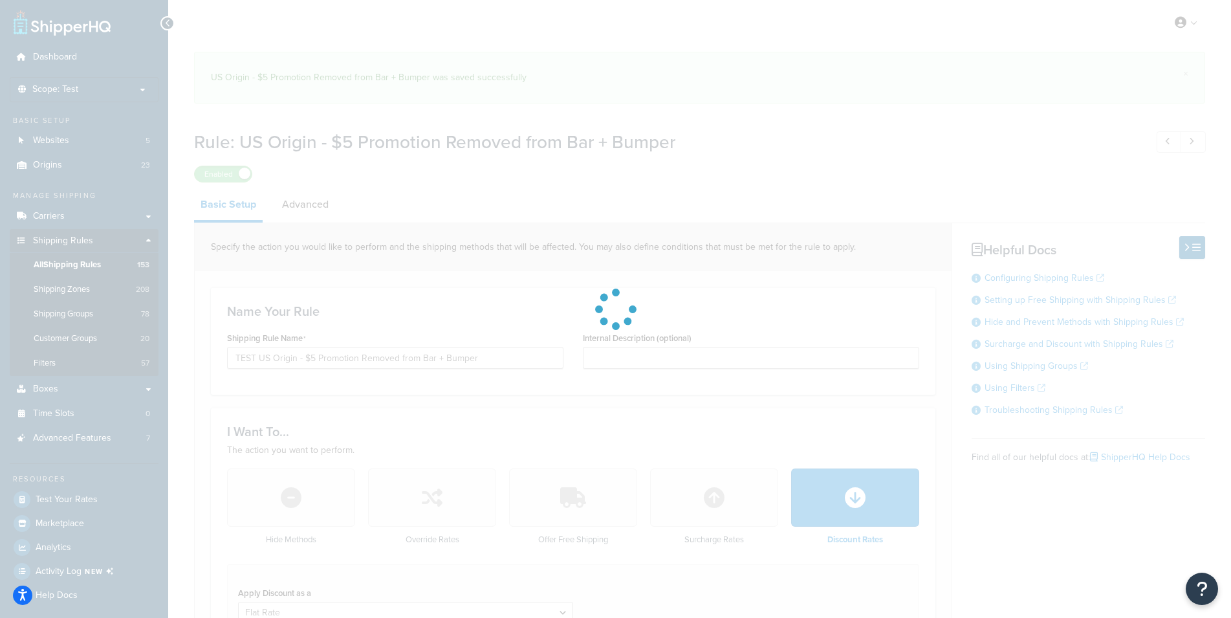
select select "SHIPPING_GROUP"
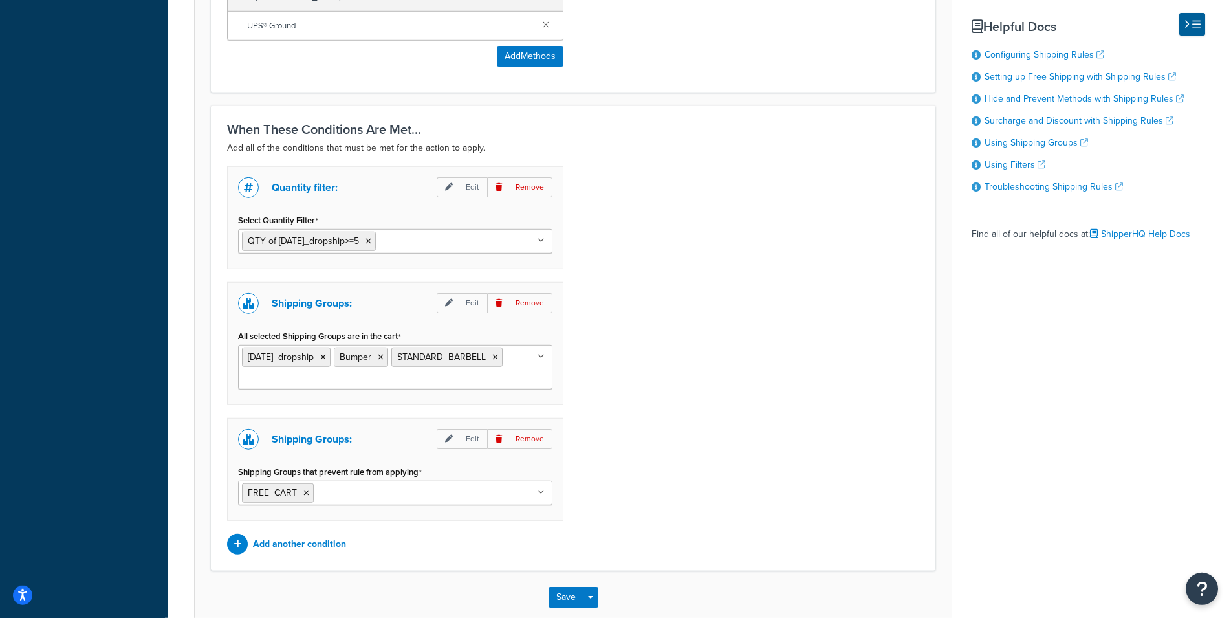
scroll to position [1031, 0]
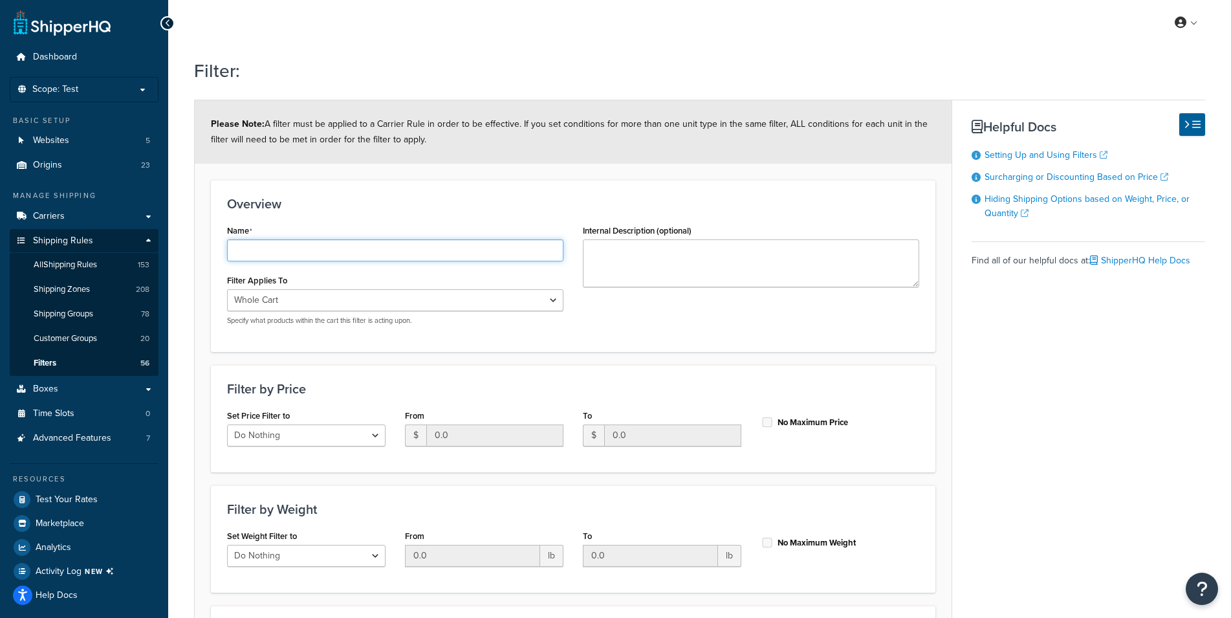
click at [292, 250] on input "Name" at bounding box center [395, 250] width 336 height 22
type input "QTY of [DATE]_dropship>=5"
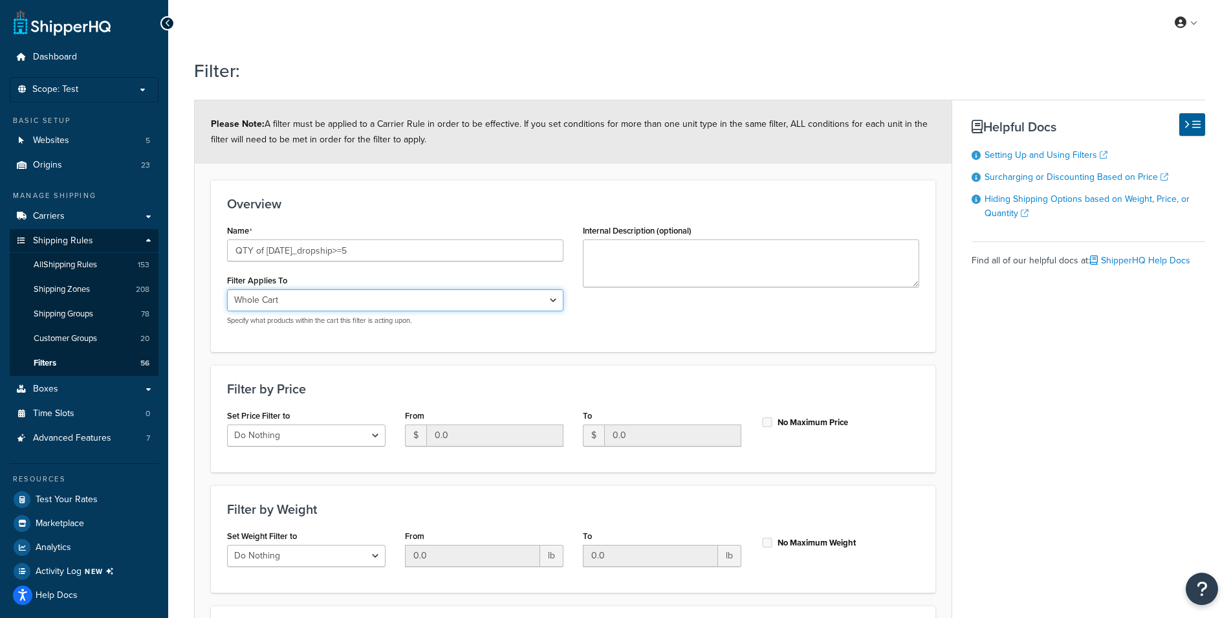
click at [227, 289] on select "Whole Cart Everything in Shipping Group Everything at Origin Each Item within S…" at bounding box center [395, 300] width 336 height 22
select select "SHIPPING_GROUP"
click option "Everything in Shipping Group" at bounding box center [0, 0] width 0 height 0
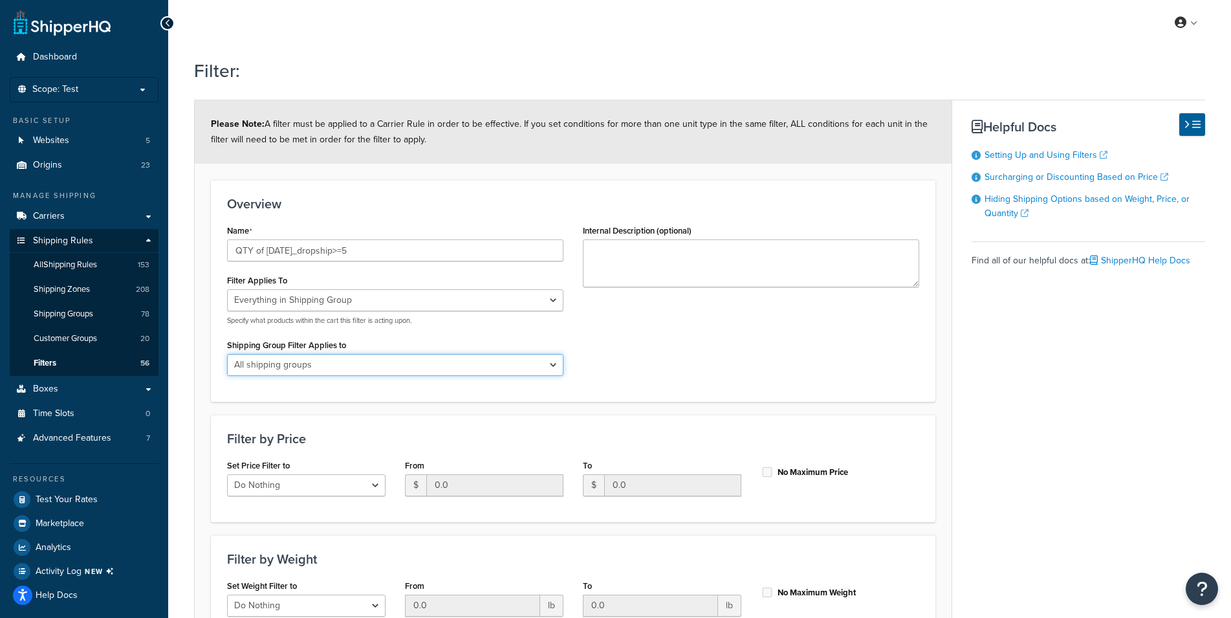
click at [227, 354] on select "All shipping groups SHIP_DIRECT_TO_EU_SURCHARGE NO_SHIP_DIRECT_EU_EXPEDITED HEA…" at bounding box center [395, 365] width 336 height 22
select select "282662"
click option "[DATE]_dropship" at bounding box center [0, 0] width 0 height 0
click at [674, 348] on div "Name QTY of [DATE]_dropship>=5 Filter Applies To Whole Cart Everything in Shipp…" at bounding box center [572, 303] width 711 height 164
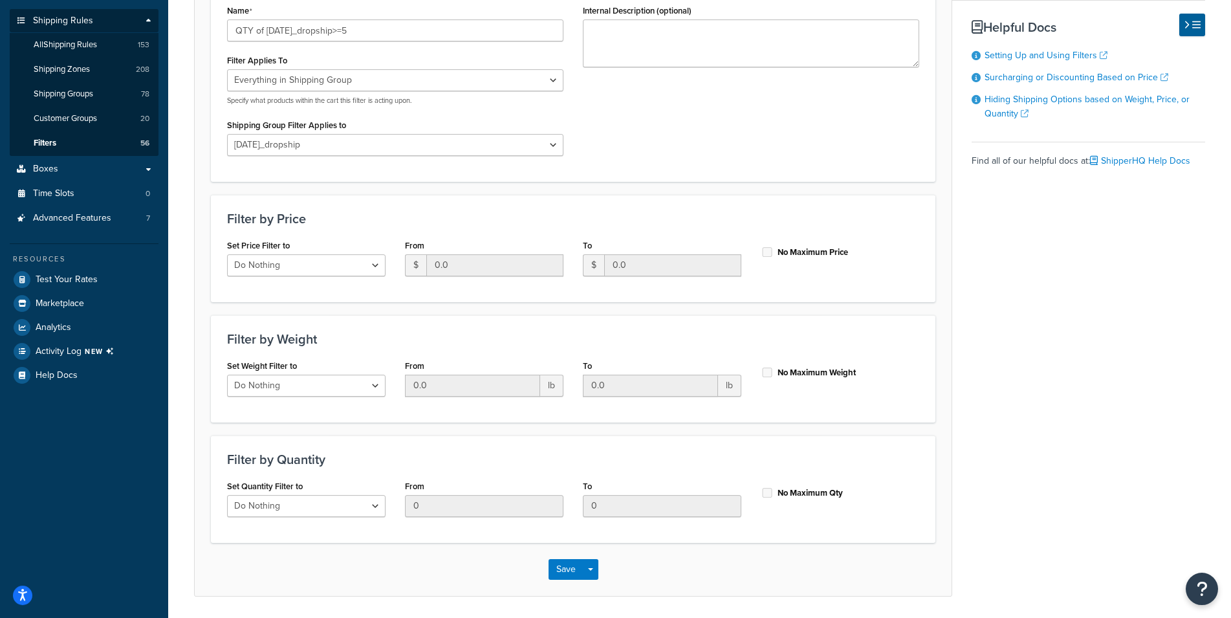
scroll to position [263, 0]
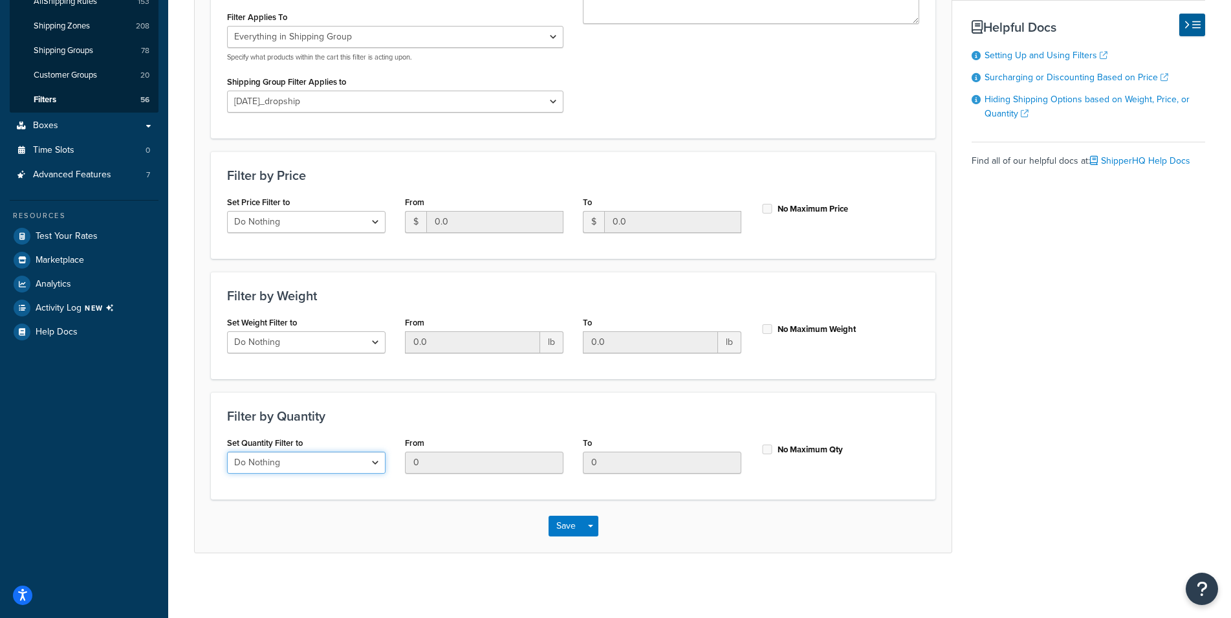
click at [227, 451] on select "Do Nothing Apply to a Range" at bounding box center [306, 462] width 158 height 22
select select "range"
click option "Apply to a Range" at bounding box center [0, 0] width 0 height 0
drag, startPoint x: 484, startPoint y: 458, endPoint x: 361, endPoint y: 463, distance: 122.3
click at [405, 463] on input "0" at bounding box center [484, 462] width 158 height 22
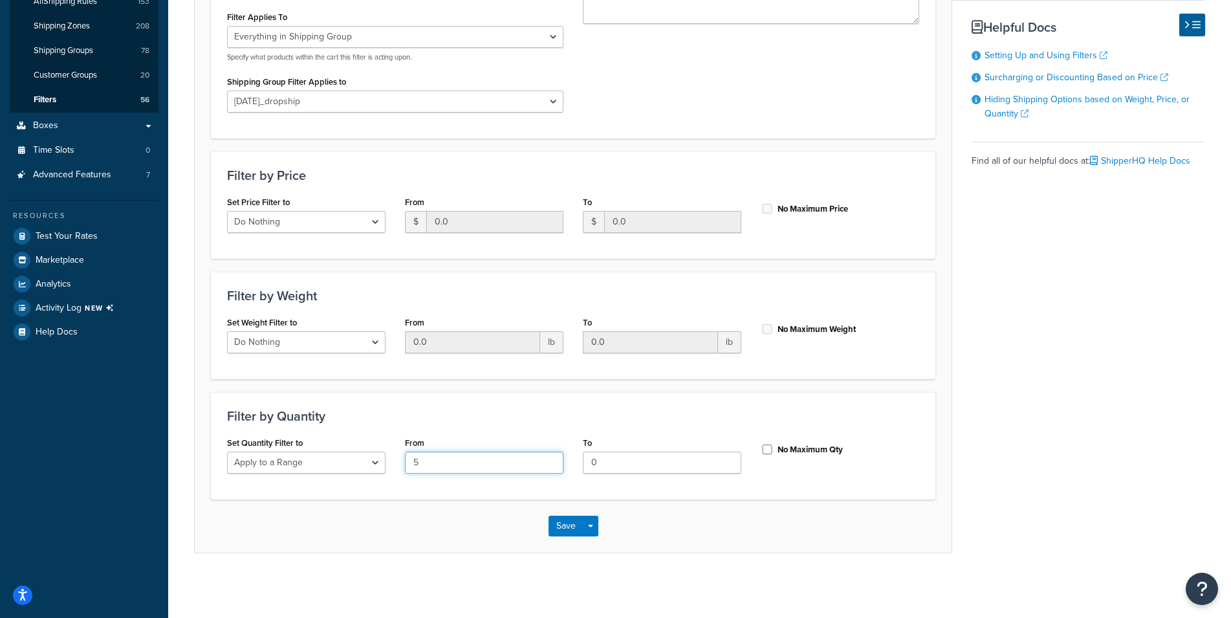
type input "5"
click at [763, 447] on input "No Maximum Qty" at bounding box center [766, 449] width 13 height 10
checkbox input "true"
click at [590, 522] on button "Save Dropdown" at bounding box center [591, 525] width 16 height 21
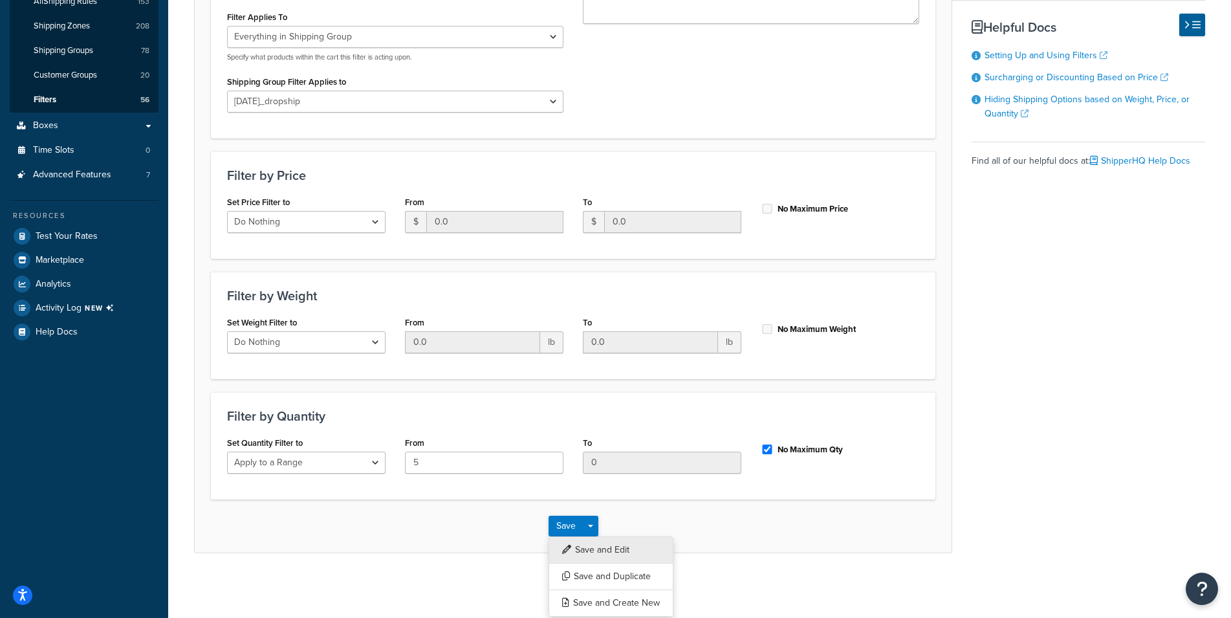
click at [586, 547] on button "Save and Edit" at bounding box center [610, 549] width 125 height 27
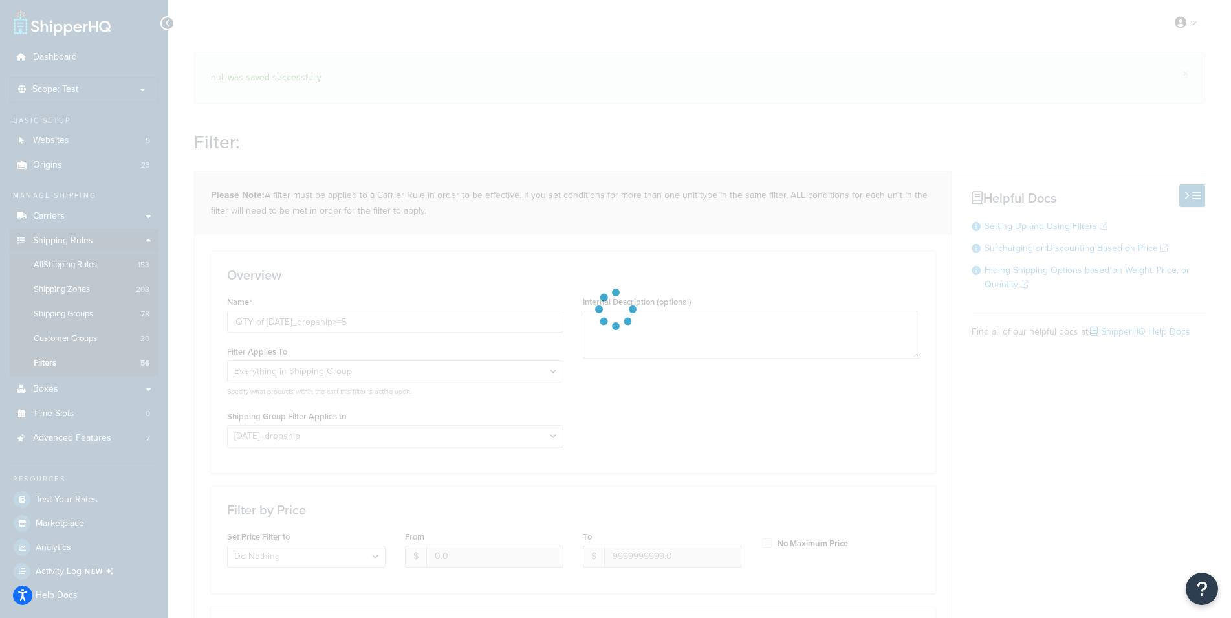
select select "SHIPPING_GROUP"
select select "282662"
select select "range"
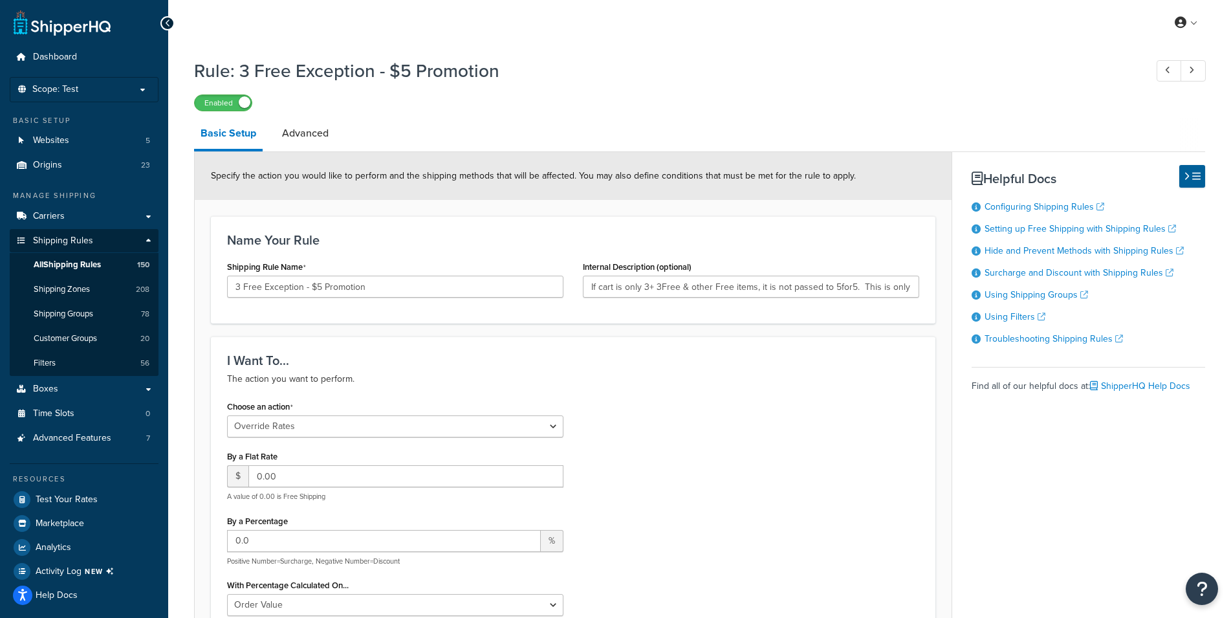
select select "OVERRIDE"
select select "SHIPPING_GROUP"
select select "OVERRIDE"
select select "SHIPPING_GROUP"
select select "OVERRIDE"
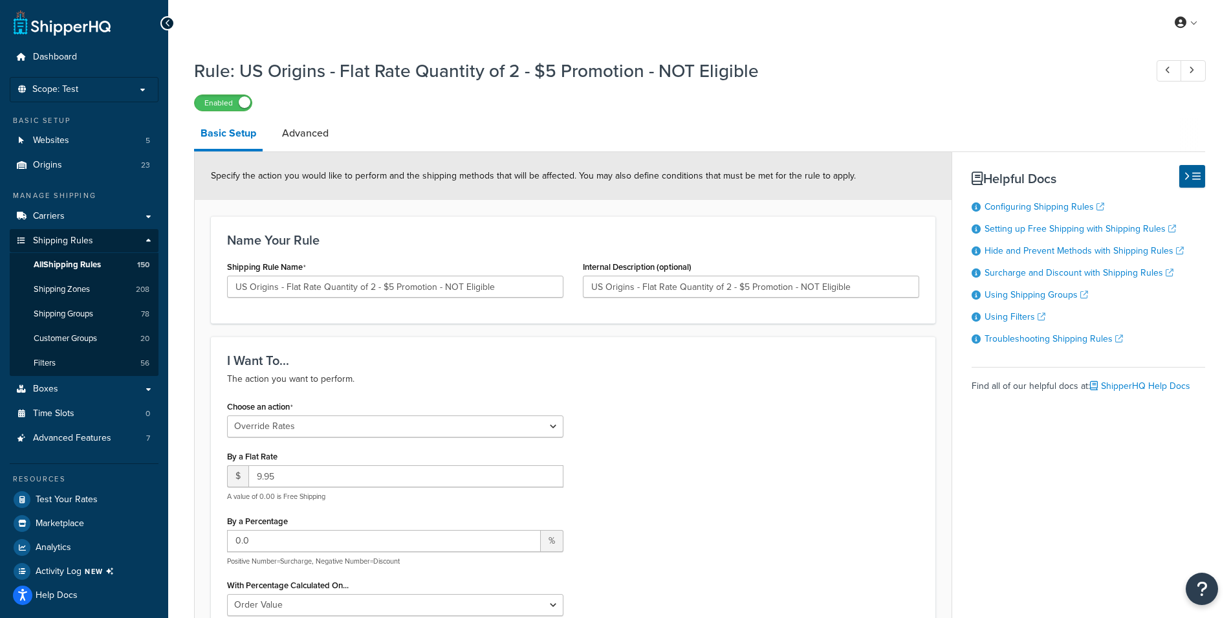
select select "SHIPPING_GROUP"
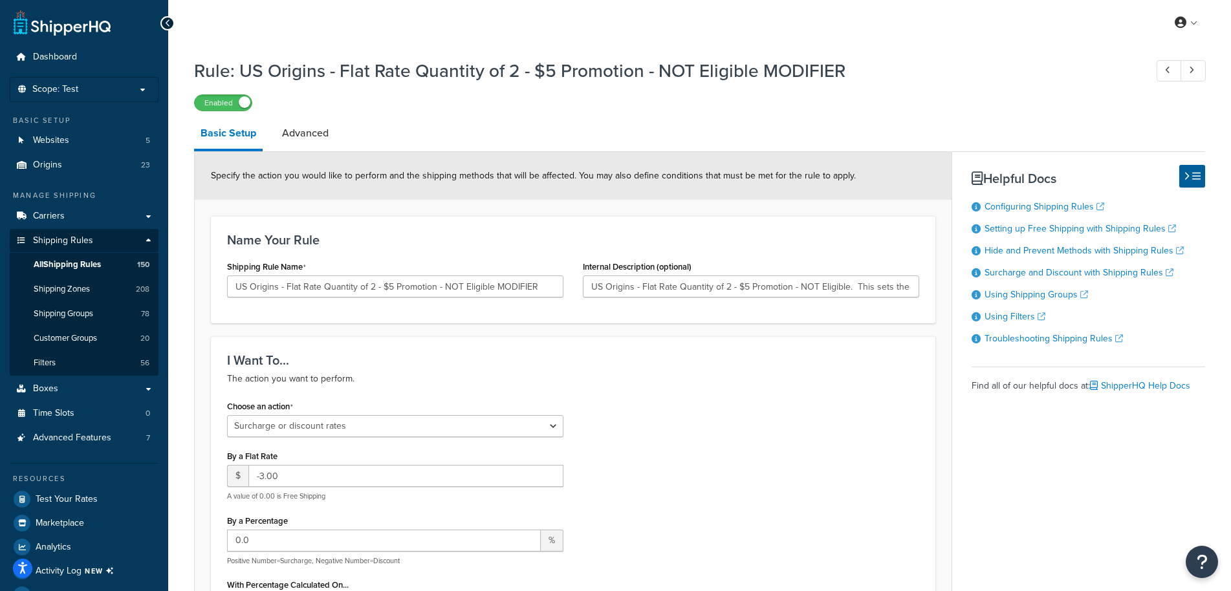
select select "SURCHARGE"
select select "ORDER"
select select "SHIPPING_GROUP"
